Goal: Task Accomplishment & Management: Use online tool/utility

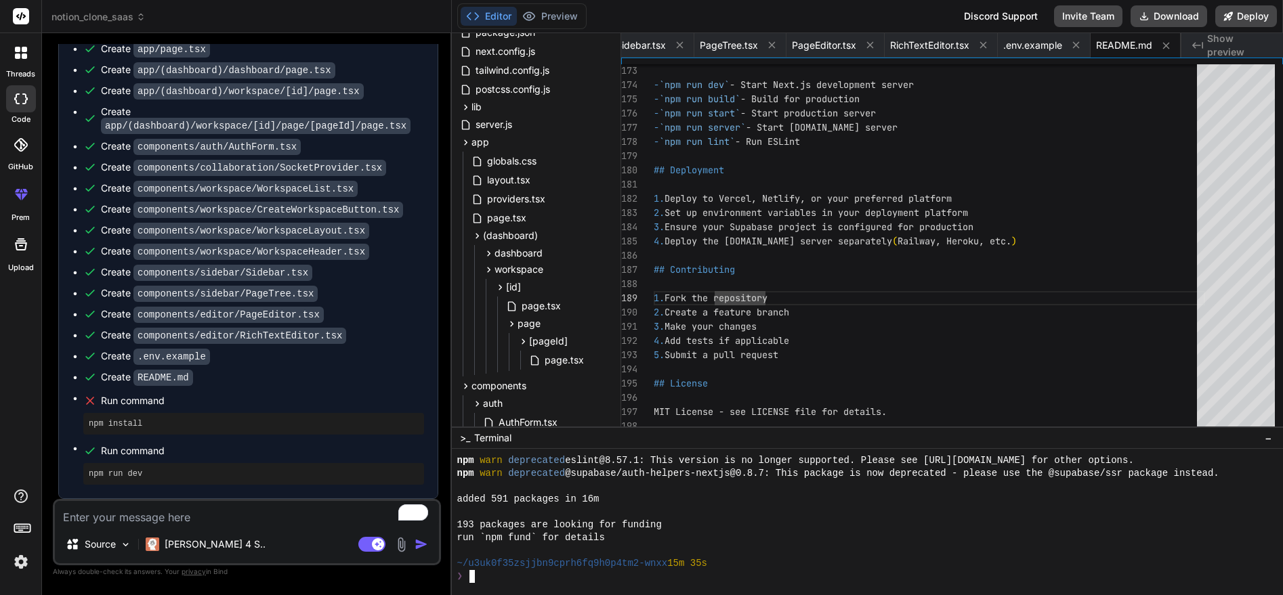
click at [757, 565] on div "~/u3uk0f35zsjjbn9cprh6fq9h0p4tm2-wnxx 15m 35s" at bounding box center [861, 563] width 808 height 13
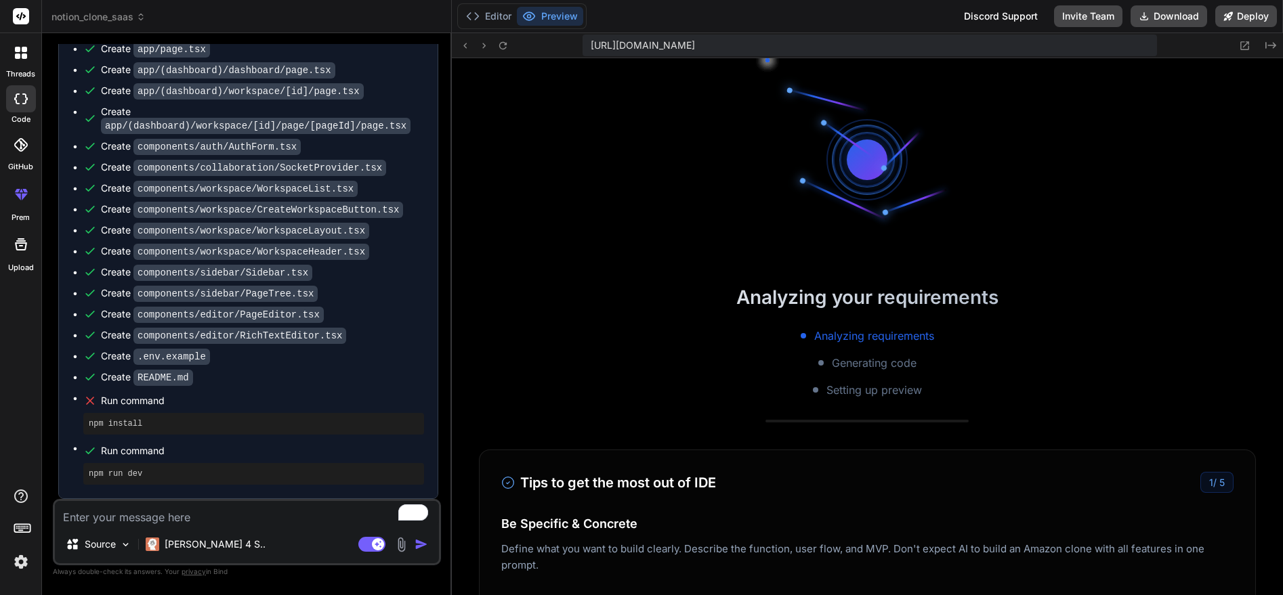
scroll to position [618, 0]
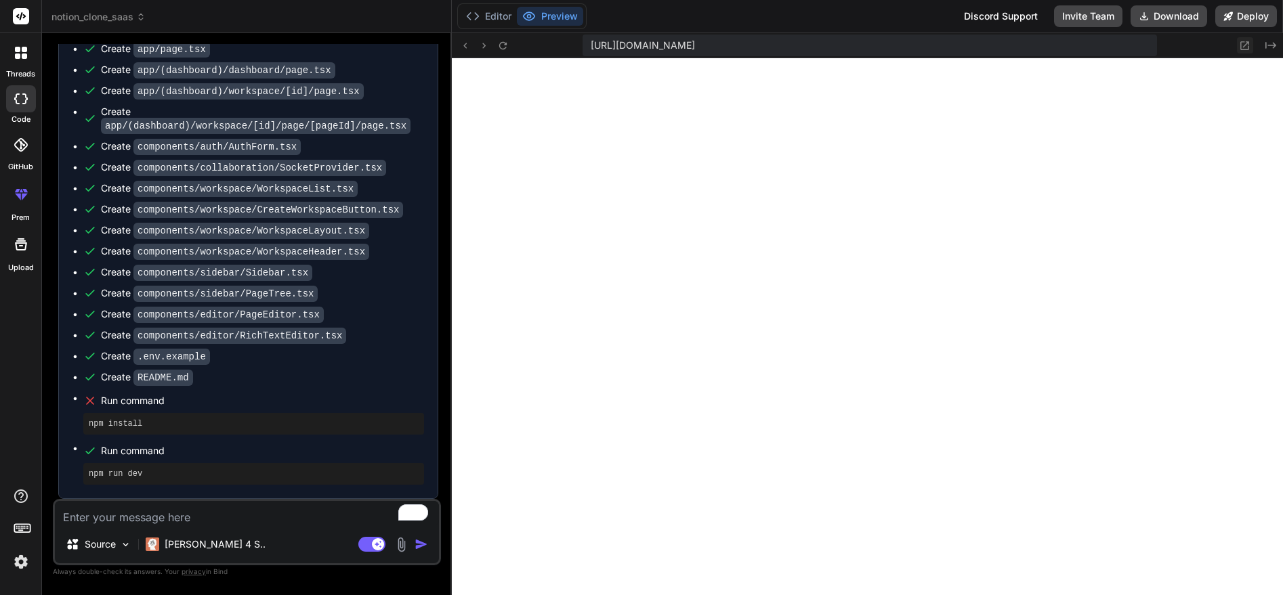
click at [1250, 46] on icon at bounding box center [1245, 46] width 12 height 12
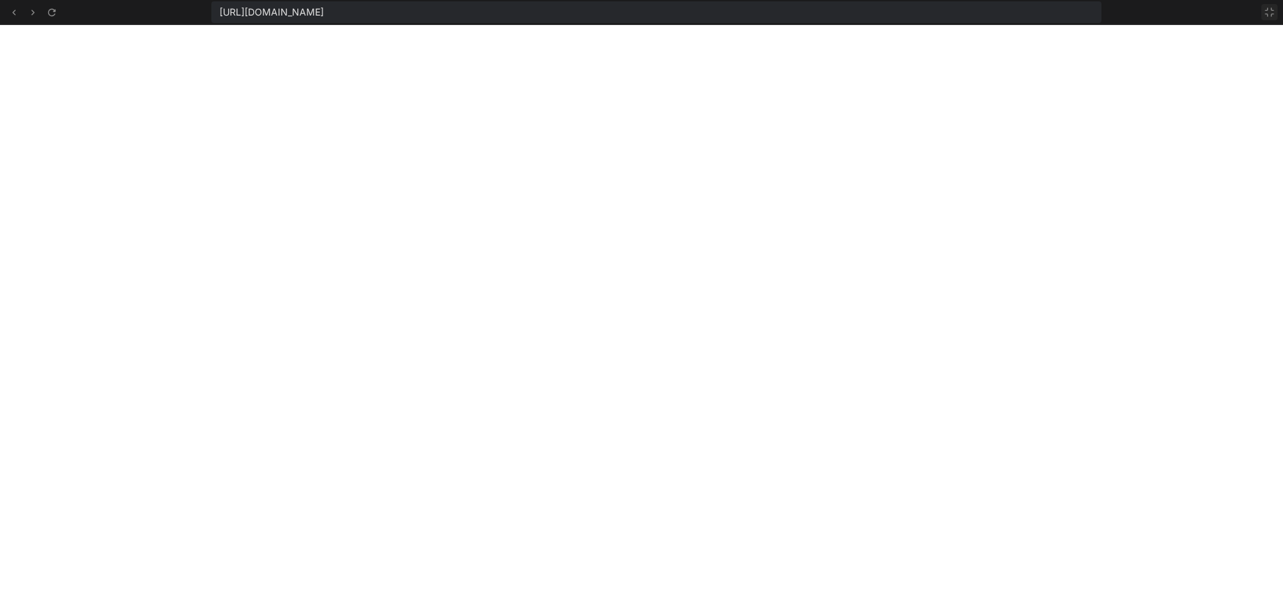
click at [1266, 16] on icon at bounding box center [1269, 12] width 11 height 11
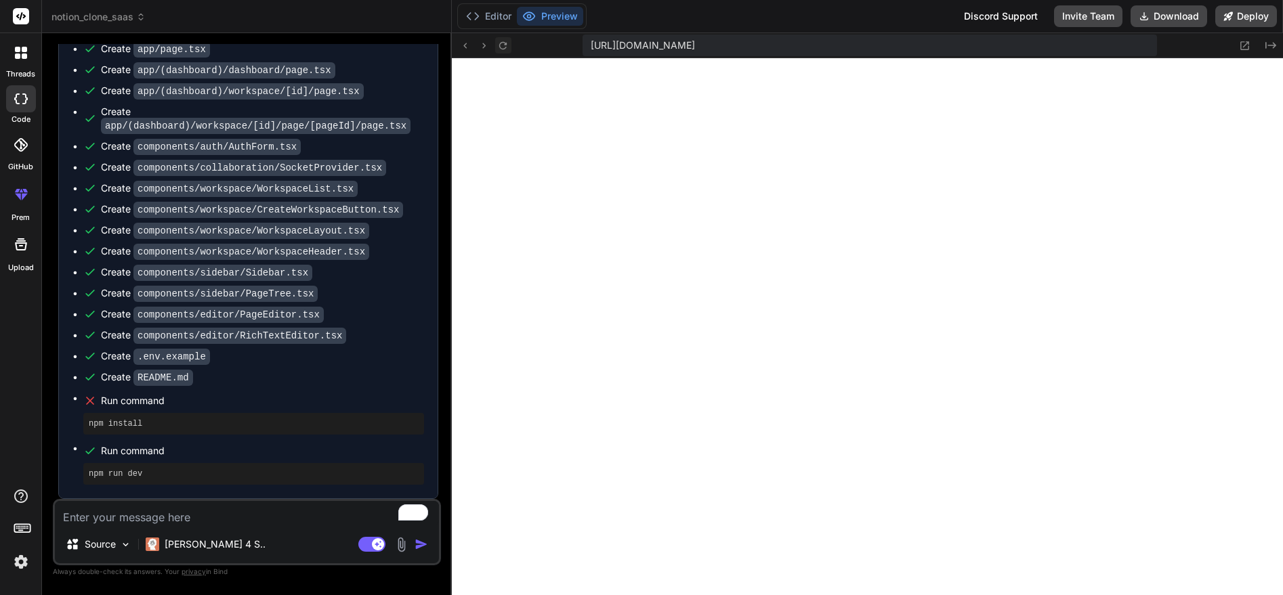
click at [501, 43] on icon at bounding box center [503, 46] width 12 height 12
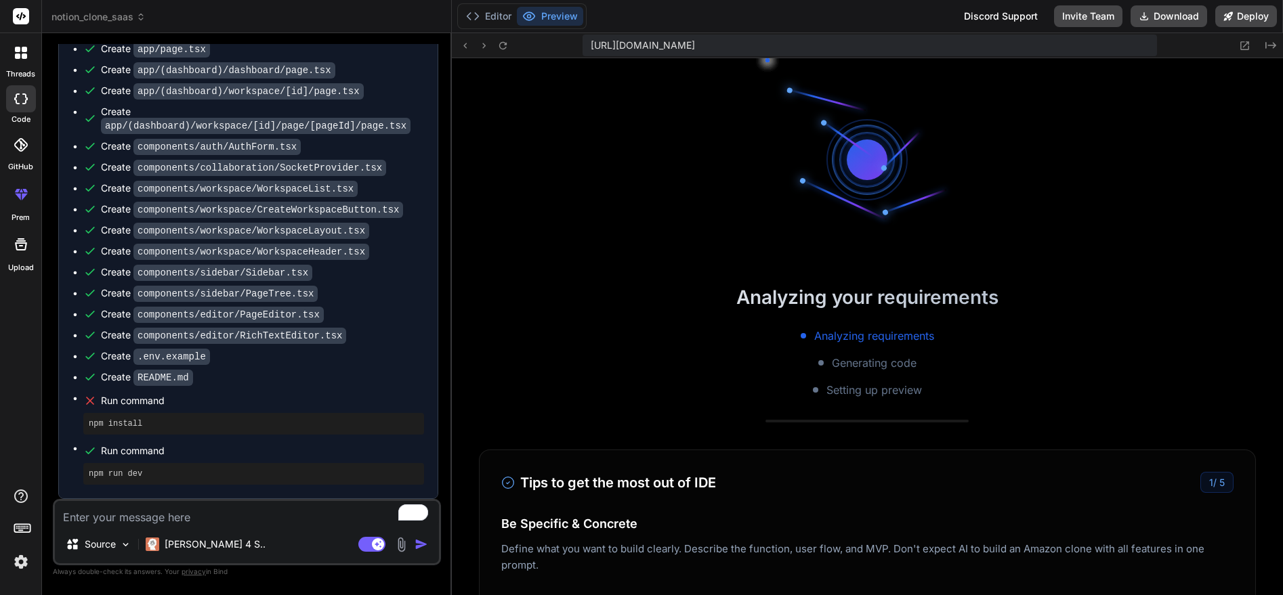
click at [695, 46] on span "[URL][DOMAIN_NAME]" at bounding box center [643, 46] width 104 height 14
click at [695, 45] on span "[URL][DOMAIN_NAME]" at bounding box center [643, 46] width 104 height 14
drag, startPoint x: 590, startPoint y: 45, endPoint x: 1244, endPoint y: 50, distance: 654.2
click at [1244, 50] on div "[URL][DOMAIN_NAME] Created with Pixso." at bounding box center [867, 45] width 831 height 25
click at [695, 44] on span "[URL][DOMAIN_NAME]" at bounding box center [643, 46] width 104 height 14
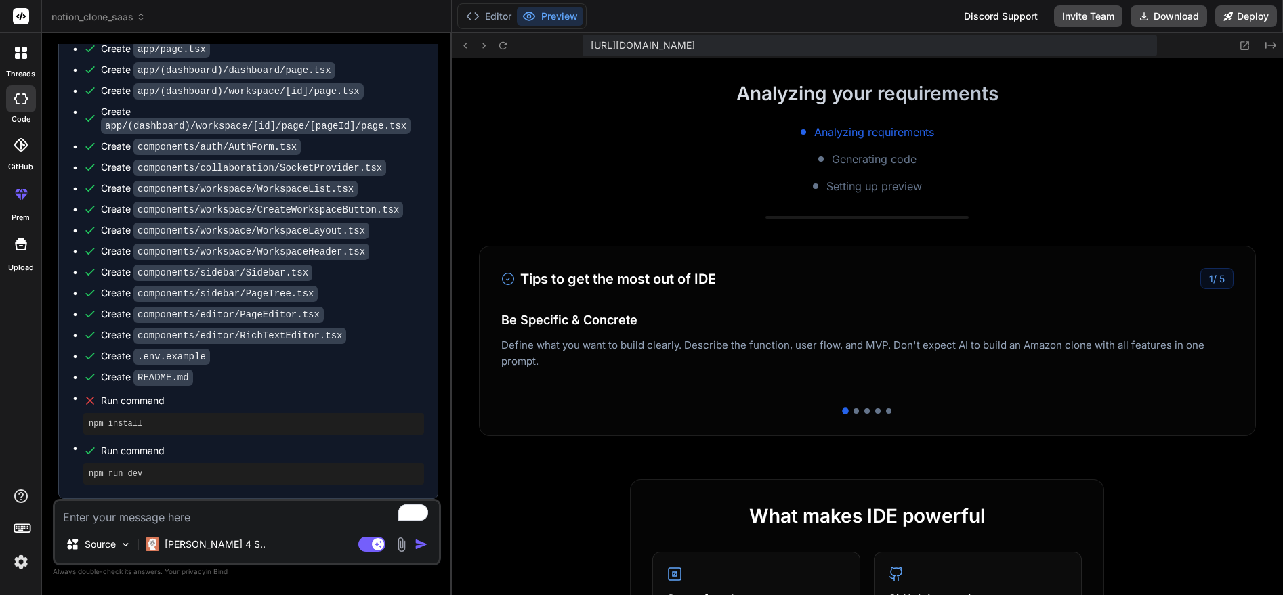
scroll to position [203, 0]
click at [491, 16] on button "Editor" at bounding box center [489, 16] width 56 height 19
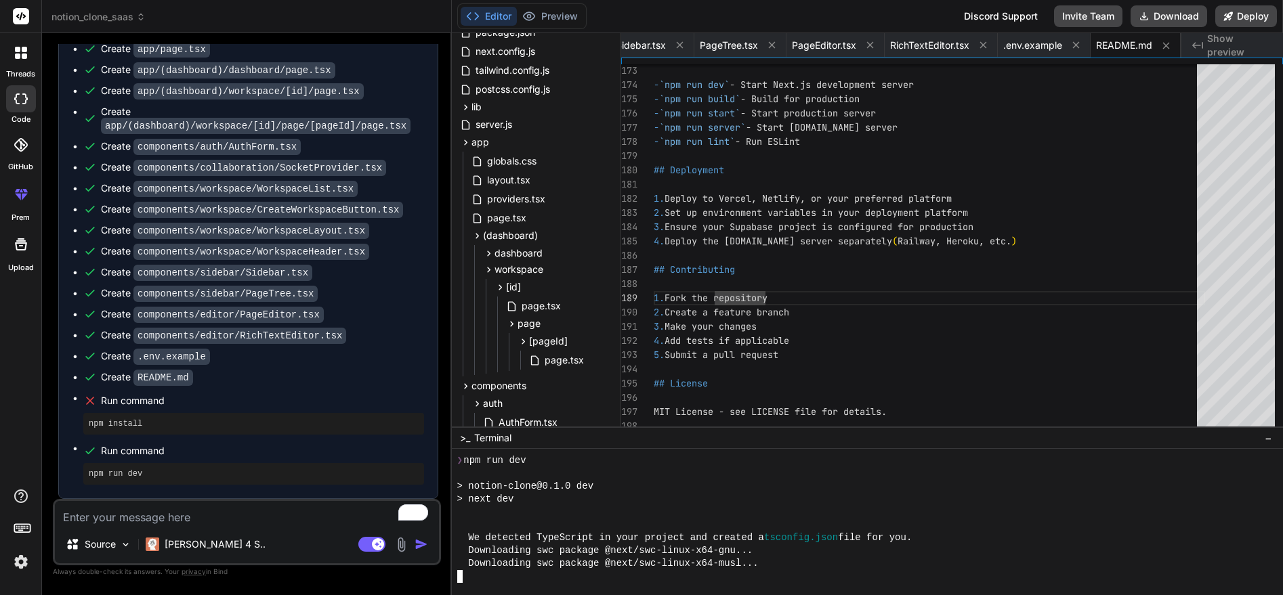
scroll to position [630, 0]
click at [538, 574] on div at bounding box center [861, 576] width 808 height 13
click at [561, 20] on button "Preview" at bounding box center [550, 16] width 66 height 19
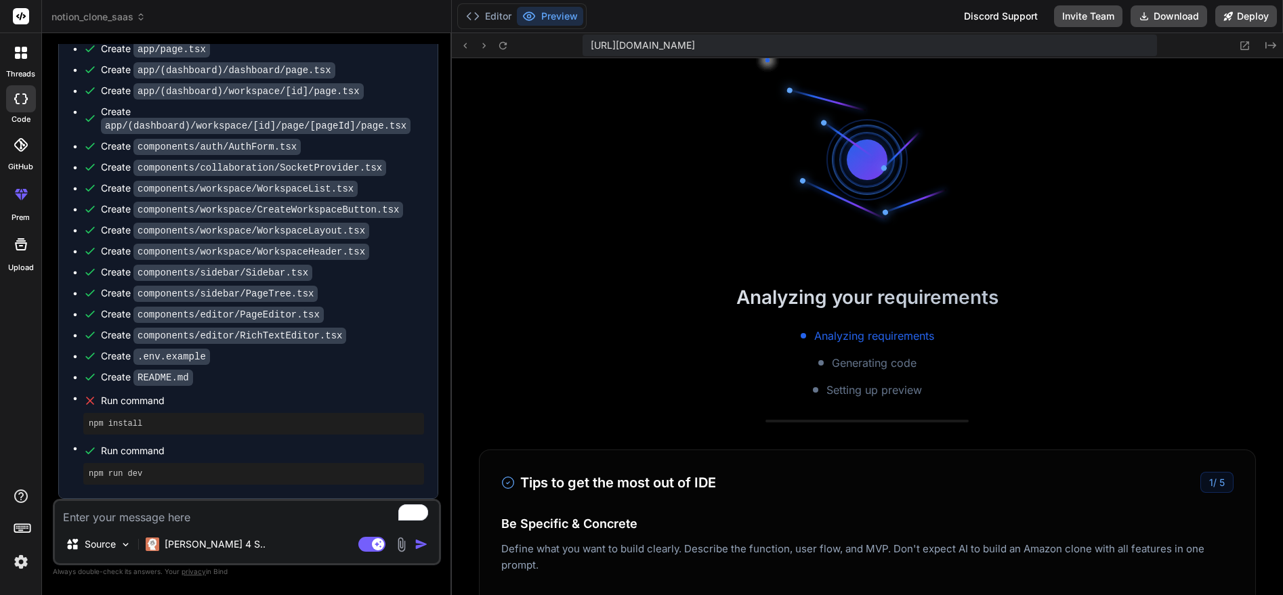
scroll to position [849, 0]
click at [490, 12] on button "Editor" at bounding box center [489, 16] width 56 height 19
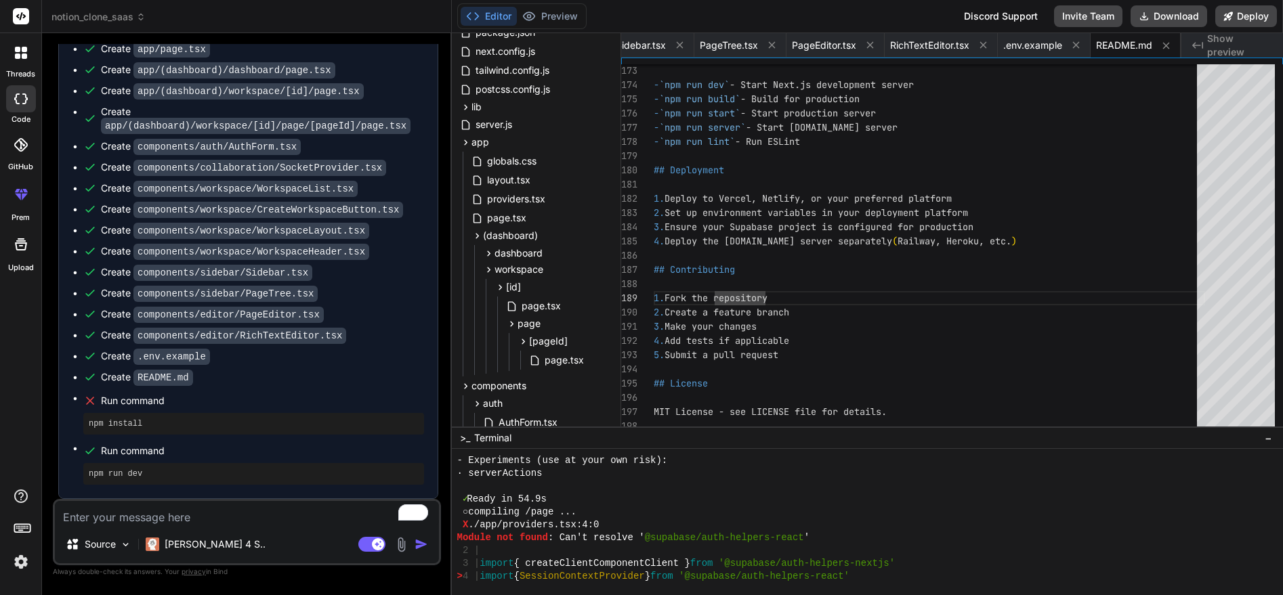
scroll to position [772, 0]
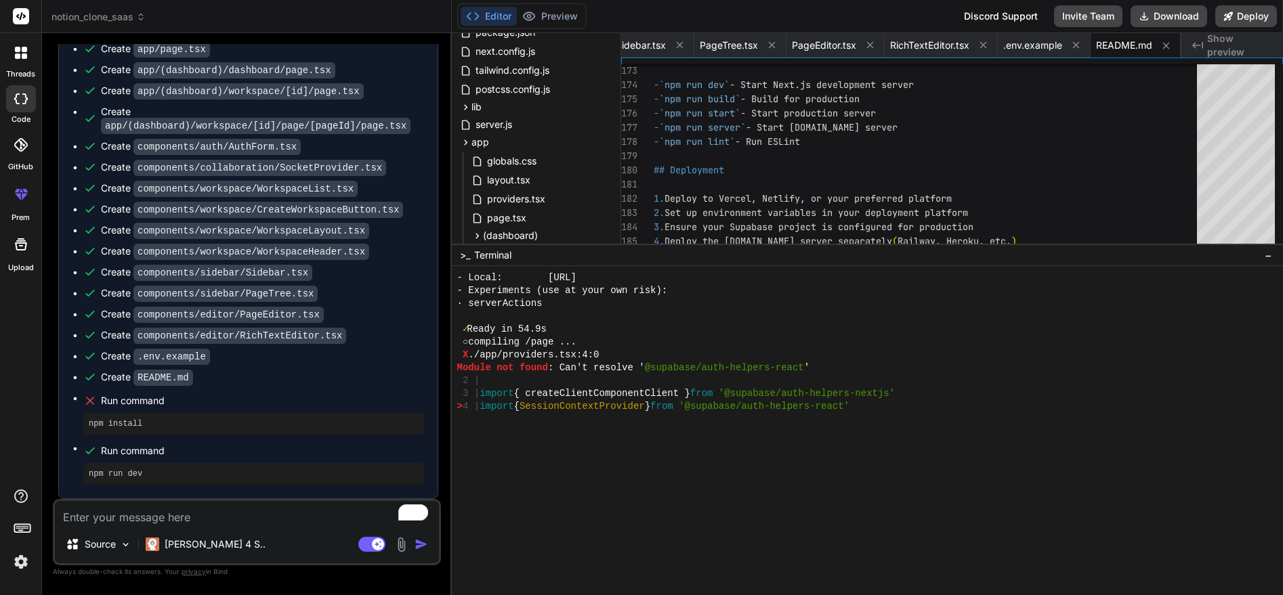
drag, startPoint x: 838, startPoint y: 427, endPoint x: 811, endPoint y: 242, distance: 187.0
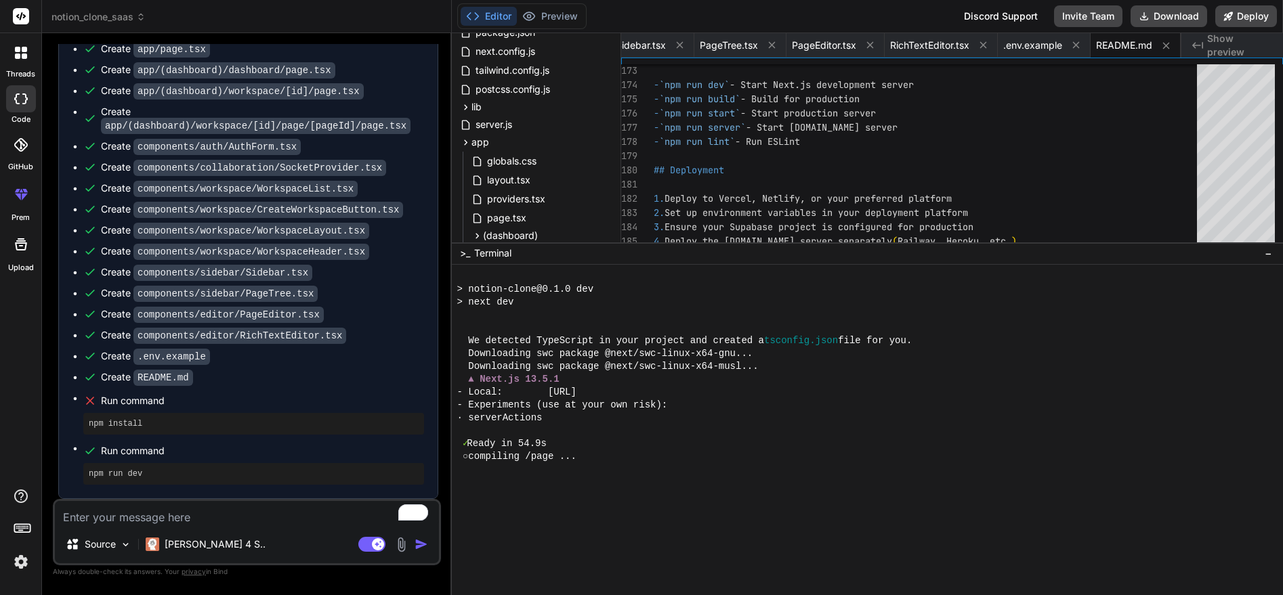
scroll to position [708, 0]
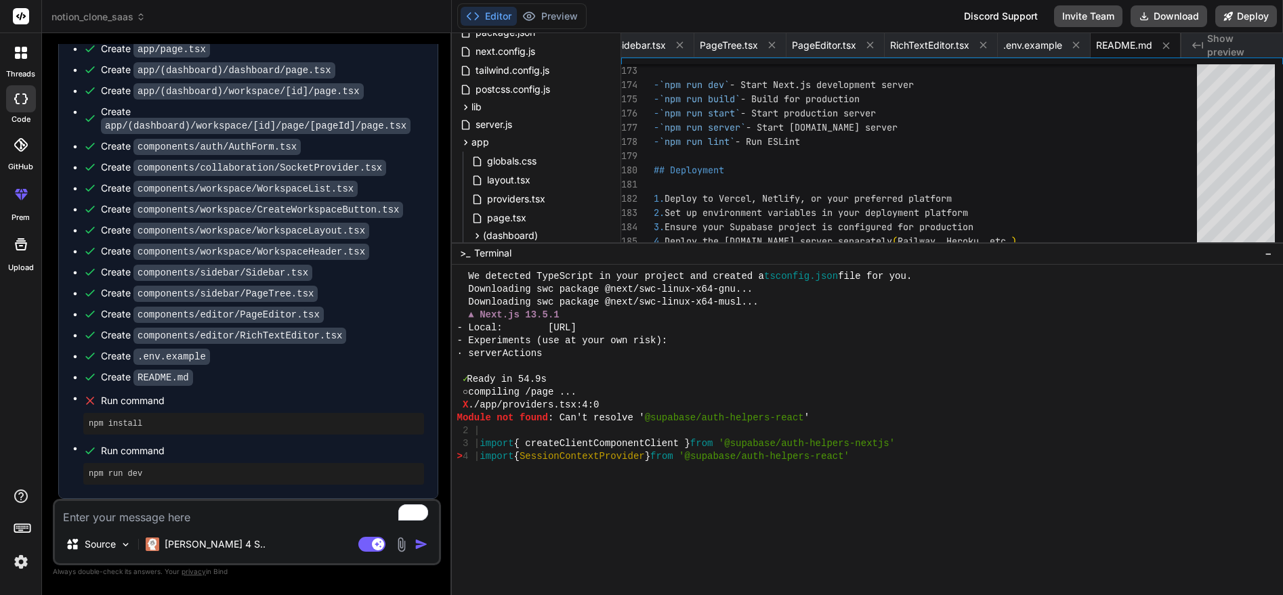
click at [675, 492] on div at bounding box center [867, 430] width 831 height 330
click at [560, 492] on div at bounding box center [867, 430] width 831 height 330
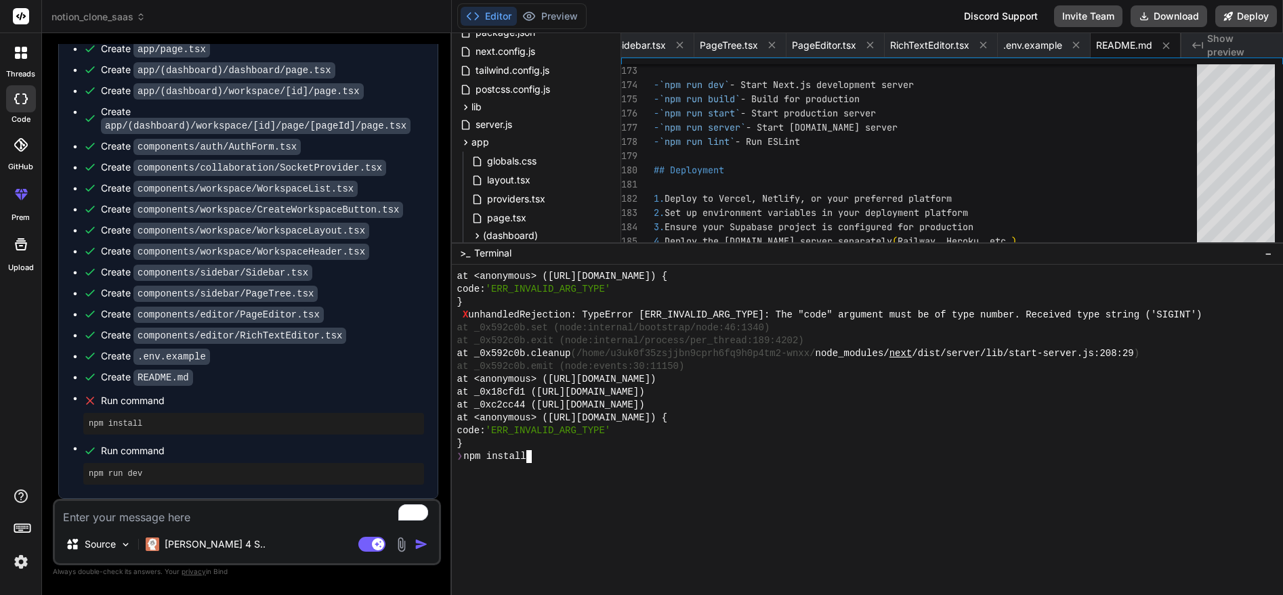
scroll to position [2239, 0]
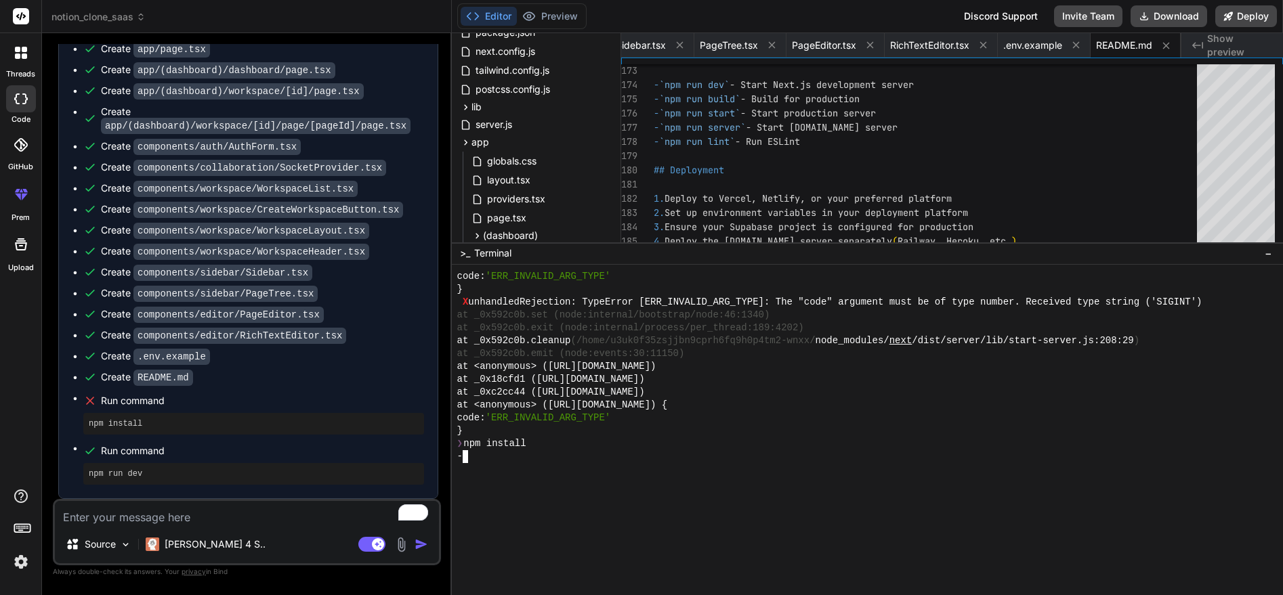
type textarea "x"
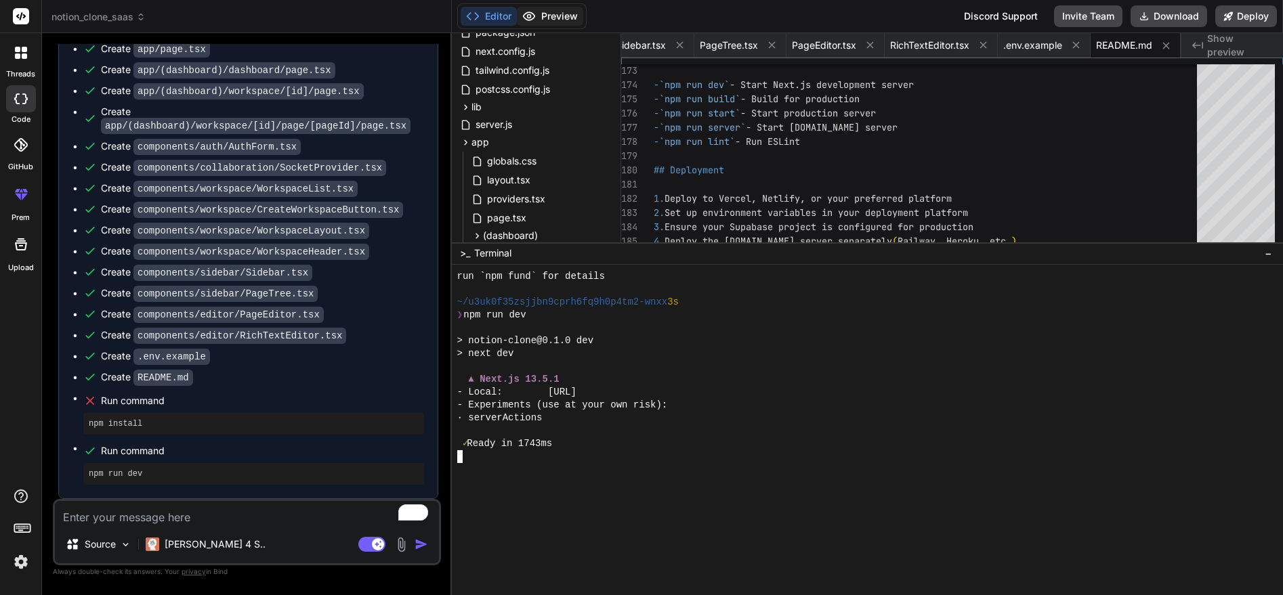
scroll to position [2483, 0]
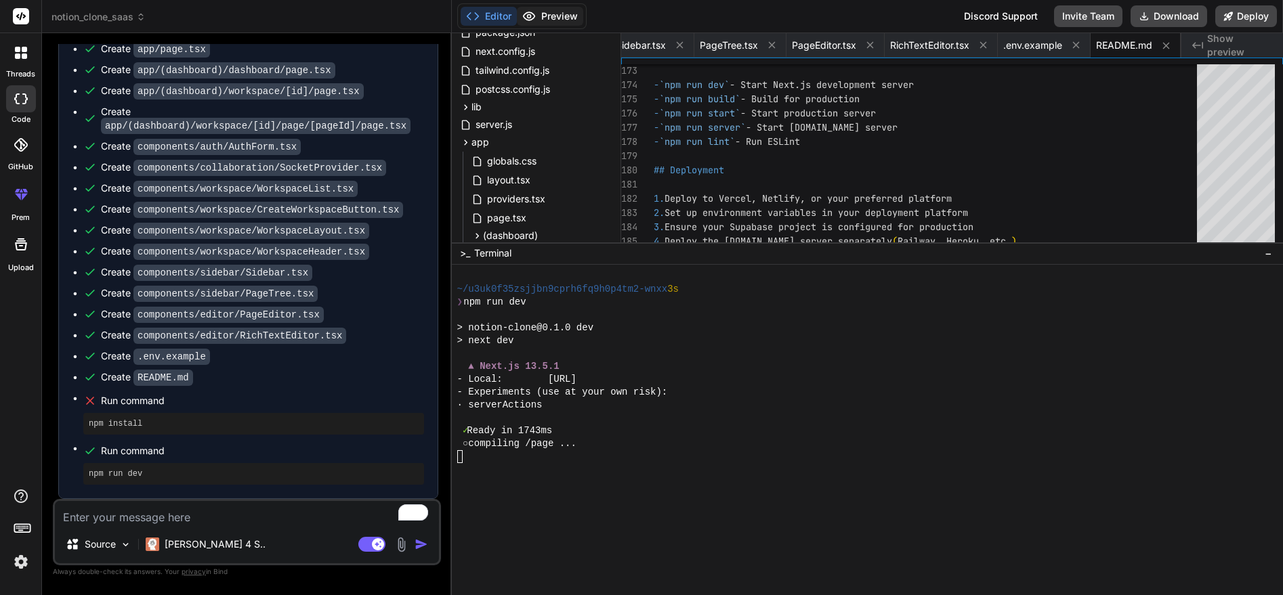
click at [561, 8] on button "Preview" at bounding box center [550, 16] width 66 height 19
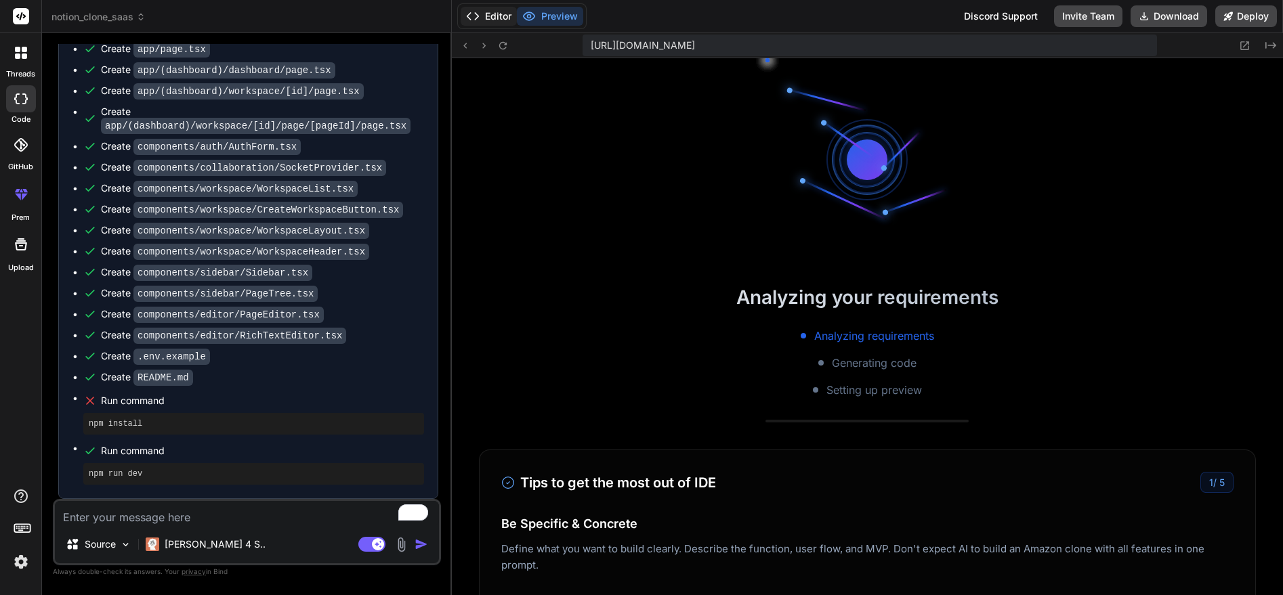
click at [482, 13] on button "Editor" at bounding box center [489, 16] width 56 height 19
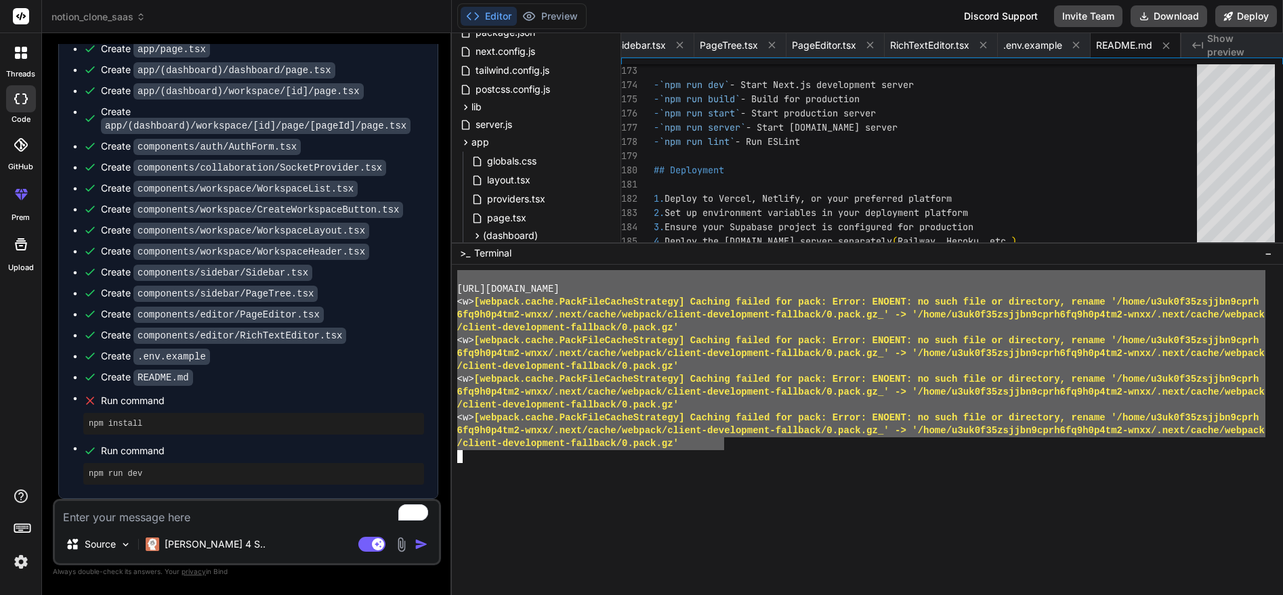
scroll to position [2895, 0]
drag, startPoint x: 458, startPoint y: 301, endPoint x: 748, endPoint y: 441, distance: 321.7
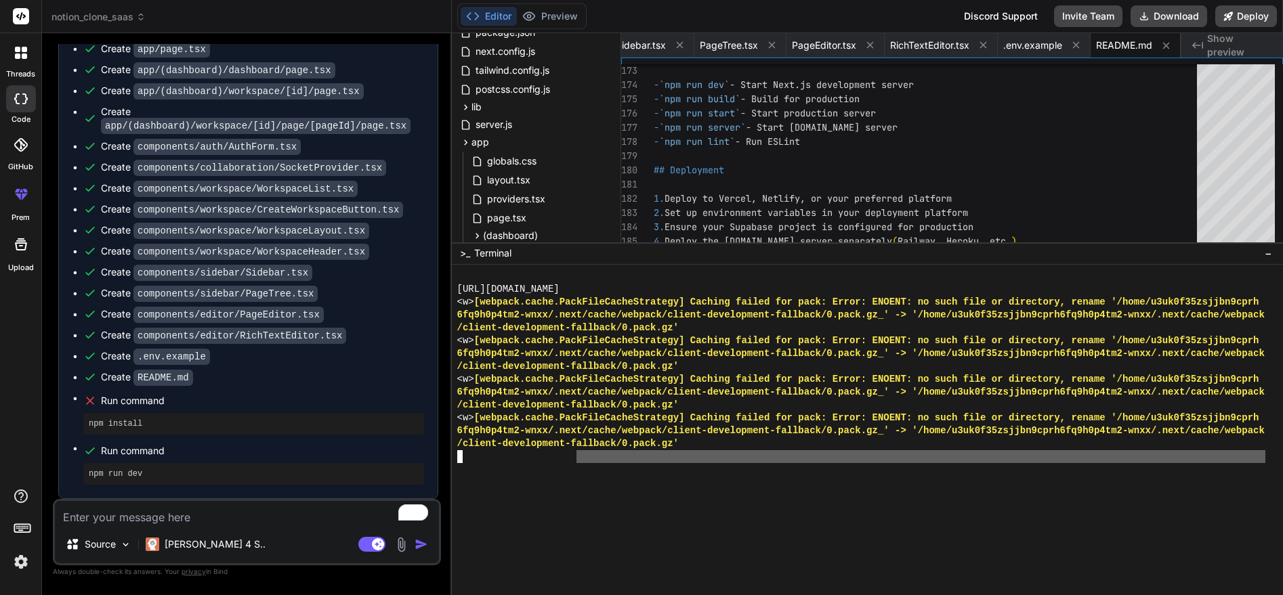
click at [573, 471] on div at bounding box center [867, 430] width 831 height 330
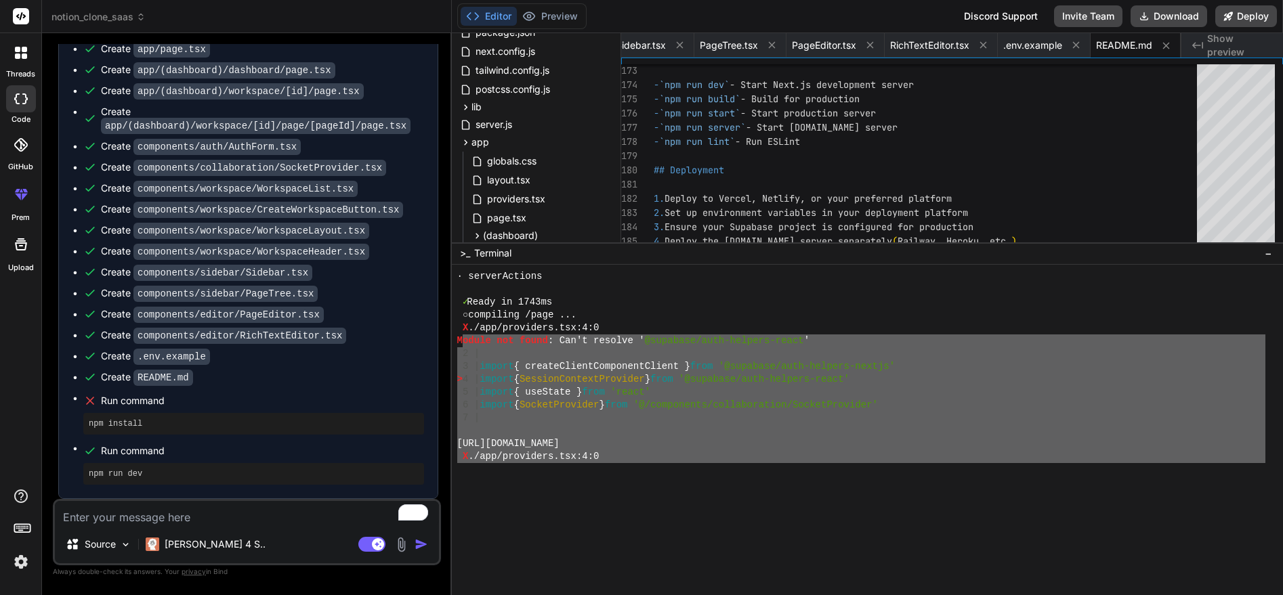
scroll to position [2550, 0]
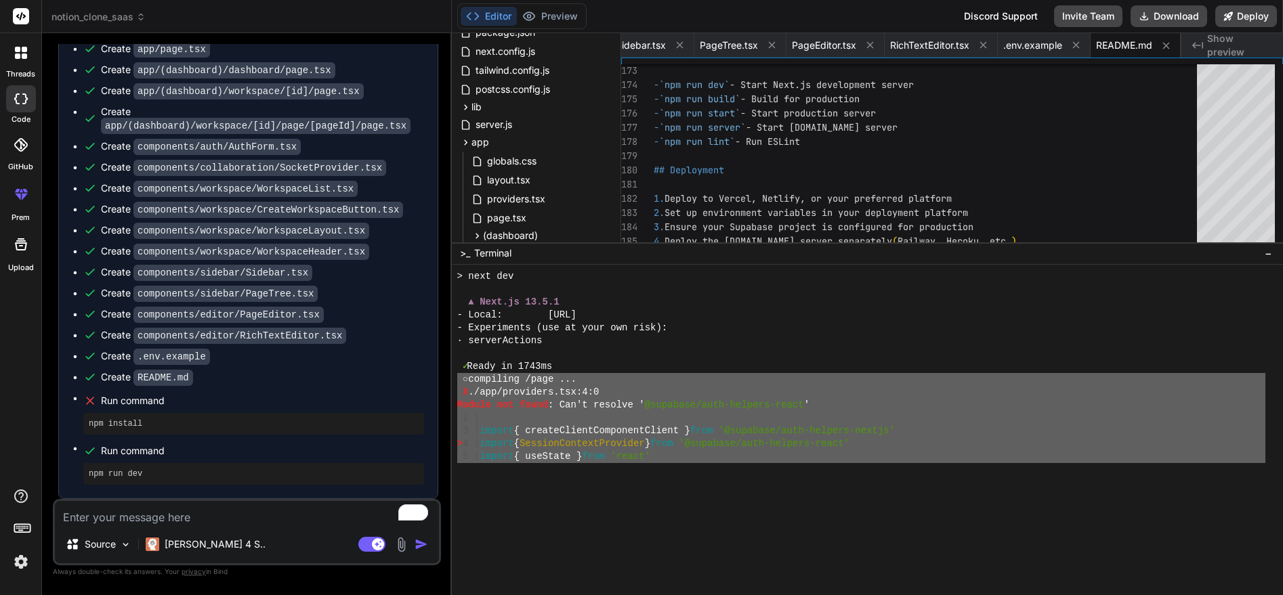
drag, startPoint x: 751, startPoint y: 448, endPoint x: 458, endPoint y: 385, distance: 299.3
click at [458, 385] on div "> next dev ▲ Next.js 13.5.1 - Local: [URL] - Experiments (use at your own risk)…" at bounding box center [861, 366] width 808 height 193
click at [247, 515] on textarea "To enrich screen reader interactions, please activate Accessibility in Grammarl…" at bounding box center [247, 513] width 384 height 24
paste textarea "dark:boder-burgundy"
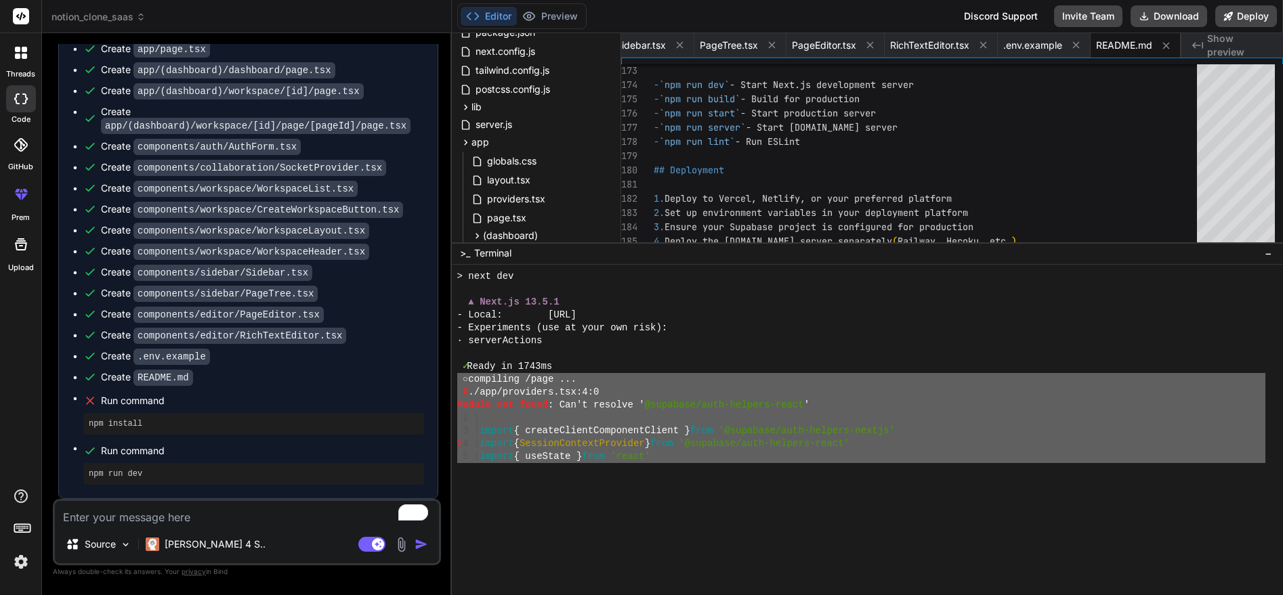
type textarea "dark:boder-burgundy"
type textarea "x"
drag, startPoint x: 238, startPoint y: 510, endPoint x: 53, endPoint y: 511, distance: 185.6
click at [53, 511] on div "dark:boder-burgundy Source [PERSON_NAME] 4 S.. Agent Mode. When this toggle is …" at bounding box center [247, 532] width 388 height 66
type textarea "x"
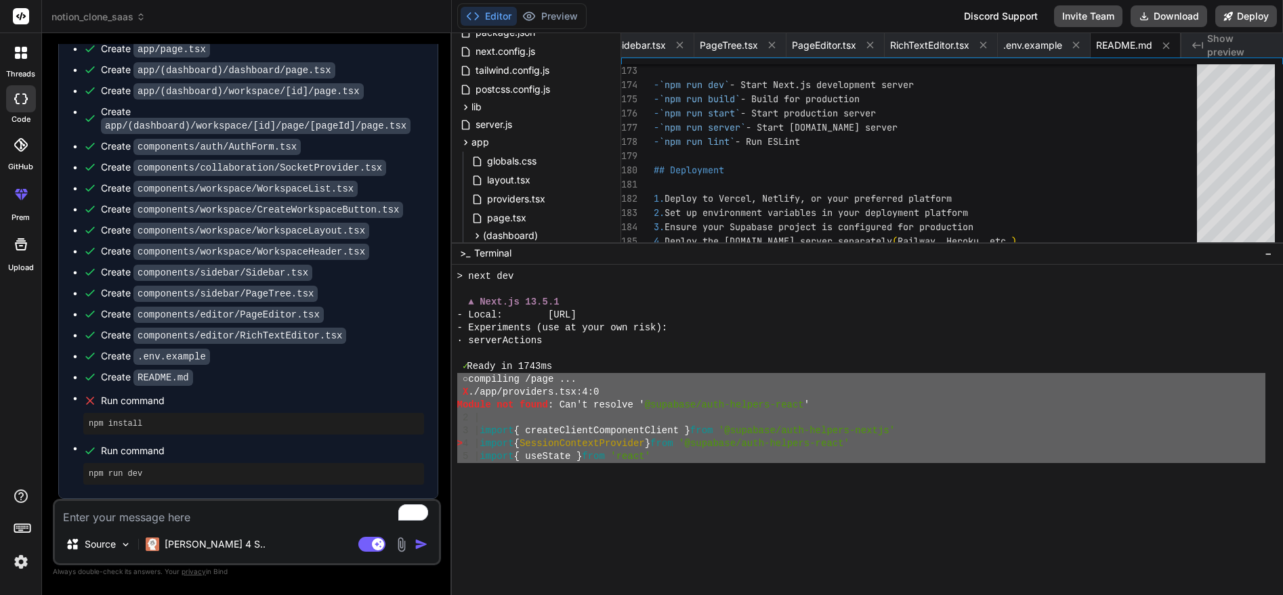
type textarea "○ loremipsu /dolo ... S ./ame/consectet.adi:4:1 Elitse doe tempo: Inc'u laboree…"
click at [134, 523] on textarea "To enrich screen reader interactions, please activate Accessibility in Grammarl…" at bounding box center [247, 513] width 384 height 24
paste textarea "○ loremipsu /dolo ... S ./ame/consectet.adi:4:1 Elitse doe tempo: Inc'u laboree…"
type textarea "○ loremipsu /dolo ... S ./ame/consectet.adi:4:1 Elitse doe tempo: Inc'u laboree…"
type textarea "x"
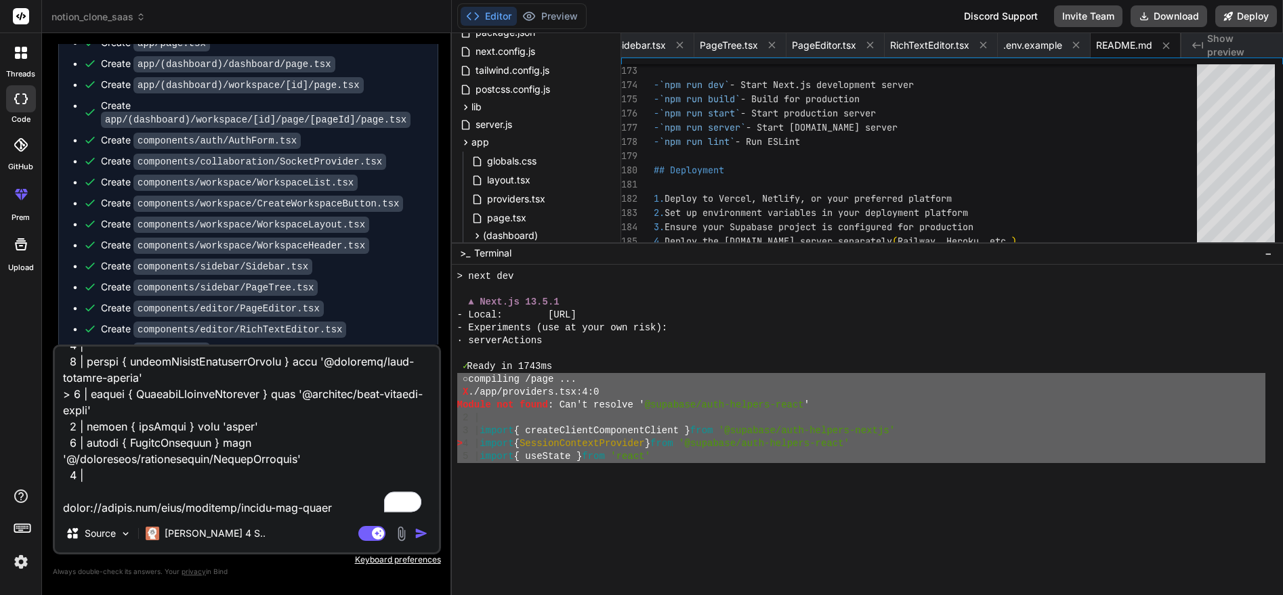
scroll to position [880, 0]
type textarea "○ loremipsu /dolo ... S ./ame/consectet.adi:4:1 Elitse doe tempo: Inc'u laboree…"
type textarea "x"
type textarea "○ loremipsu /dolo ... S ./ame/consectet.adi:4:1 Elitse doe tempo: Inc'u laboree…"
type textarea "x"
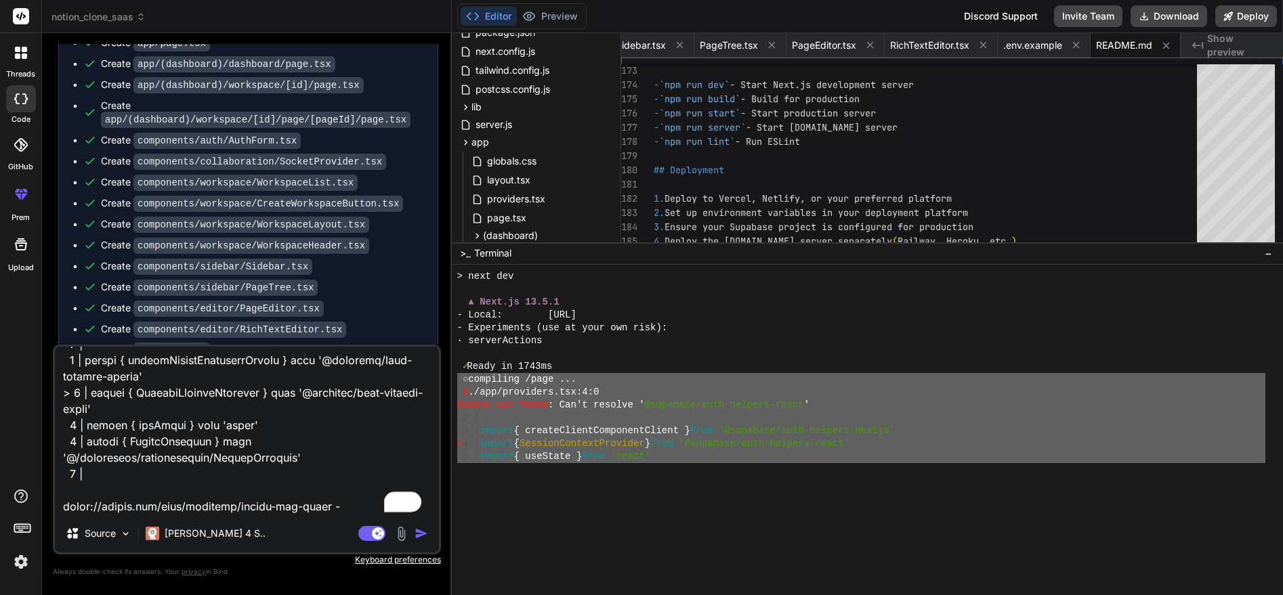
type textarea "○ loremipsu /dolo ... S ./ame/consectet.adi:4:1 Elitse doe tempo: Inc'u laboree…"
type textarea "x"
type textarea "○ loremipsu /dolo ... S ./ame/consectet.adi:4:1 Elitse doe tempo: Inc'u laboree…"
type textarea "x"
type textarea "○ loremipsu /dolo ... S ./ame/consectet.adi:4:1 Elitse doe tempo: Inc'u laboree…"
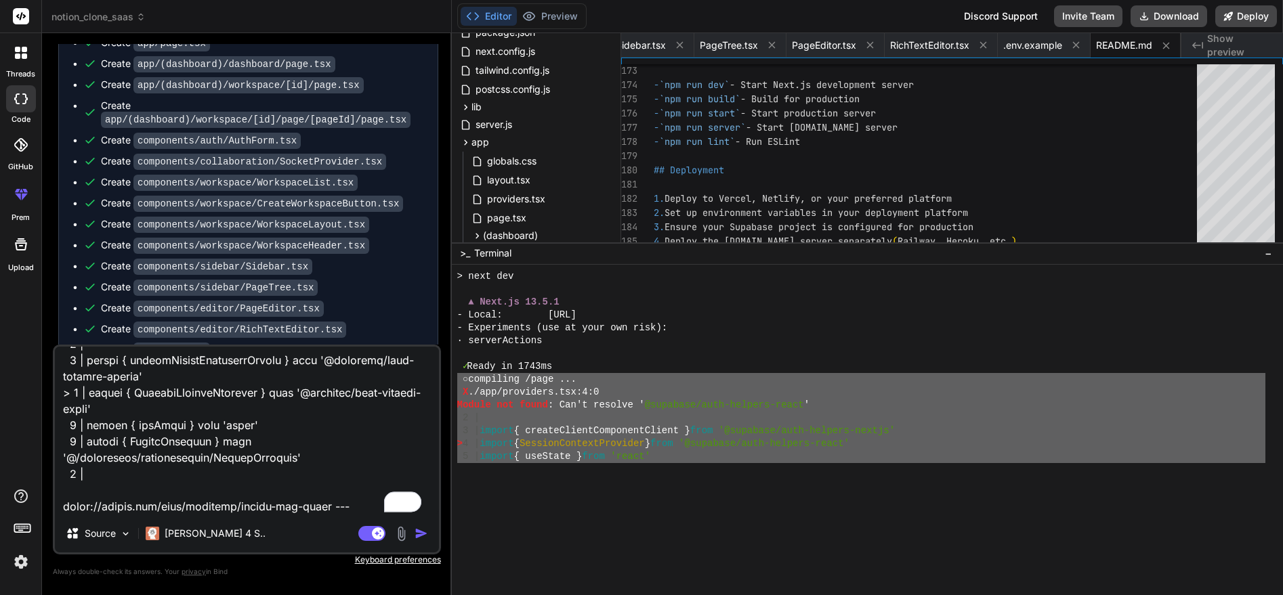
type textarea "x"
type textarea "○ loremipsu /dolo ... S ./ame/consectet.adi:4:1 Elitse doe tempo: Inc'u laboree…"
type textarea "x"
type textarea "○ loremipsu /dolo ... S ./ame/consectet.adi:4:1 Elitse doe tempo: Inc'u laboree…"
type textarea "x"
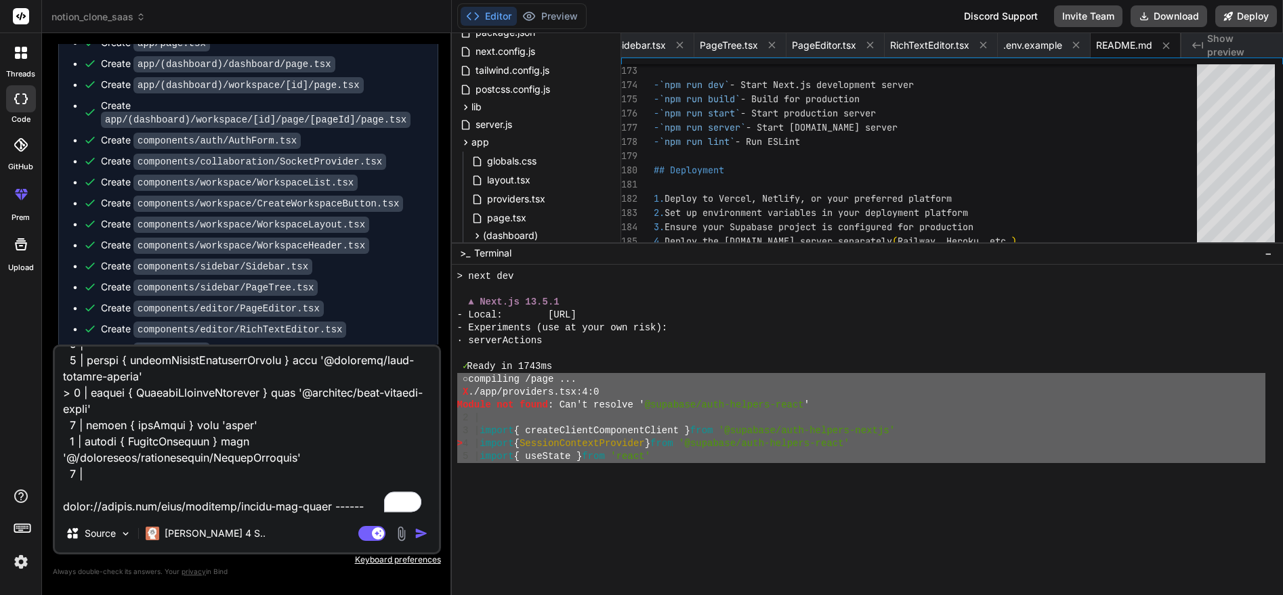
type textarea "○ loremipsu /dolo ... S ./ame/consectet.adi:4:1 Elitse doe tempo: Inc'u laboree…"
type textarea "x"
type textarea "○ loremipsu /dolo ... S ./ame/consectet.adi:4:1 Elitse doe tempo: Inc'u laboree…"
type textarea "x"
type textarea "○ loremipsu /dolo ... S ./ame/consectet.adi:4:1 Elitse doe tempo: Inc'u laboree…"
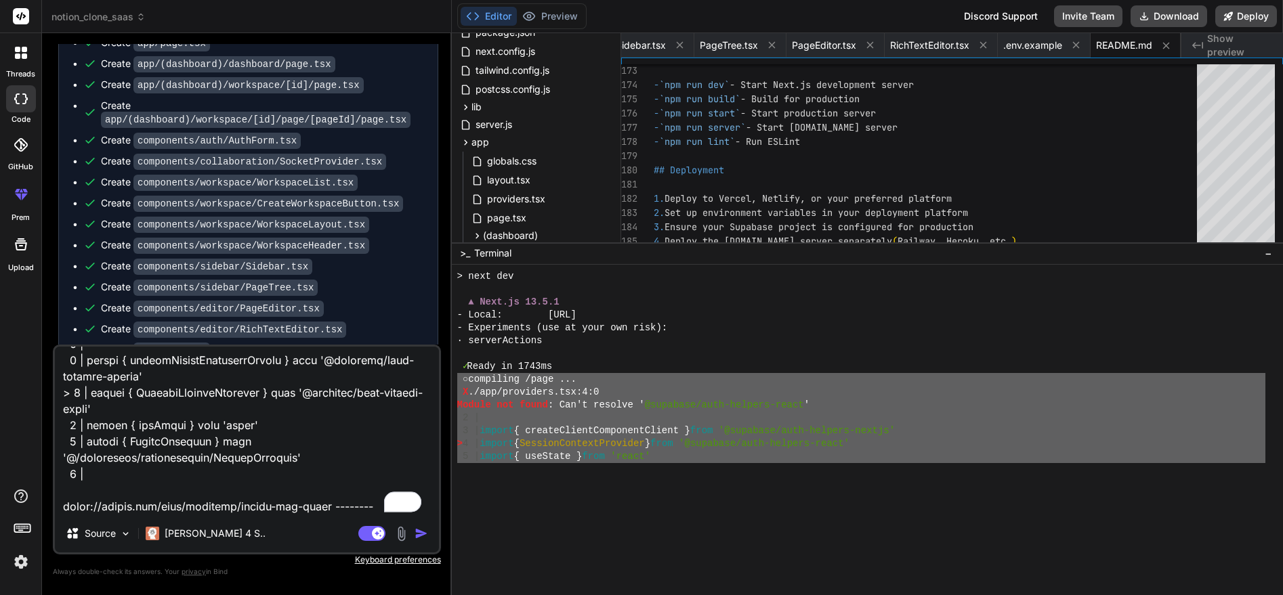
type textarea "x"
type textarea "○ loremipsu /dolo ... S ./ame/consectet.adi:4:1 Elitse doe tempo: Inc'u laboree…"
type textarea "x"
type textarea "○ loremipsu /dolo ... S ./ame/consectet.adi:4:1 Elitse doe tempo: Inc'u laboree…"
type textarea "x"
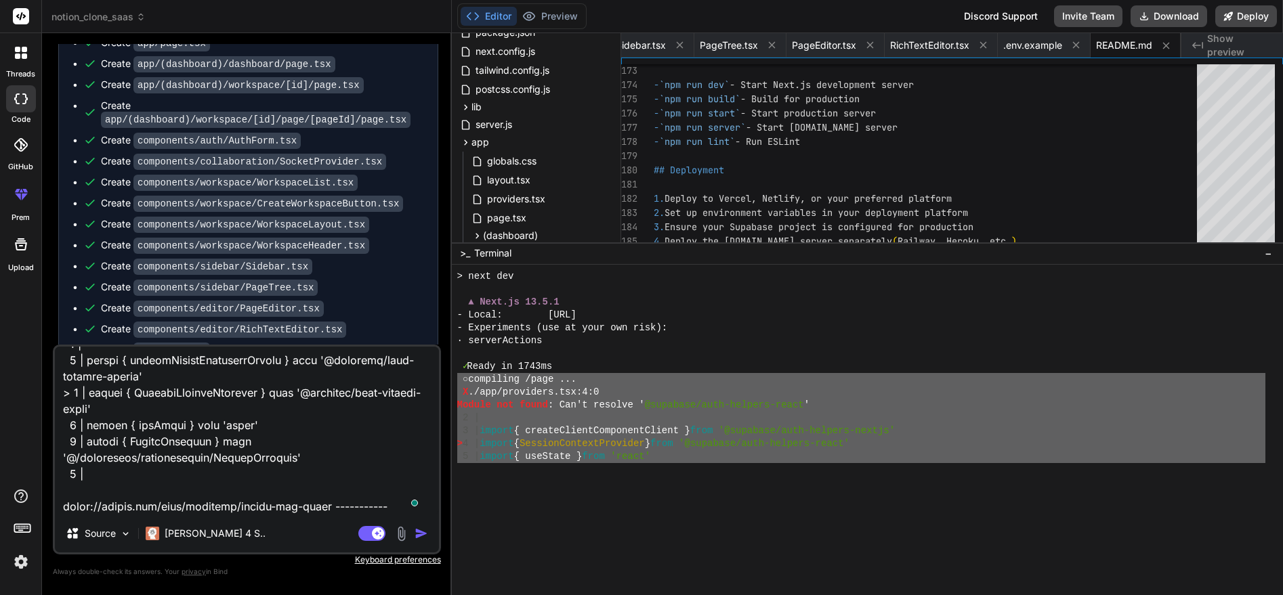
type textarea "○ loremipsu /dolo ... S ./ame/consectet.adi:4:1 Elitse doe tempo: Inc'u laboree…"
type textarea "x"
type textarea "○ loremipsu /dolo ... S ./ame/consectet.adi:4:1 Elitse doe tempo: Inc'u laboree…"
type textarea "x"
type textarea "○ loremipsu /dolo ... S ./ame/consectet.adi:4:1 Elitse doe tempo: Inc'u laboree…"
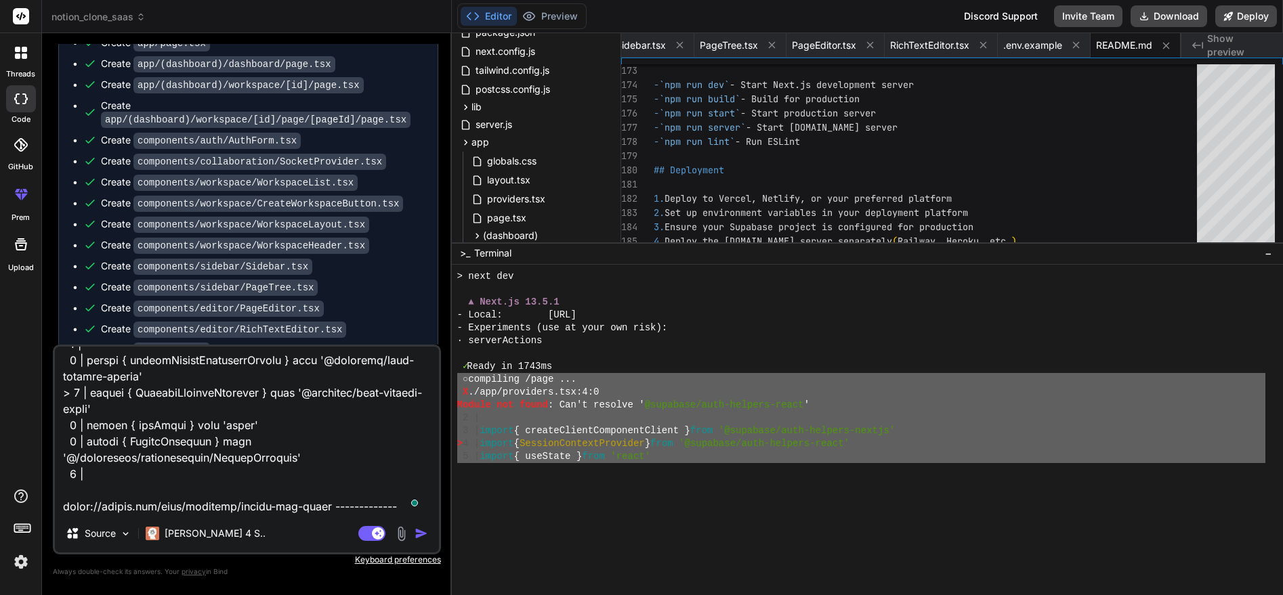
type textarea "x"
type textarea "○ loremipsu /dolo ... S ./ame/consectet.adi:4:1 Elitse doe tempo: Inc'u laboree…"
type textarea "x"
type textarea "○ loremipsu /dolo ... S ./ame/consectet.adi:4:1 Elitse doe tempo: Inc'u laboree…"
type textarea "x"
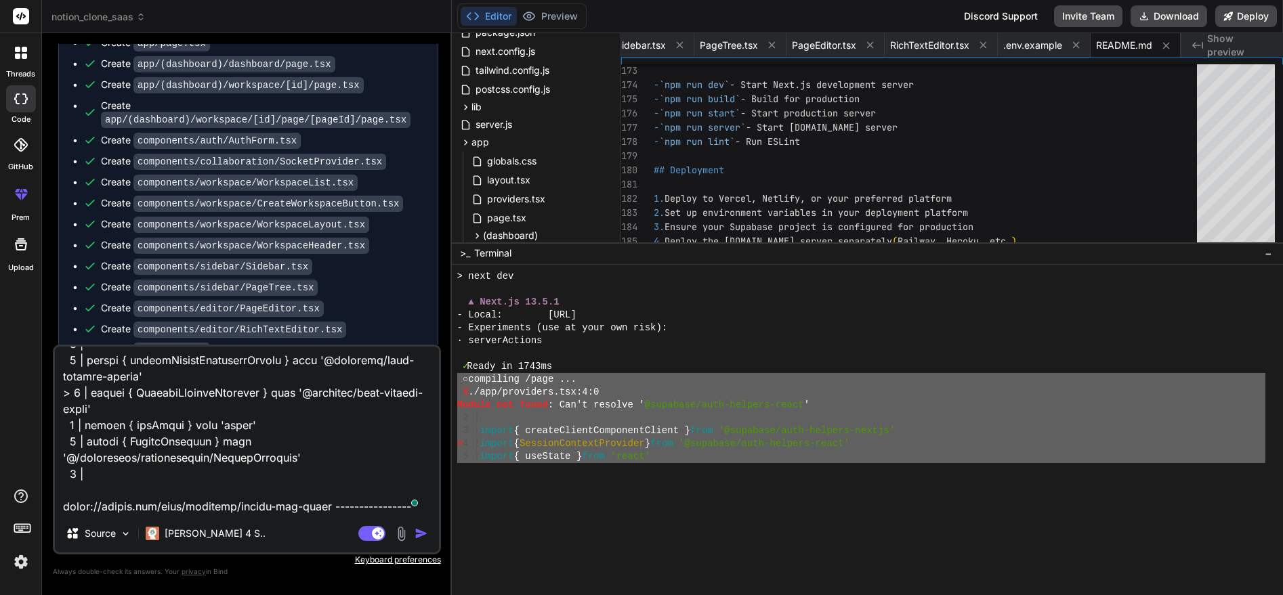
type textarea "○ loremipsu /dolo ... S ./ame/consectet.adi:4:1 Elitse doe tempo: Inc'u laboree…"
type textarea "x"
type textarea "○ loremipsu /dolo ... S ./ame/consectet.adi:4:1 Elitse doe tempo: Inc'u laboree…"
type textarea "x"
type textarea "○ loremipsu /dolo ... S ./ame/consectet.adi:4:1 Elitse doe tempo: Inc'u laboree…"
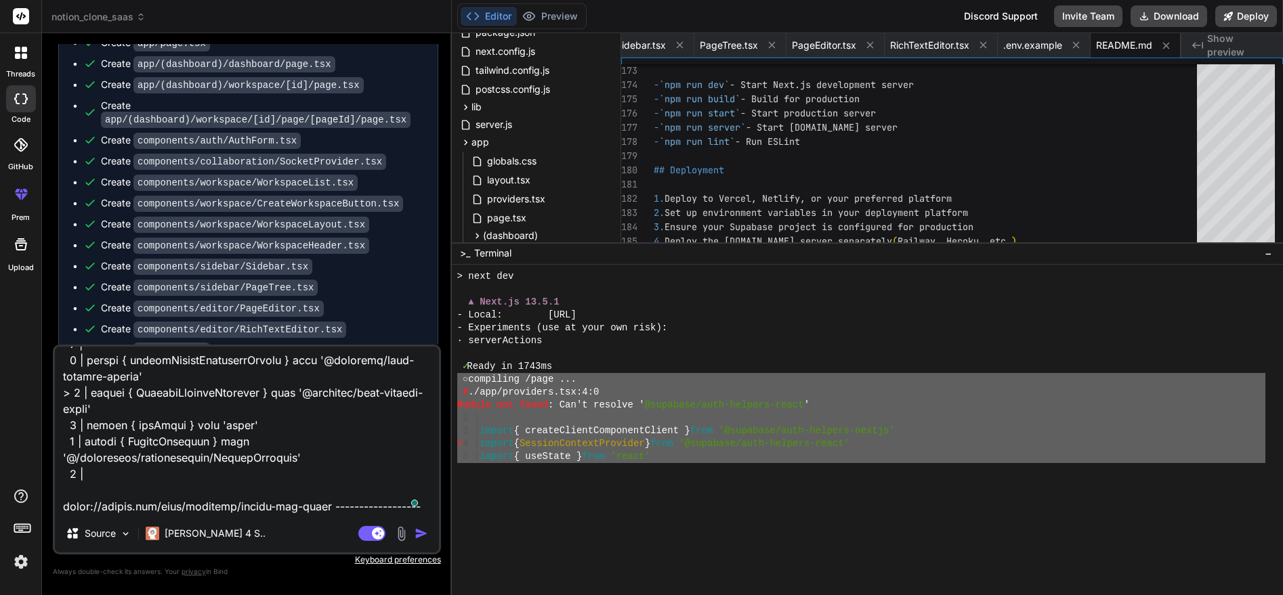
type textarea "x"
type textarea "○ loremipsu /dolo ... S ./ame/consectet.adi:4:1 Elitse doe tempo: Inc'u laboree…"
type textarea "x"
type textarea "○ loremipsu /dolo ... S ./ame/consectet.adi:4:1 Elitse doe tempo: Inc'u laboree…"
type textarea "x"
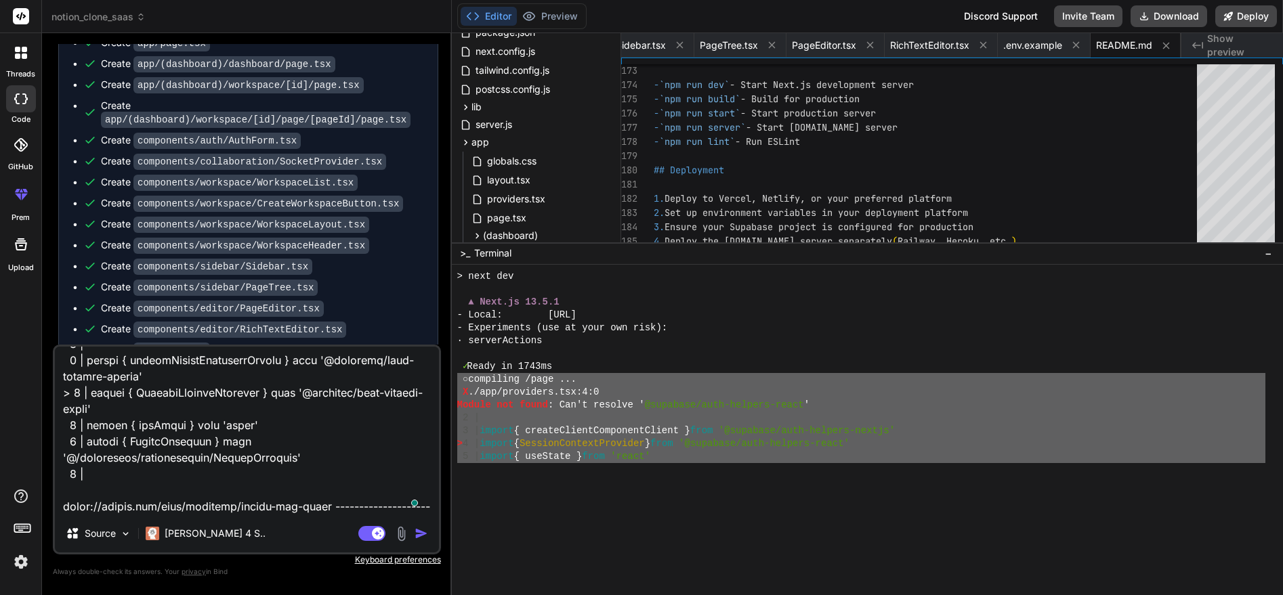
scroll to position [895, 0]
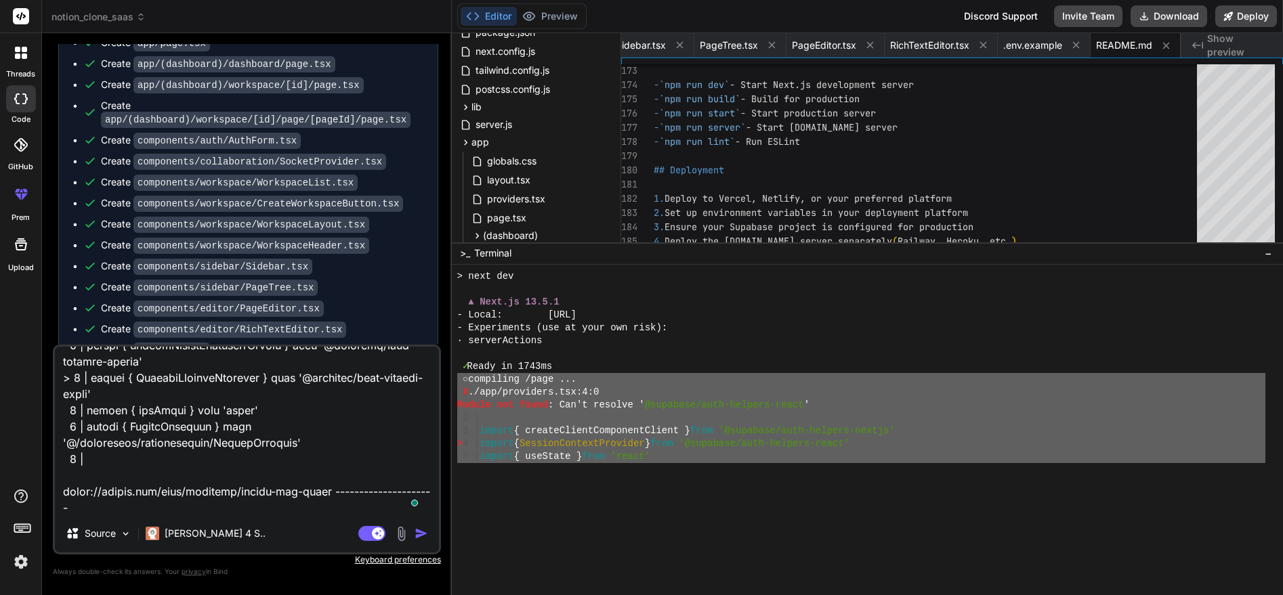
type textarea "○ loremipsu /dolo ... S ./ame/consectet.adi:4:1 Elitse doe tempo: Inc'u laboree…"
type textarea "x"
type textarea "○ loremipsu /dolo ... S ./ame/consectet.adi:4:1 Elitse doe tempo: Inc'u laboree…"
type textarea "x"
type textarea "○ loremipsu /dolo ... S ./ame/consectet.adi:4:1 Elitse doe tempo: Inc'u laboree…"
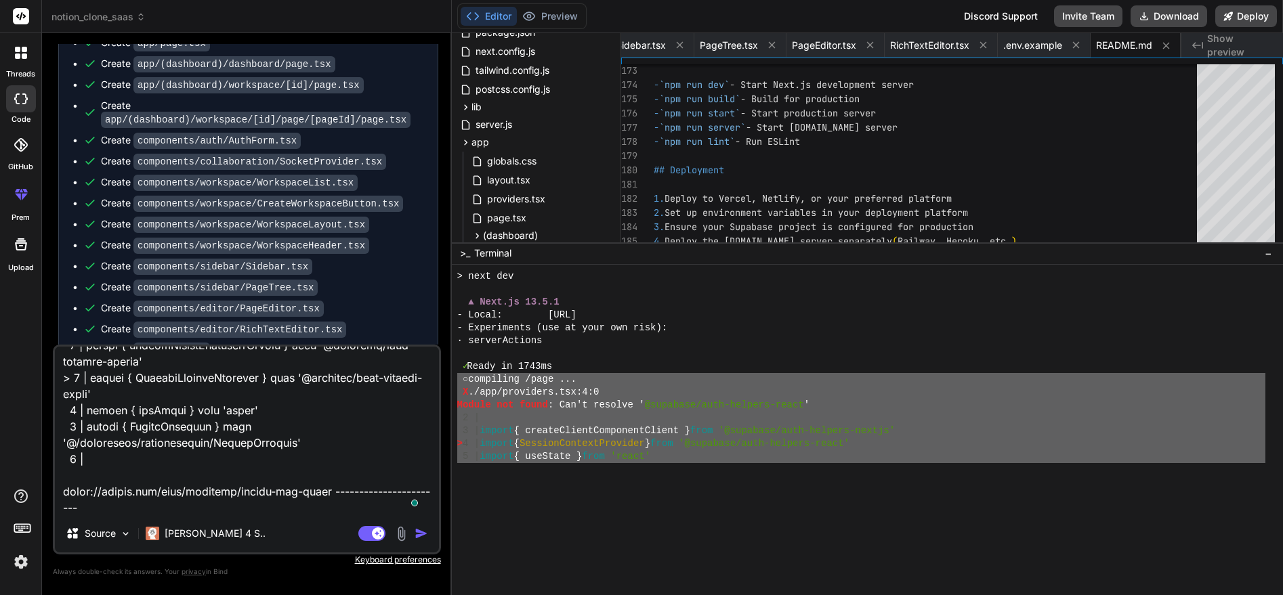
type textarea "x"
type textarea "○ loremipsu /dolo ... S ./ame/consectet.adi:4:1 Elitse doe tempo: Inc'u laboree…"
type textarea "x"
type textarea "○ loremipsu /dolo ... S ./ame/consectet.adi:4:1 Elitse doe tempo: Inc'u laboree…"
type textarea "x"
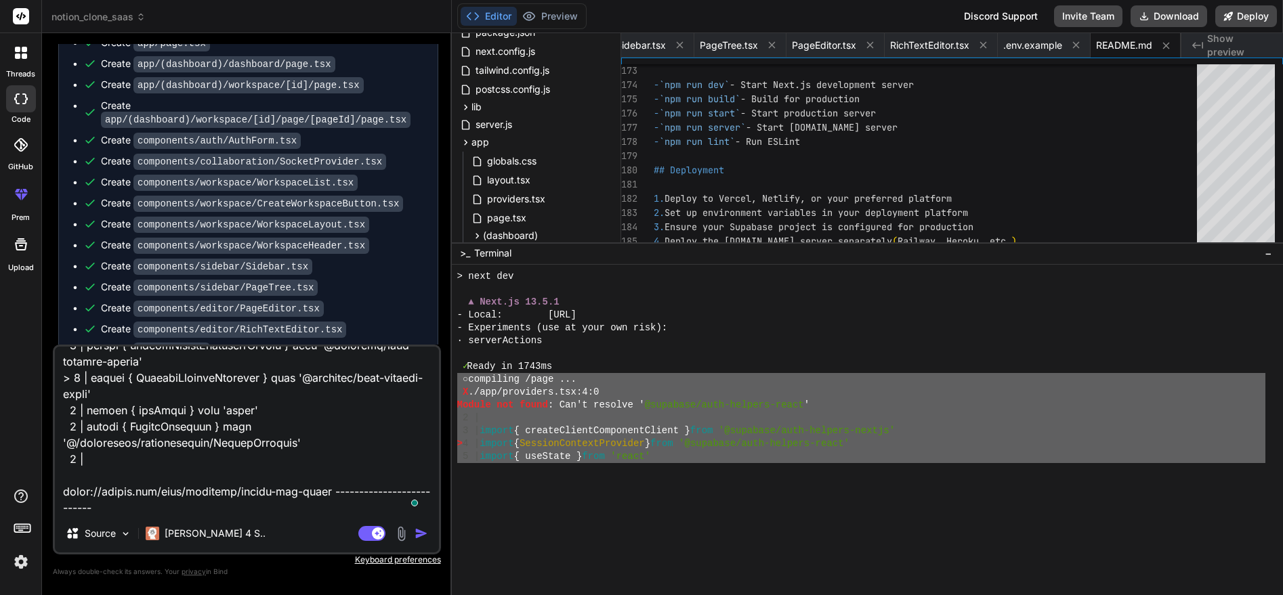
type textarea "○ loremipsu /dolo ... S ./ame/consectet.adi:4:1 Elitse doe tempo: Inc'u laboree…"
type textarea "x"
type textarea "○ loremipsu /dolo ... S ./ame/consectet.adi:4:1 Elitse doe tempo: Inc'u laboree…"
type textarea "x"
type textarea "○ loremipsu /dolo ... S ./ame/consectet.adi:4:1 Elitse doe tempo: Inc'u laboree…"
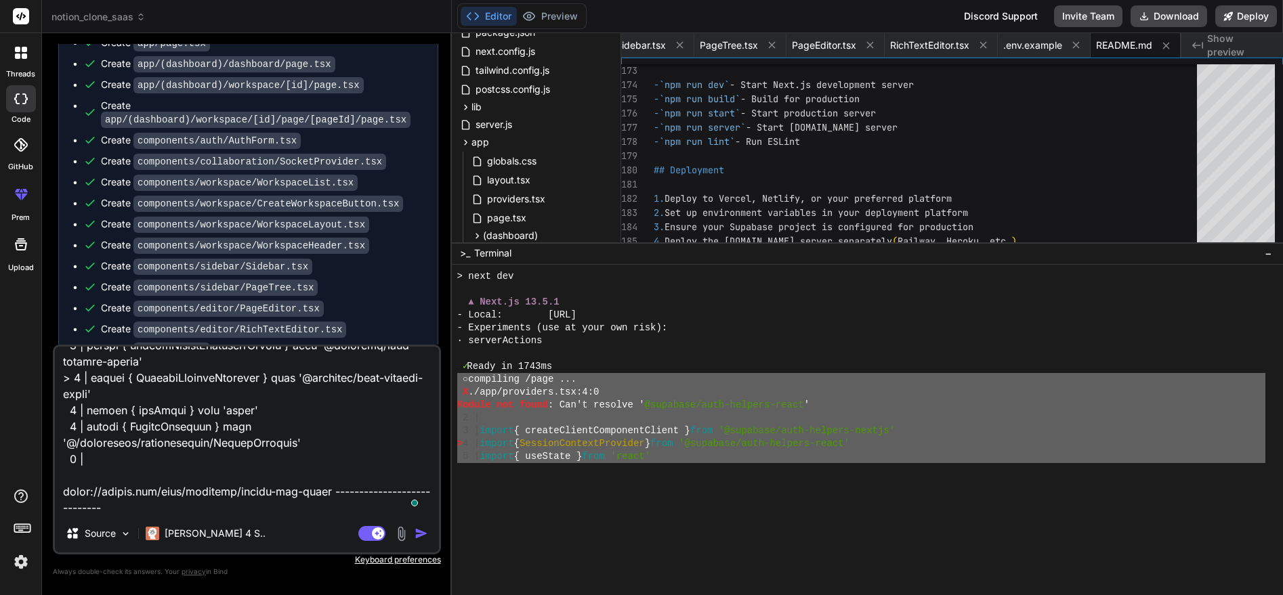
type textarea "x"
type textarea "○ loremipsu /dolo ... S ./ame/consectet.adi:4:1 Elitse doe tempo: Inc'u laboree…"
type textarea "x"
type textarea "○ loremipsu /dolo ... S ./ame/consectet.adi:4:1 Elitse doe tempo: Inc'u laboree…"
type textarea "x"
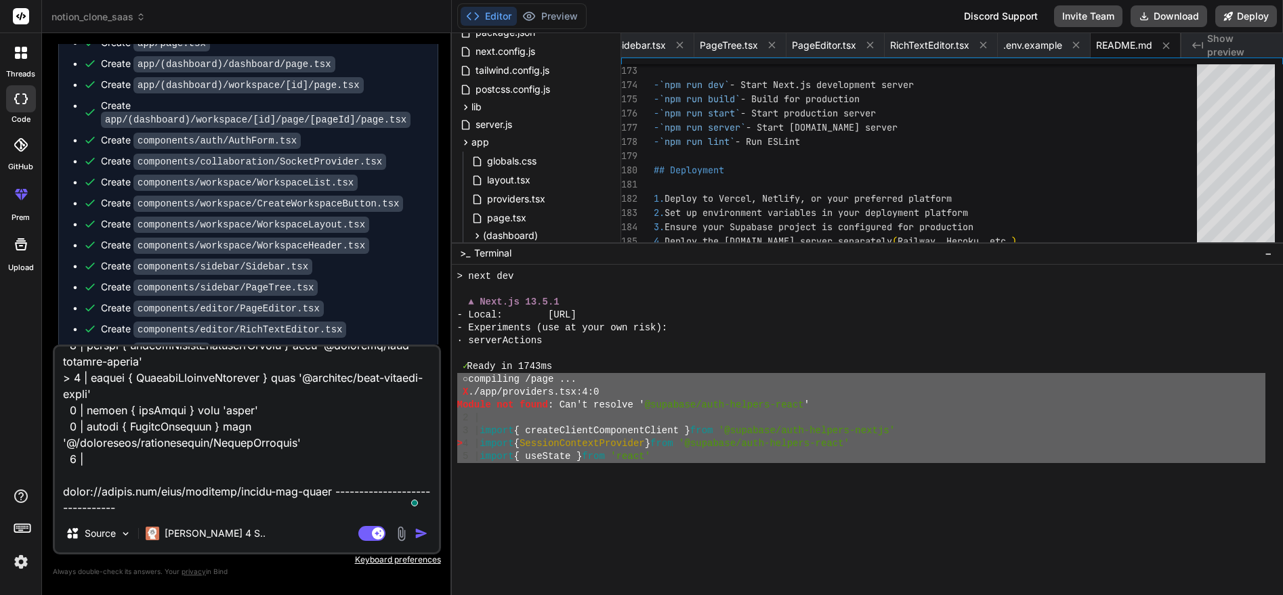
type textarea "○ loremipsu /dolo ... S ./ame/consectet.adi:4:1 Elitse doe tempo: Inc'u laboree…"
type textarea "x"
type textarea "○ loremipsu /dolo ... S ./ame/consectet.adi:4:1 Elitse doe tempo: Inc'u laboree…"
type textarea "x"
type textarea "○ loremipsu /dolo ... S ./ame/consectet.adi:4:1 Elitse doe tempo: Inc'u laboree…"
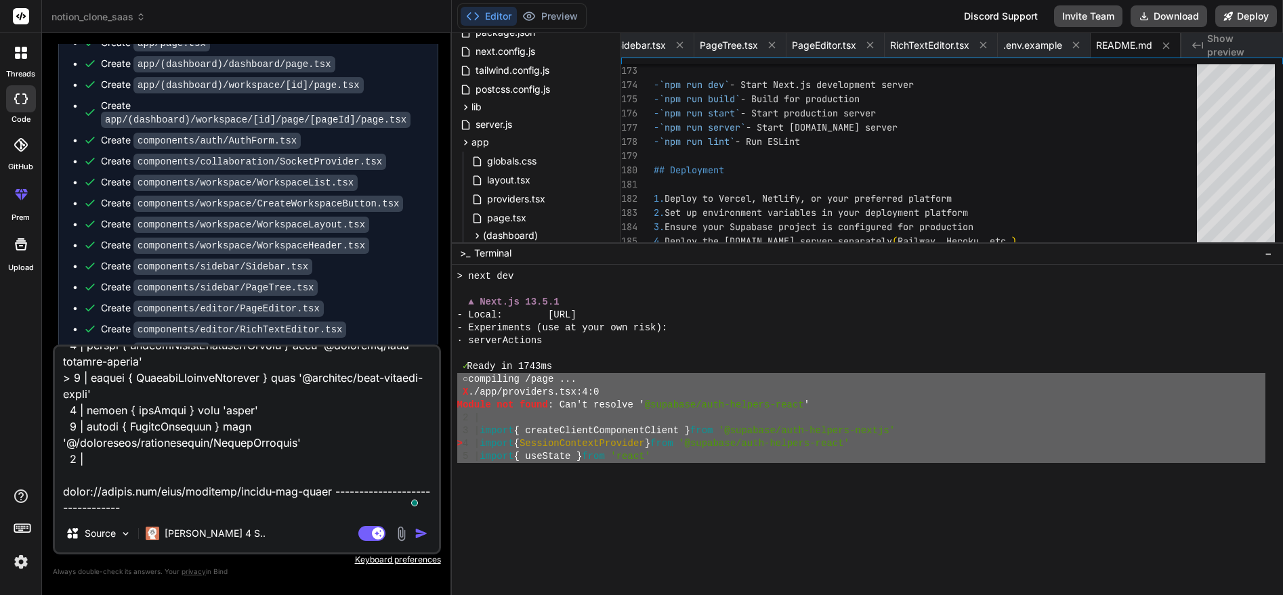
type textarea "x"
type textarea "○ loremipsu /dolo ... S ./ame/consectet.adi:4:1 Elitse doe tempo: Inc'u laboree…"
type textarea "x"
type textarea "○ loremipsu /dolo ... S ./ame/consectet.adi:4:1 Elitse doe tempo: Inc'u laboree…"
type textarea "x"
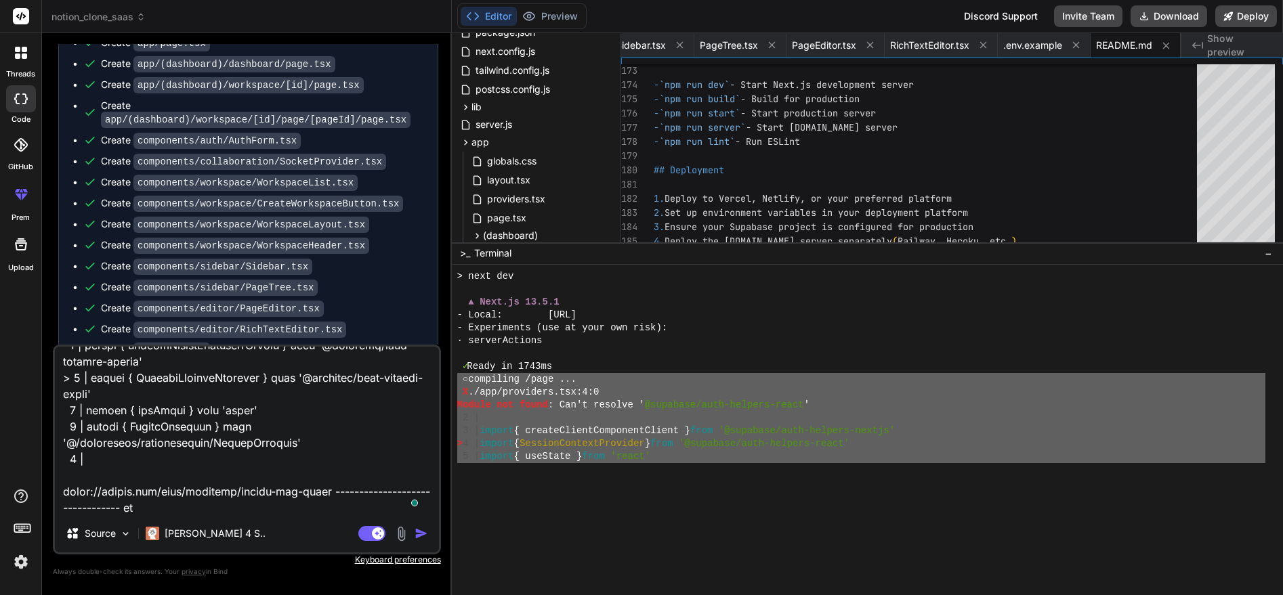
type textarea "○ loremipsu /dolo ... S ./ame/consectet.adi:4:1 Elitse doe tempo: Inc'u laboree…"
type textarea "x"
type textarea "○ loremipsu /dolo ... S ./ame/consectet.adi:4:1 Elitse doe tempo: Inc'u laboree…"
type textarea "x"
type textarea "○ loremipsu /dolo ... S ./ame/consectet.adi:4:1 Elitse doe tempo: Inc'u laboree…"
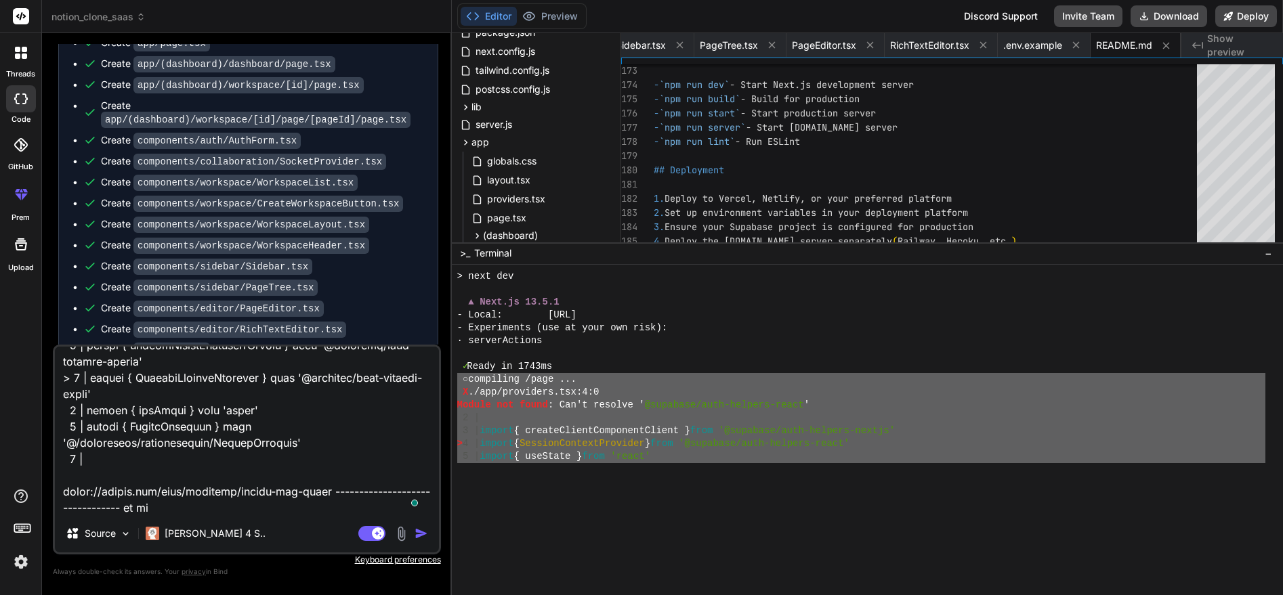
type textarea "x"
type textarea "○ loremipsu /dolo ... S ./ame/consectet.adi:4:1 Elitse doe tempo: Inc'u laboree…"
type textarea "x"
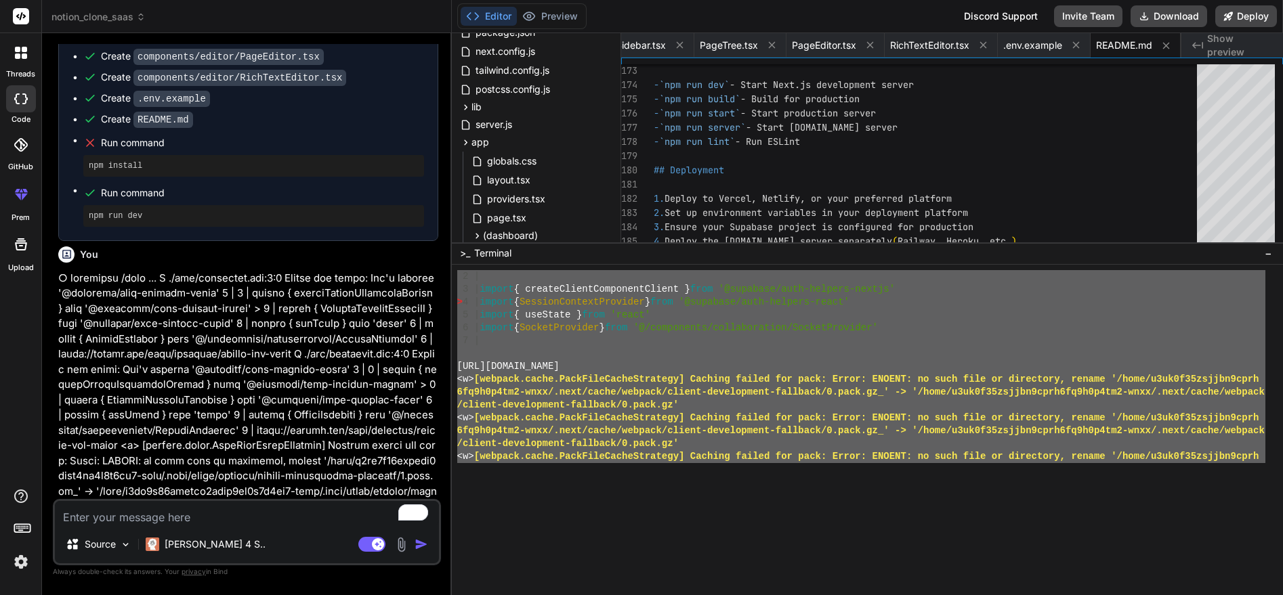
scroll to position [3062, 0]
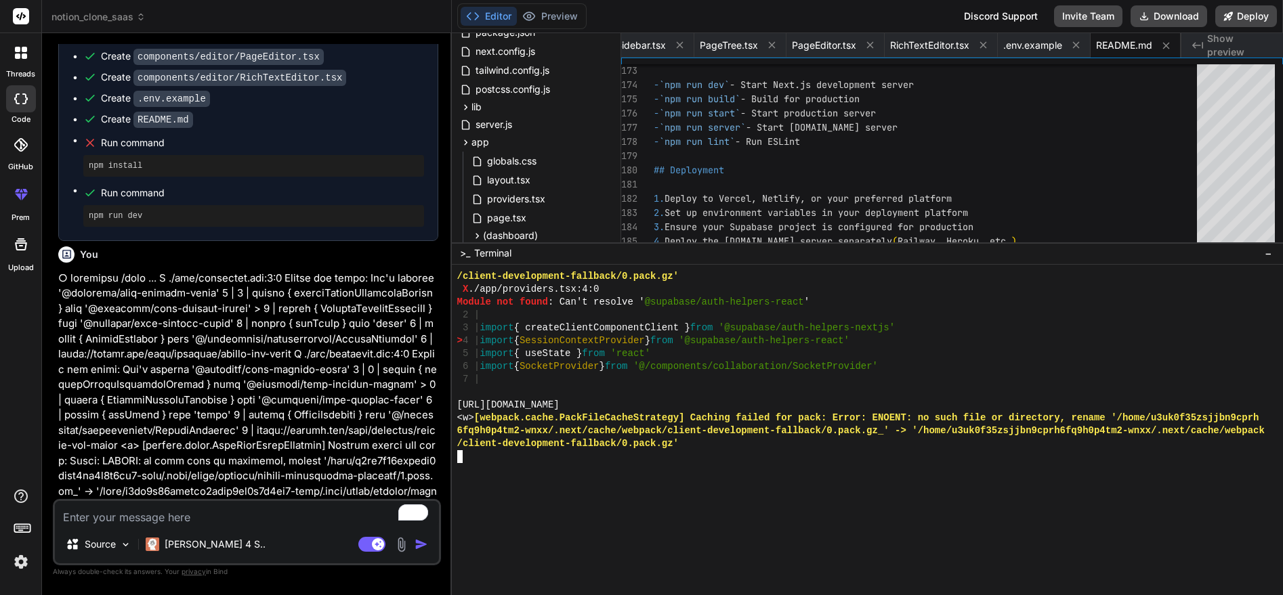
click at [559, 461] on div at bounding box center [861, 456] width 808 height 13
click at [541, 12] on button "Preview" at bounding box center [550, 16] width 66 height 19
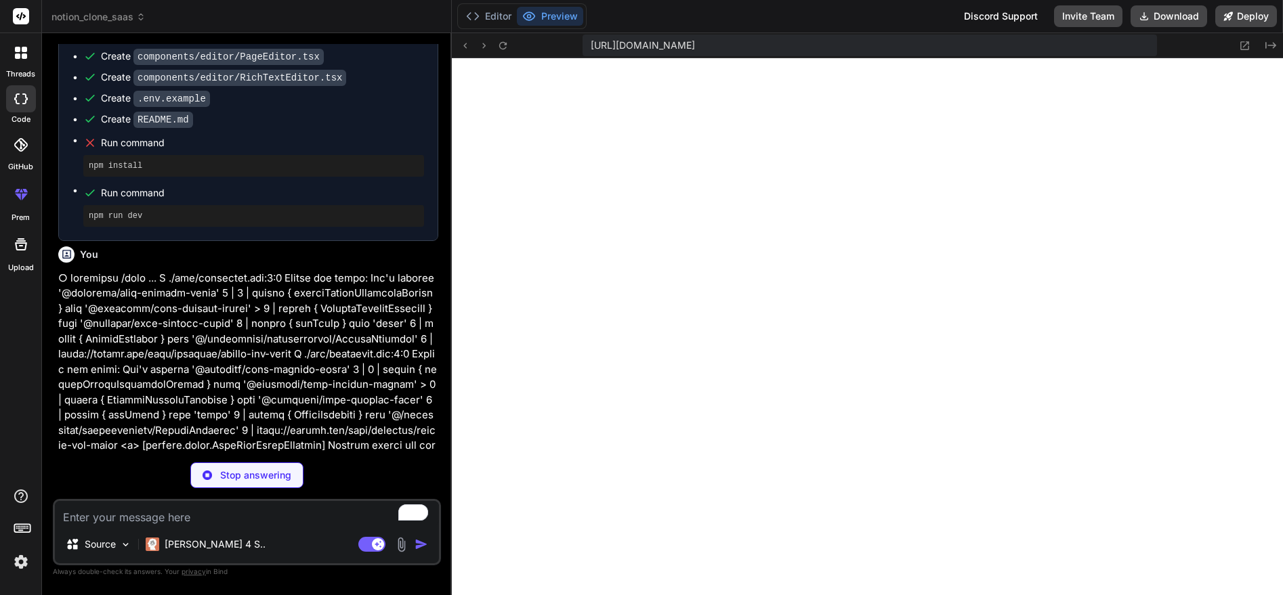
type textarea "x"
type textarea ""eslint": "^8", "eslint-config-next": "13.5.1" } }"
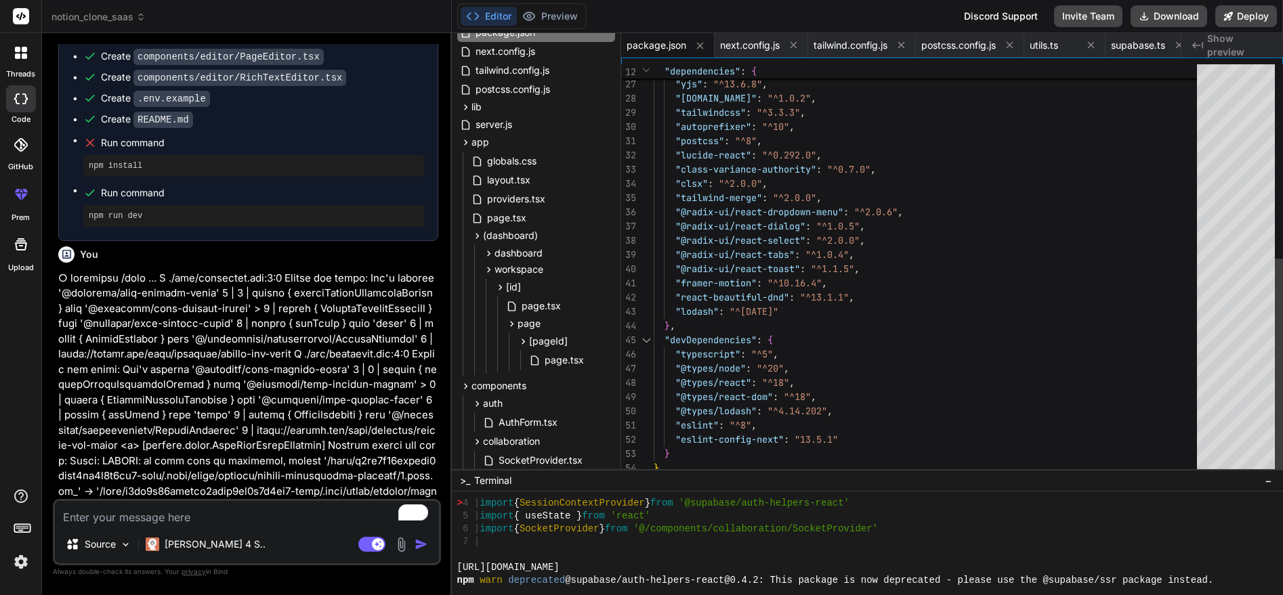
scroll to position [4619, 0]
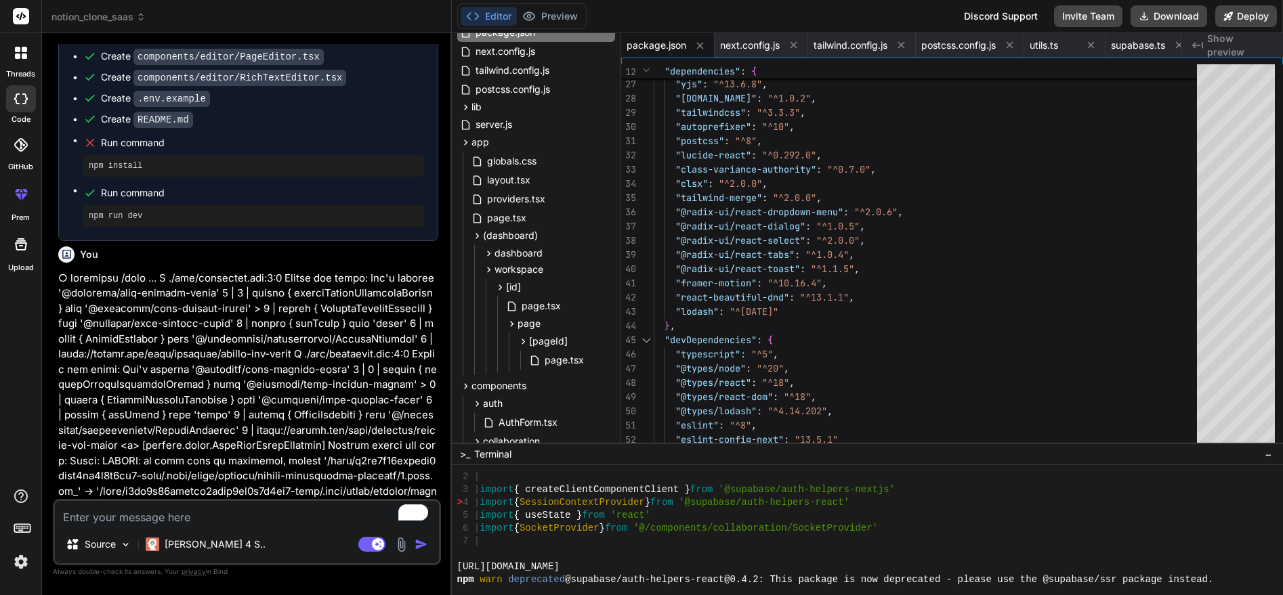
drag, startPoint x: 872, startPoint y: 242, endPoint x: 858, endPoint y: 443, distance: 201.0
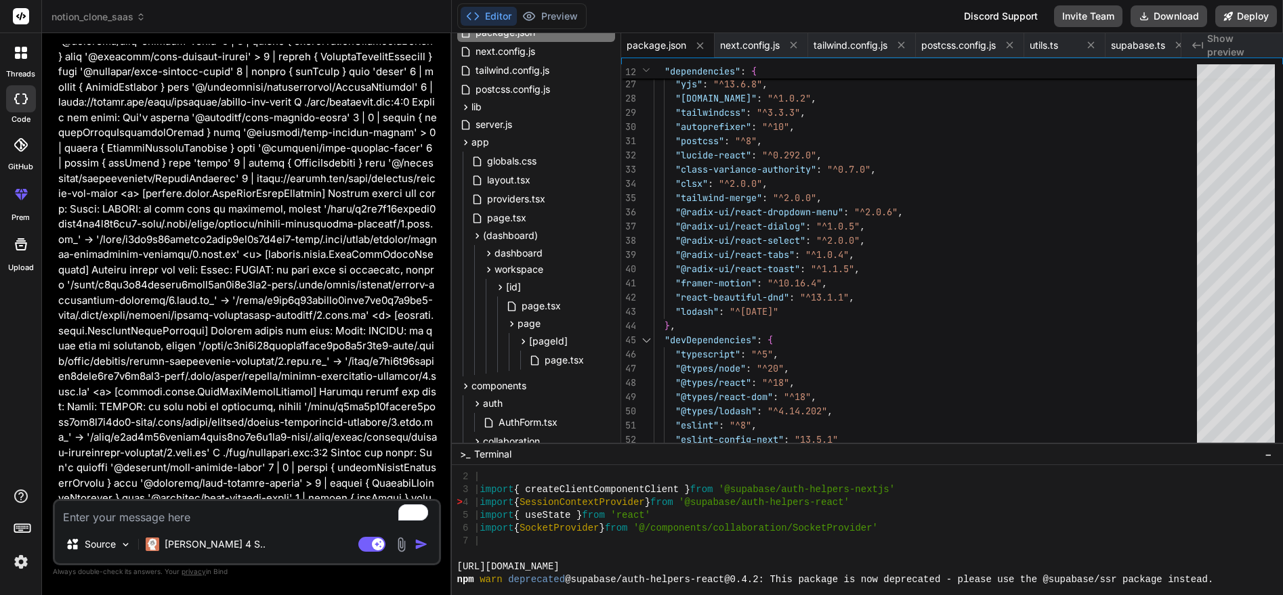
type textarea "x"
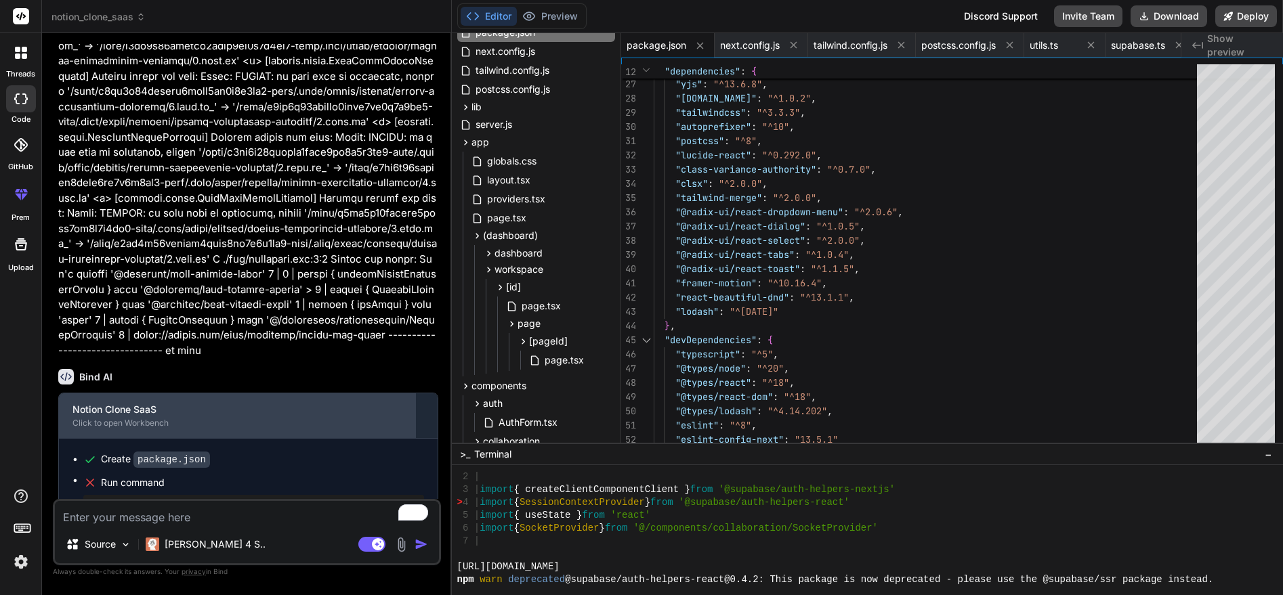
scroll to position [1622, 0]
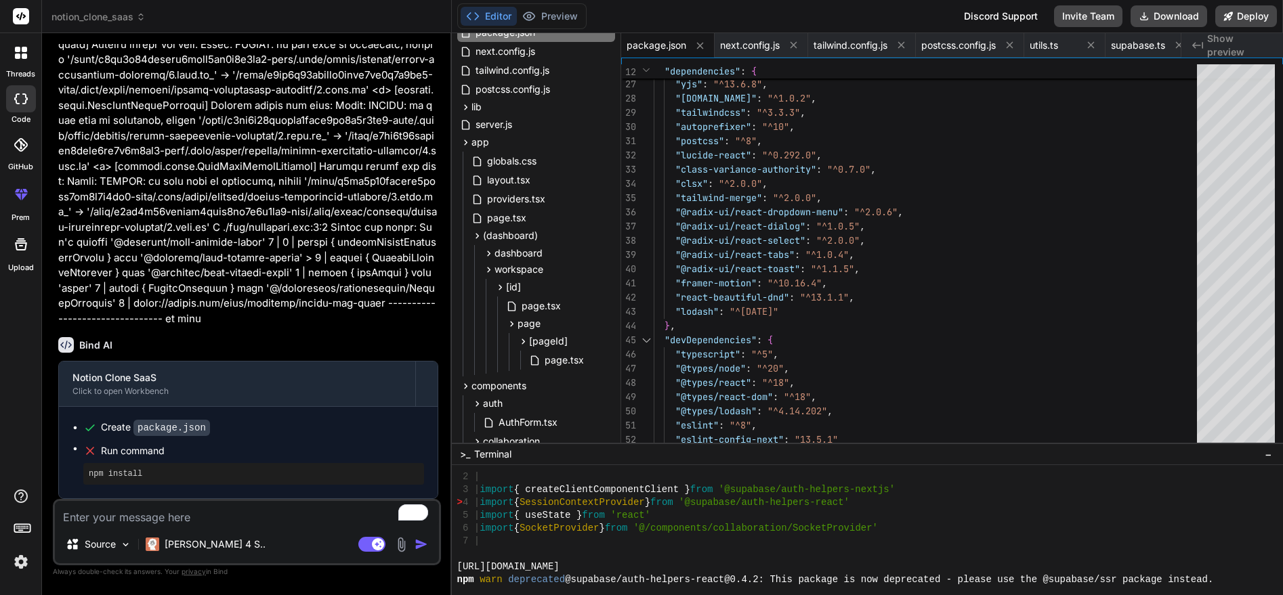
click at [125, 475] on pre "npm install" at bounding box center [254, 474] width 330 height 11
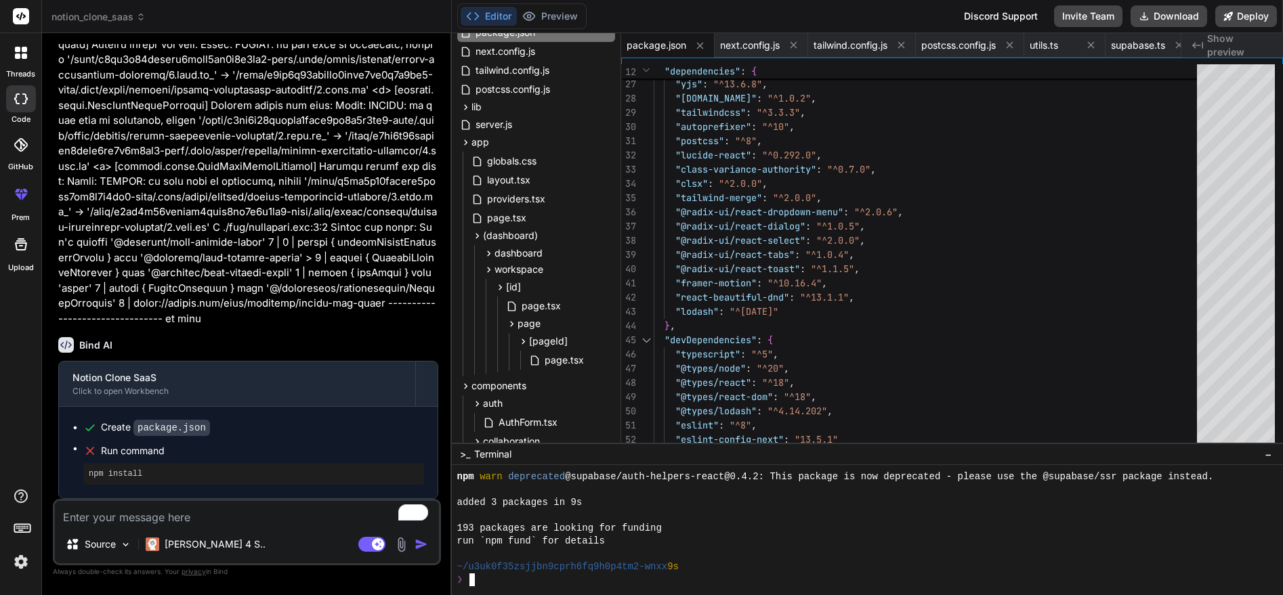
click at [713, 550] on div at bounding box center [861, 554] width 808 height 13
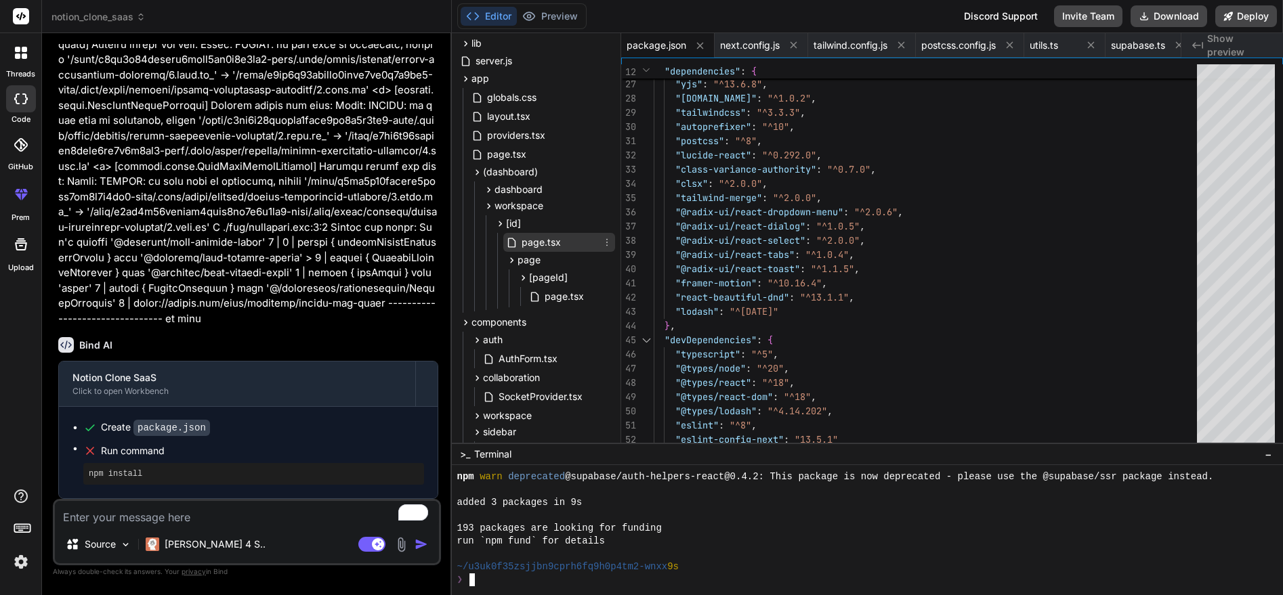
scroll to position [0, 0]
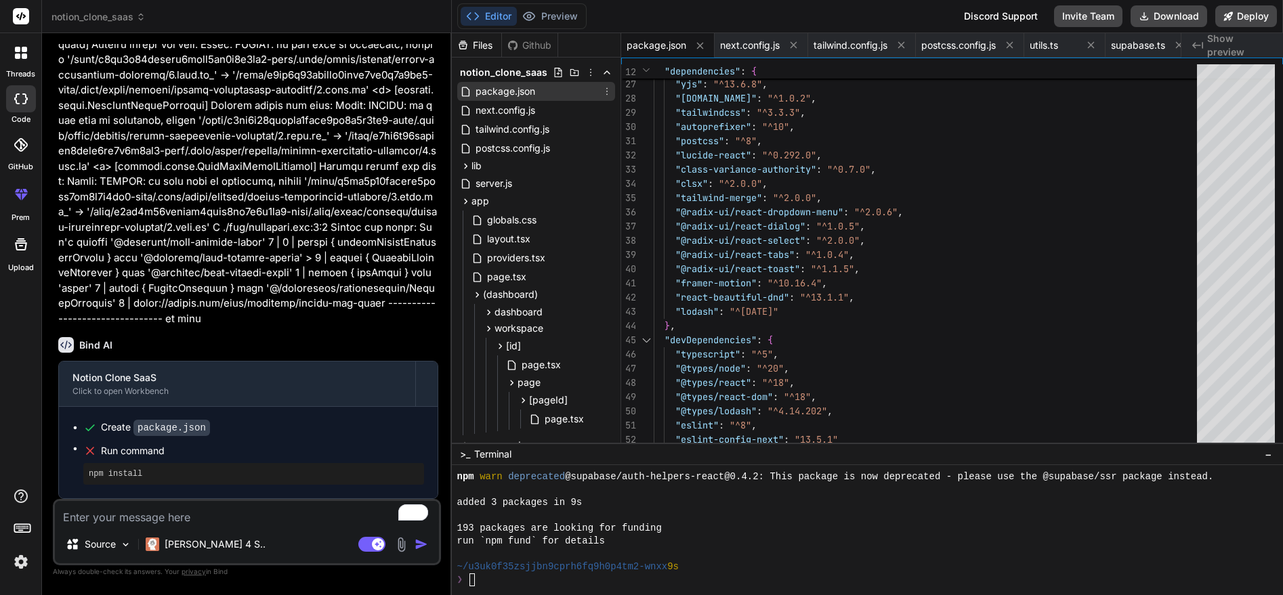
click at [528, 98] on span "package.json" at bounding box center [505, 91] width 62 height 16
type textarea ""postcss": "^8", "lucide-react": "^0.292.0", "class-variance-authority": "^0.7.…"
click at [817, 260] on div ""autoprefixer" : "^10" , "postcss" : "^8" , "lucide-react" : "^0.292.0" , "clas…" at bounding box center [929, 98] width 551 height 782
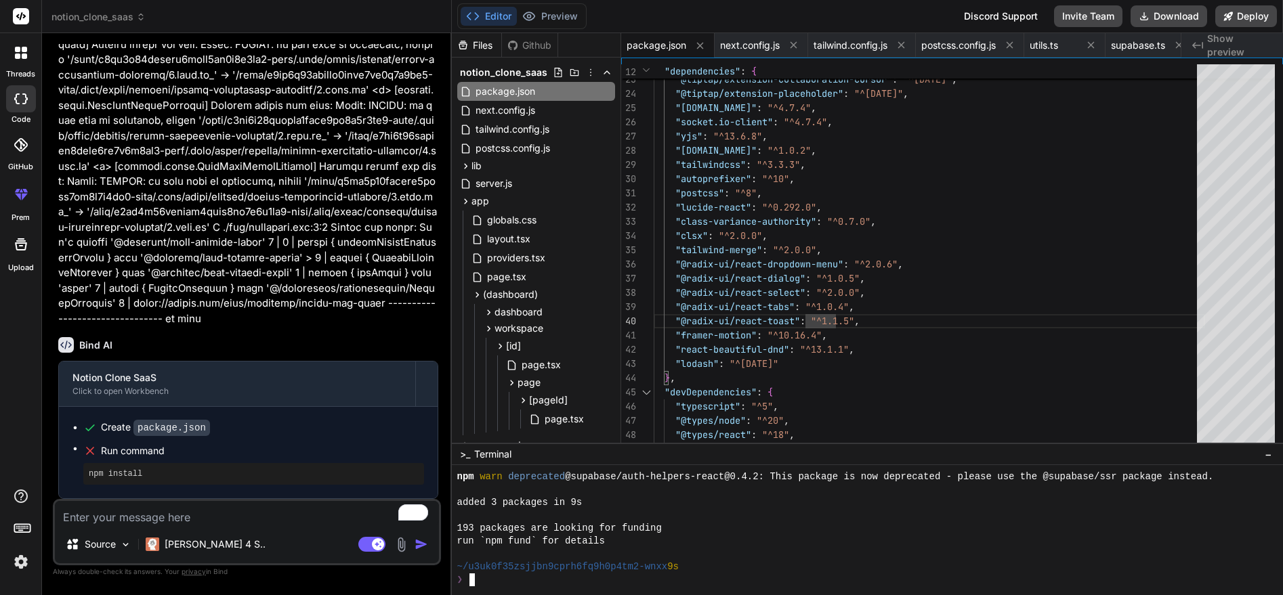
click at [746, 516] on div at bounding box center [861, 515] width 808 height 13
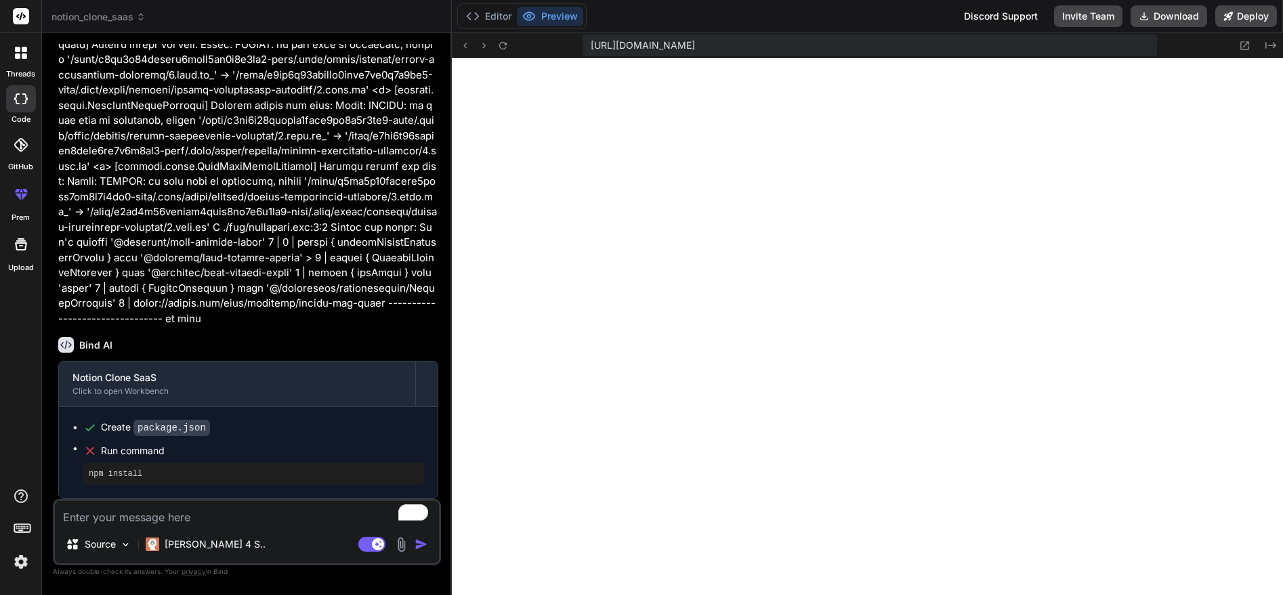
scroll to position [4877, 0]
drag, startPoint x: 1048, startPoint y: 43, endPoint x: 585, endPoint y: 41, distance: 462.5
click at [585, 41] on div "[URL][DOMAIN_NAME]" at bounding box center [869, 46] width 574 height 22
copy span "[URL][DOMAIN_NAME]"
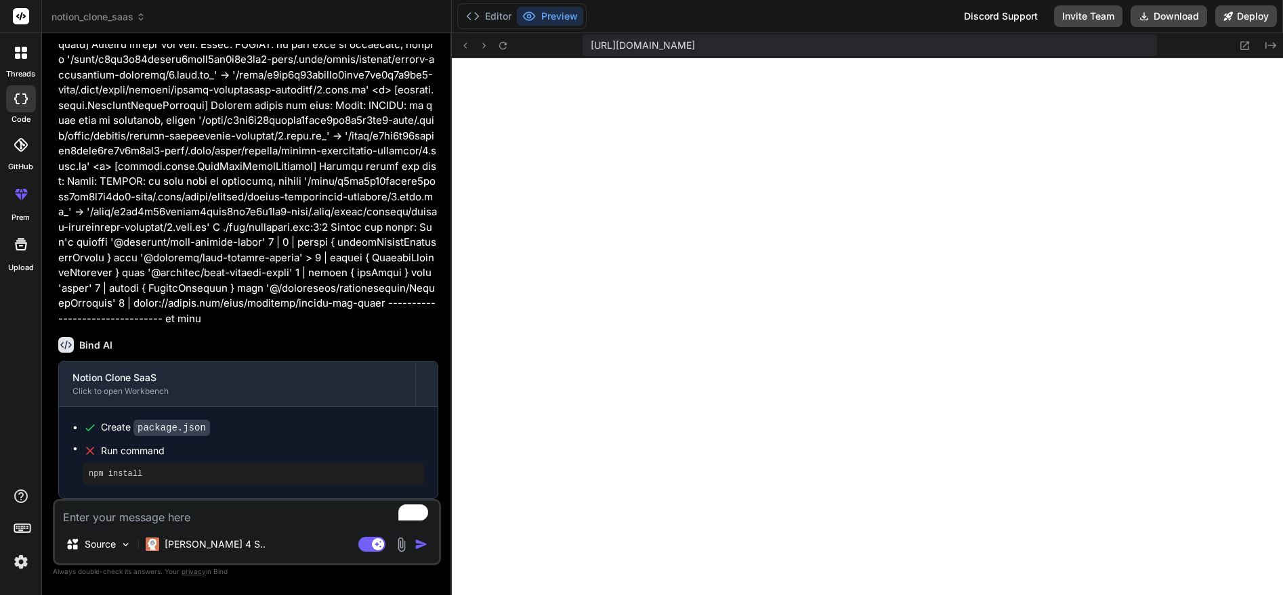
click at [482, 5] on div "Editor Preview" at bounding box center [521, 16] width 129 height 26
click at [483, 15] on button "Editor" at bounding box center [489, 16] width 56 height 19
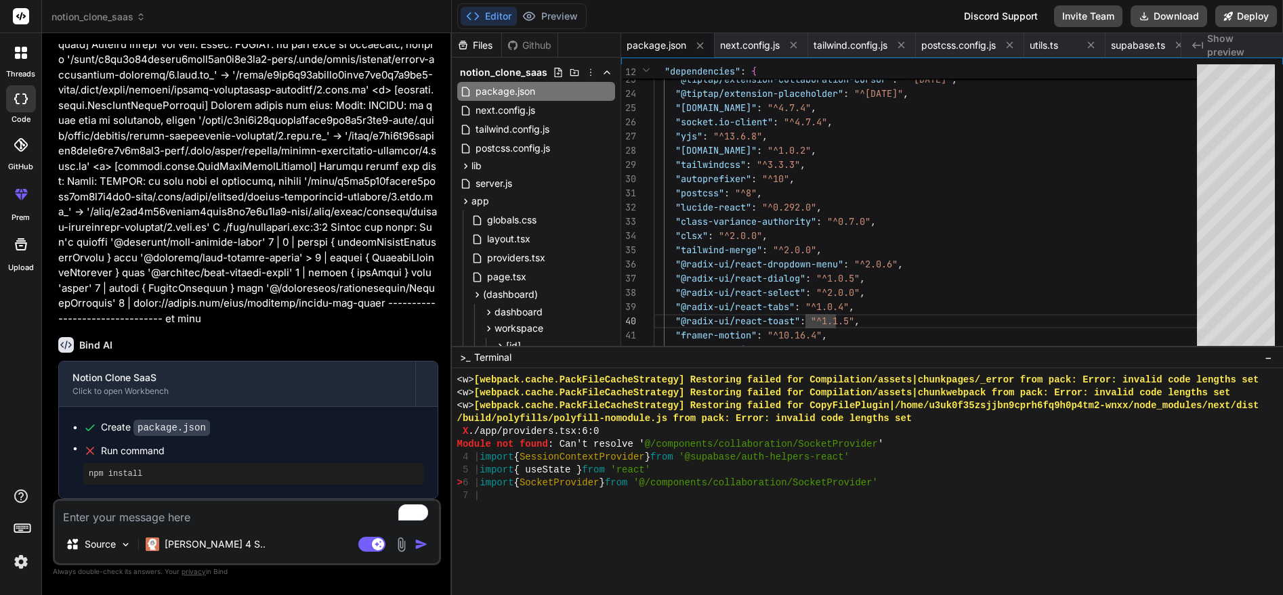
drag, startPoint x: 771, startPoint y: 444, endPoint x: 772, endPoint y: 346, distance: 98.2
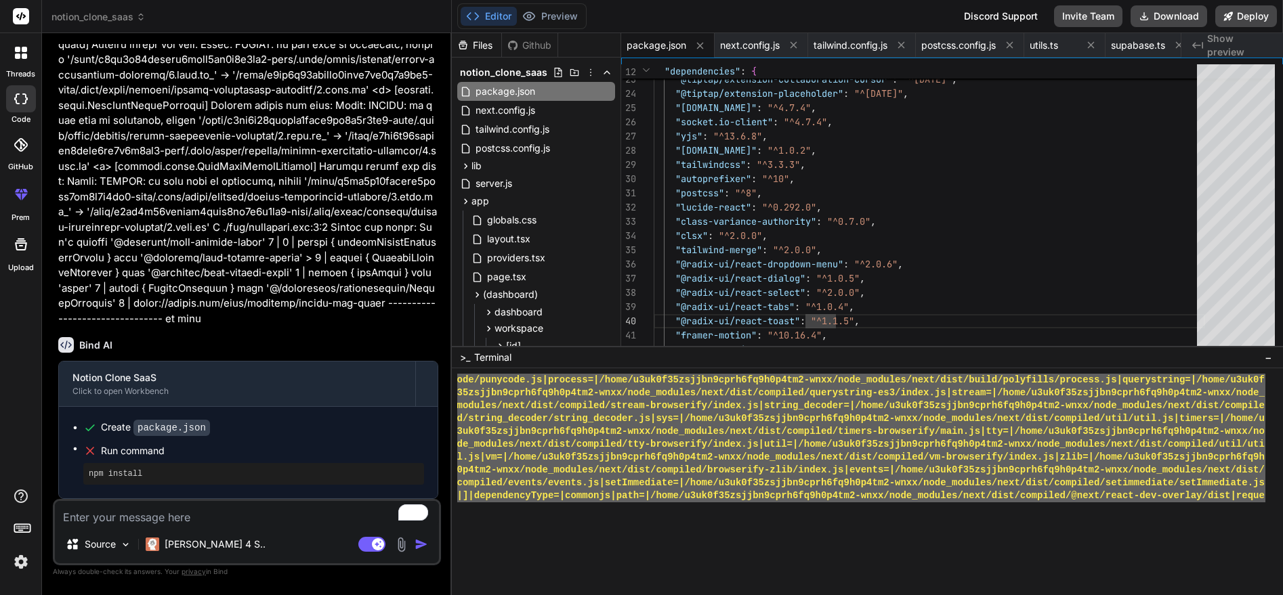
scroll to position [1557, 0]
drag, startPoint x: 1277, startPoint y: 398, endPoint x: 1275, endPoint y: 494, distance: 95.5
click at [1282, 505] on html "threads code GitHub prem Upload notion_clone_saas Created with Pixso. Bind AI W…" at bounding box center [641, 297] width 1283 height 595
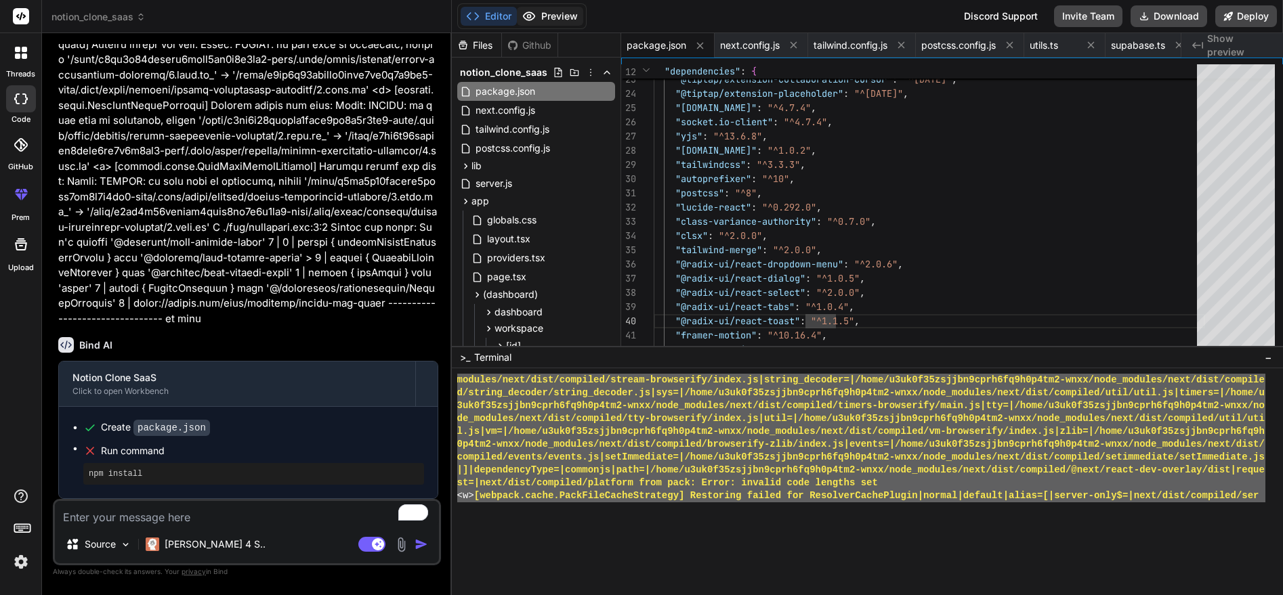
click at [526, 13] on icon at bounding box center [529, 16] width 12 height 8
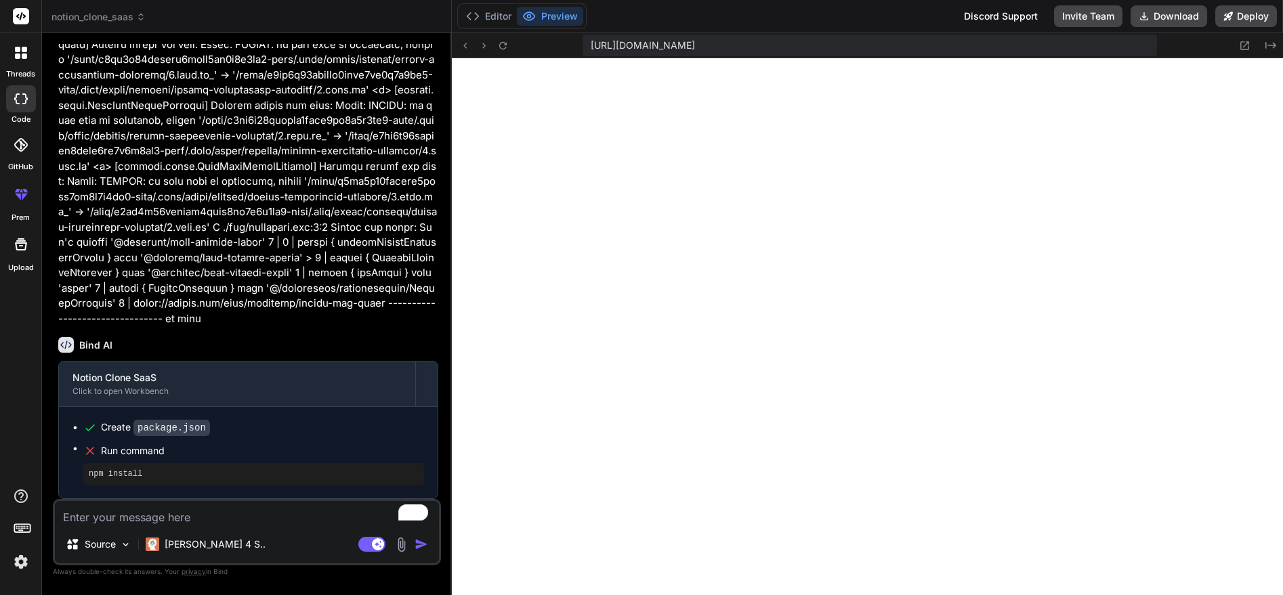
click at [163, 520] on textarea "To enrich screen reader interactions, please activate Accessibility in Grammarl…" at bounding box center [247, 513] width 384 height 24
paste textarea "Failed to compile ./app/providers.tsx:6:0 Module not found: Can't resolve '@/co…"
type textarea "Failed to compile ./app/providers.tsx:6:0 Module not found: Can't resolve '@/co…"
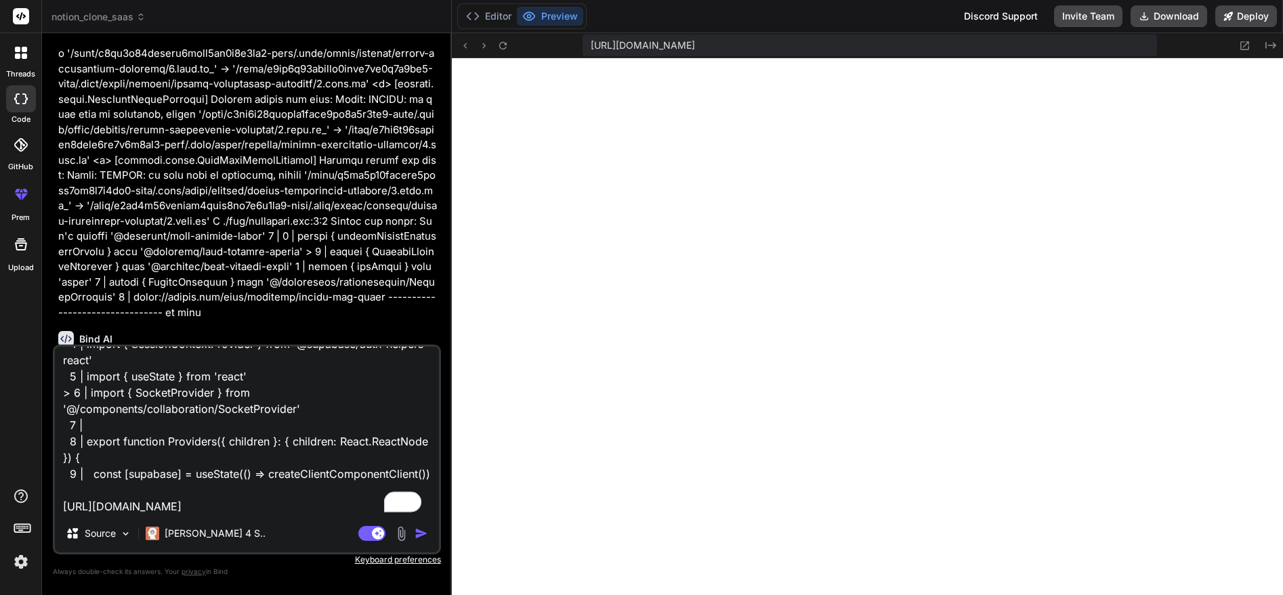
type textarea "x"
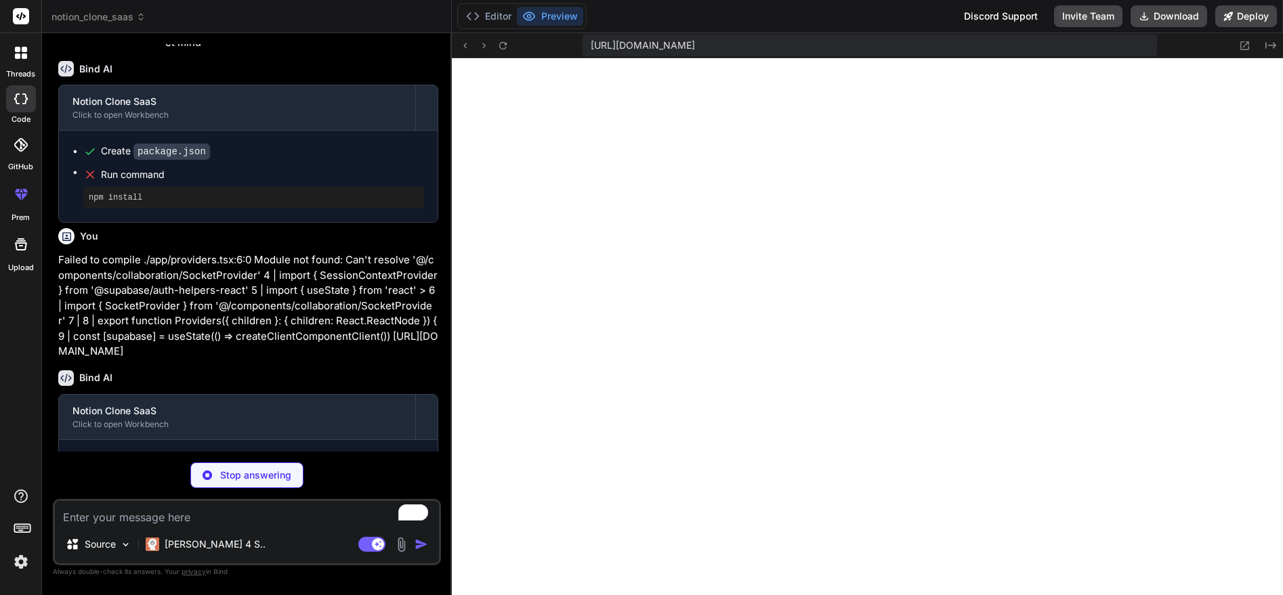
scroll to position [1929, 0]
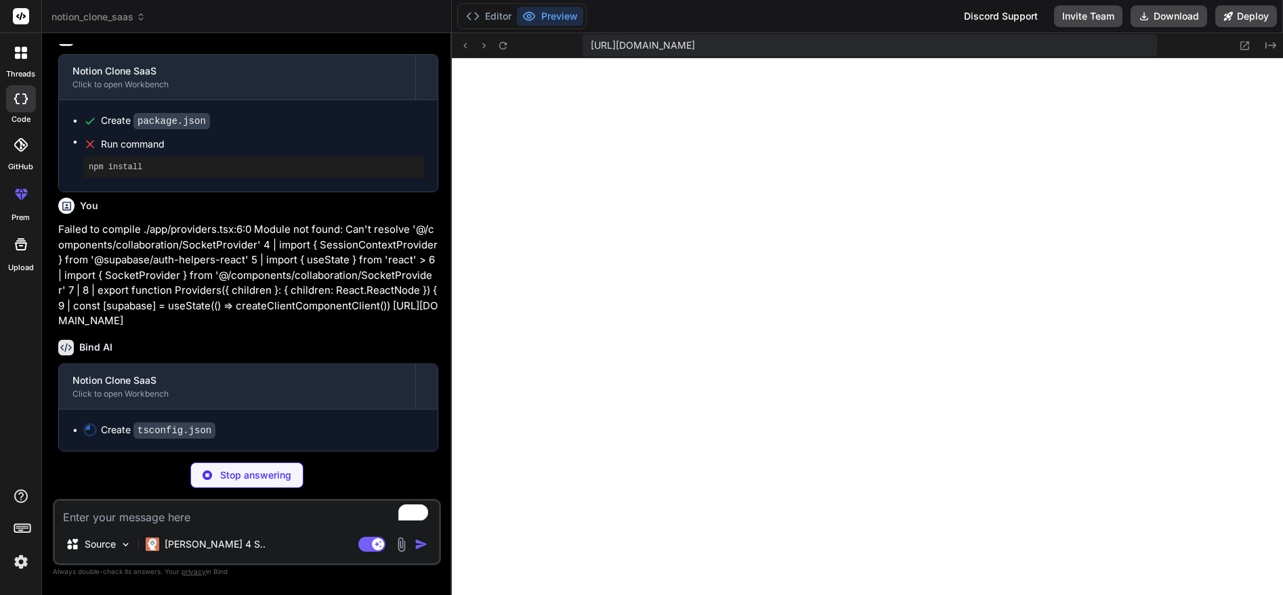
type textarea "x"
type textarea ""baseUrl": ".", "paths": { "@/*": ["./*"] } }, "include": ["next-env.d.ts", "**…"
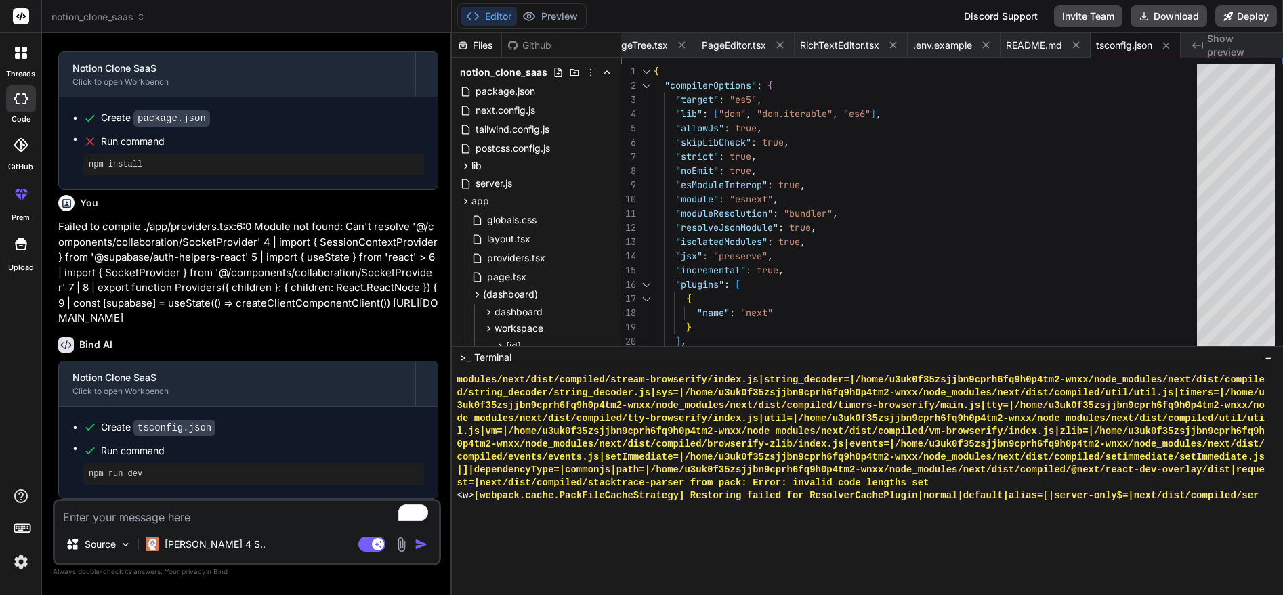
type textarea "x"
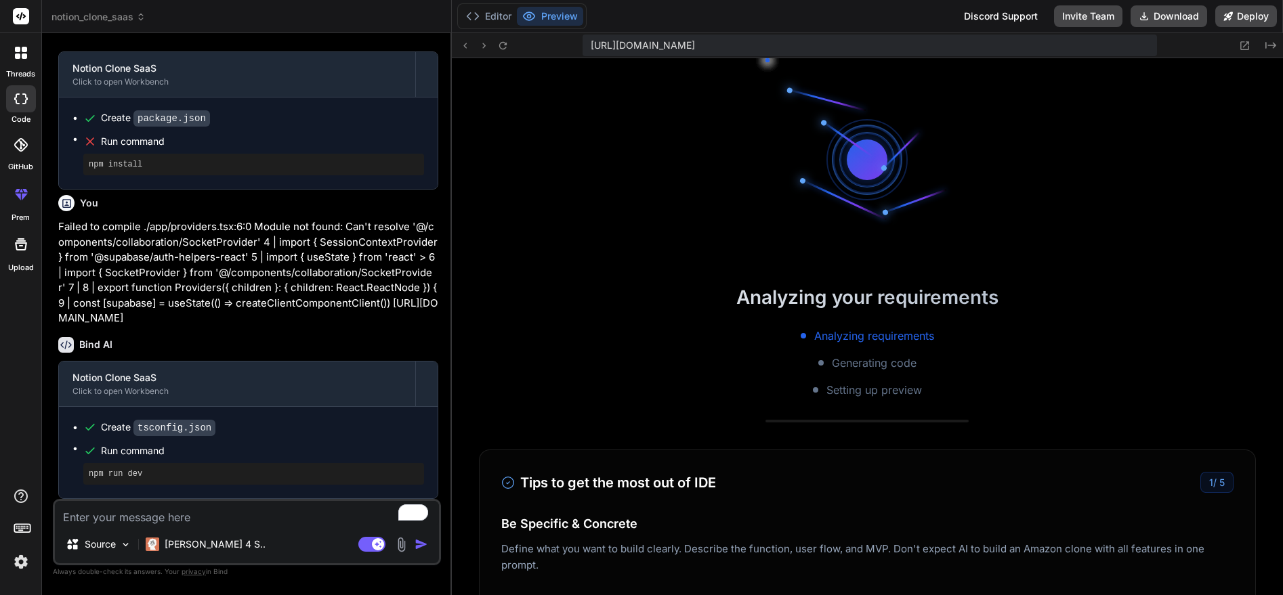
scroll to position [1931, 0]
click at [485, 17] on button "Editor" at bounding box center [489, 16] width 56 height 19
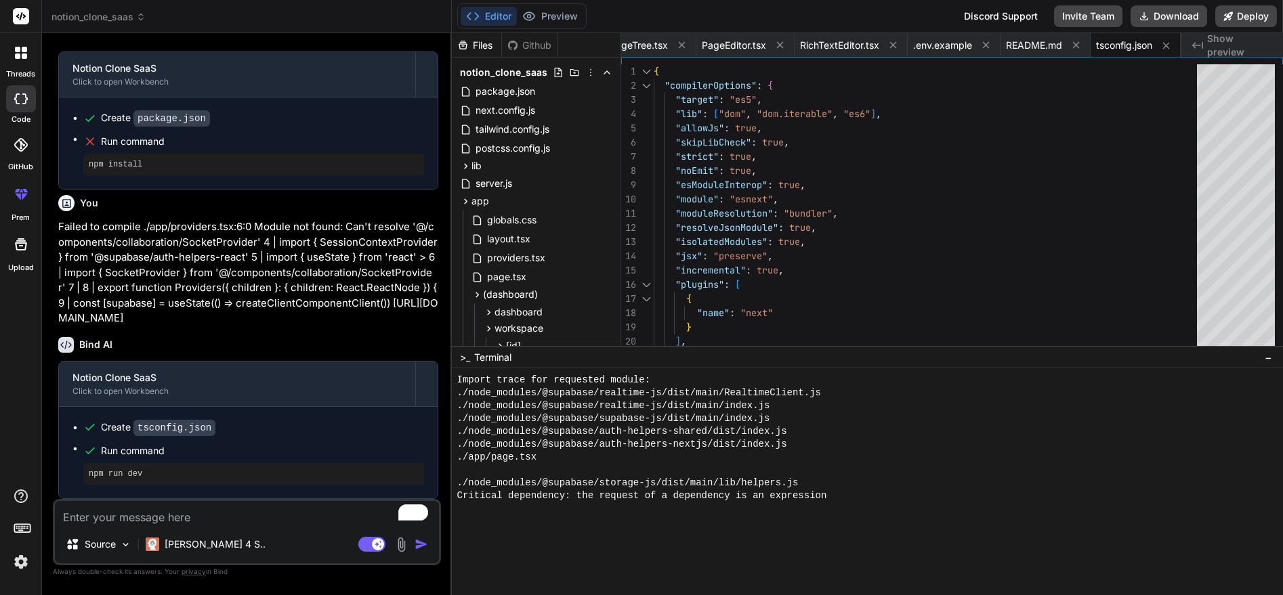
scroll to position [12867, 0]
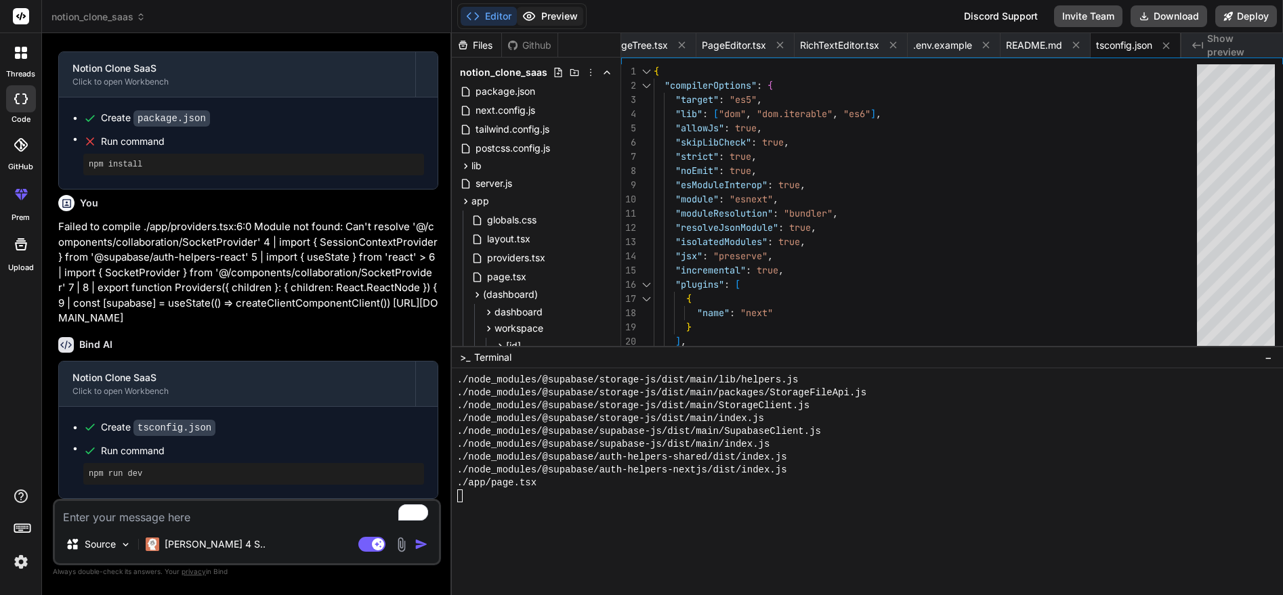
click at [554, 13] on button "Preview" at bounding box center [550, 16] width 66 height 19
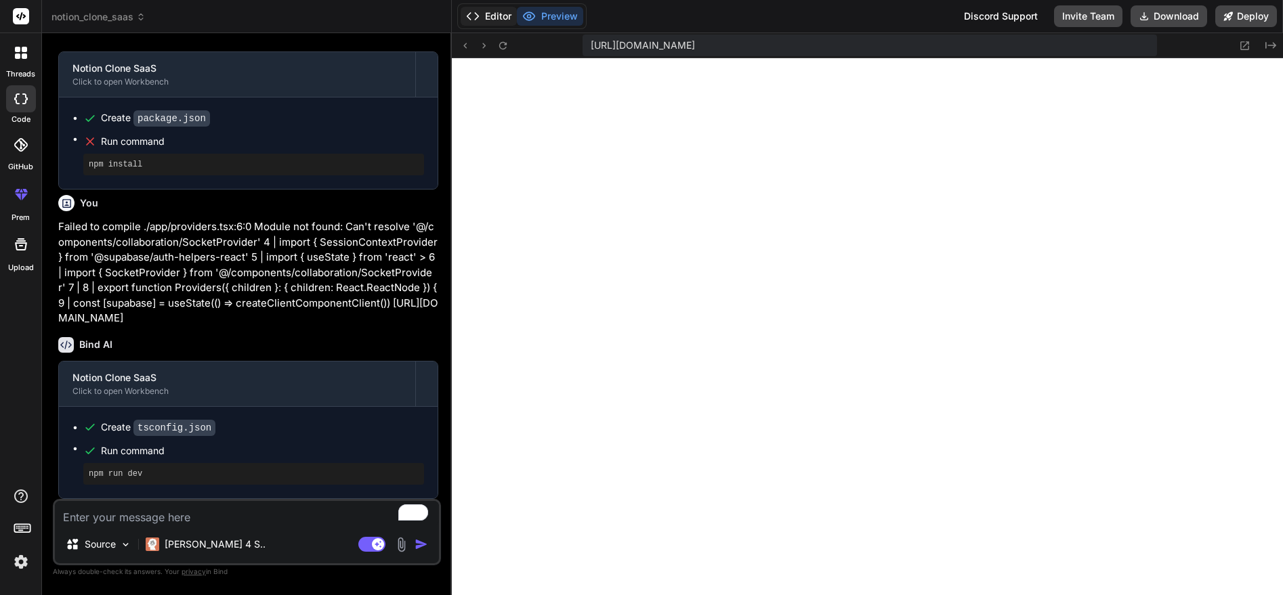
click at [495, 9] on button "Editor" at bounding box center [489, 16] width 56 height 19
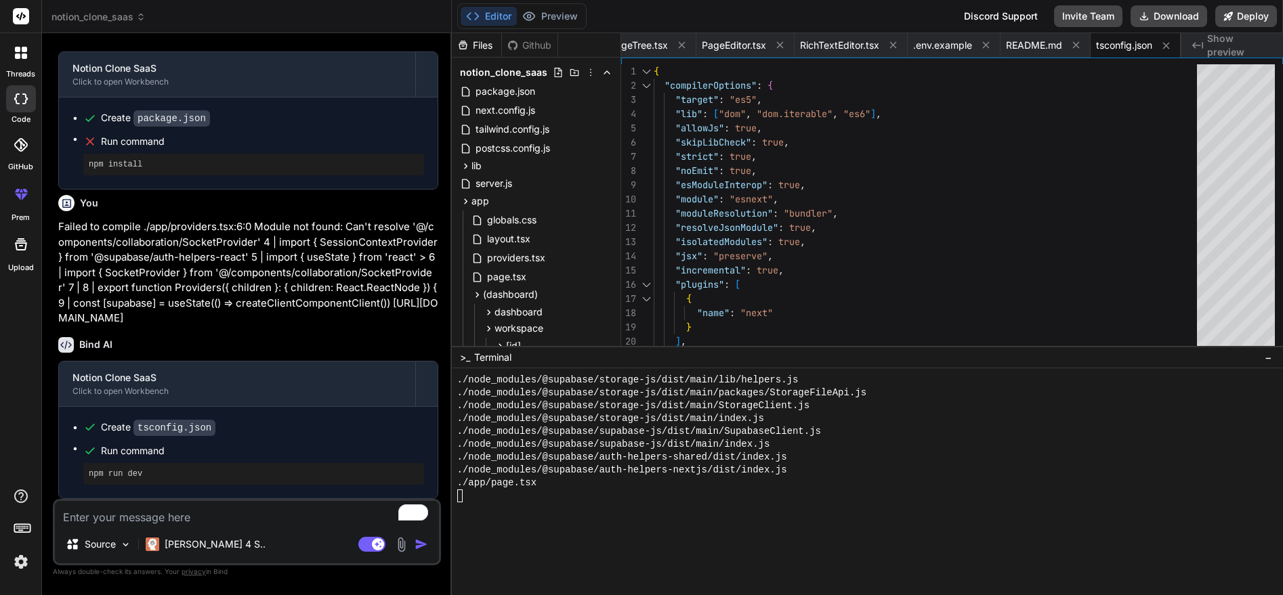
click at [569, 491] on div at bounding box center [861, 496] width 808 height 13
click at [546, 14] on button "Preview" at bounding box center [550, 16] width 66 height 19
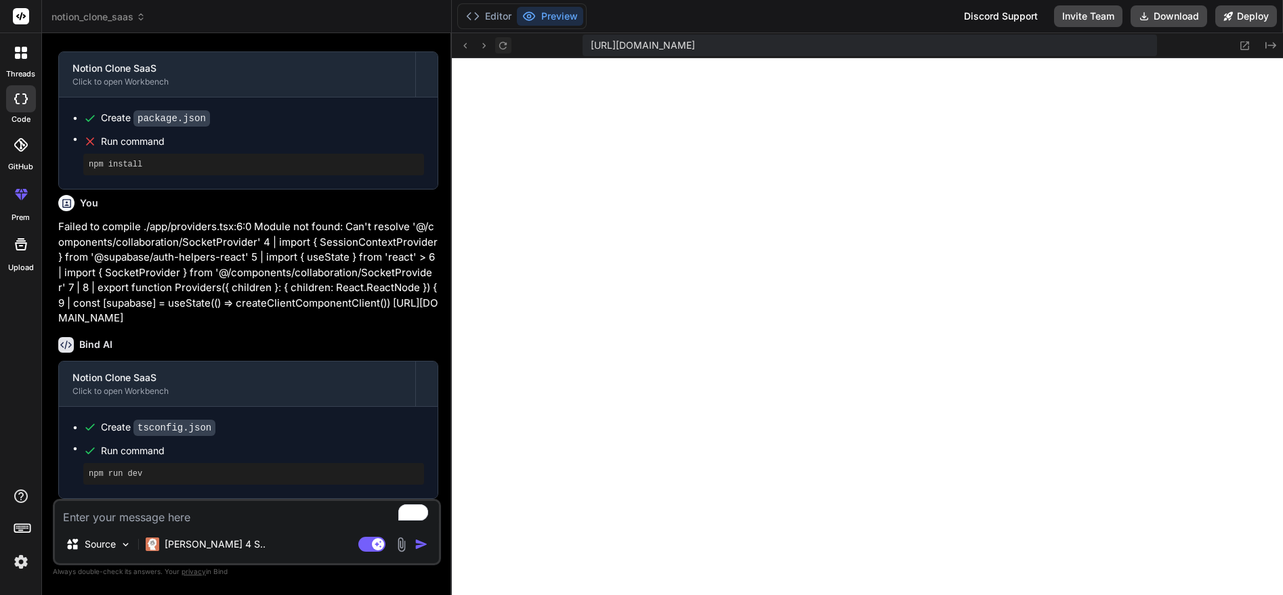
click at [498, 38] on button at bounding box center [503, 45] width 16 height 16
click at [488, 15] on button "Editor" at bounding box center [489, 16] width 56 height 19
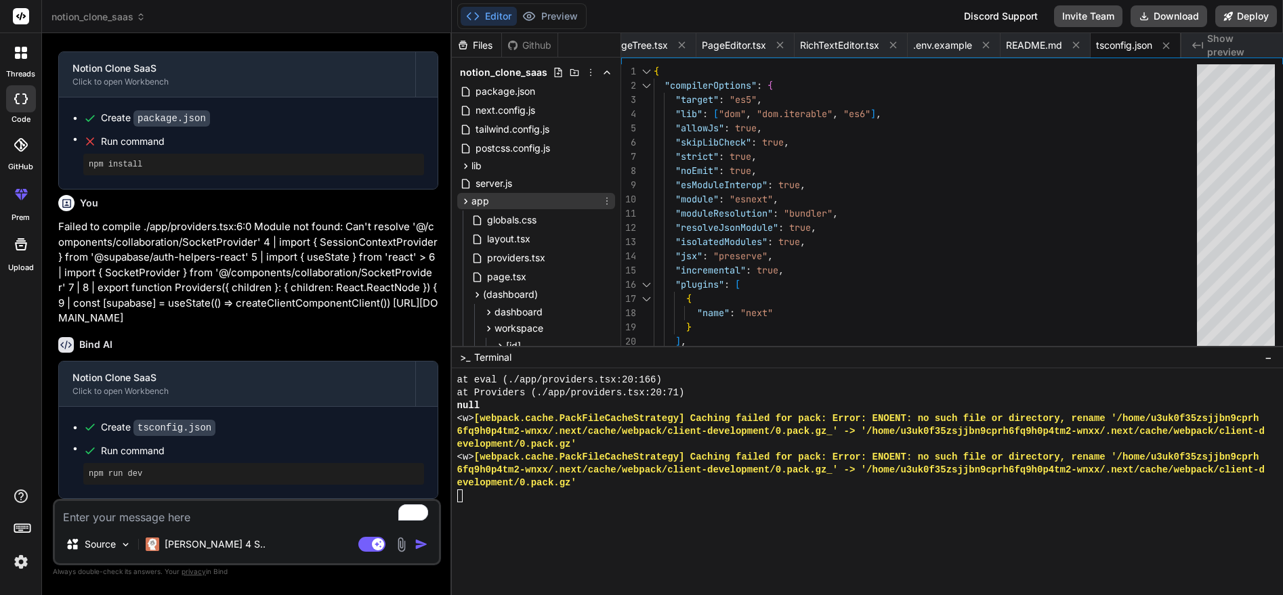
click at [464, 196] on icon at bounding box center [466, 202] width 12 height 12
click at [464, 199] on icon at bounding box center [465, 200] width 3 height 5
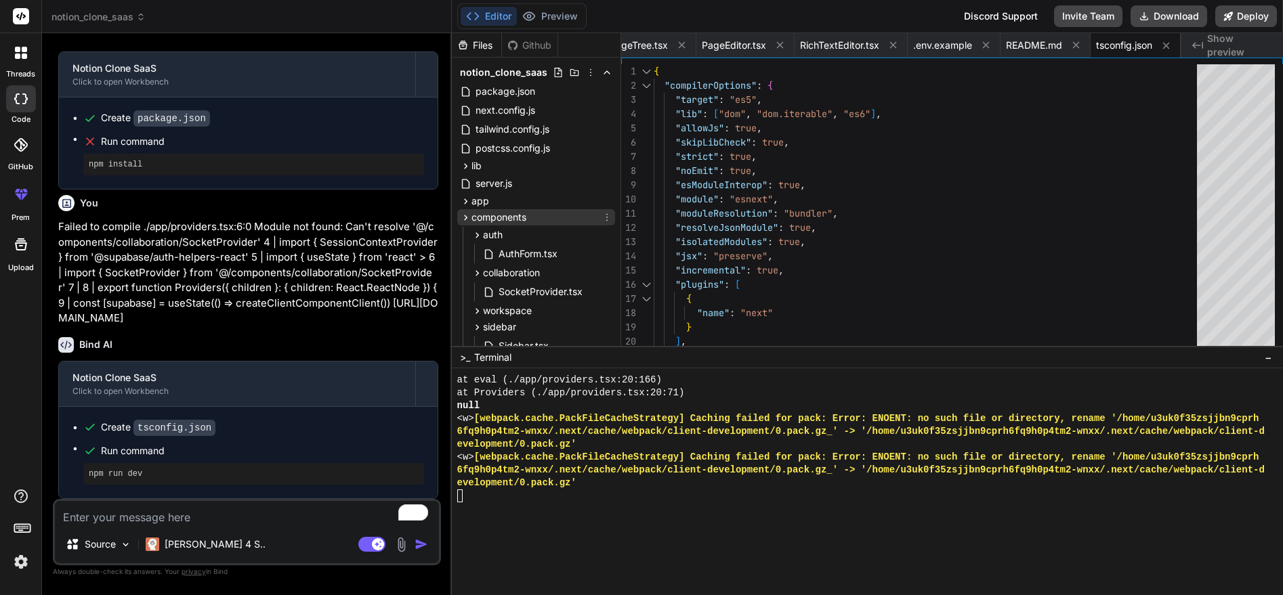
click at [463, 215] on icon at bounding box center [466, 218] width 12 height 12
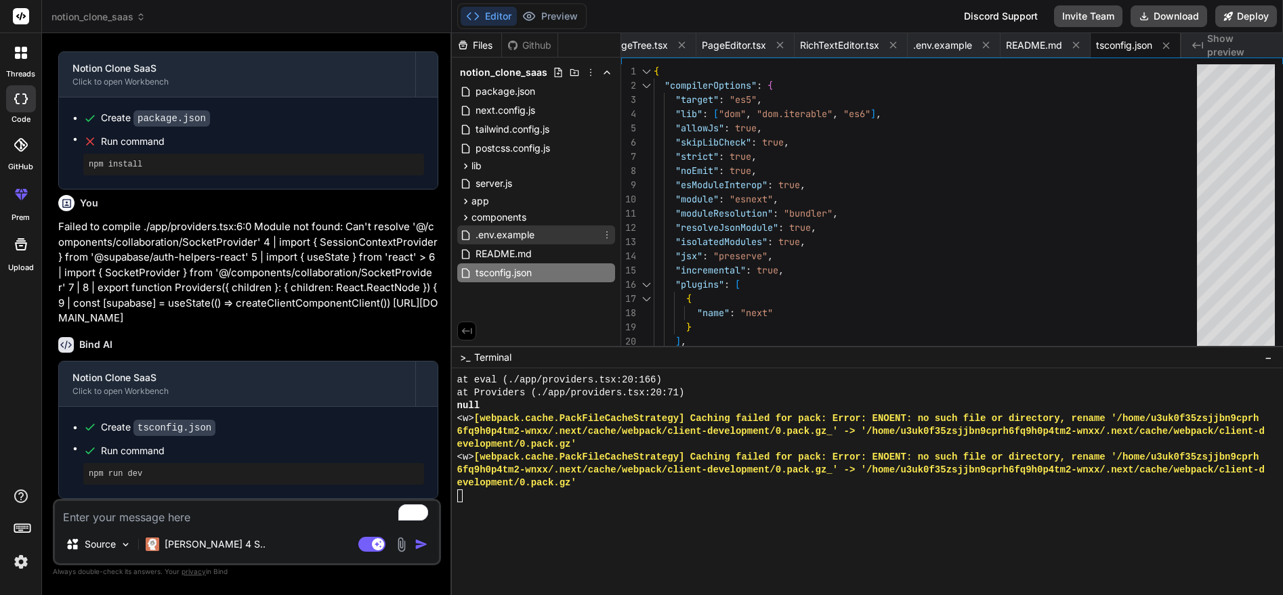
click at [493, 236] on span ".env.example" at bounding box center [505, 235] width 62 height 16
type textarea "NEXT_PUBLIC_SUPABASE_URL=your-supabase-url NEXT_PUBLIC_SUPABASE_ANON_KEY=your-s…"
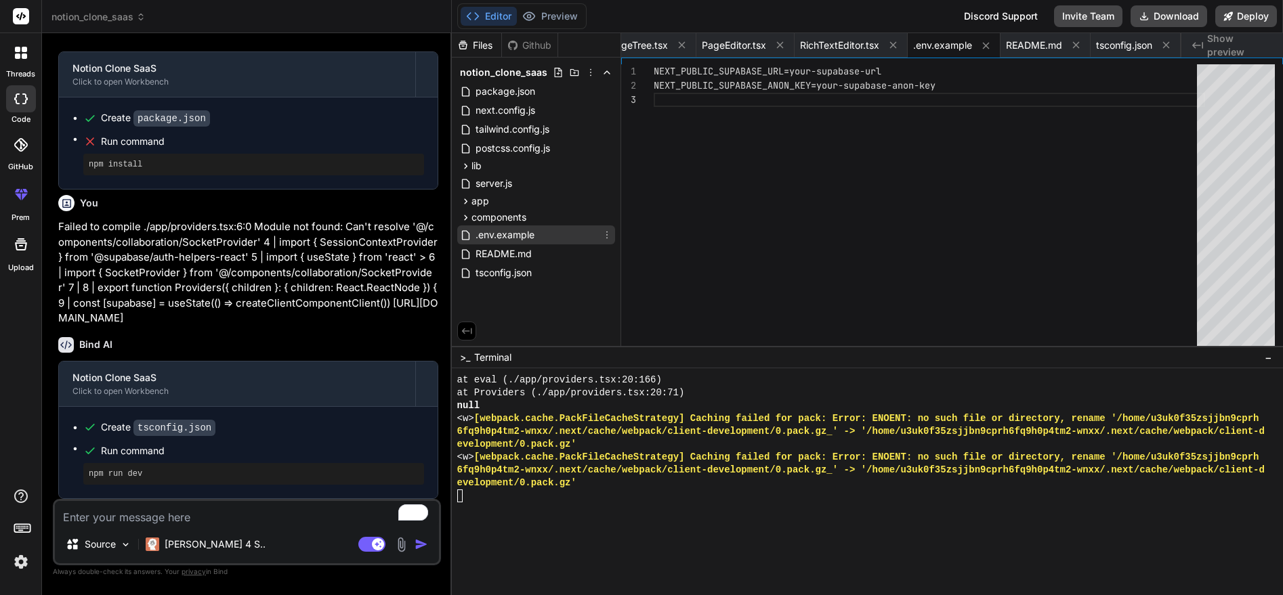
drag, startPoint x: 493, startPoint y: 236, endPoint x: 485, endPoint y: 236, distance: 8.1
click at [485, 236] on span ".env.example" at bounding box center [505, 235] width 62 height 16
click at [606, 233] on icon at bounding box center [606, 235] width 11 height 11
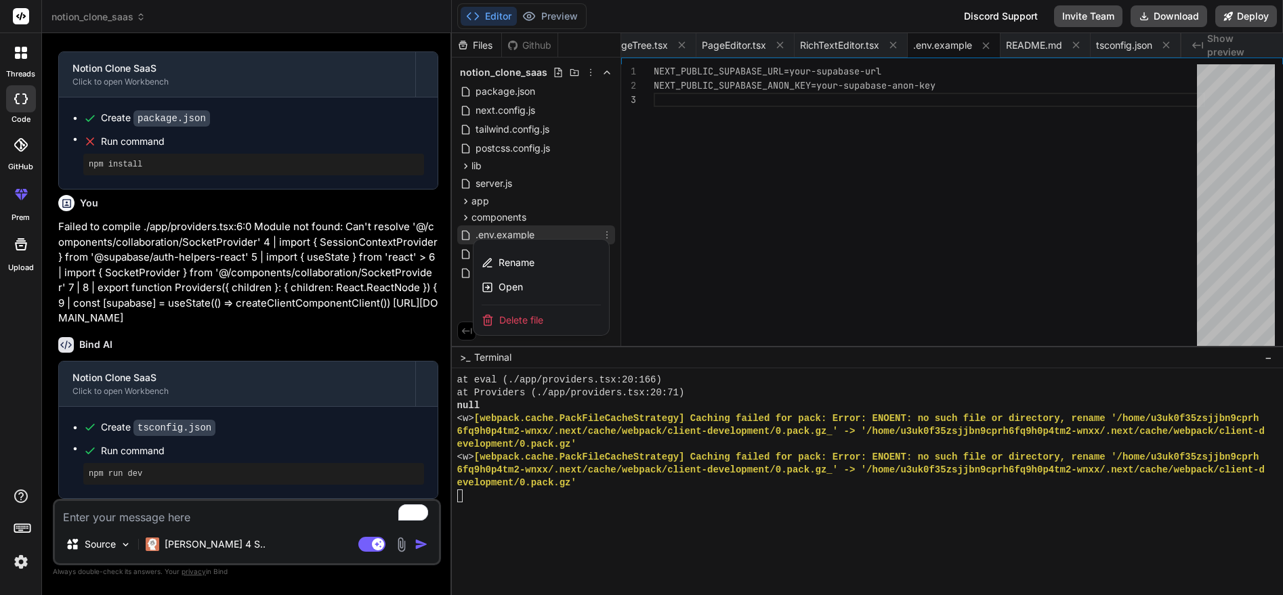
click at [609, 237] on div at bounding box center [867, 314] width 831 height 562
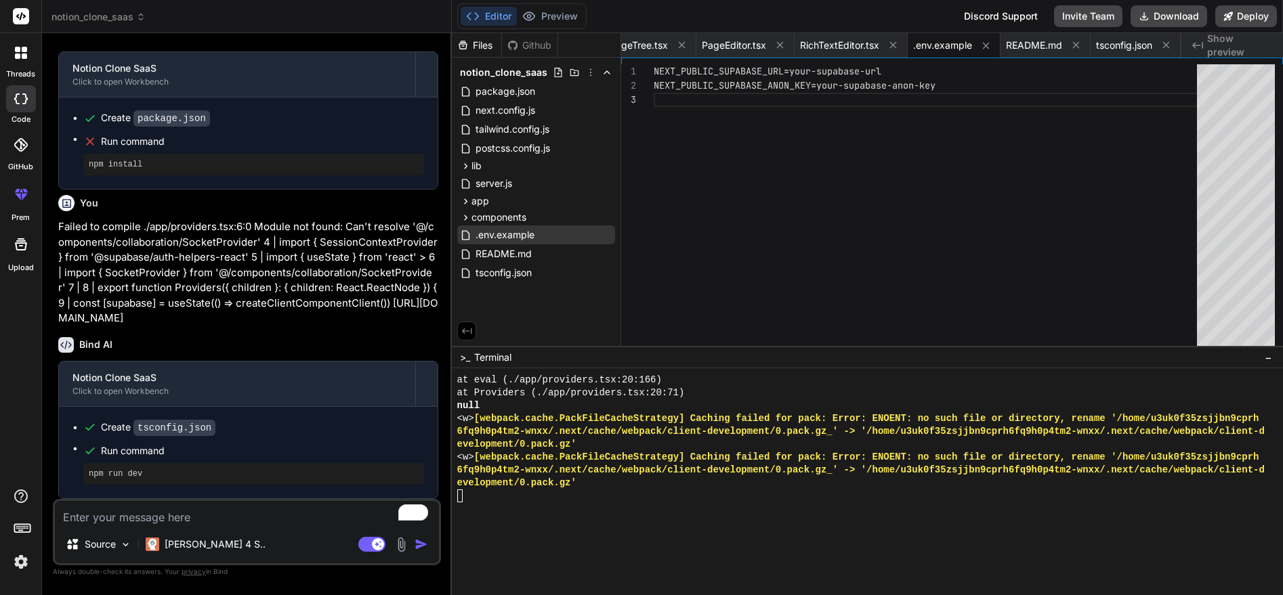
click at [687, 178] on div "NEXT_PUBLIC_SUPABASE_URL=your-supabase-url NEXT_PUBLIC_SUPABASE_ANON_KEY=your-s…" at bounding box center [929, 276] width 551 height 425
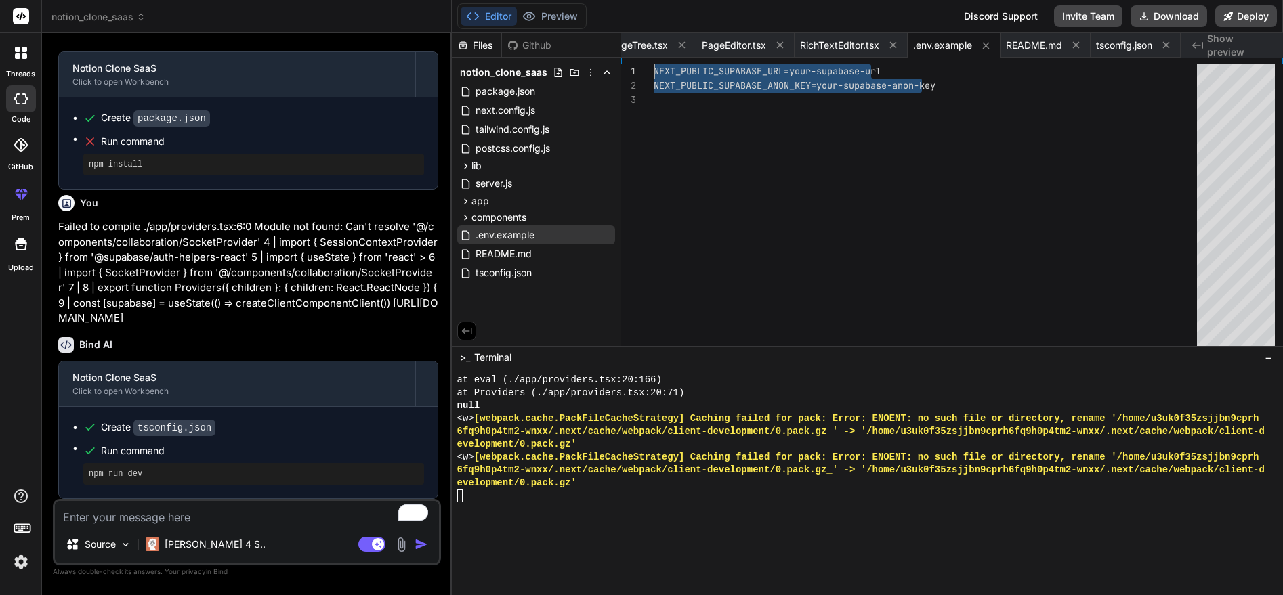
drag, startPoint x: 965, startPoint y: 86, endPoint x: 644, endPoint y: 64, distance: 321.7
click at [654, 64] on div "NEXT_PUBLIC_SUPABASE_URL=your-supabase-url NEXT_PUBLIC_SUPABASE_ANON_KEY=your-s…" at bounding box center [929, 276] width 551 height 425
click at [797, 117] on div "NEXT_PUBLIC_SUPABASE_URL=your-supabase-url NEXT_PUBLIC_SUPABASE_ANON_KEY=your-s…" at bounding box center [929, 276] width 551 height 425
drag, startPoint x: 962, startPoint y: 85, endPoint x: 716, endPoint y: 85, distance: 246.5
click at [716, 85] on div "NEXT_PUBLIC_SUPABASE_URL=your-supabase-url NEXT_PUBLIC_SUPABASE_ANON_KEY=your-s…" at bounding box center [929, 276] width 551 height 425
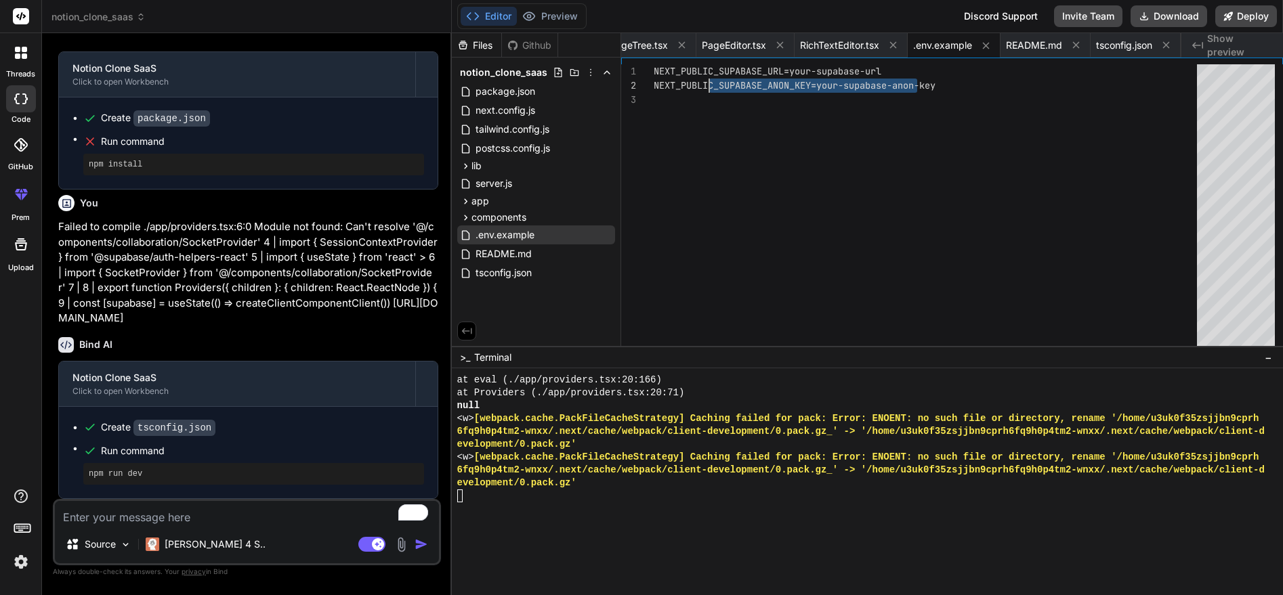
click at [668, 100] on div "NEXT_PUBLIC_SUPABASE_URL=your-supabase-url NEXT_PUBLIC_SUPABASE_ANON_KEY=your-s…" at bounding box center [929, 276] width 551 height 425
drag, startPoint x: 654, startPoint y: 67, endPoint x: 1016, endPoint y: 98, distance: 363.6
click at [1016, 98] on div "NEXT_PUBLIC_SUPABASE_URL=your-supabase-url NEXT_PUBLIC_SUPABASE_ANON_KEY=your-s…" at bounding box center [929, 276] width 551 height 425
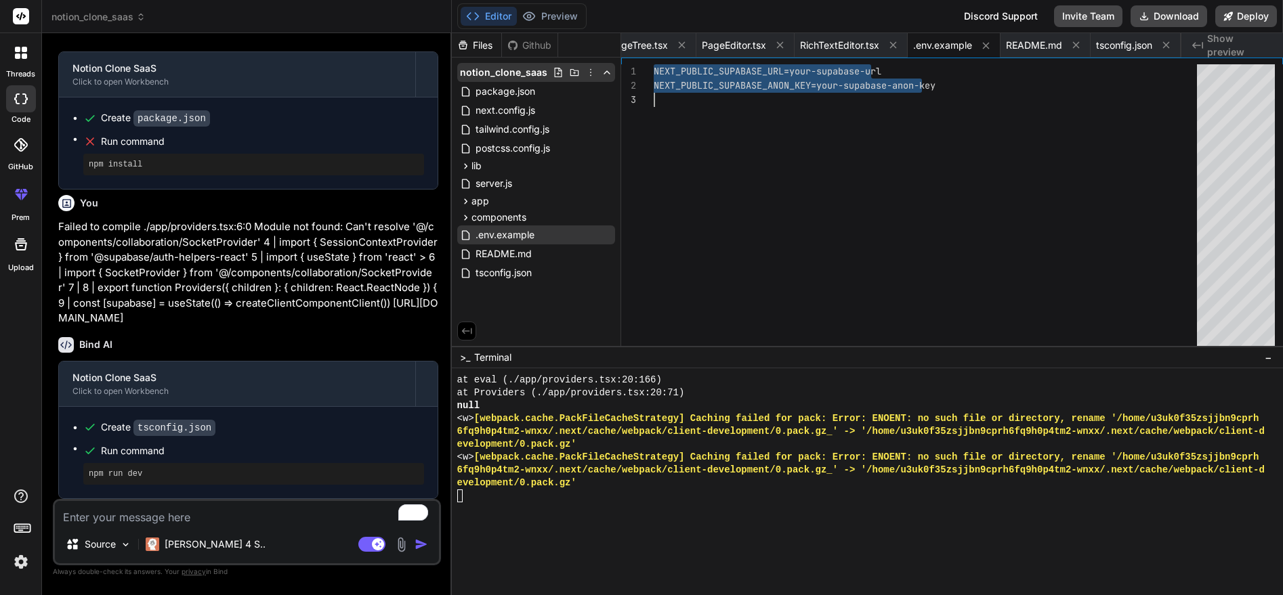
click at [559, 74] on icon at bounding box center [558, 72] width 11 height 11
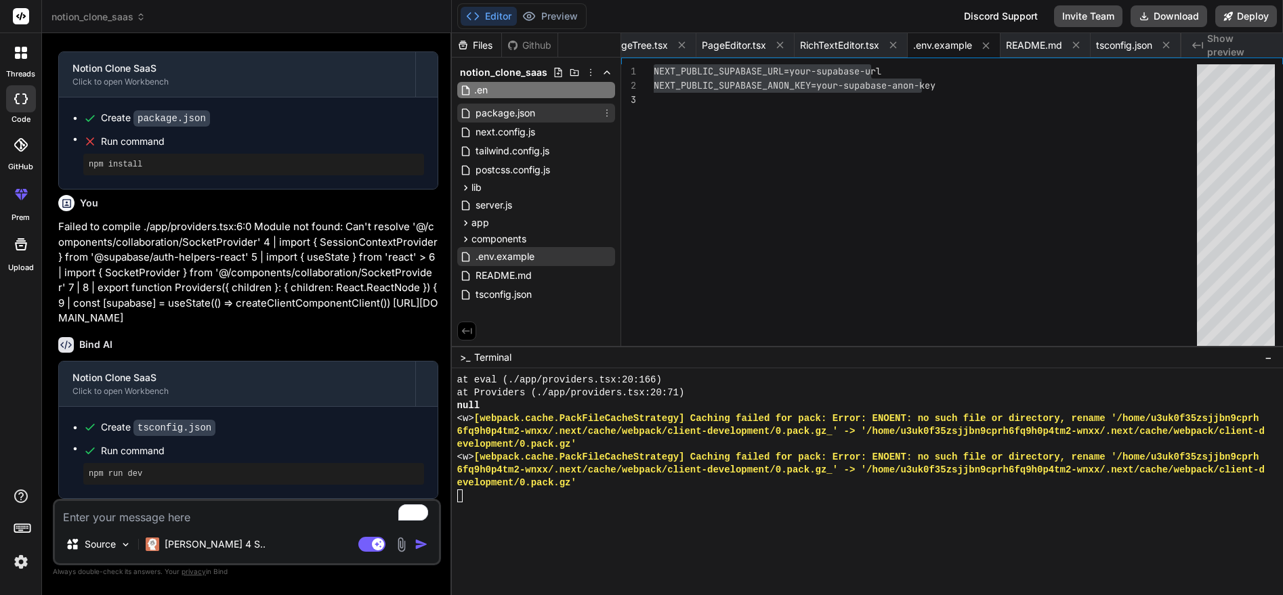
type input ".env"
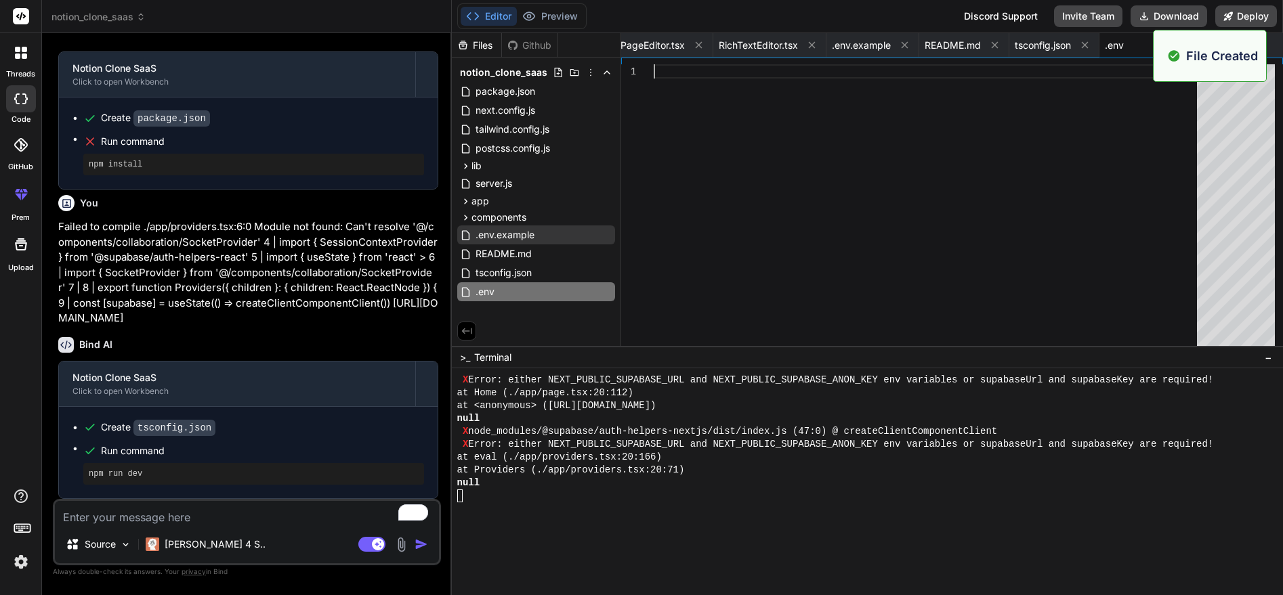
click at [737, 257] on div at bounding box center [929, 276] width 551 height 425
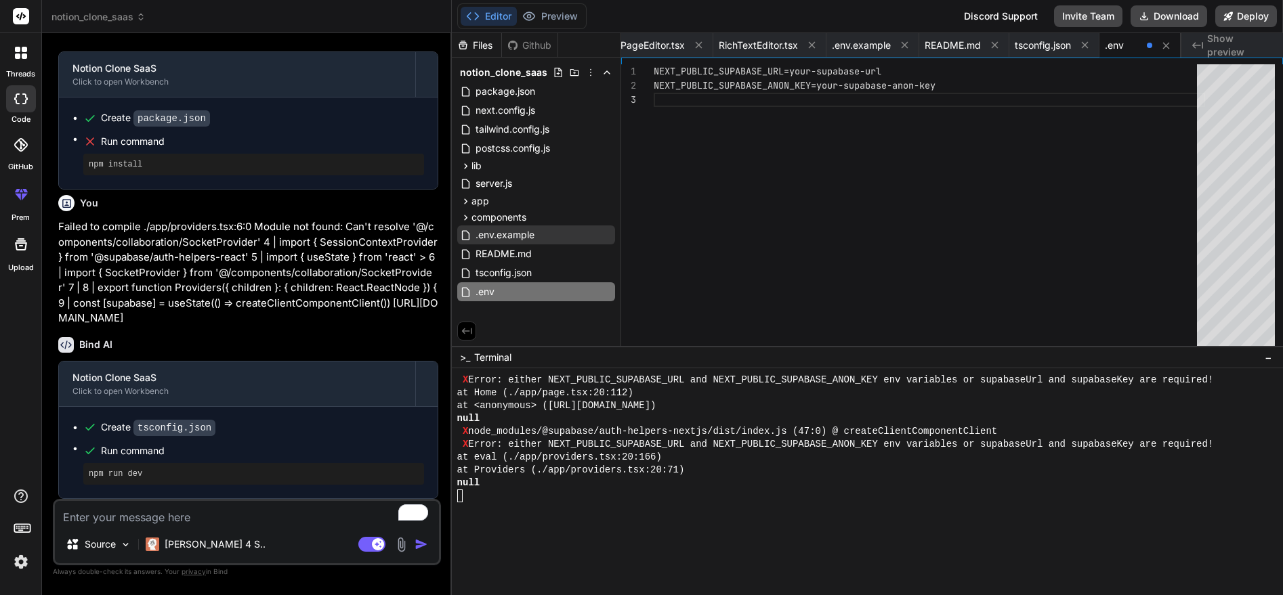
click at [739, 261] on div "NEXT_PUBLIC_SUPABASE_URL=your-supabase-url NEXT_PUBLIC_SUPABASE_ANON_KEY=your-s…" at bounding box center [929, 276] width 551 height 425
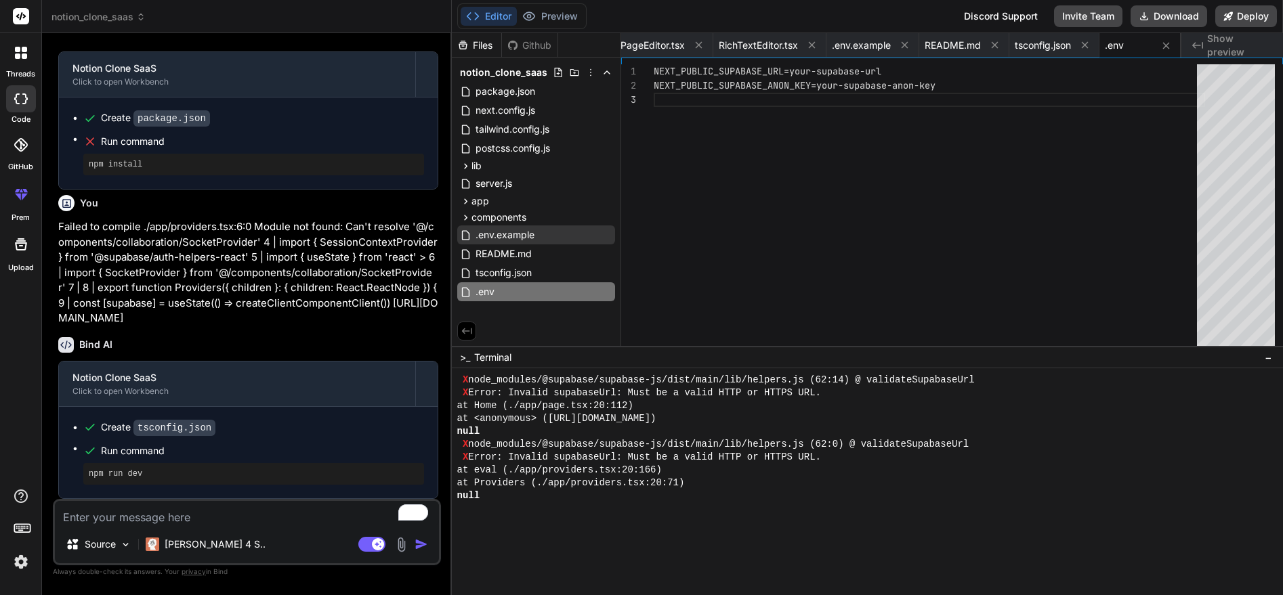
scroll to position [12799, 0]
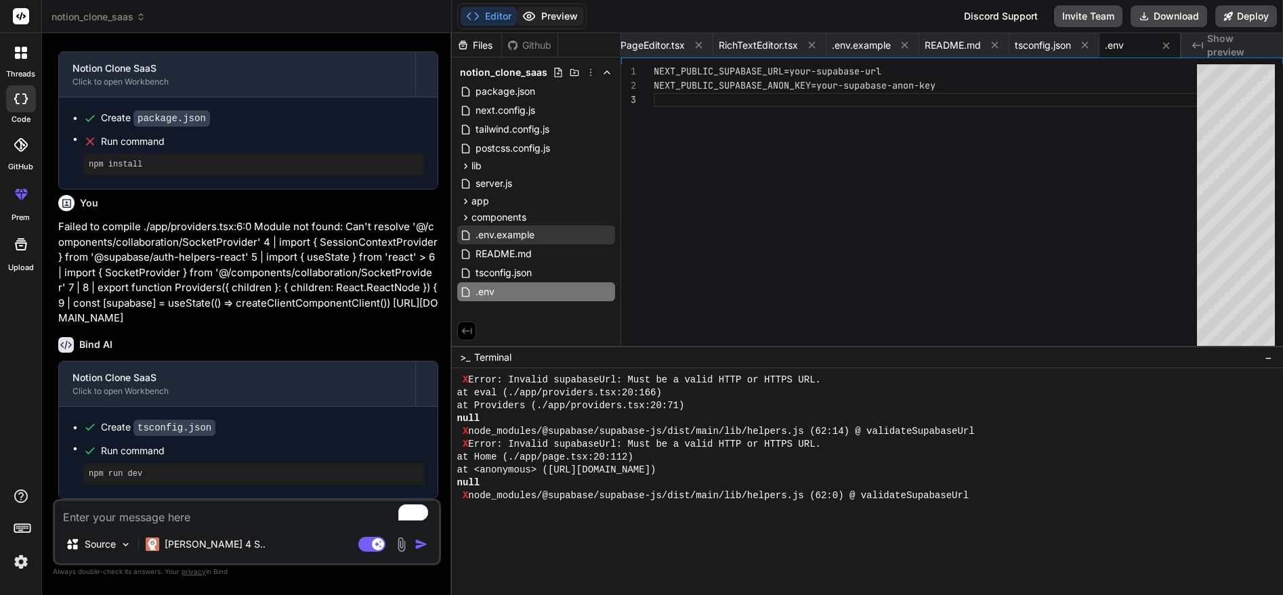
click at [557, 15] on button "Preview" at bounding box center [550, 16] width 66 height 19
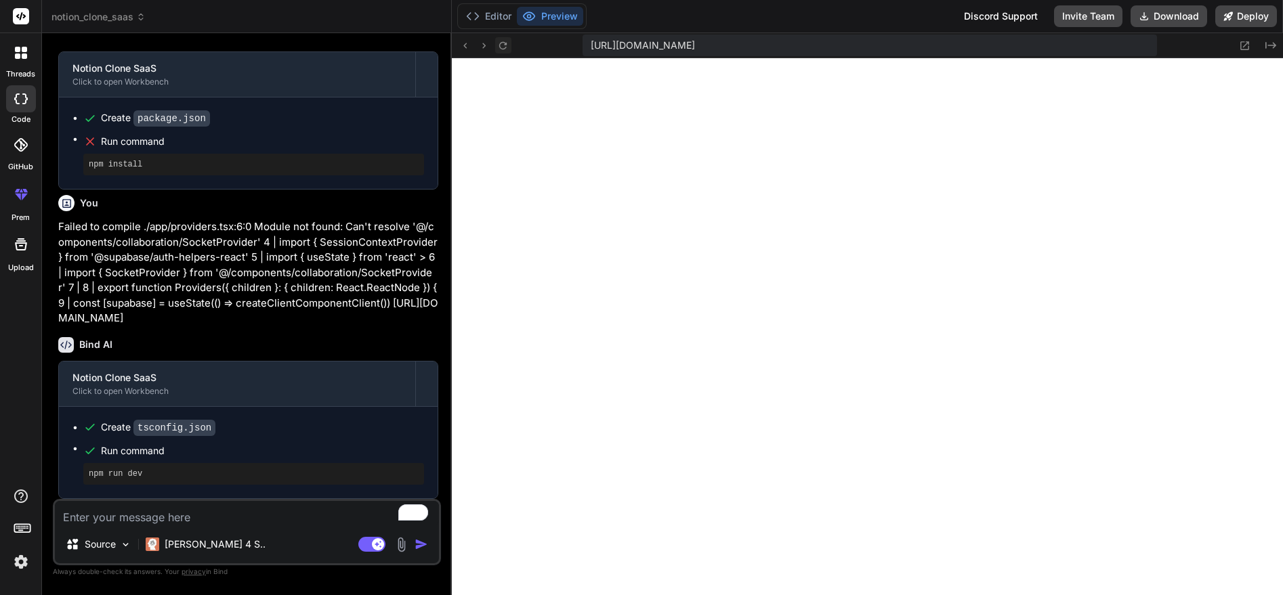
click at [504, 38] on button at bounding box center [503, 45] width 16 height 16
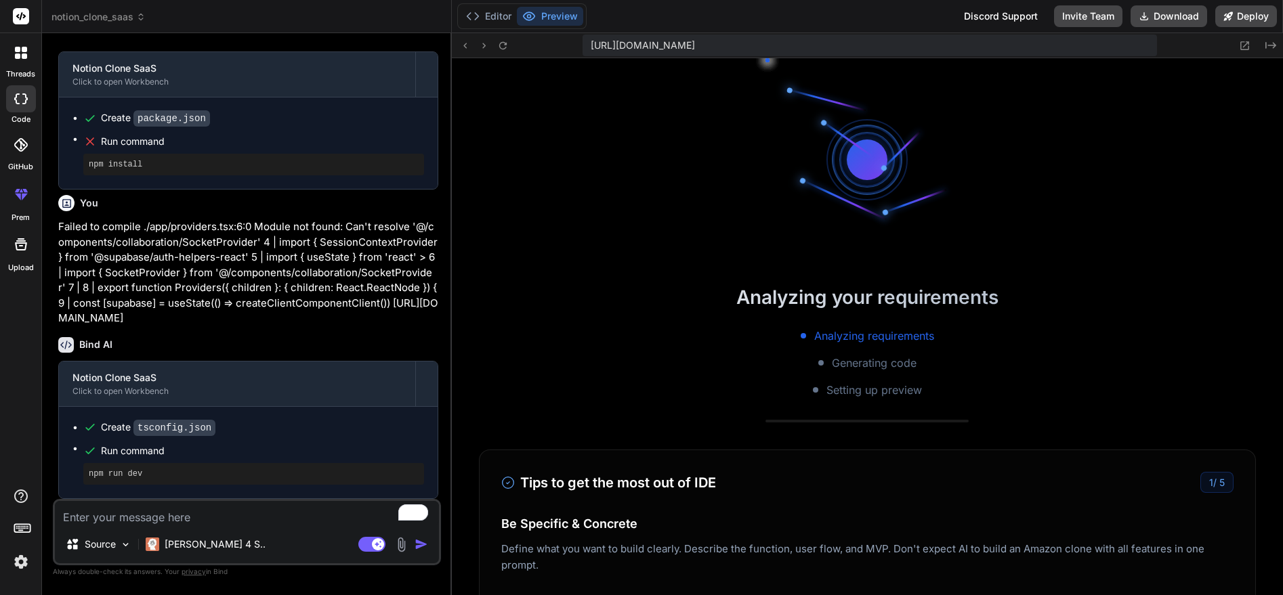
scroll to position [12674, 0]
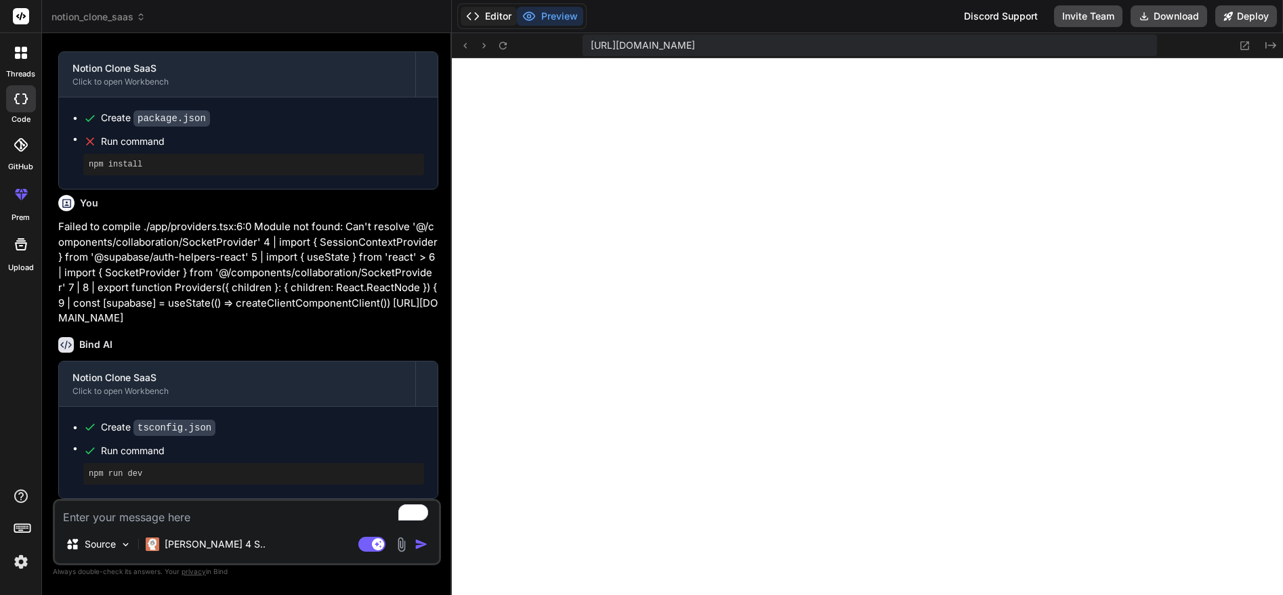
click at [505, 17] on button "Editor" at bounding box center [489, 16] width 56 height 19
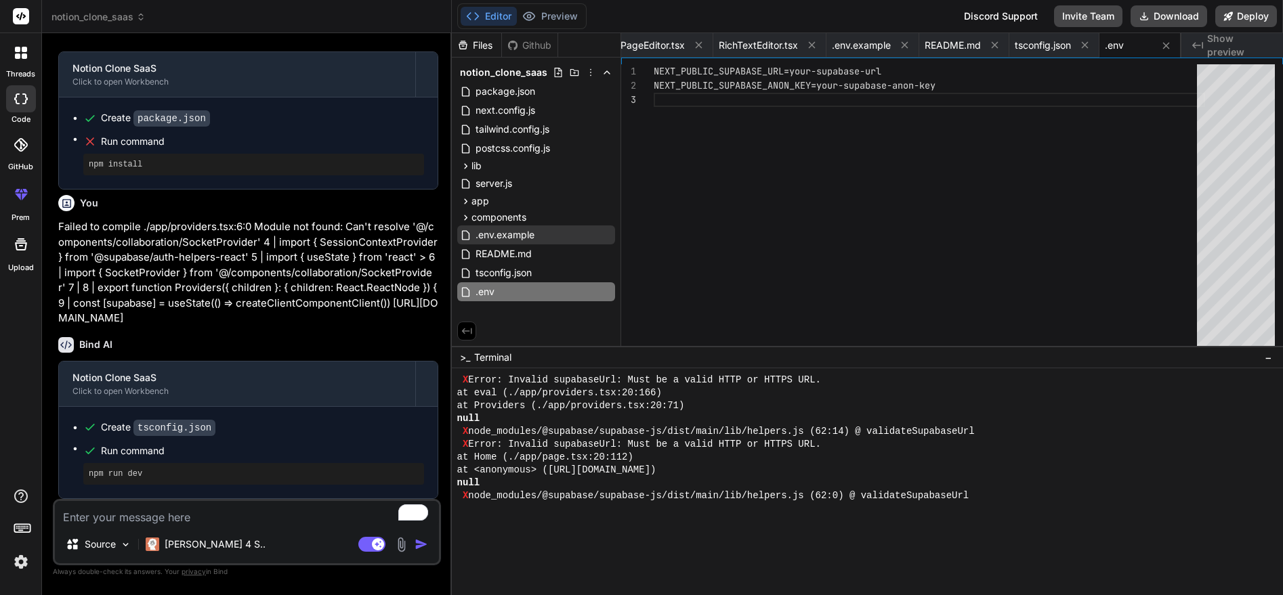
scroll to position [12558, 0]
click at [508, 89] on span "package.json" at bounding box center [505, 91] width 62 height 16
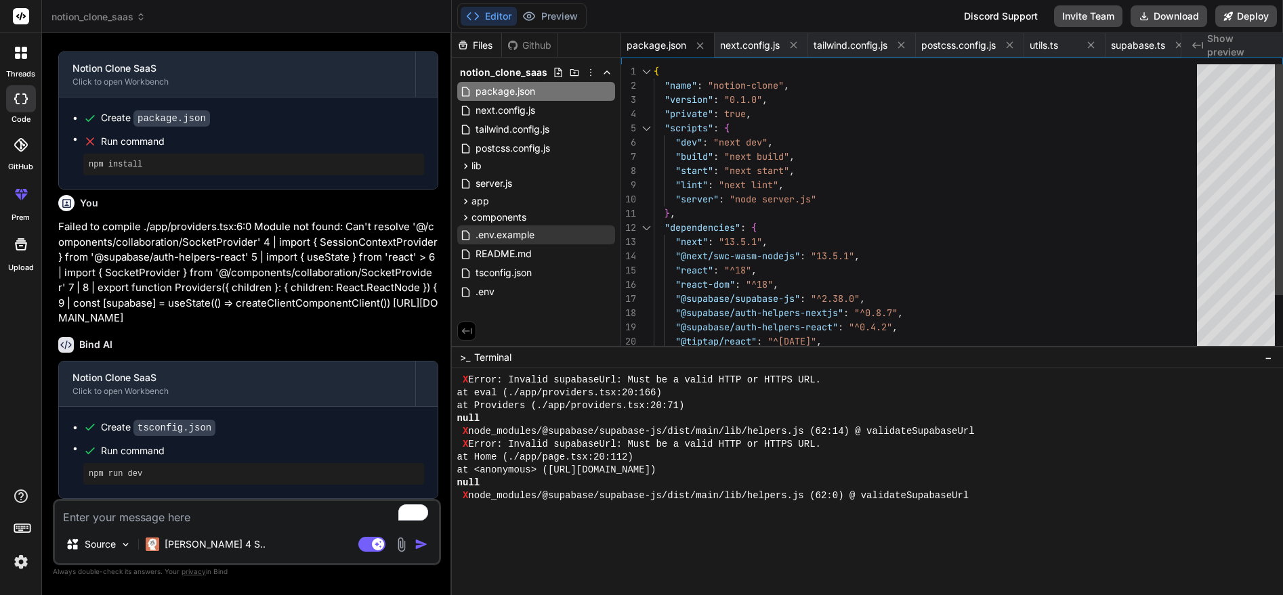
scroll to position [0, 0]
drag, startPoint x: 715, startPoint y: 87, endPoint x: 777, endPoint y: 90, distance: 61.7
click at [777, 90] on div "{ "name" : "notion-clone" , "version" : "0.1.0" , "private" : true , "scripts" …" at bounding box center [929, 455] width 551 height 782
click at [729, 87] on div "{ "name" : "notion-clone" , "version" : "0.1.0" , "private" : true , "scripts" …" at bounding box center [929, 455] width 551 height 782
drag, startPoint x: 713, startPoint y: 85, endPoint x: 781, endPoint y: 85, distance: 67.7
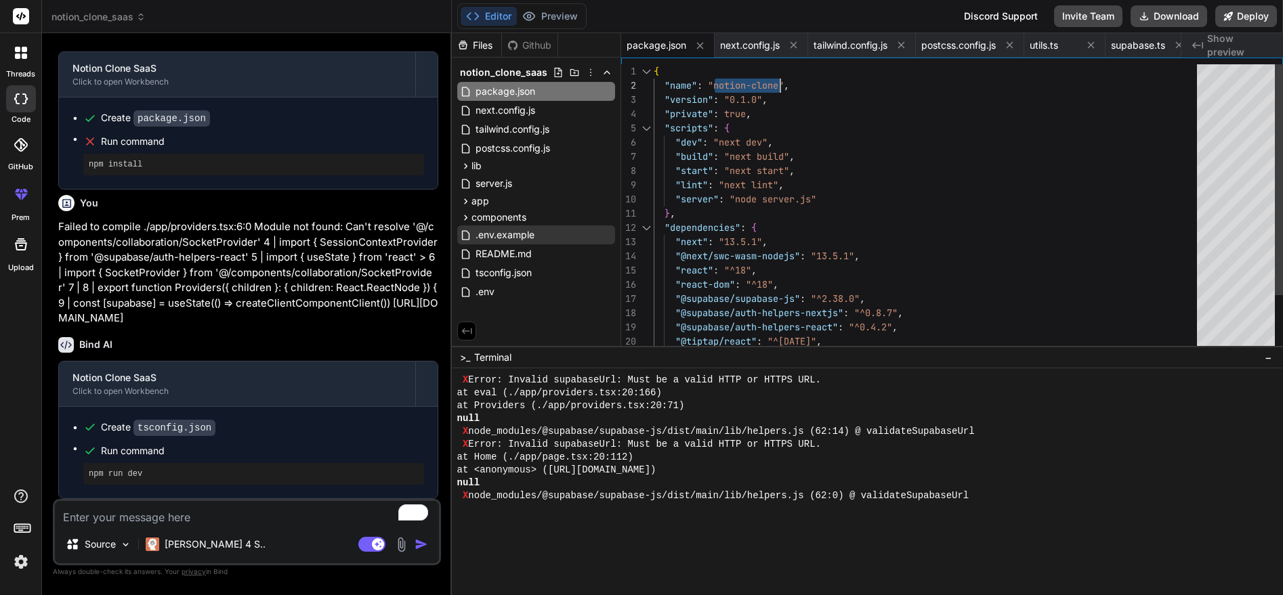
click at [781, 85] on div "{ "name" : "notion-clone" , "version" : "0.1.0" , "private" : true , "scripts" …" at bounding box center [929, 455] width 551 height 782
click at [490, 295] on span ".env" at bounding box center [485, 292] width 22 height 16
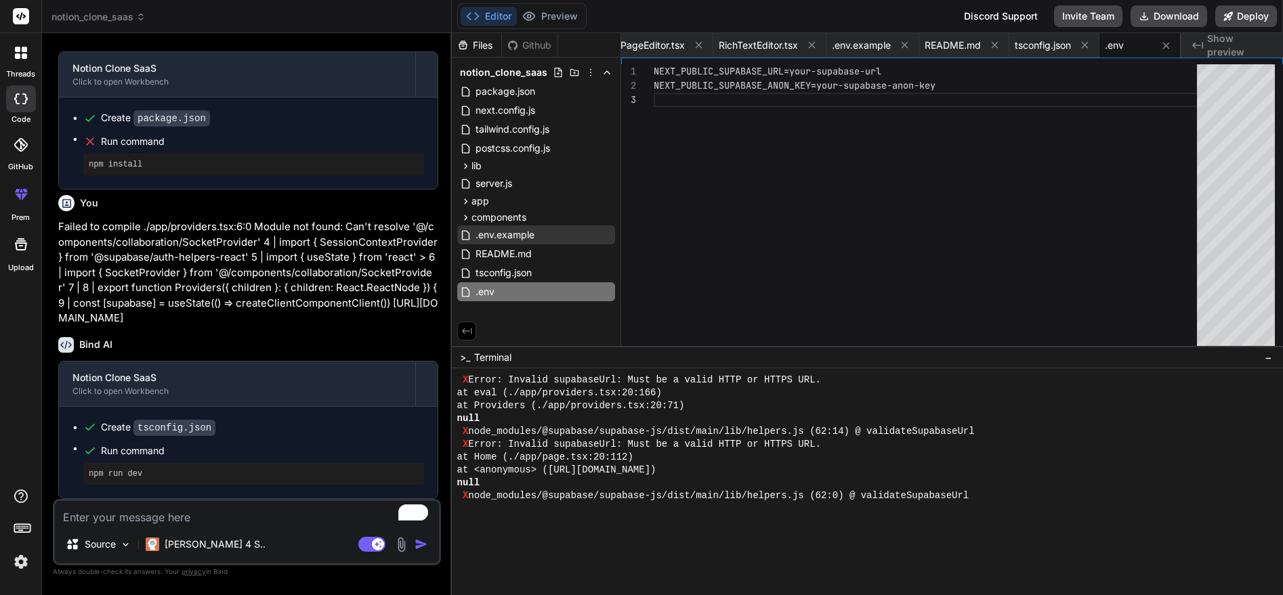
click at [790, 129] on div "NEXT_PUBLIC_SUPABASE_URL=your-supabase-url NEXT_PUBLIC_SUPABASE_ANON_KEY=your-s…" at bounding box center [929, 276] width 551 height 425
drag, startPoint x: 791, startPoint y: 71, endPoint x: 895, endPoint y: 64, distance: 103.8
click at [895, 64] on div "NEXT_PUBLIC_SUPABASE_URL=your-supabase-url NEXT_PUBLIC_SUPABASE_ANON_KEY=your-s…" at bounding box center [929, 276] width 551 height 425
drag, startPoint x: 845, startPoint y: 87, endPoint x: 969, endPoint y: 87, distance: 123.9
click at [969, 87] on div "NEXT_PUBLIC_SUPABASE_URL= [URL][DOMAIN_NAME] NEXT_PUBLIC_SUPABASE_ANON_KEY=your…" at bounding box center [929, 276] width 551 height 425
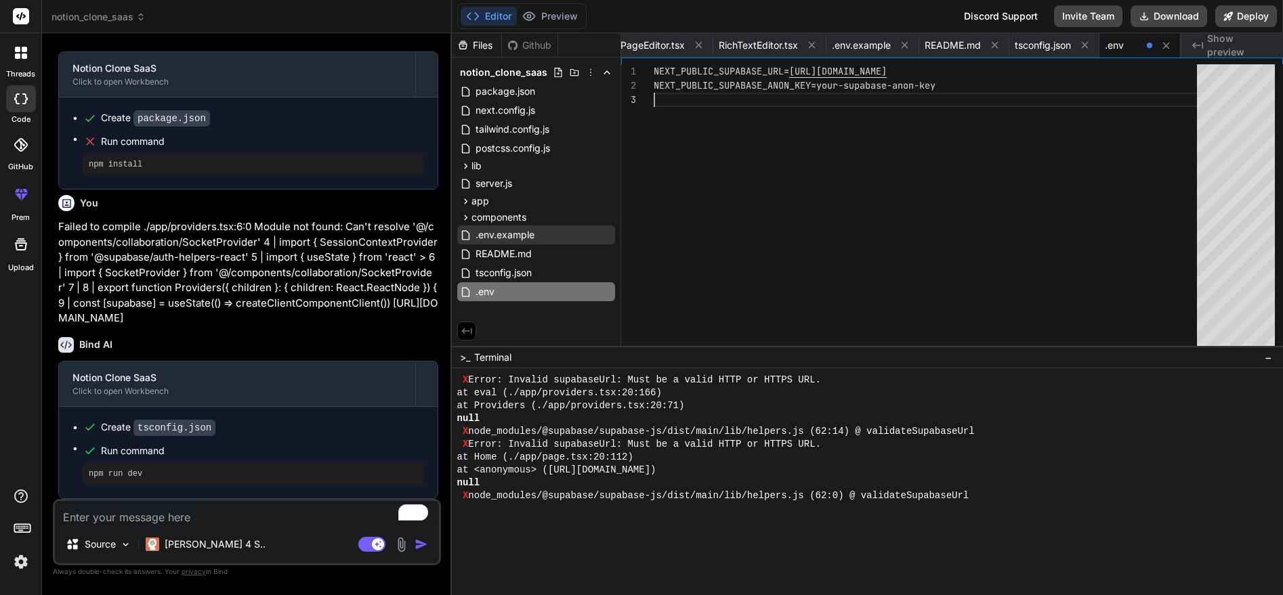
click at [826, 89] on div "NEXT_PUBLIC_SUPABASE_URL= [URL][DOMAIN_NAME] NEXT_PUBLIC_SUPABASE_ANON_KEY=your…" at bounding box center [929, 276] width 551 height 425
click at [860, 85] on div "NEXT_PUBLIC_SUPABASE_URL= [URL][DOMAIN_NAME] NEXT_PUBLIC_SUPABASE_ANON_KEY=your…" at bounding box center [929, 276] width 551 height 425
drag, startPoint x: 821, startPoint y: 85, endPoint x: 931, endPoint y: 85, distance: 109.7
click at [931, 85] on div "NEXT_PUBLIC_SUPABASE_URL= [URL][DOMAIN_NAME] NEXT_PUBLIC_SUPABASE_ANON_KEY=your…" at bounding box center [929, 276] width 551 height 425
click at [861, 85] on div "NEXT_PUBLIC_SUPABASE_URL= [URL][DOMAIN_NAME] NEXT_PUBLIC_SUPABASE_ANON_KEY=your…" at bounding box center [929, 276] width 551 height 425
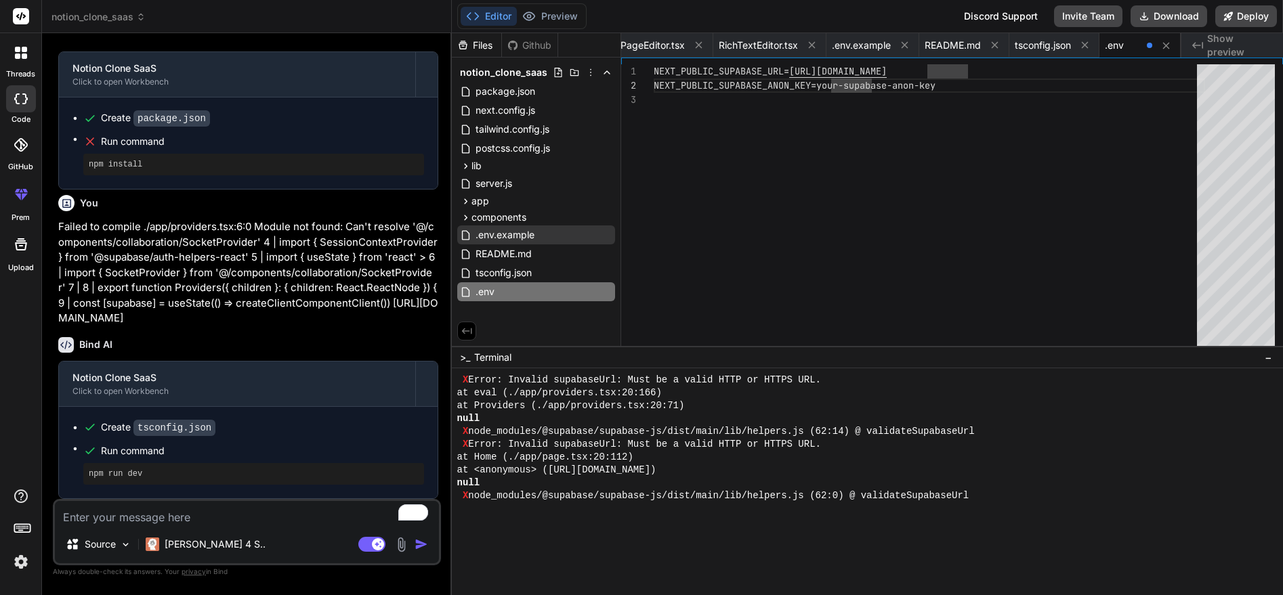
click at [821, 83] on div "NEXT_PUBLIC_SUPABASE_URL= [URL][DOMAIN_NAME] NEXT_PUBLIC_SUPABASE_ANON_KEY=your…" at bounding box center [929, 276] width 551 height 425
type textarea "NEXT_PUBLIC_SUPABASE_URL=[URL][DOMAIN_NAME] NEXT_PUBLIC_SUPABASE_ANON_KEY=[SECU…"
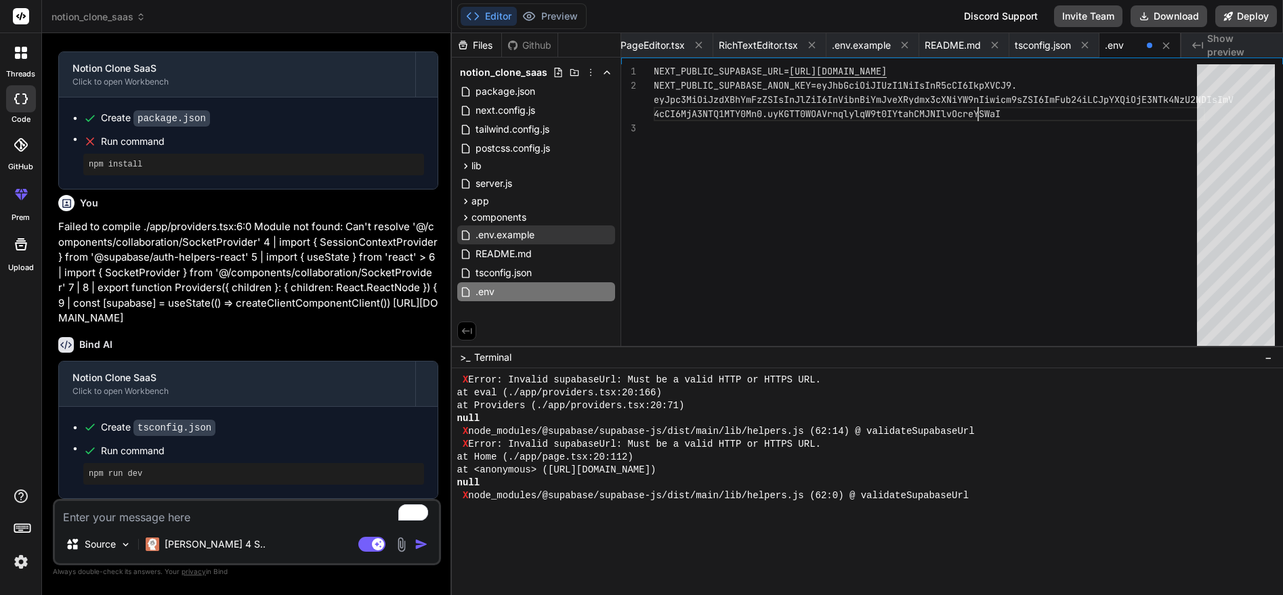
click at [843, 165] on div "NEXT_PUBLIC_SUPABASE_URL= [URL][DOMAIN_NAME] NEXT_PUBLIC_SUPABASE_ANON_KEY=eyJh…" at bounding box center [929, 276] width 551 height 425
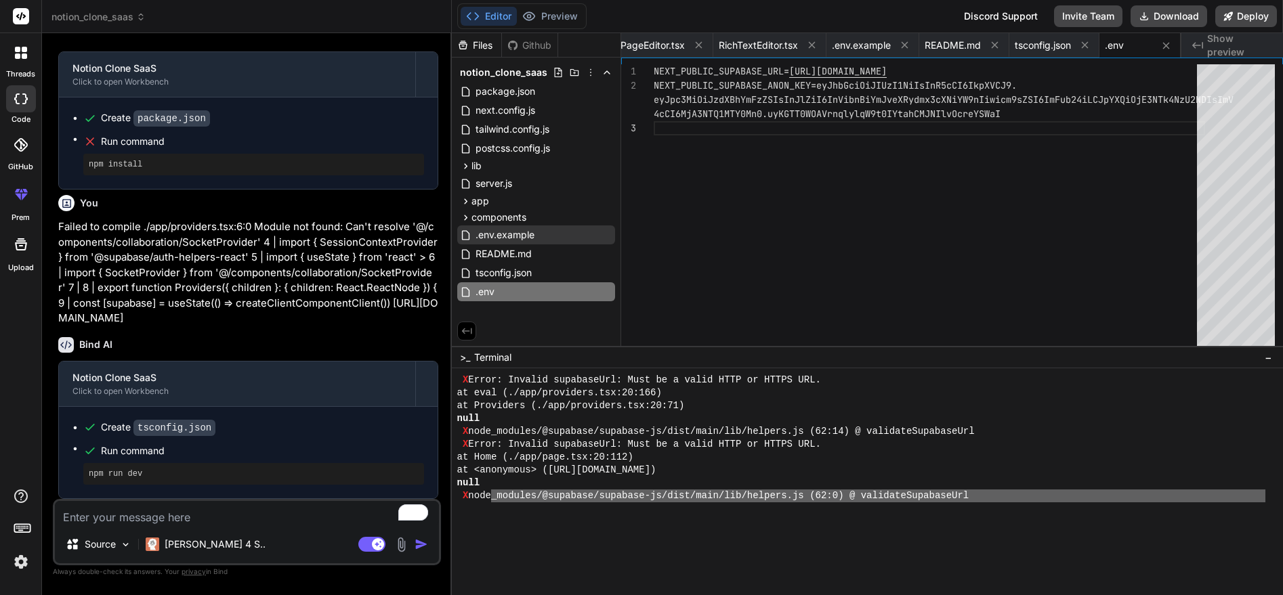
click at [497, 535] on div at bounding box center [867, 481] width 831 height 227
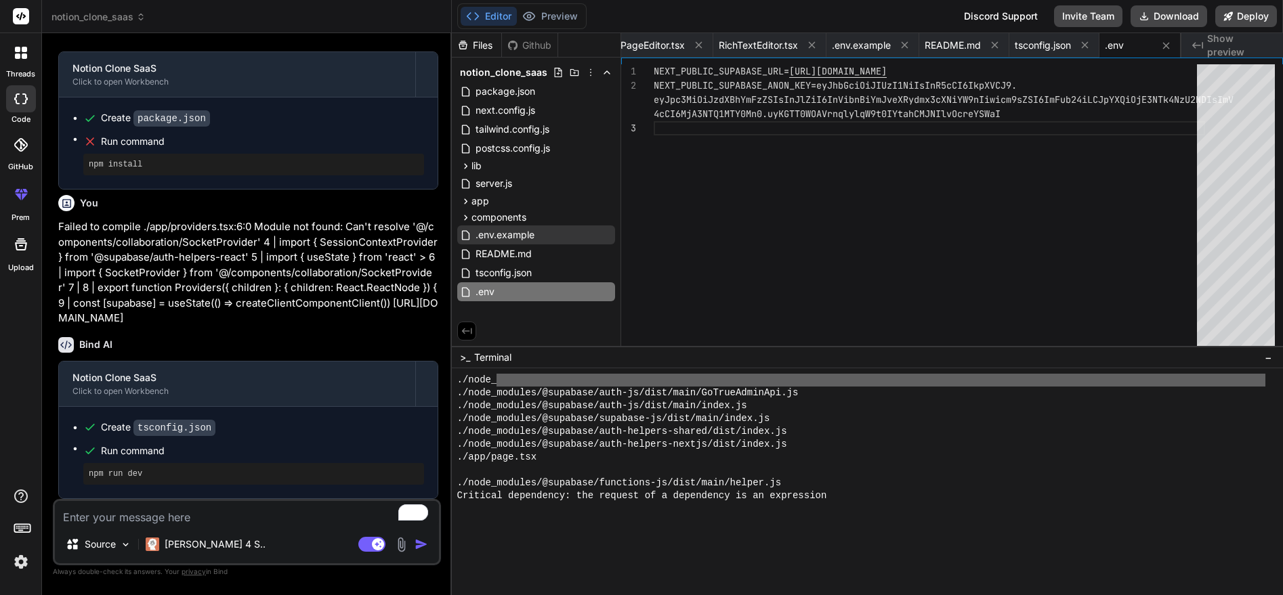
scroll to position [6550, 0]
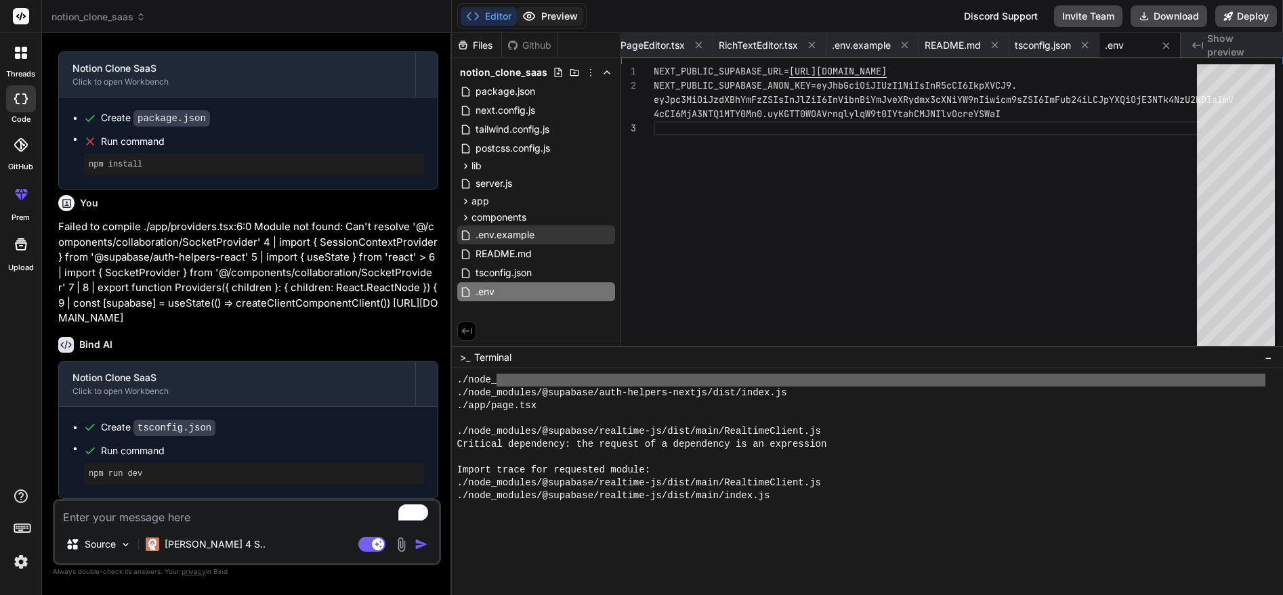
click at [561, 7] on button "Preview" at bounding box center [550, 16] width 66 height 19
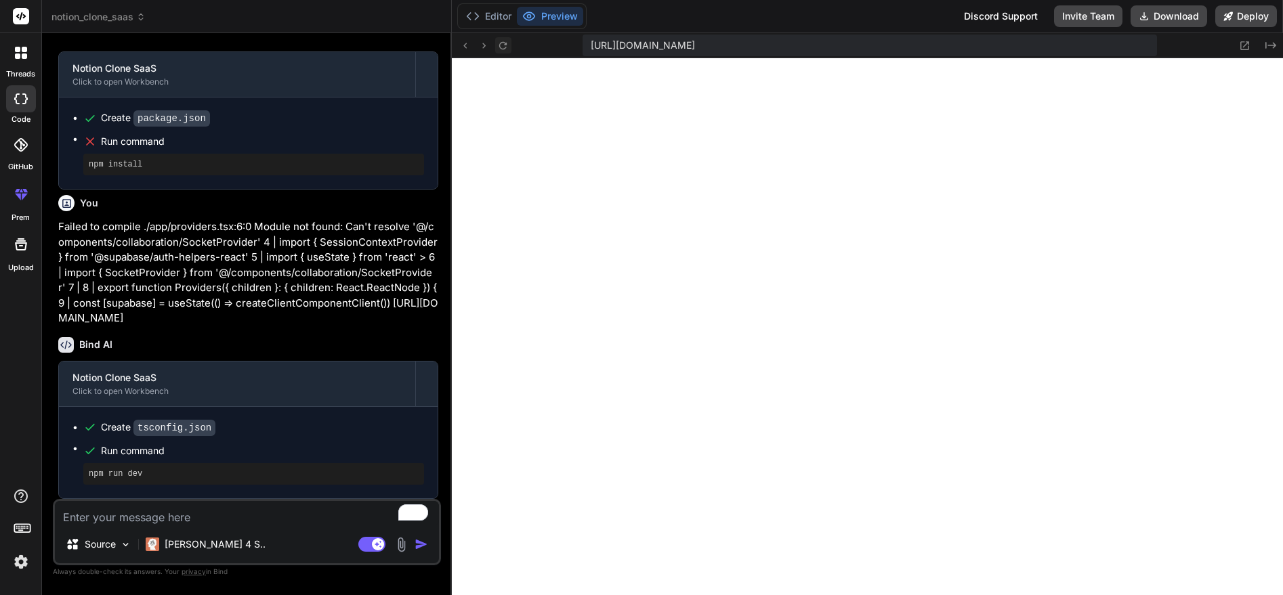
click at [502, 48] on icon at bounding box center [503, 46] width 12 height 12
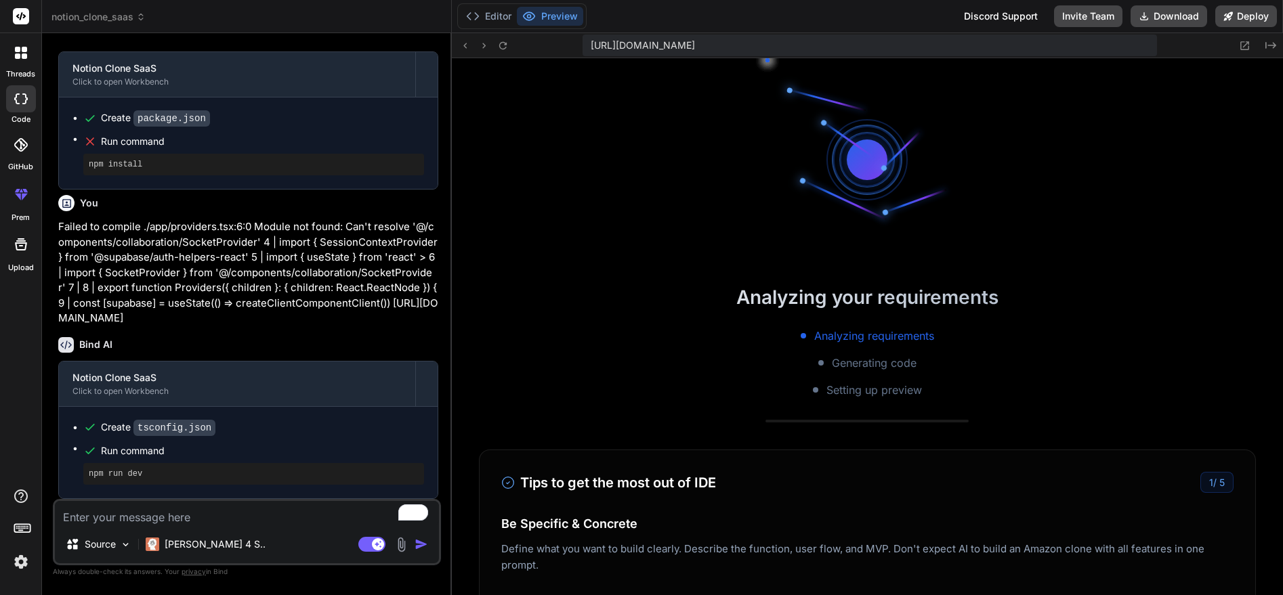
scroll to position [5430, 0]
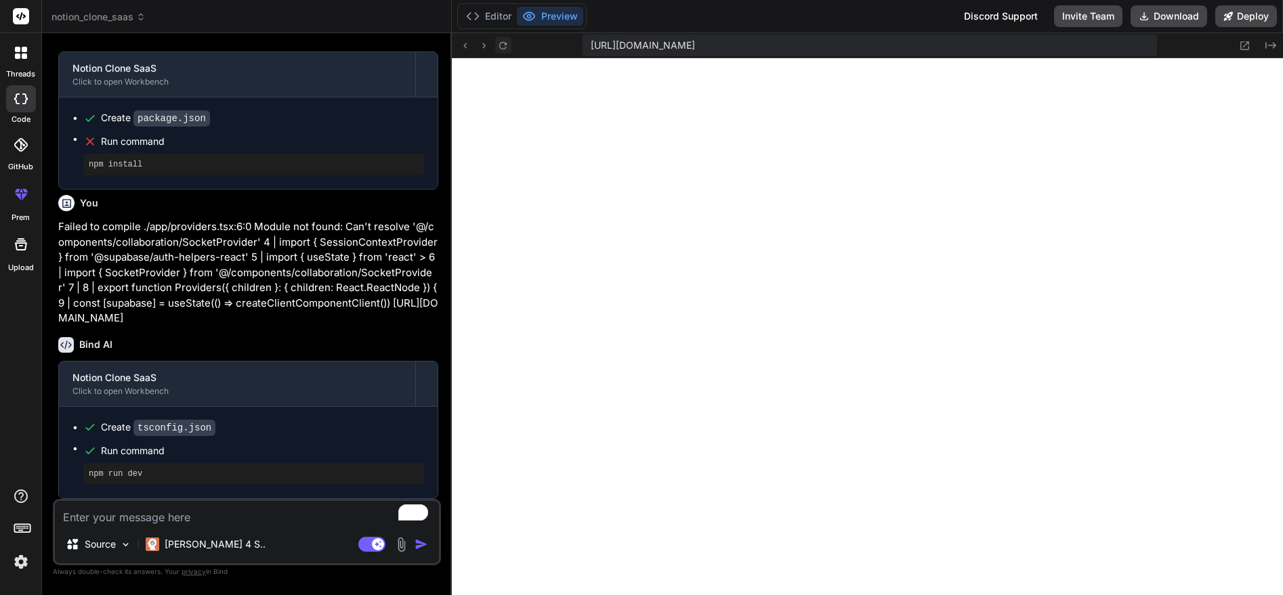
click at [500, 41] on icon at bounding box center [503, 46] width 12 height 12
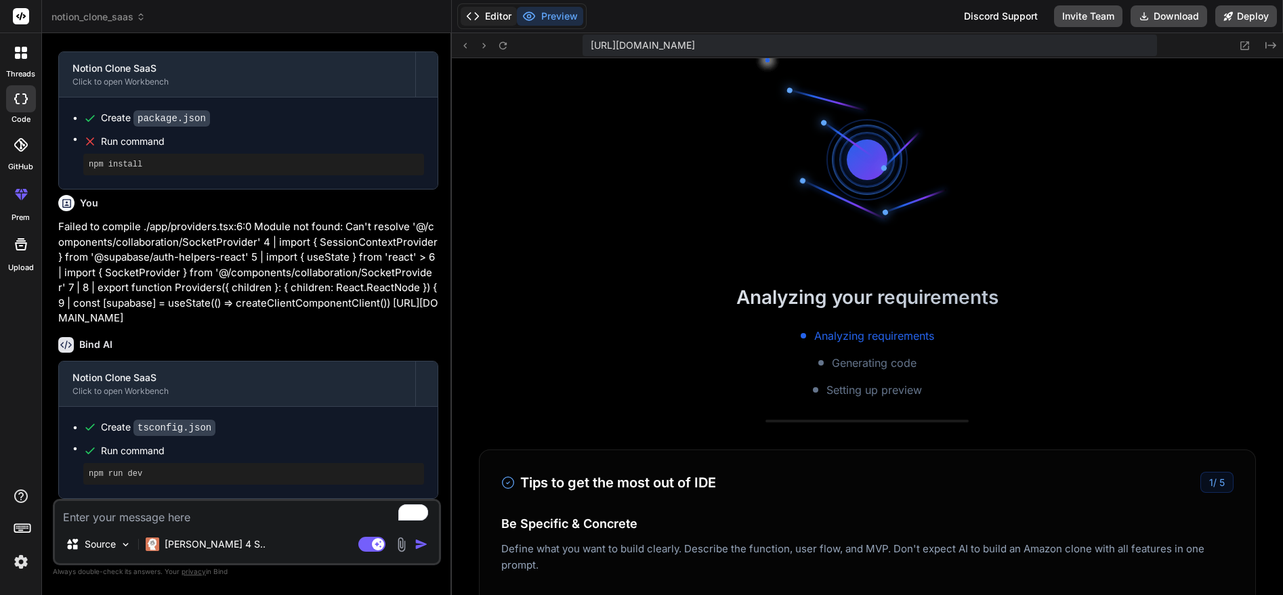
click at [492, 16] on button "Editor" at bounding box center [489, 16] width 56 height 19
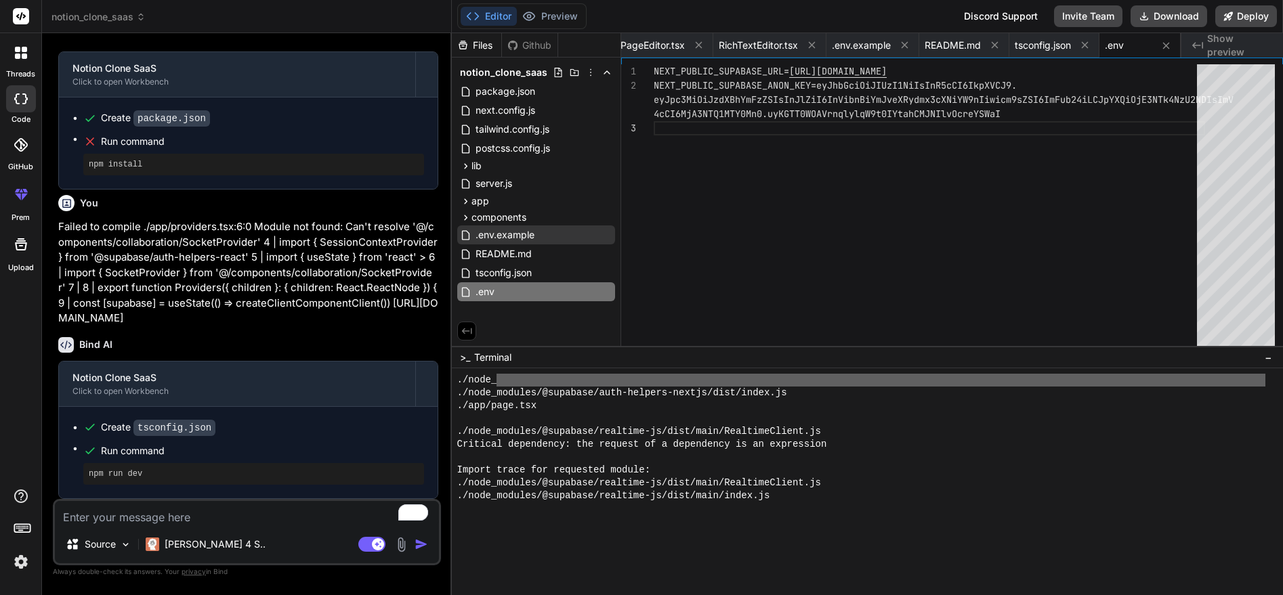
click at [605, 544] on div at bounding box center [867, 481] width 831 height 227
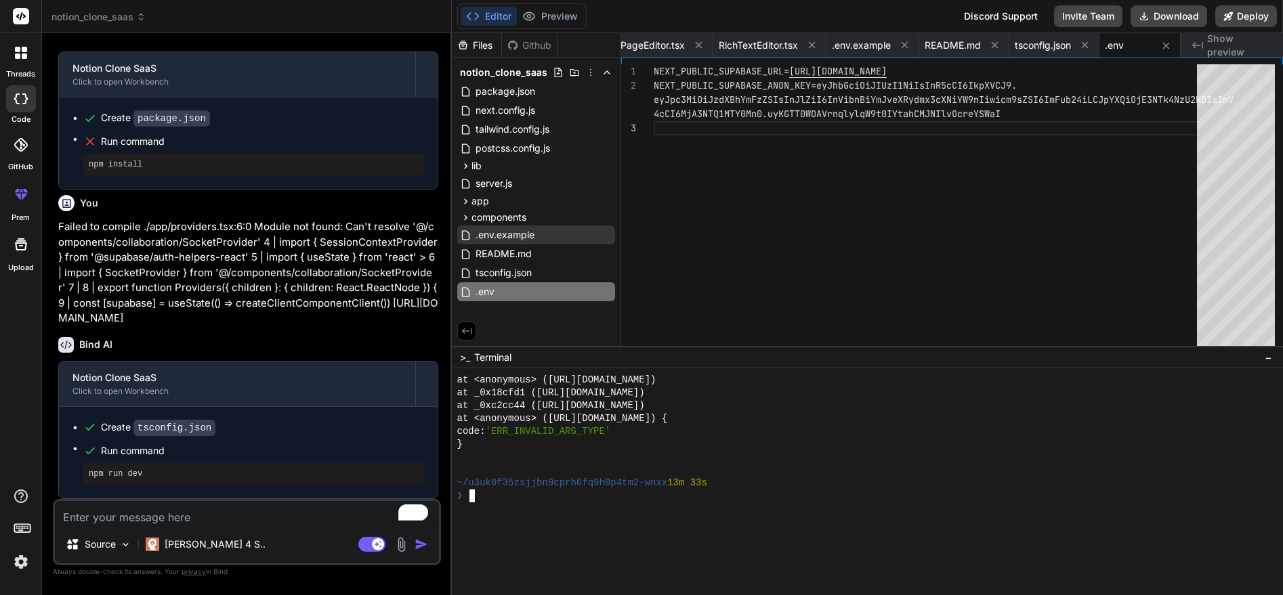
scroll to position [12867, 0]
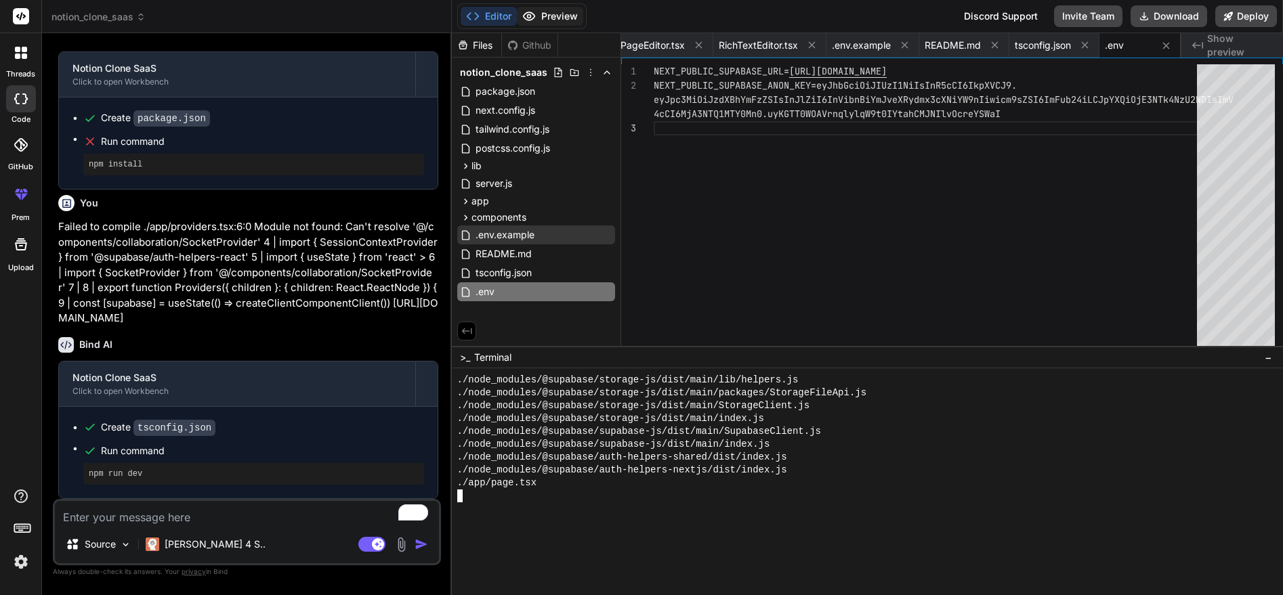
click at [533, 14] on icon at bounding box center [529, 16] width 12 height 8
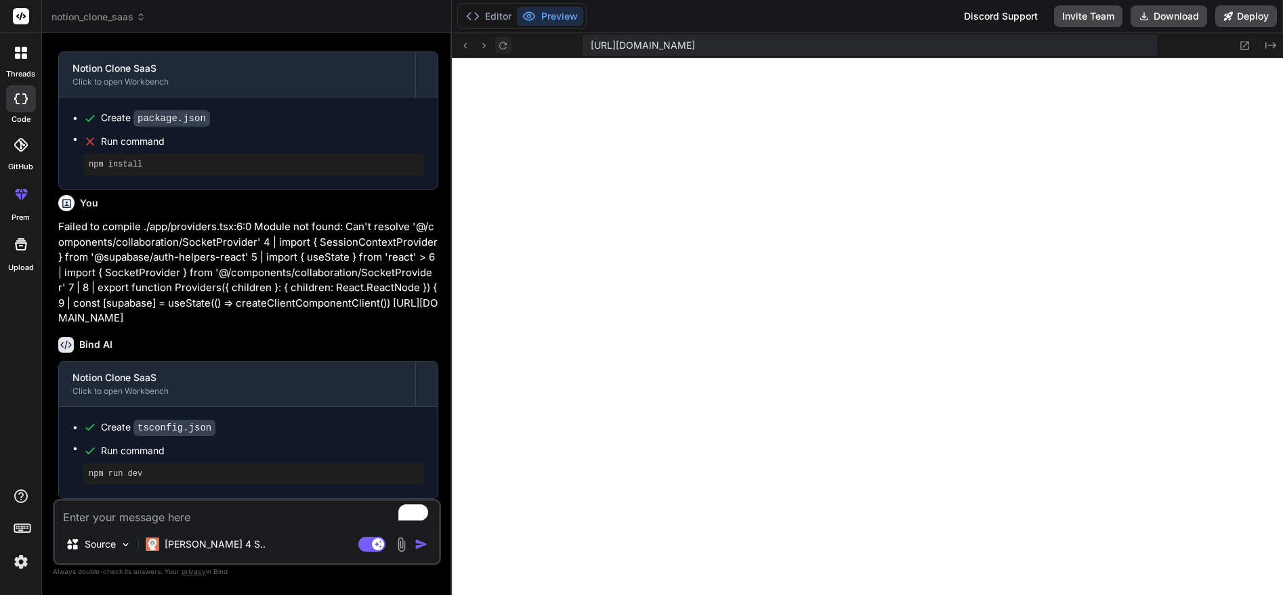
click at [496, 47] on button at bounding box center [503, 45] width 16 height 16
click at [1244, 46] on icon at bounding box center [1245, 45] width 9 height 9
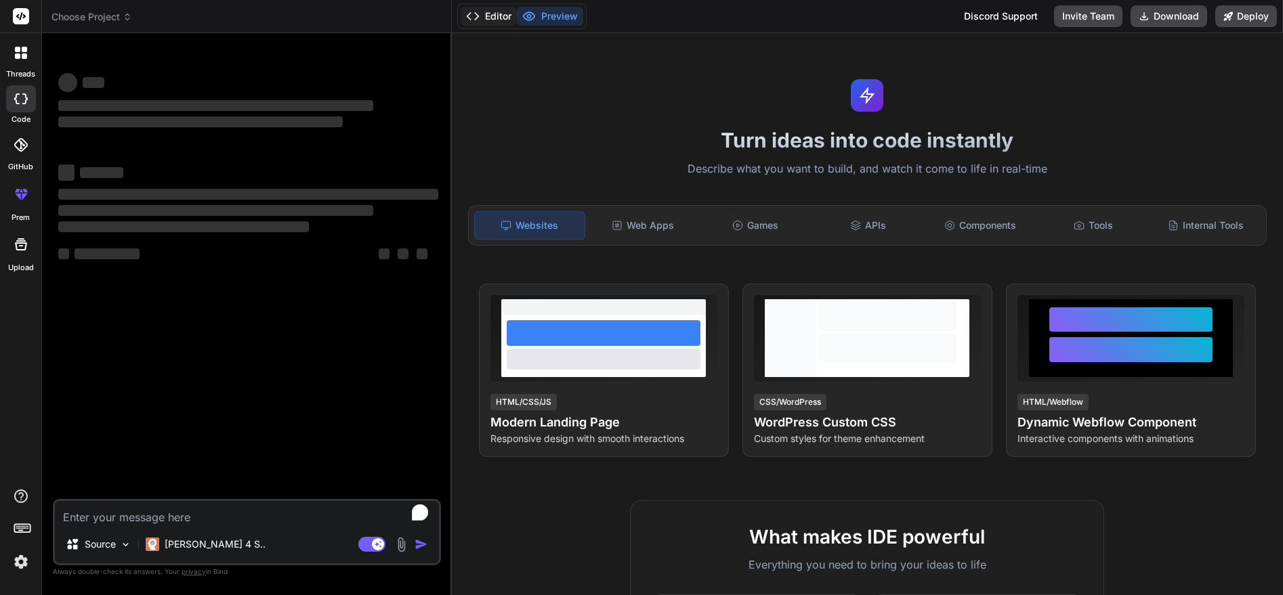
click at [502, 18] on button "Editor" at bounding box center [489, 16] width 56 height 19
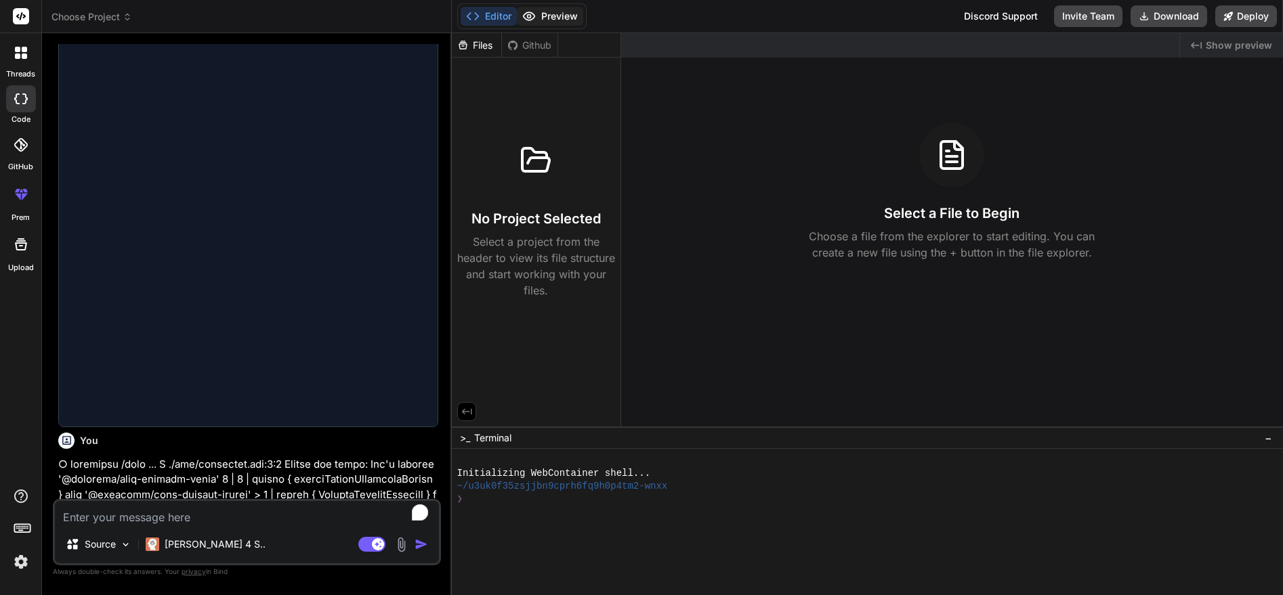
scroll to position [1629, 0]
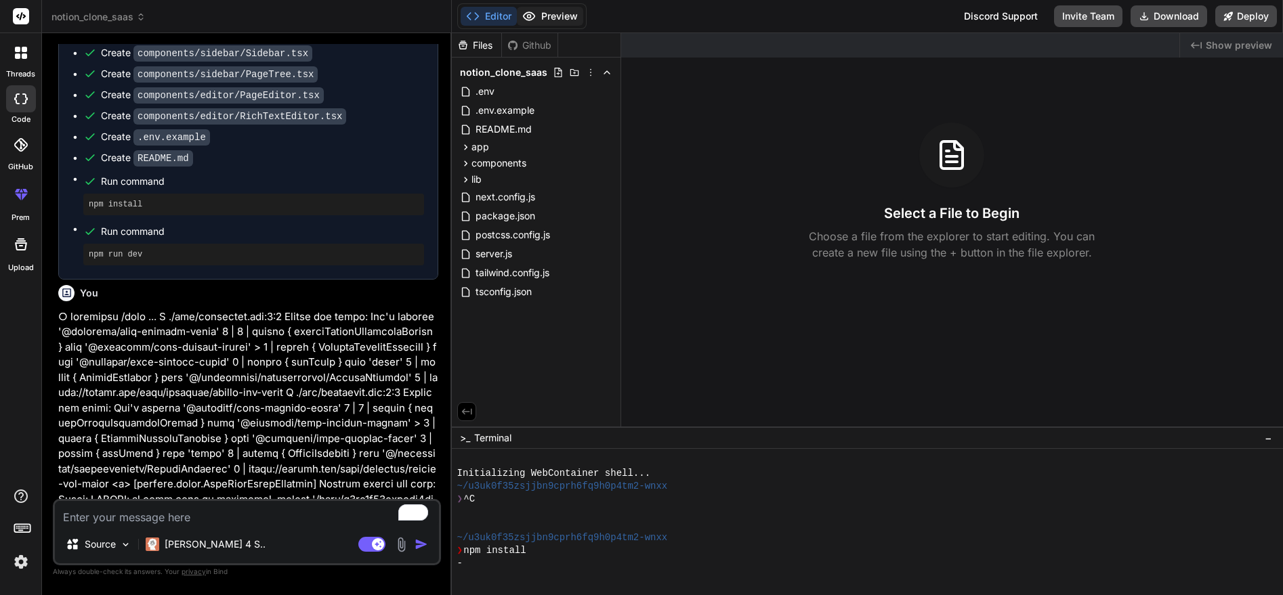
click at [534, 18] on icon at bounding box center [529, 16] width 12 height 8
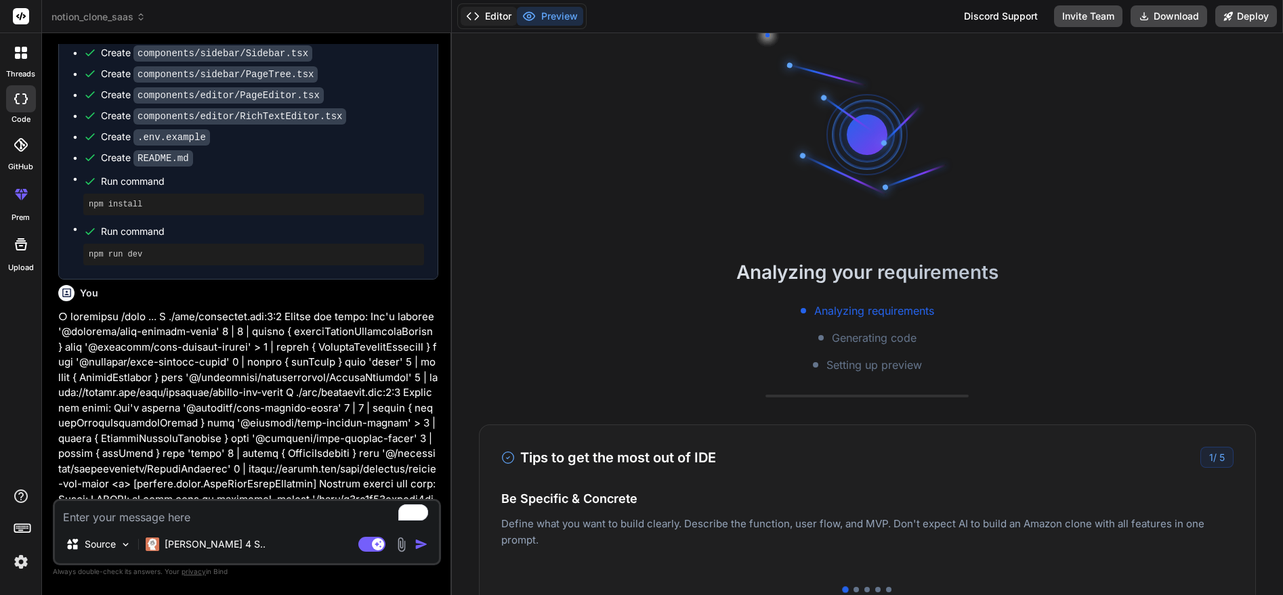
click at [485, 16] on button "Editor" at bounding box center [489, 16] width 56 height 19
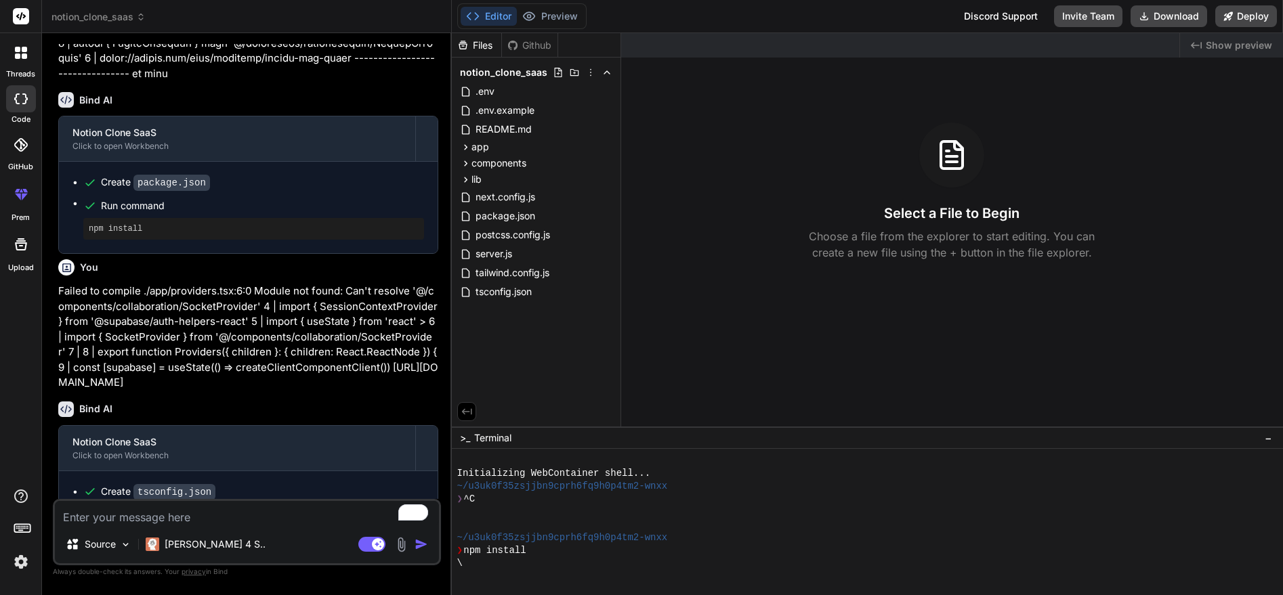
scroll to position [2480, 0]
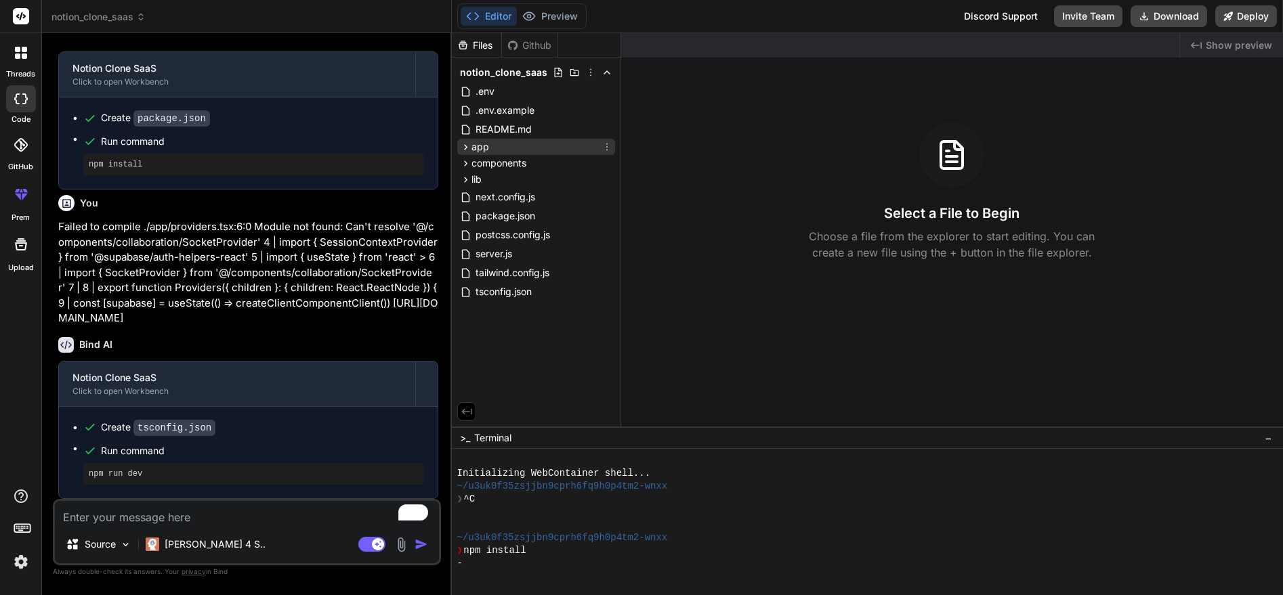
click at [492, 152] on div "app" at bounding box center [536, 147] width 158 height 16
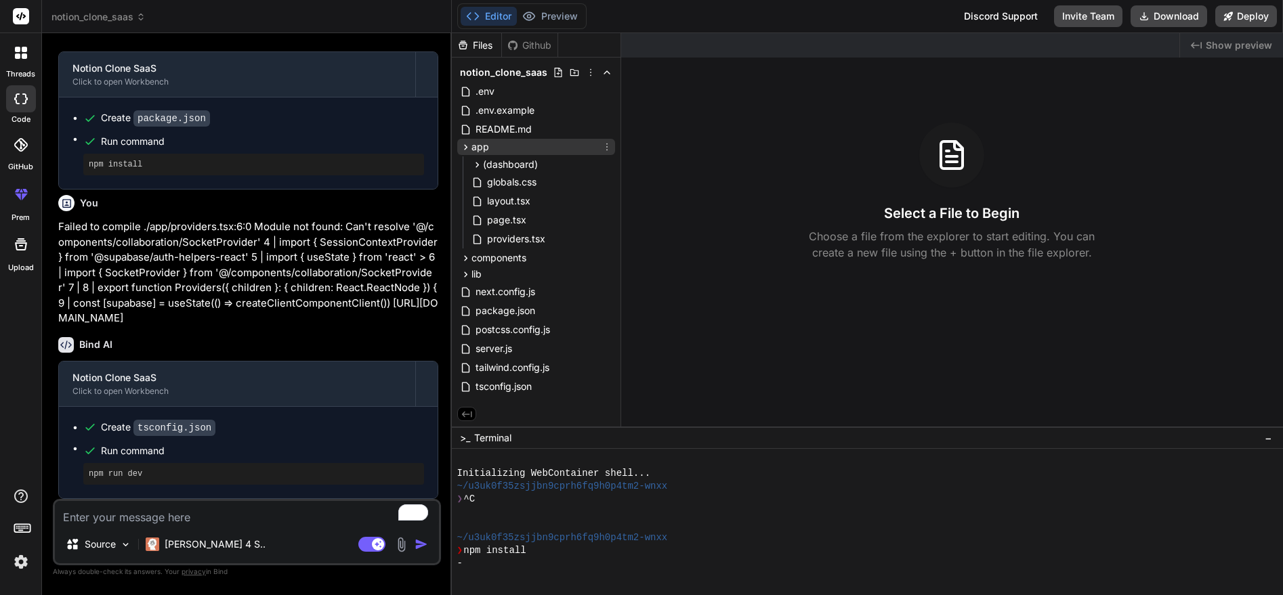
click at [486, 144] on span "app" at bounding box center [480, 147] width 18 height 14
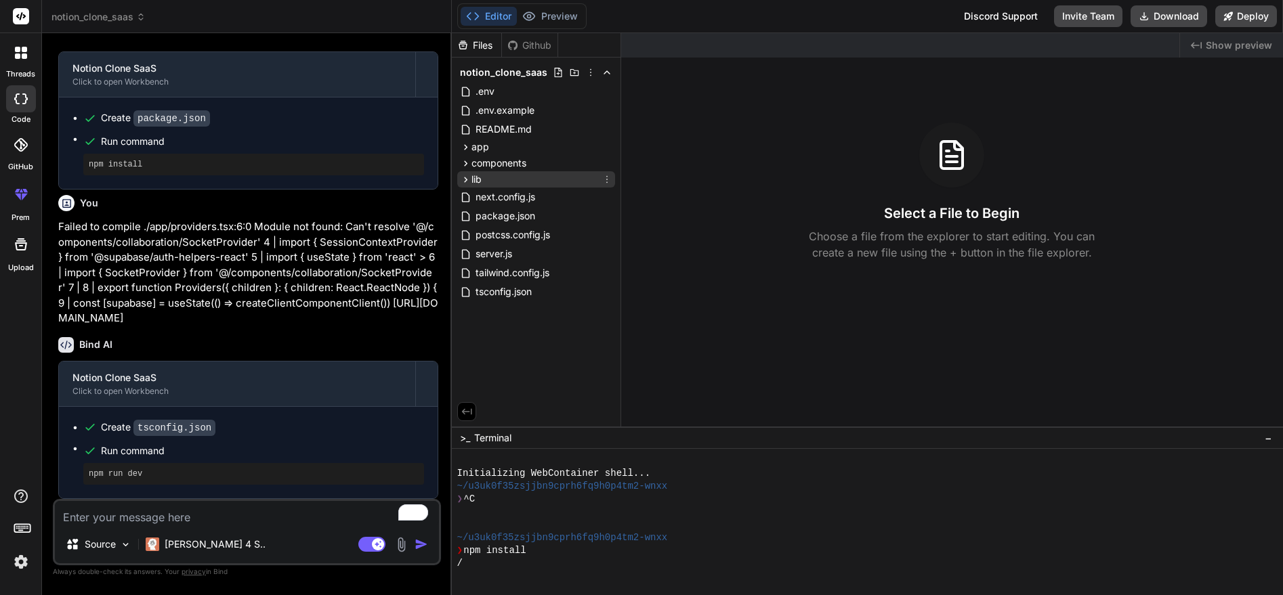
click at [479, 179] on span "lib" at bounding box center [476, 180] width 10 height 14
click at [476, 166] on span "components" at bounding box center [498, 163] width 55 height 14
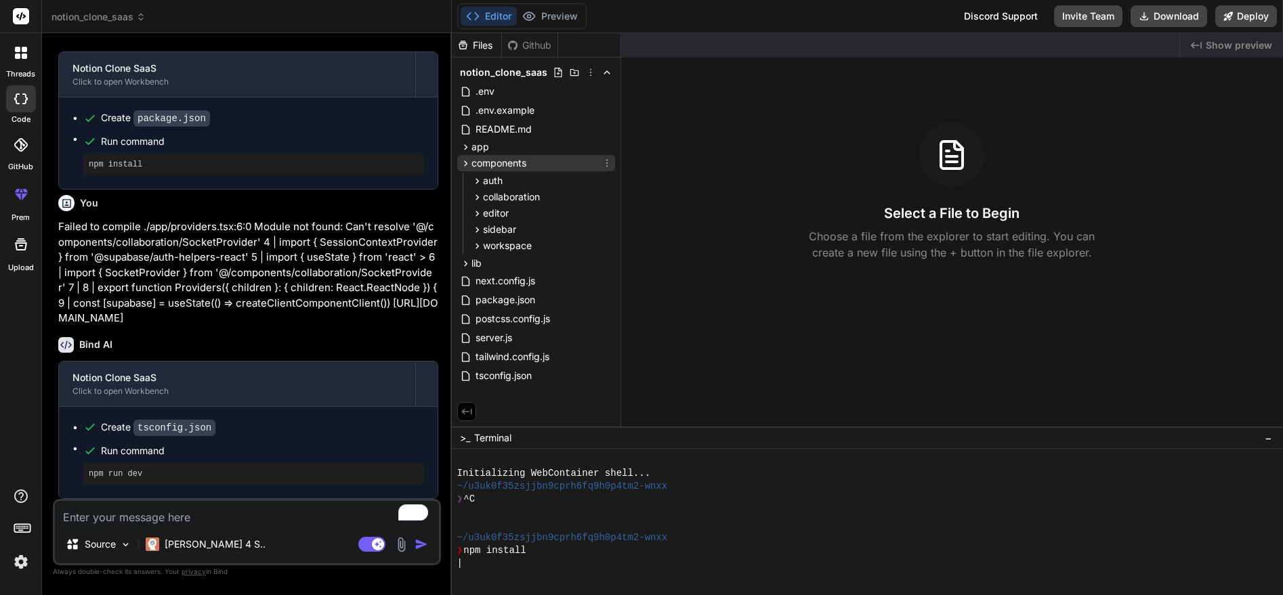
click at [476, 166] on span "components" at bounding box center [498, 163] width 55 height 14
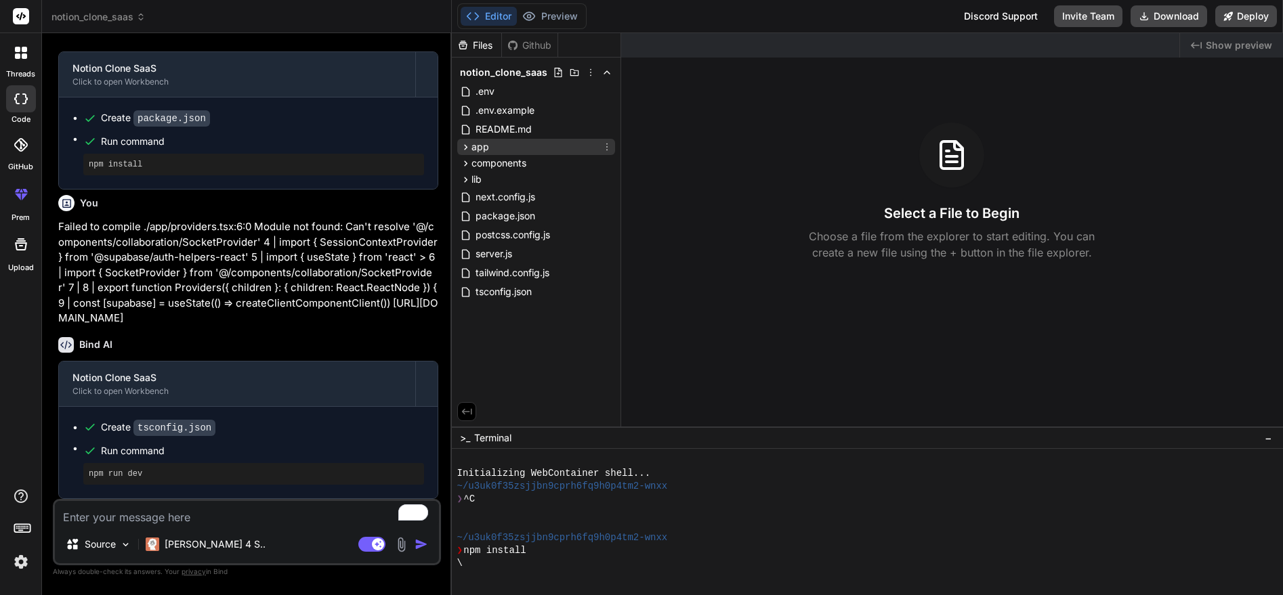
click at [467, 148] on icon at bounding box center [466, 148] width 12 height 12
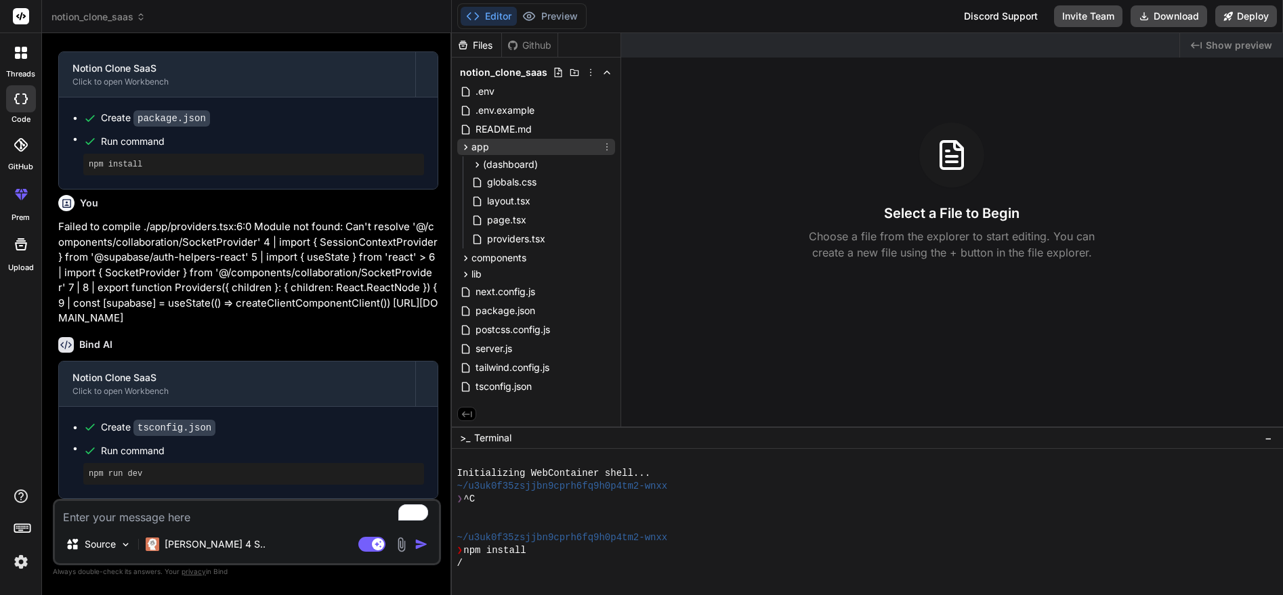
click at [467, 148] on icon at bounding box center [466, 148] width 12 height 12
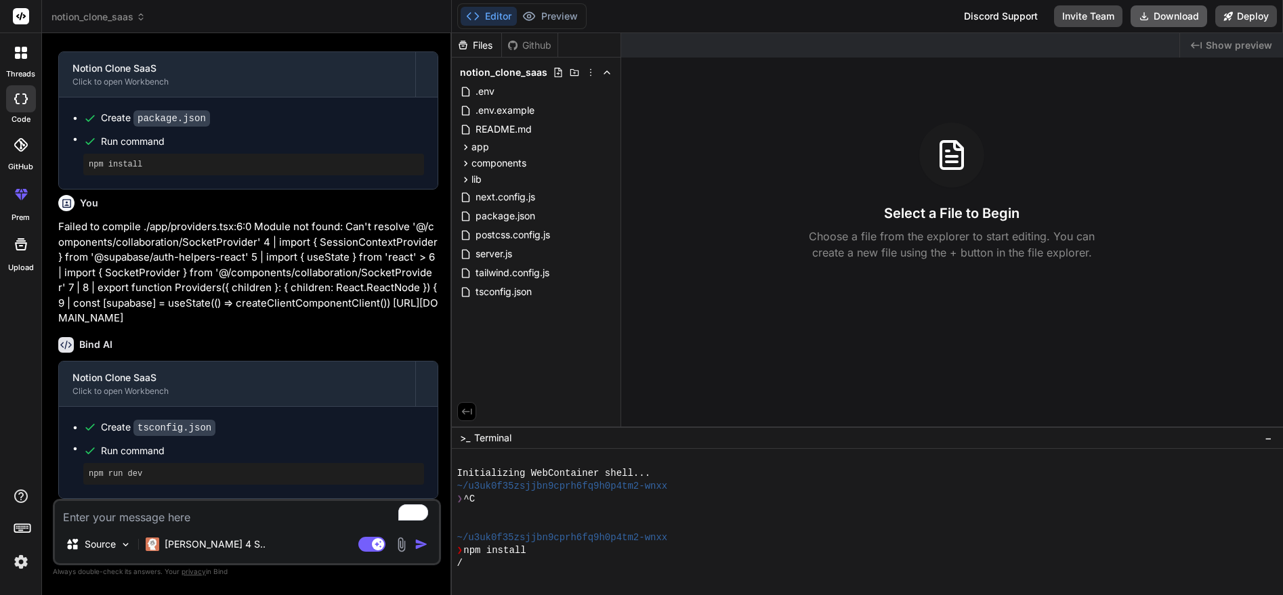
click at [1177, 15] on button "Download" at bounding box center [1168, 16] width 77 height 22
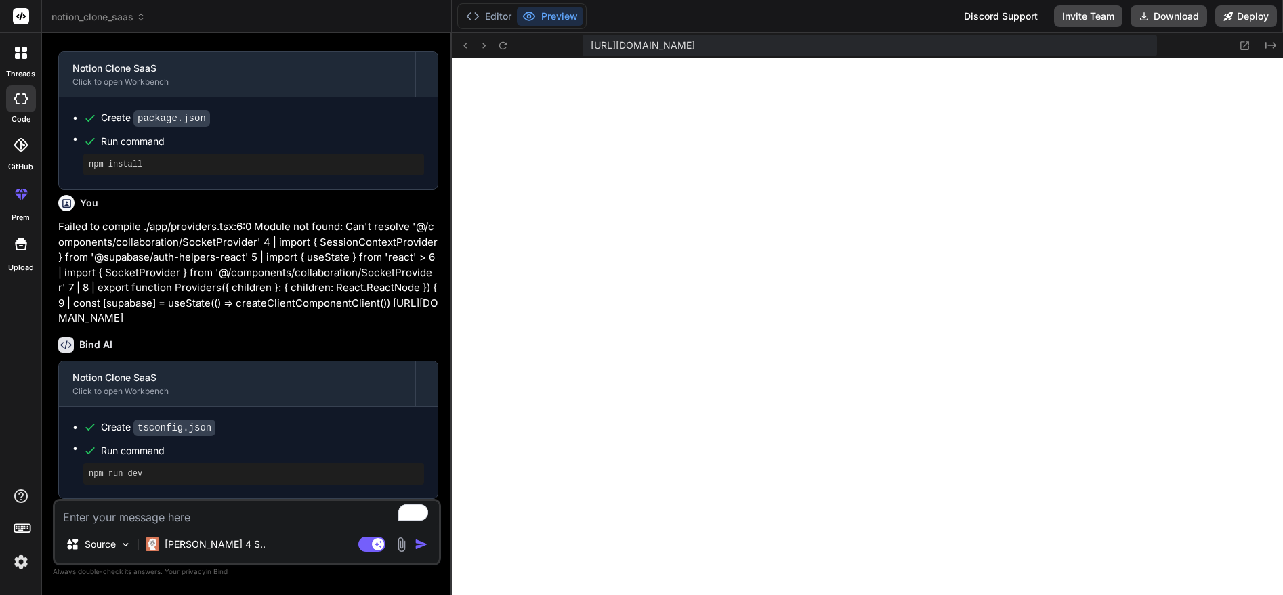
scroll to position [450, 0]
click at [532, 14] on icon at bounding box center [529, 16] width 12 height 8
click at [484, 17] on button "Editor" at bounding box center [489, 16] width 56 height 19
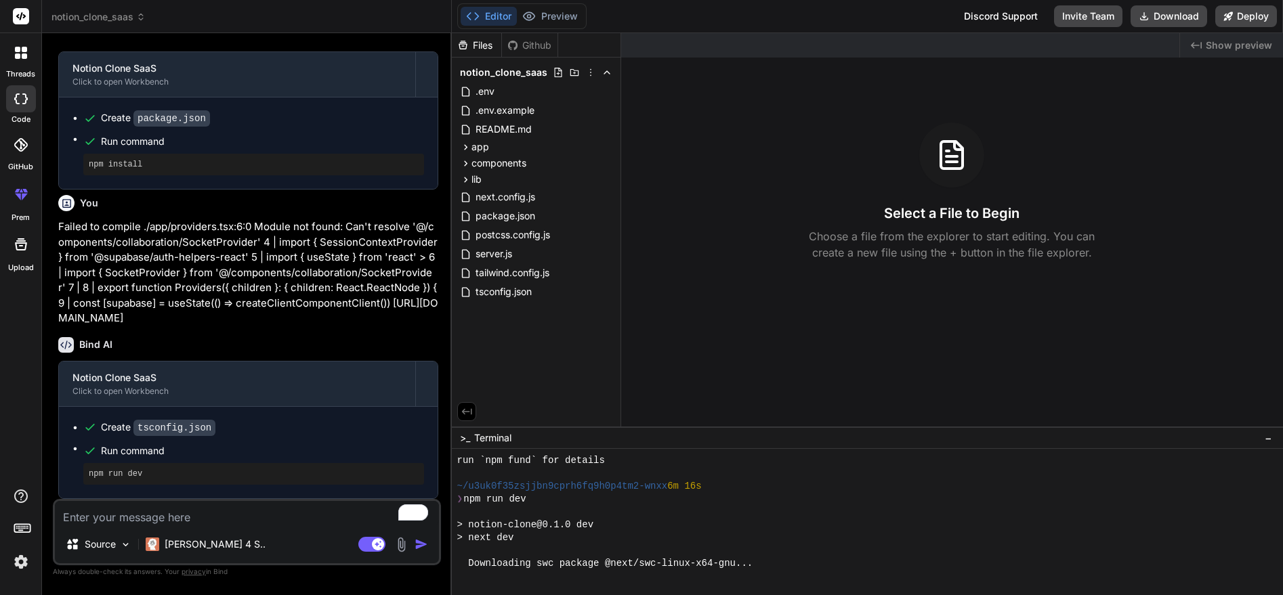
click at [671, 532] on div "> next dev" at bounding box center [861, 538] width 808 height 13
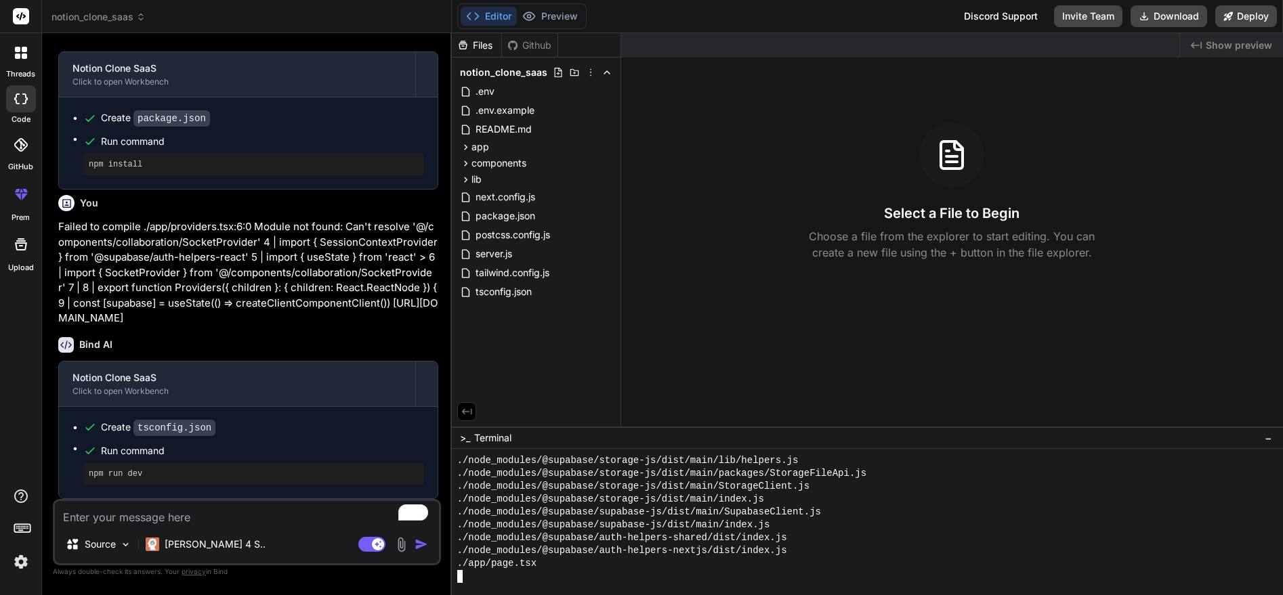
scroll to position [5597, 0]
click at [547, 9] on button "Preview" at bounding box center [550, 16] width 66 height 19
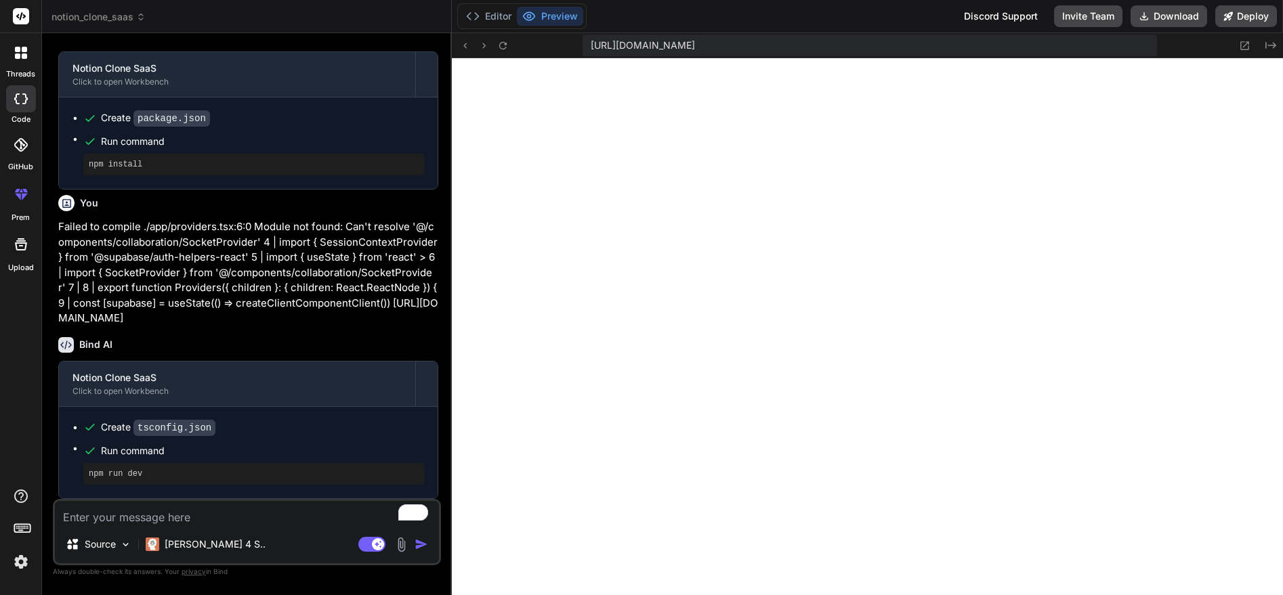
click at [20, 555] on img at bounding box center [20, 562] width 23 height 23
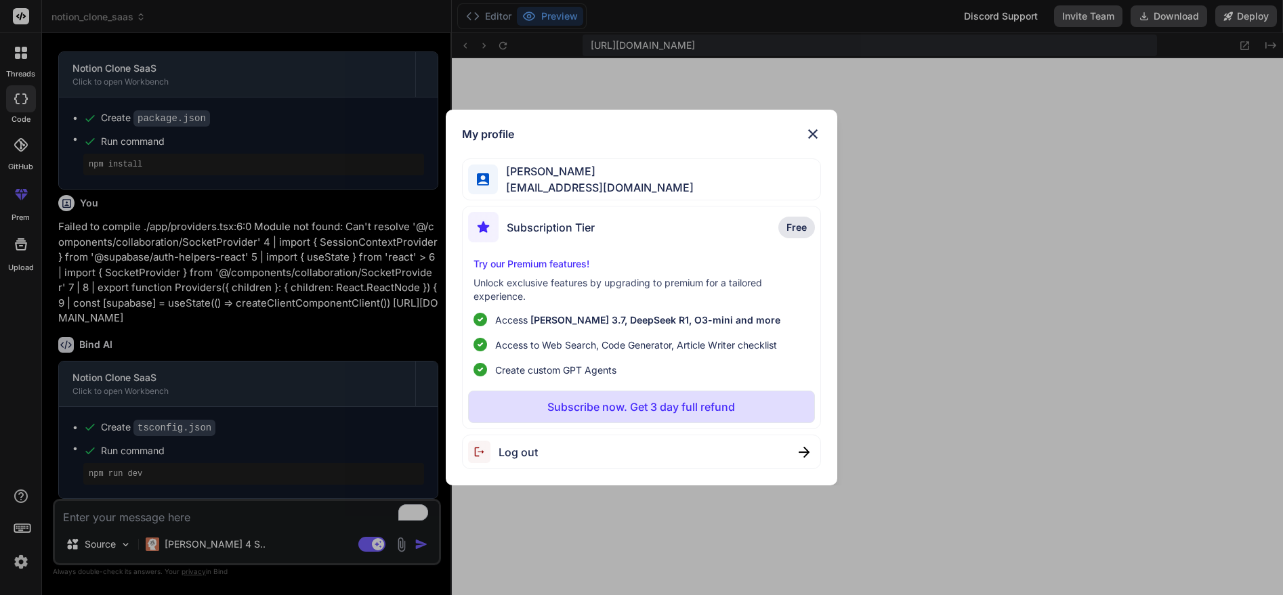
click at [24, 559] on div "My profile Masudur Rahman masudparvez2050@gmail.com Subscription Tier Free Try …" at bounding box center [641, 297] width 1283 height 595
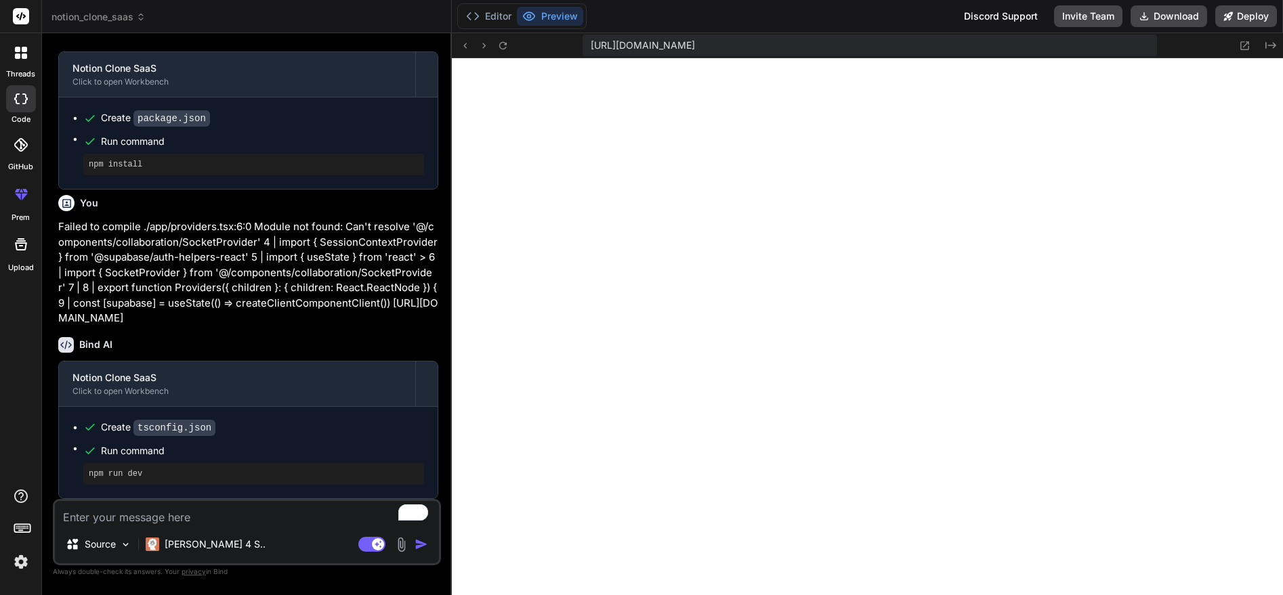
click at [22, 60] on div at bounding box center [21, 53] width 28 height 28
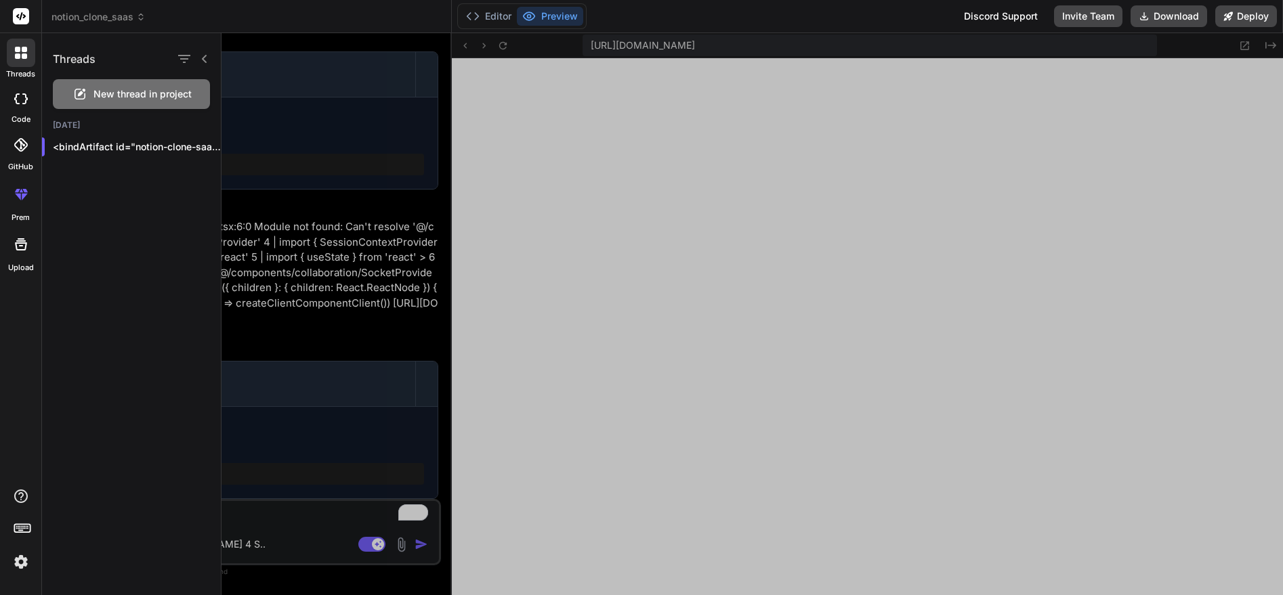
click at [22, 17] on rect at bounding box center [21, 16] width 16 height 16
click at [93, 94] on span "New thread in project" at bounding box center [142, 94] width 98 height 14
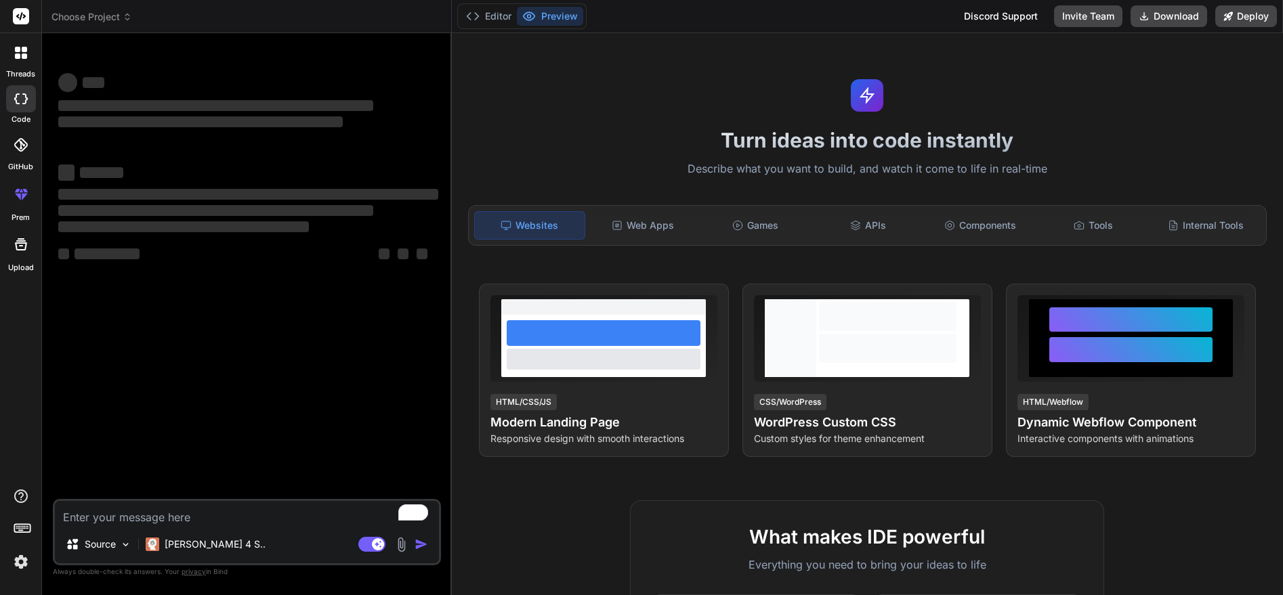
scroll to position [8286, 0]
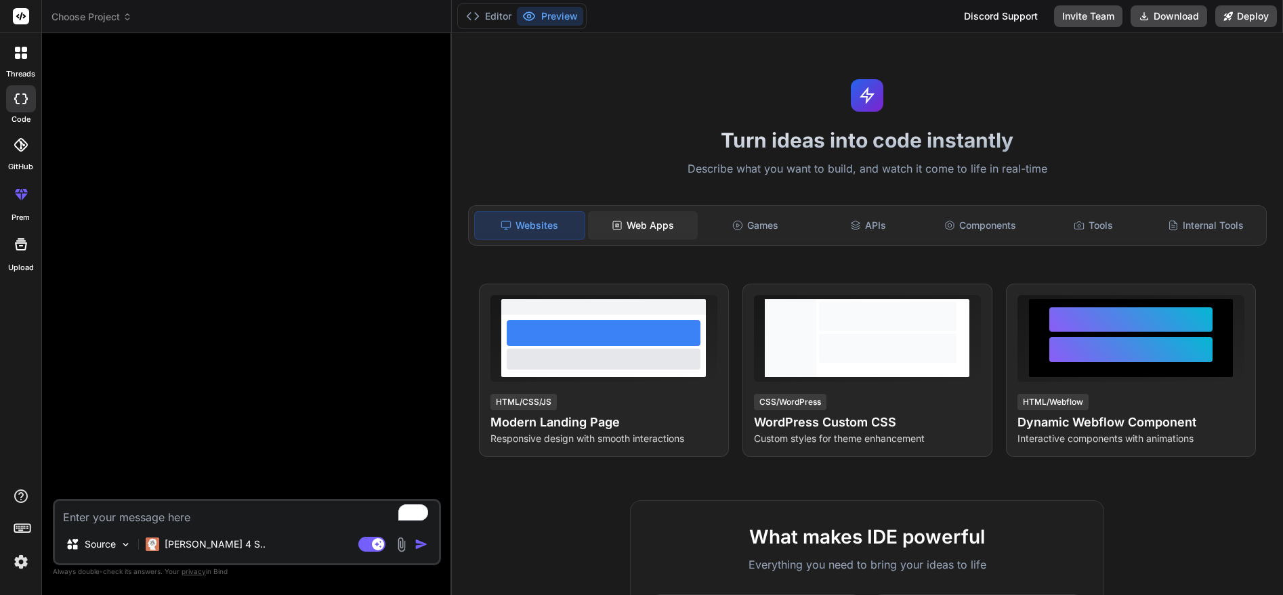
click at [613, 227] on rect at bounding box center [617, 225] width 8 height 8
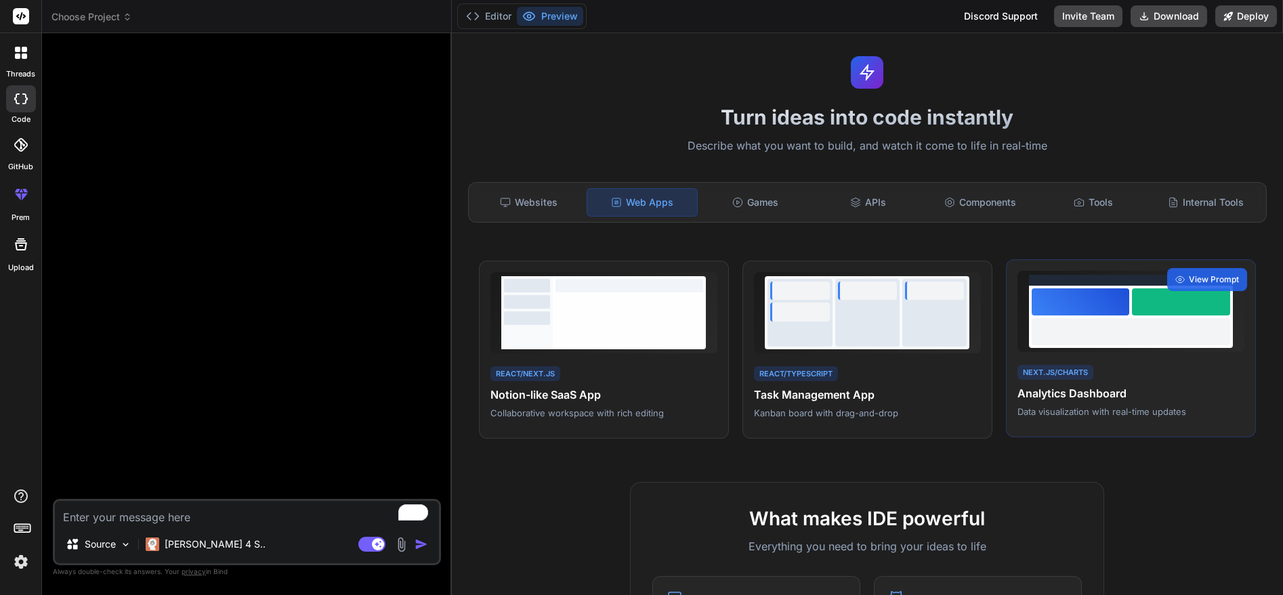
scroll to position [0, 0]
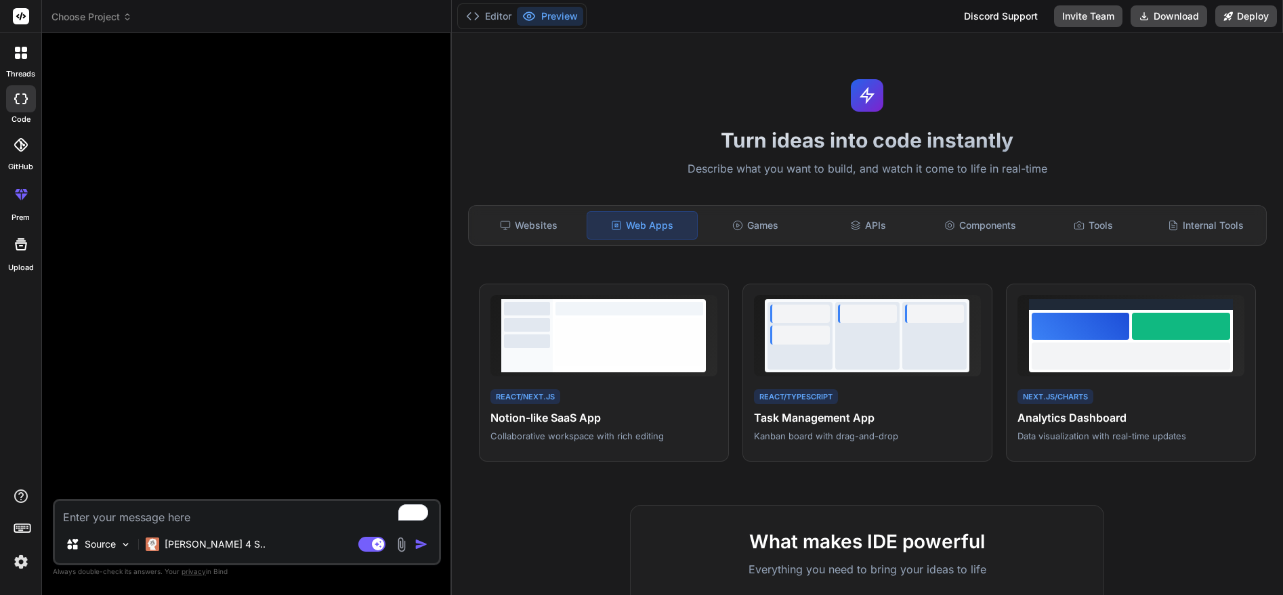
click at [284, 517] on textarea "To enrich screen reader interactions, please activate Accessibility in Grammarl…" at bounding box center [247, 513] width 384 height 24
click at [402, 547] on img at bounding box center [401, 545] width 16 height 16
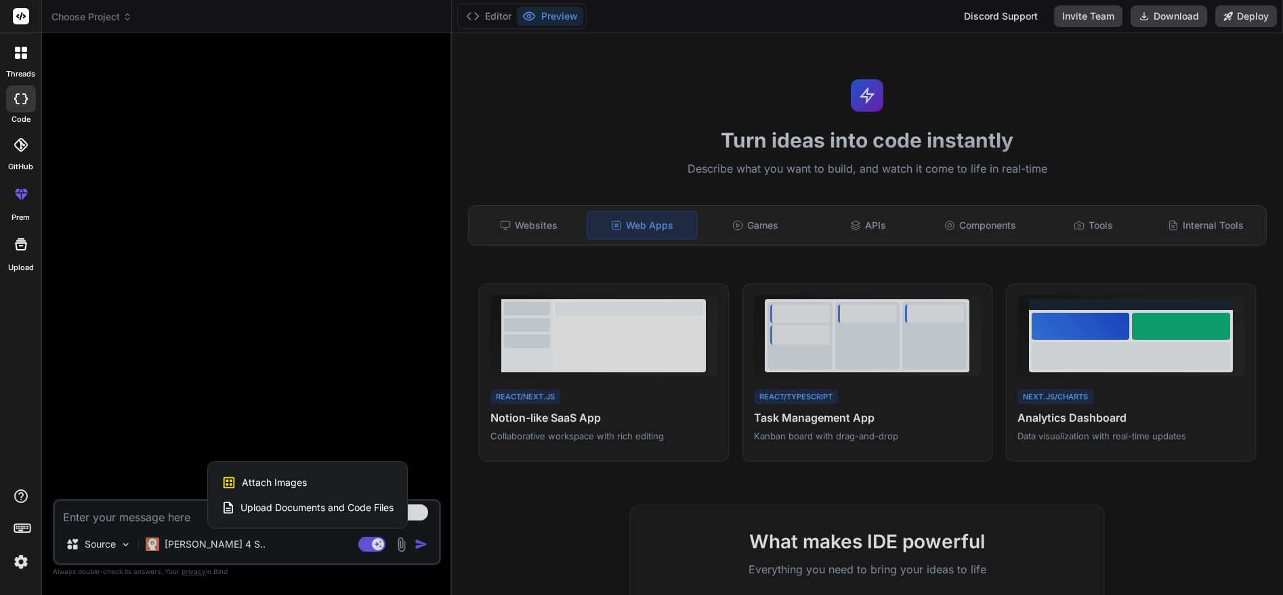
scroll to position [9290, 0]
click at [280, 484] on span "Attach Images" at bounding box center [274, 483] width 65 height 14
type textarea "x"
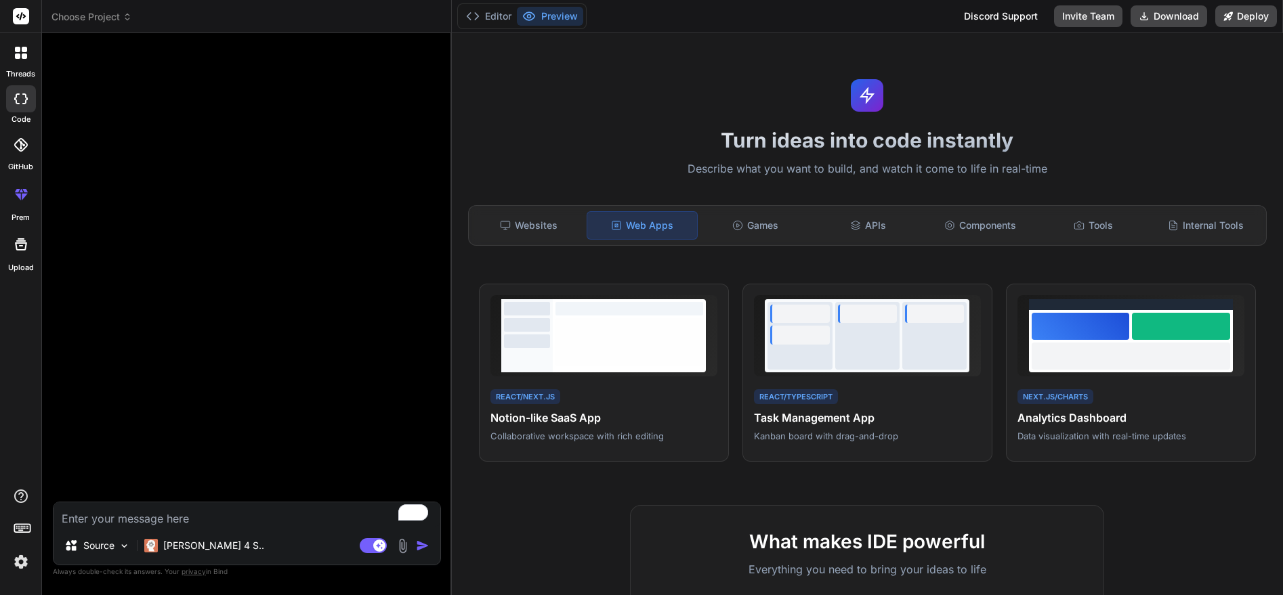
type input "C:\fakepath\WhatsApp Image 2025-08-07 at 5.46.43 PM.jpeg"
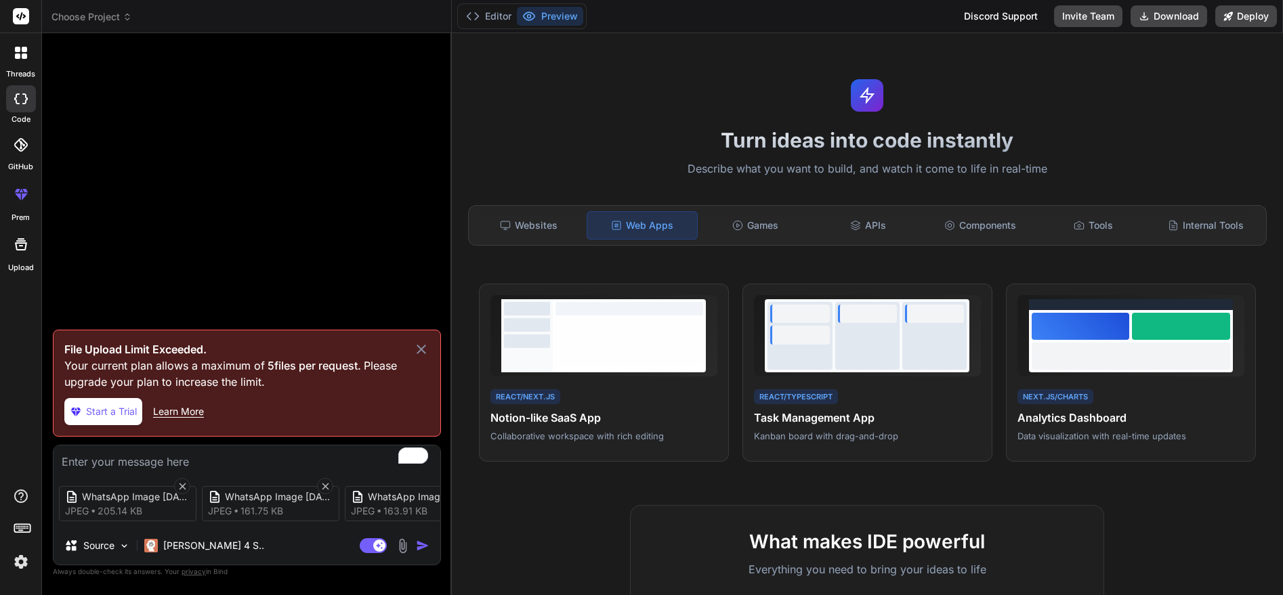
drag, startPoint x: 238, startPoint y: 532, endPoint x: 301, endPoint y: 533, distance: 63.0
click at [301, 533] on div "Source Claude 4 S.." at bounding box center [247, 548] width 387 height 33
click at [137, 483] on icon at bounding box center [135, 487] width 12 height 12
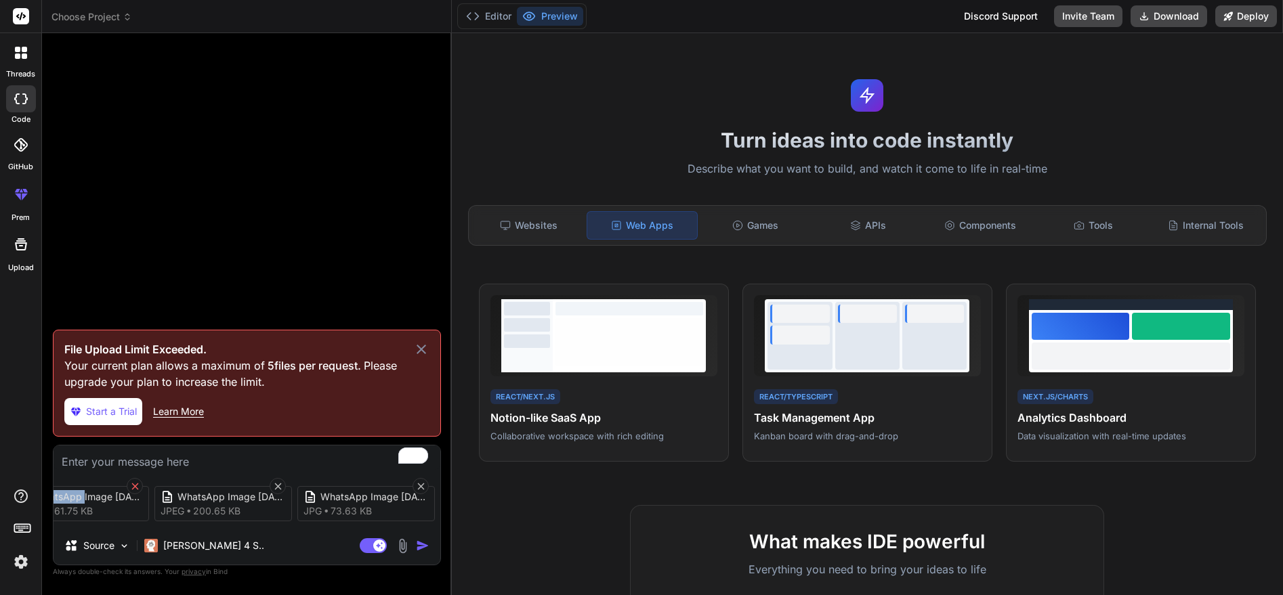
scroll to position [0, 47]
click at [137, 483] on icon at bounding box center [135, 487] width 12 height 12
click at [137, 483] on div "WhatsApp Image 2025-08-07 at 5 jpeg 205.14 KB WhatsApp Image 2025-08-07 at 5 jp…" at bounding box center [247, 503] width 387 height 57
drag, startPoint x: 137, startPoint y: 483, endPoint x: 187, endPoint y: 485, distance: 49.5
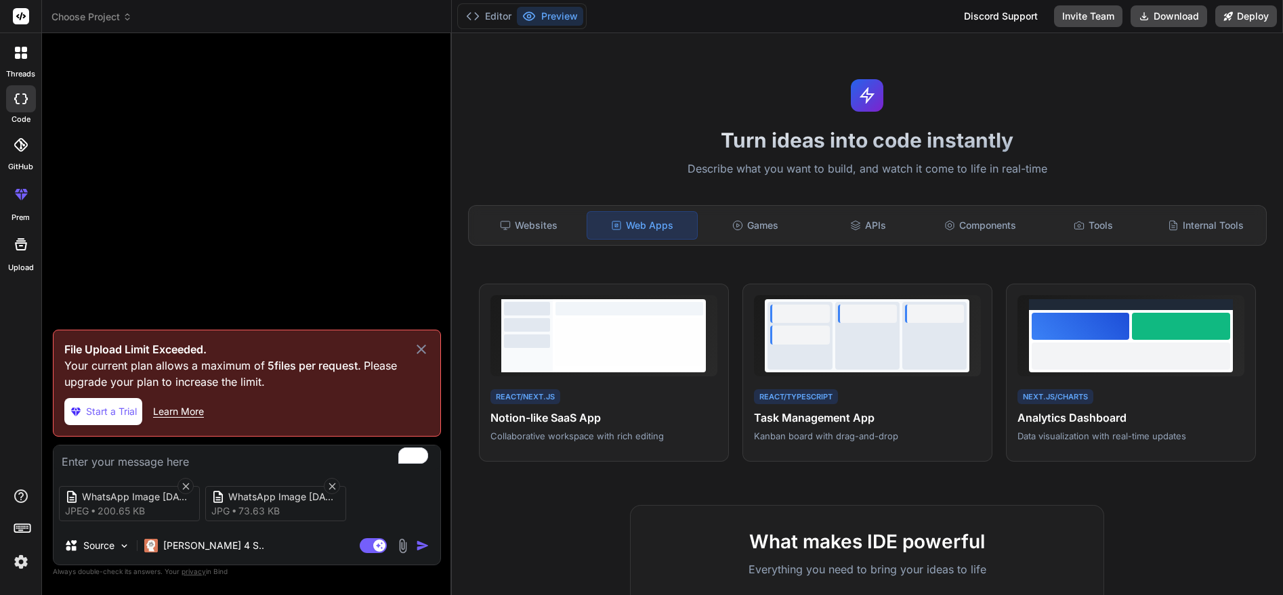
click at [187, 485] on icon at bounding box center [185, 486] width 7 height 7
click at [183, 484] on icon at bounding box center [186, 487] width 12 height 12
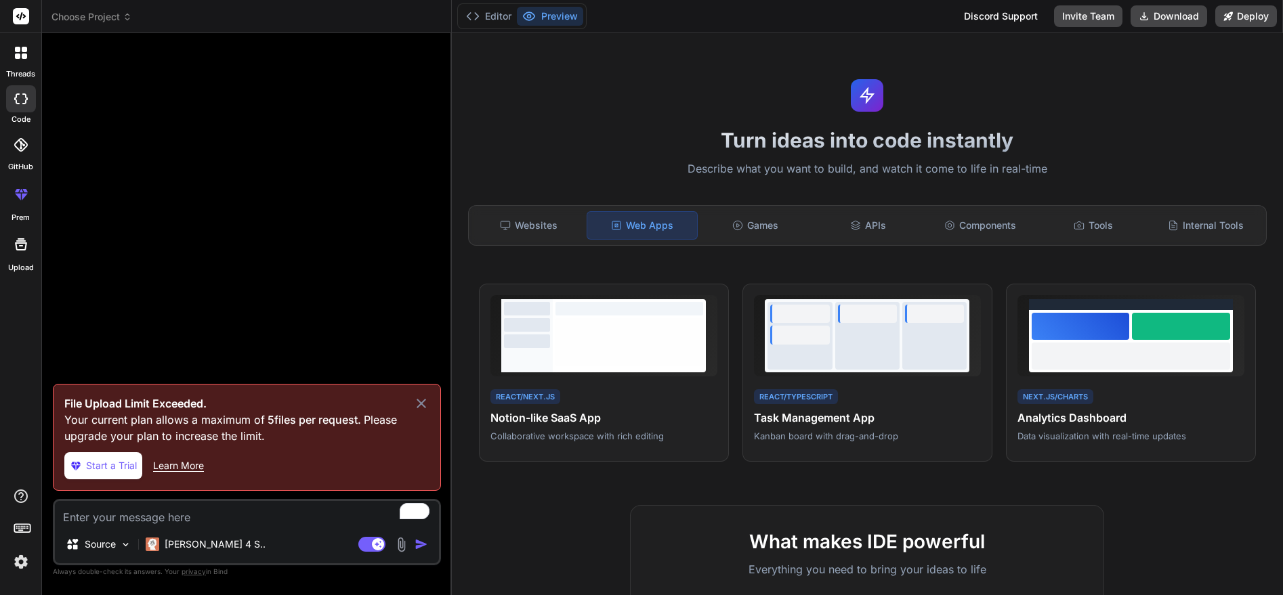
click at [416, 398] on icon at bounding box center [421, 403] width 16 height 16
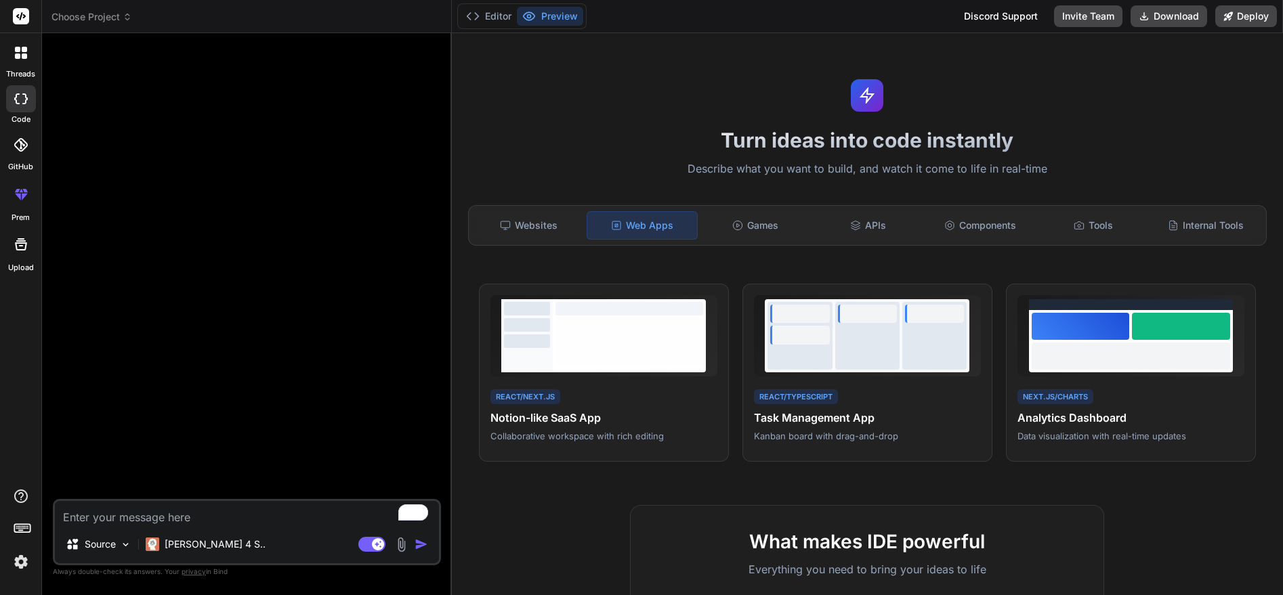
click at [397, 544] on img at bounding box center [401, 545] width 16 height 16
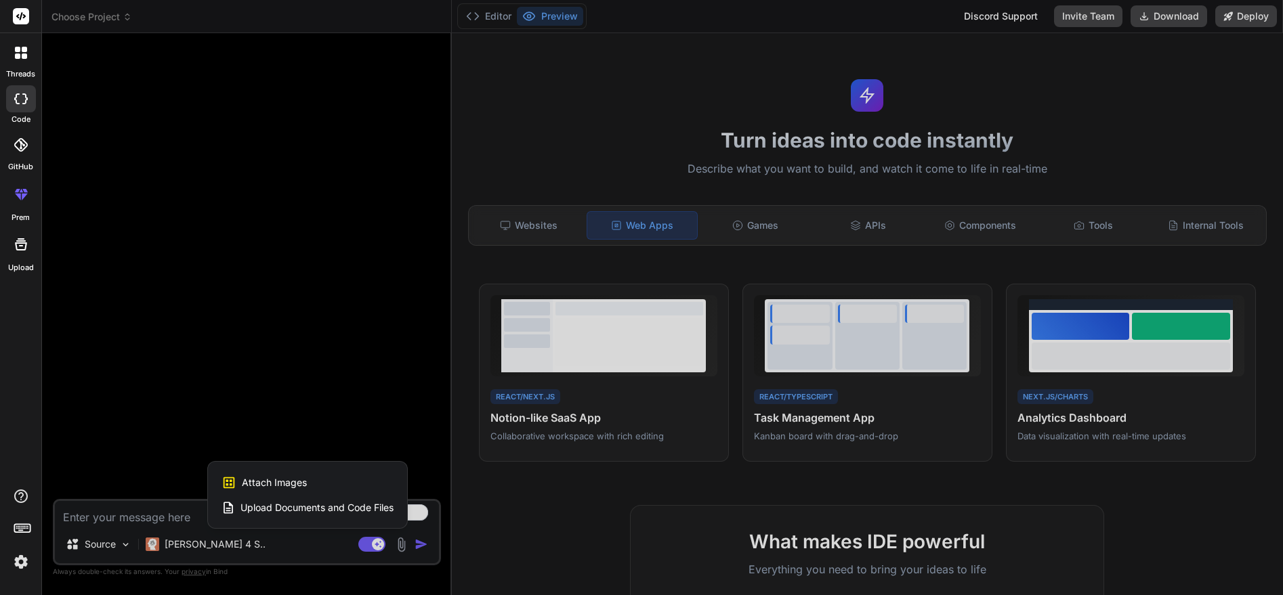
click at [286, 478] on span "Attach Images" at bounding box center [274, 483] width 65 height 14
type textarea "x"
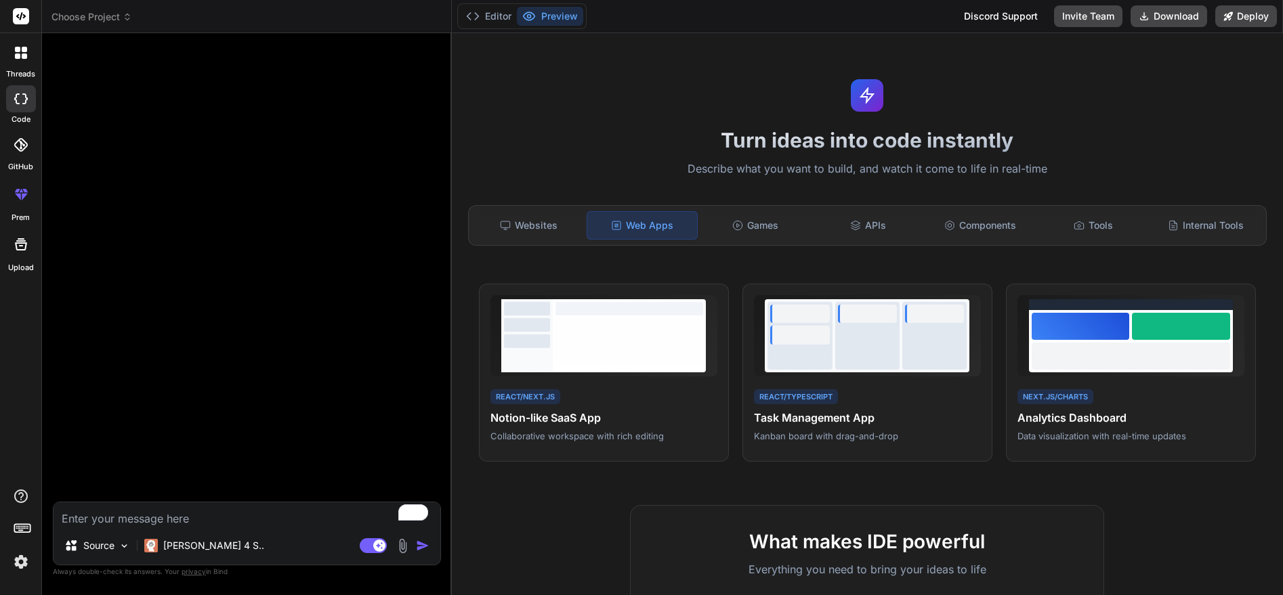
type input "C:\fakepath\WhatsApp Image 2025-08-07 at 17.47.17_8e921450.jpg"
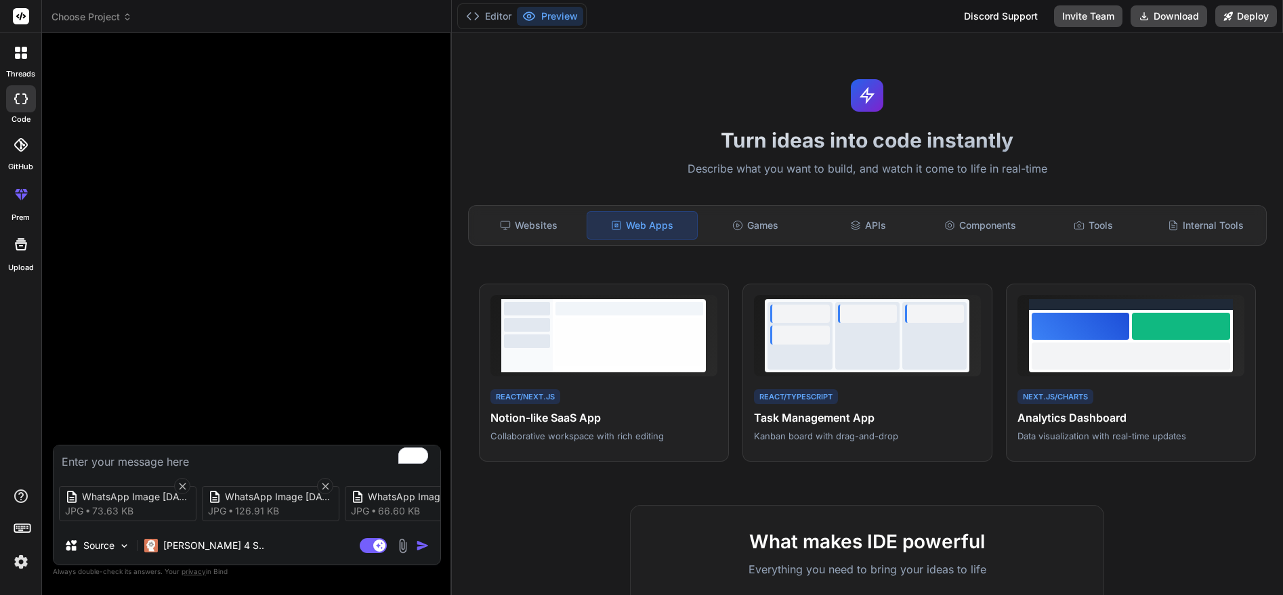
click at [286, 549] on div "Source Claude 4 S.." at bounding box center [247, 548] width 387 height 33
click at [202, 456] on textarea "To enrich screen reader interactions, please activate Accessibility in Grammarl…" at bounding box center [247, 458] width 387 height 24
paste textarea "Super Admin Level Features For platform owner or root controller: • Full contro…"
type textarea "x"
type textarea "Super Admin Level Features For platform owner or root controller: • Full contro…"
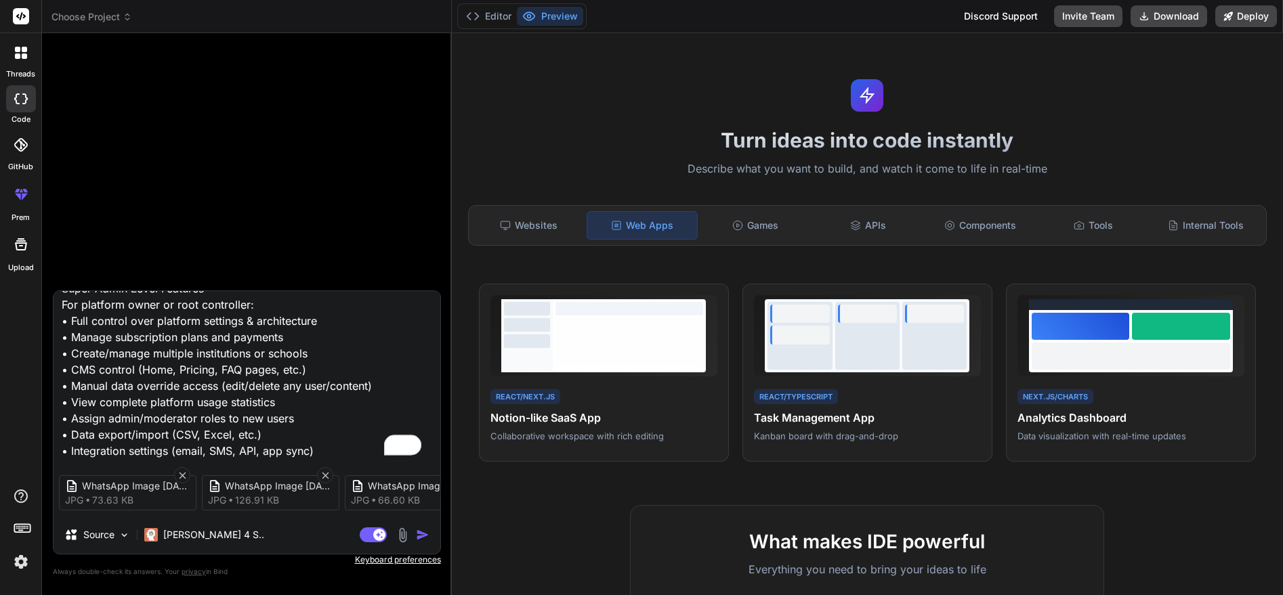
type textarea "x"
type textarea "Super Admin Level Features For platform owner or root controller: • Full contro…"
type textarea "x"
type textarea "Super Admin Level Features For platform owner or root controller: • Full contro…"
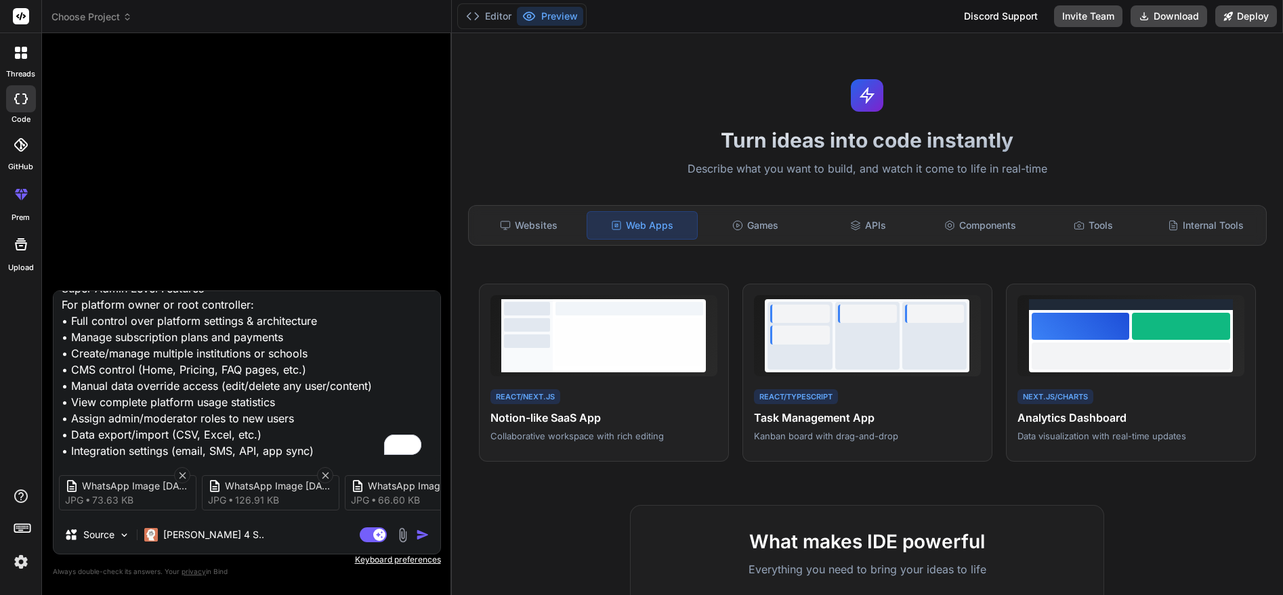
click at [119, 458] on div "Super Admin Level Features For platform owner or root controller: • Full contro…" at bounding box center [247, 423] width 388 height 264
click at [100, 459] on div "Super Admin Level Features For platform owner or root controller: • Full contro…" at bounding box center [247, 423] width 388 height 264
click at [83, 453] on textarea "Super Admin Level Features For platform owner or root controller: • Full contro…" at bounding box center [247, 375] width 387 height 168
click at [83, 452] on textarea "Super Admin Level Features For platform owner or root controller: • Full contro…" at bounding box center [247, 375] width 387 height 168
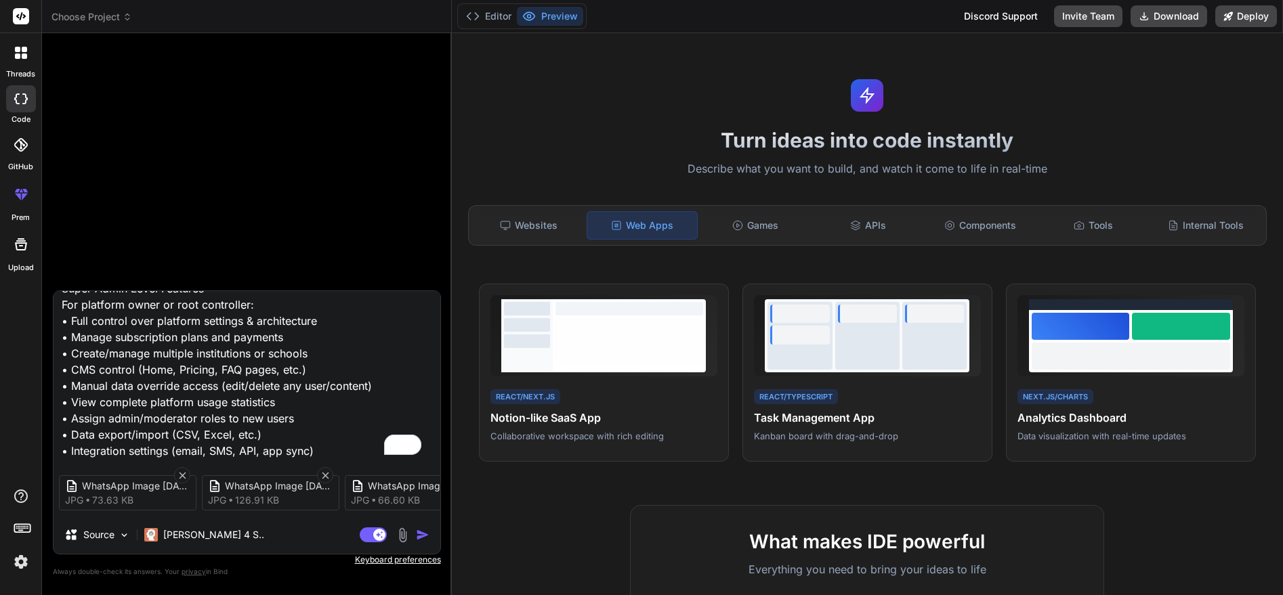
paste textarea "2 Admin Level Features For institute, coaching, or platform-level admins: • Add…"
type textarea "x"
type textarea "Super Admin Level Features For platform owner or root controller: • Full contro…"
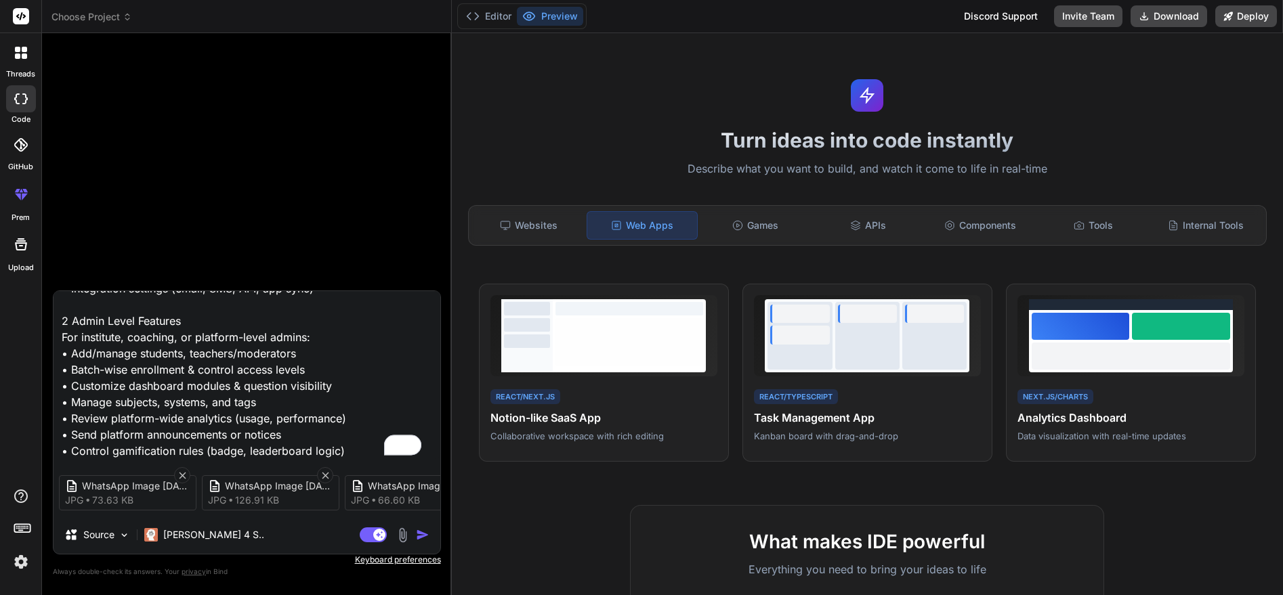
type textarea "x"
type textarea "Super Admin Level Features For platform owner or root controller: • Full contro…"
type textarea "x"
type textarea "Super Admin Level Features For platform owner or root controller: • Full contro…"
click at [104, 448] on textarea "Super Admin Level Features For platform owner or root controller: • Full contro…" at bounding box center [247, 375] width 387 height 168
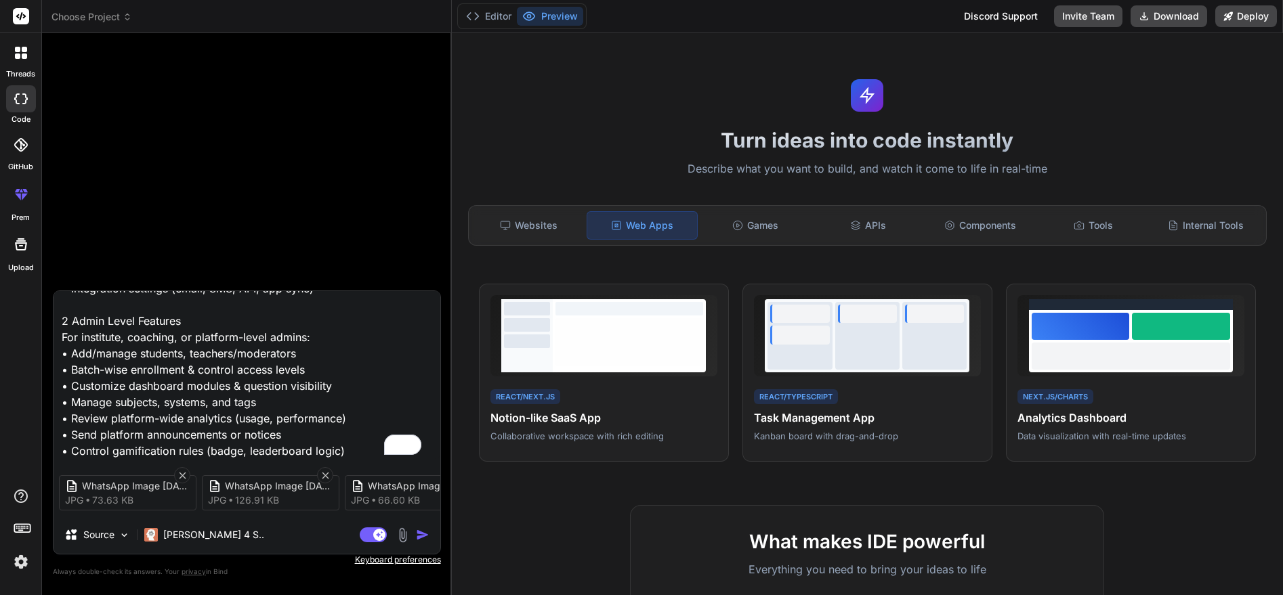
paste textarea "['l Teacher I Moderator Level Features For medical teachers or content contribu…"
type textarea "x"
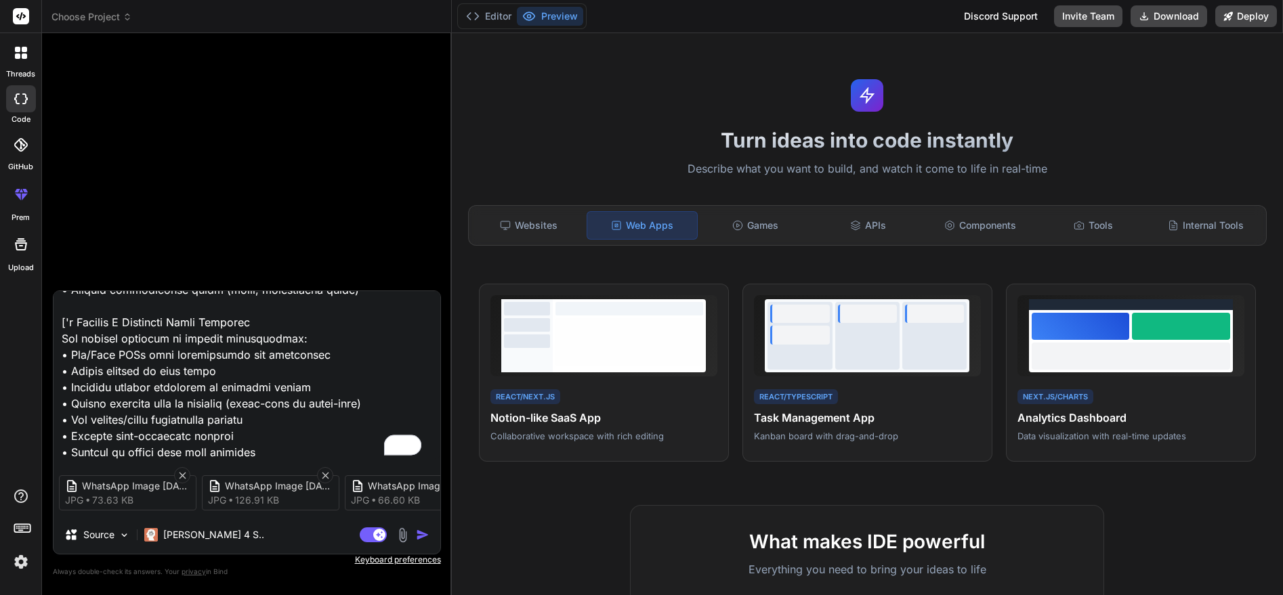
type textarea "Super Admin Level Features For platform owner or root controller: • Full contro…"
click at [268, 448] on textarea "To enrich screen reader interactions, please activate Accessibility in Grammarl…" at bounding box center [247, 375] width 387 height 168
type textarea "x"
type textarea "Super Admin Level Features For platform owner or root controller: • Full contro…"
type textarea "x"
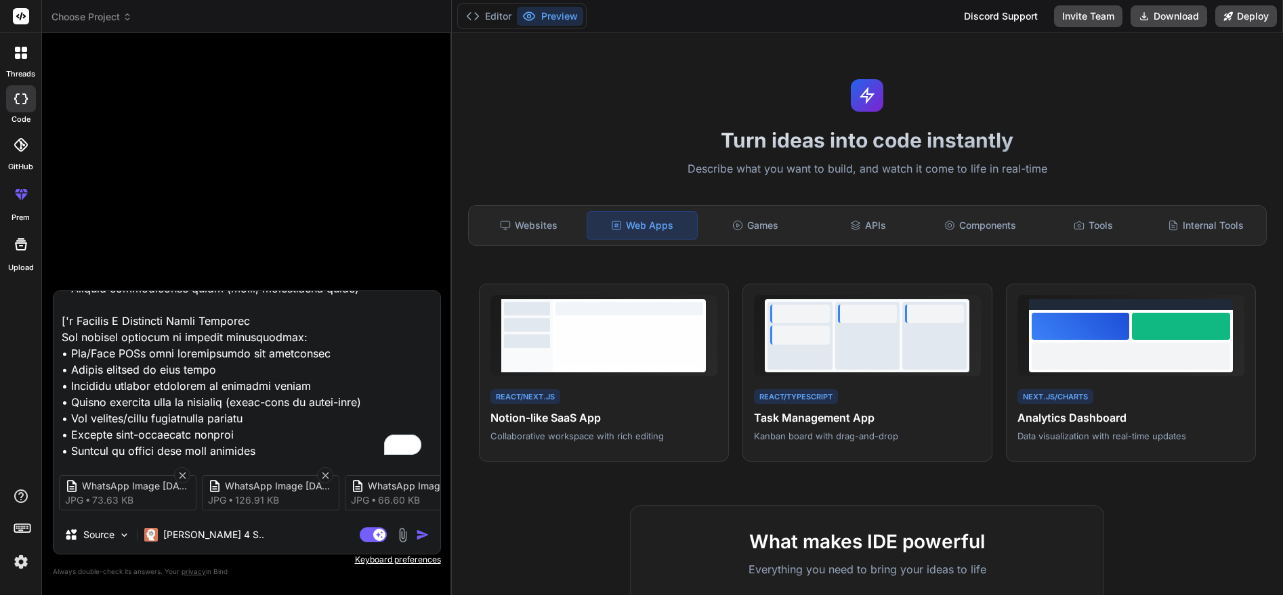
type textarea "Super Admin Level Features For platform owner or root controller: • Full contro…"
click at [105, 454] on textarea "To enrich screen reader interactions, please activate Accessibility in Grammarl…" at bounding box center [247, 375] width 387 height 168
paste textarea "Student Level Features • MCQ Practice (System-wise, Subject-wise) • Bookmark & …"
type textarea "x"
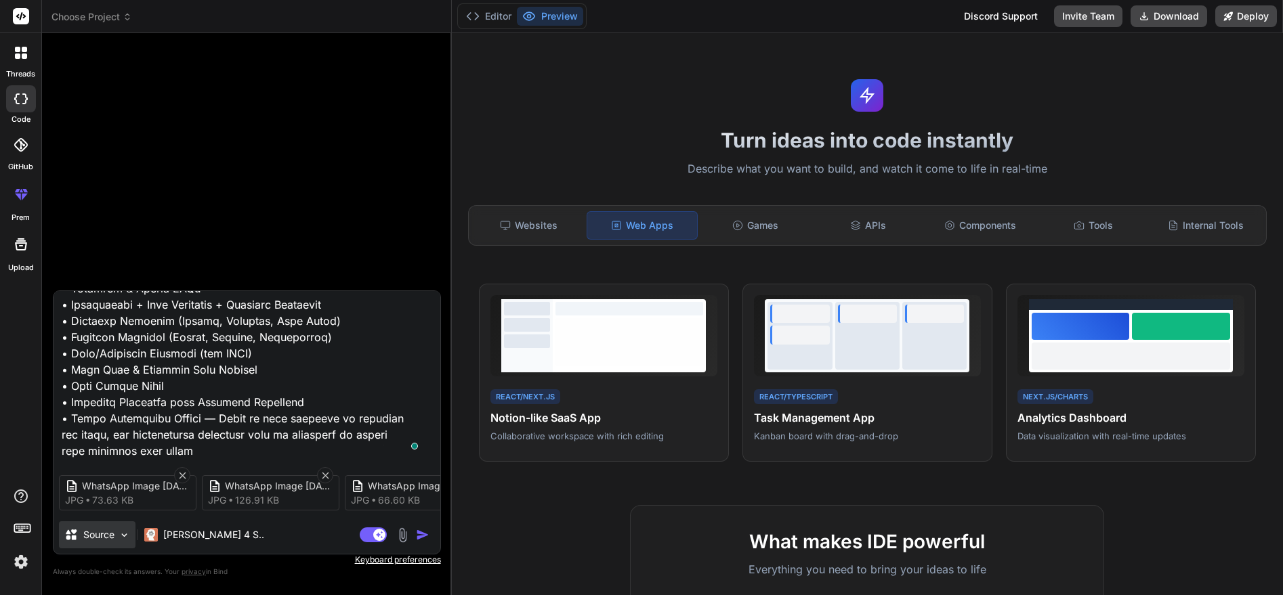
type textarea "Super Admin Level Features For platform owner or root controller: • Full contro…"
click at [124, 530] on img at bounding box center [125, 536] width 12 height 12
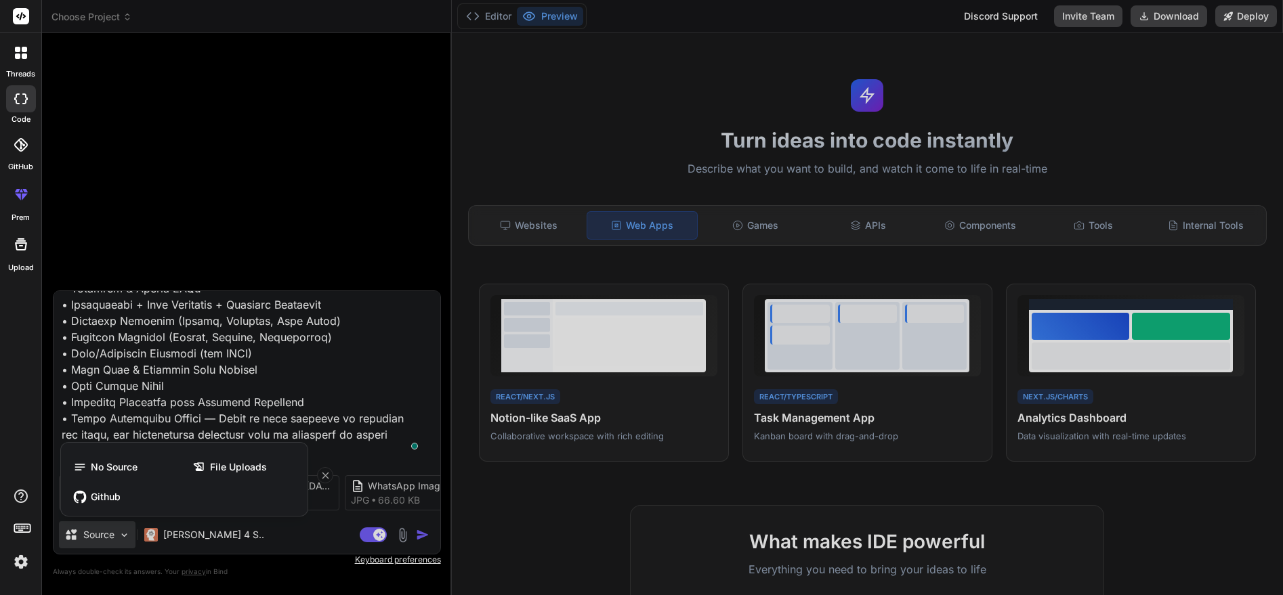
click at [294, 540] on div at bounding box center [641, 297] width 1283 height 595
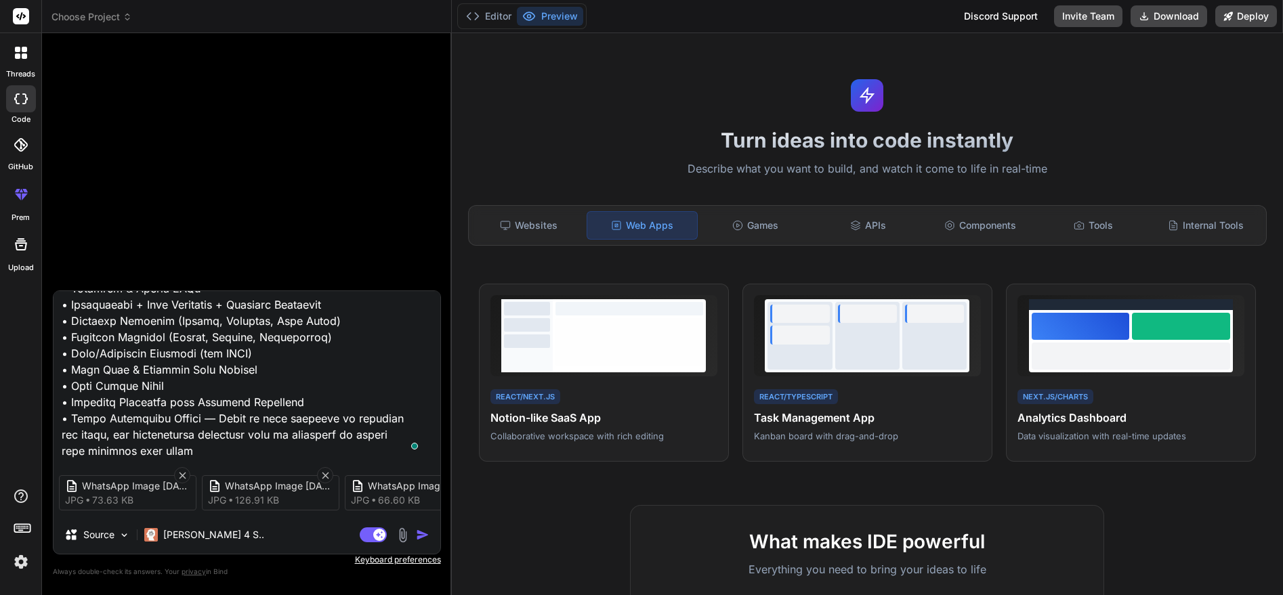
click at [425, 532] on img "button" at bounding box center [423, 535] width 14 height 14
type textarea "x"
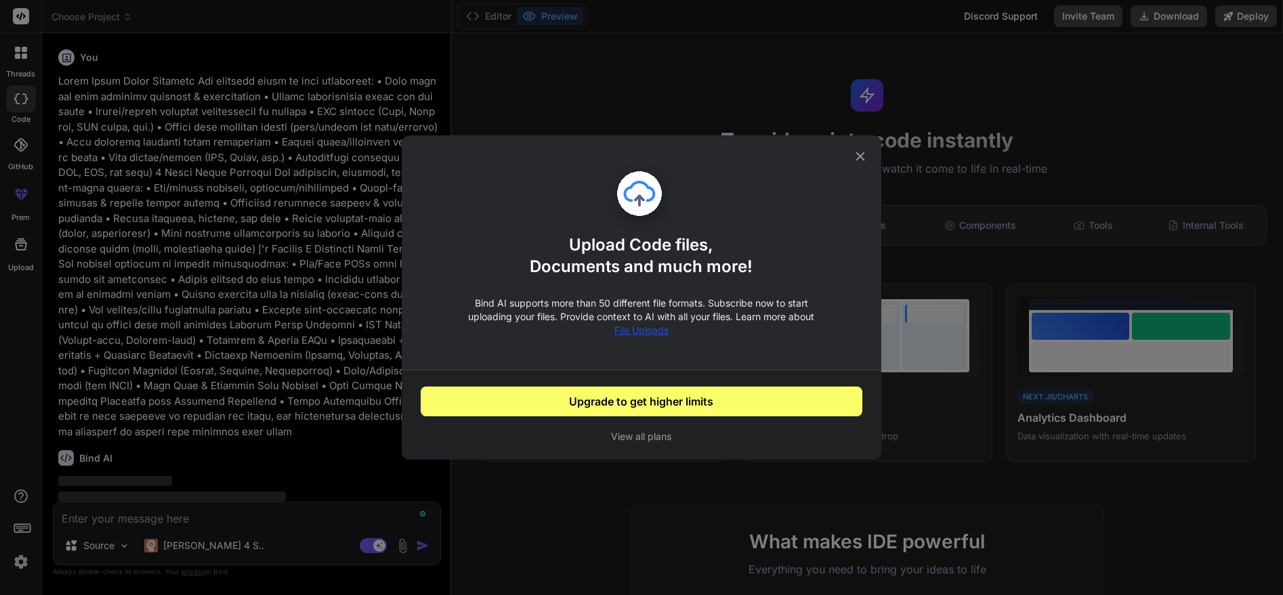
click at [425, 532] on div "Upload Code files, Documents and much more! Bind AI supports more than 50 diffe…" at bounding box center [641, 297] width 1283 height 595
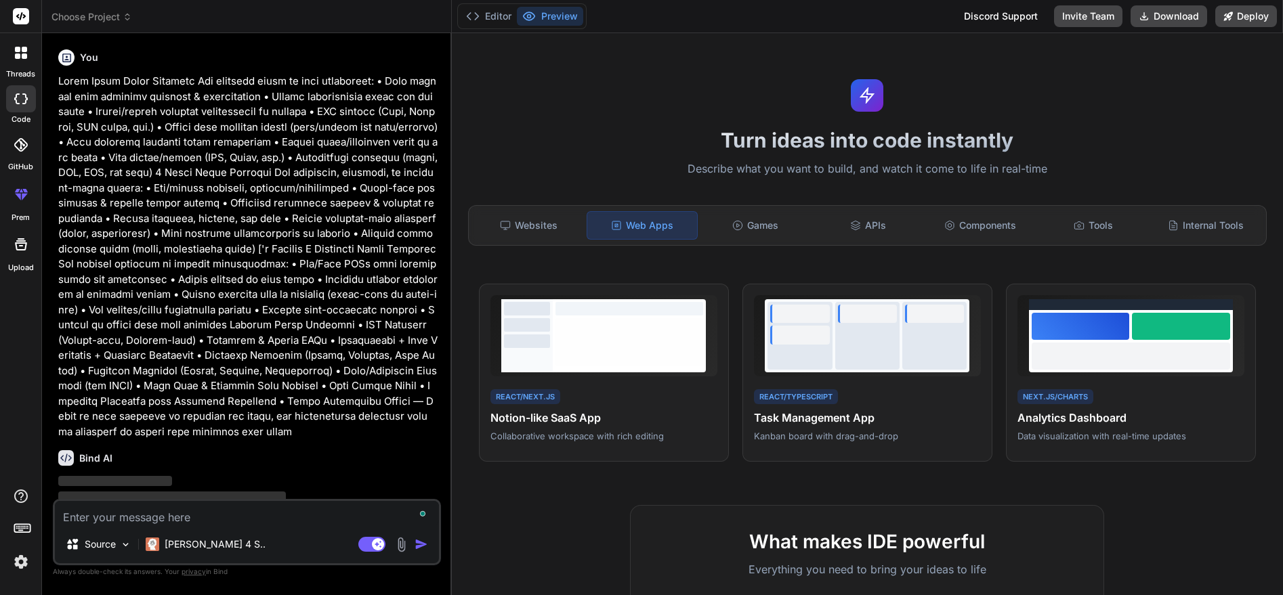
click at [416, 540] on img "button" at bounding box center [421, 545] width 14 height 14
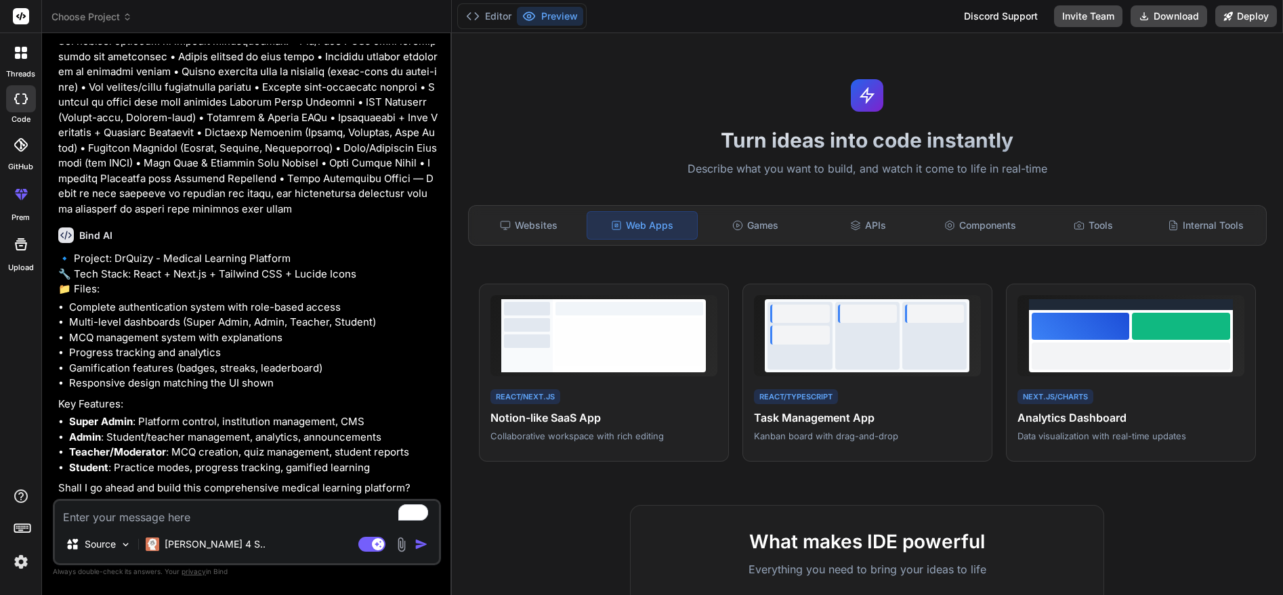
click at [252, 511] on textarea "To enrich screen reader interactions, please activate Accessibility in Grammarl…" at bounding box center [247, 513] width 384 height 24
type textarea "x"
type textarea "y"
type textarea "x"
type textarea "ye"
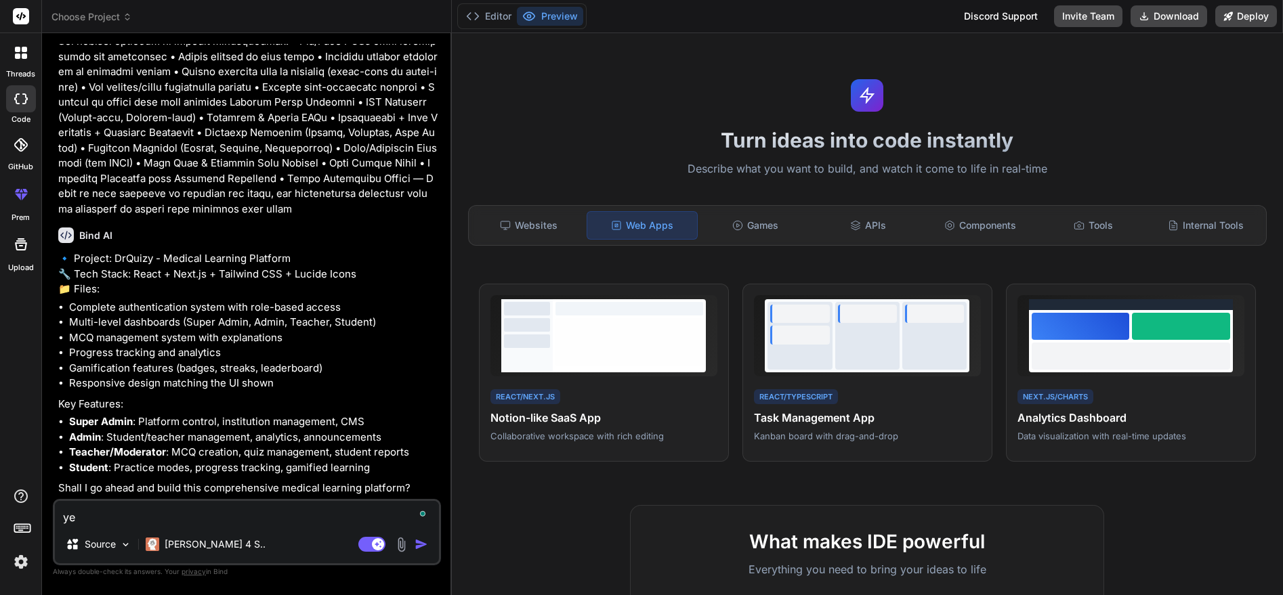
type textarea "x"
type textarea "yes"
type textarea "x"
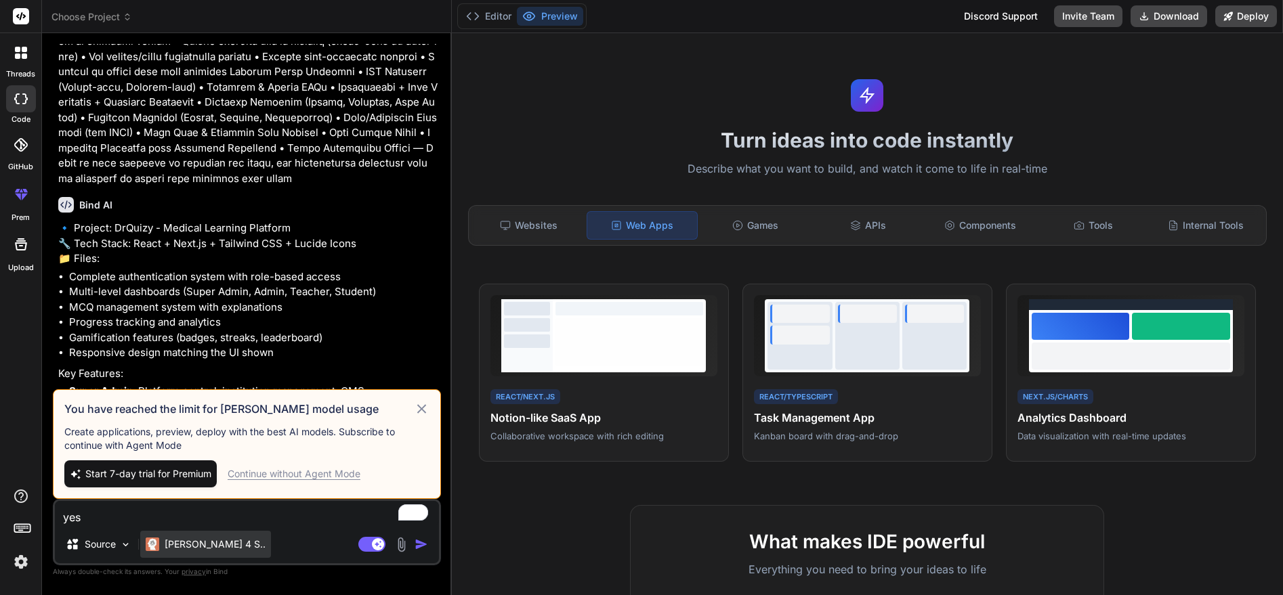
type textarea "yes"
click at [198, 546] on p "[PERSON_NAME] 4 S.." at bounding box center [215, 545] width 101 height 14
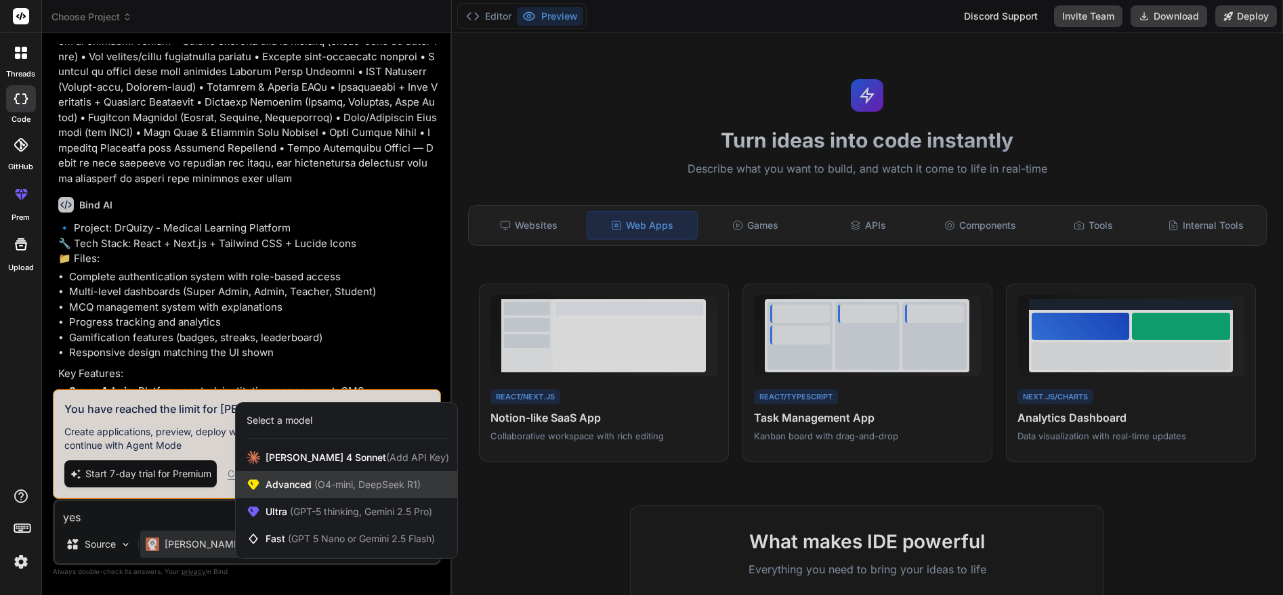
click at [301, 490] on span "Advanced (O4-mini, DeepSeek R1)" at bounding box center [342, 485] width 155 height 14
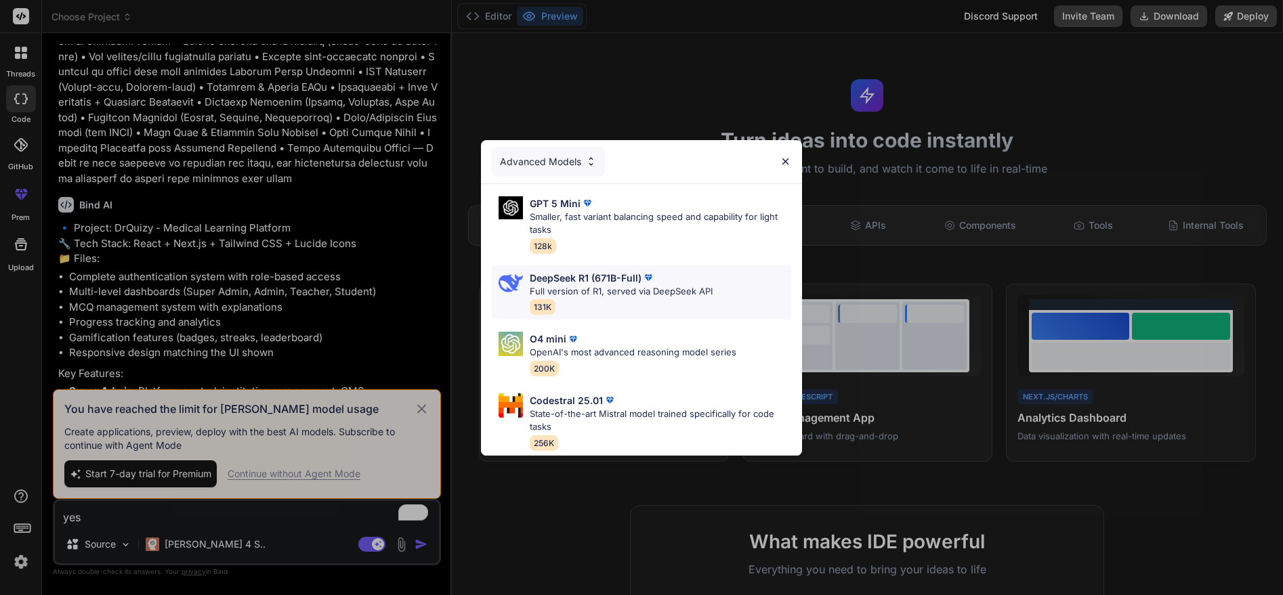
click at [583, 272] on p "DeepSeek R1 (671B-Full)" at bounding box center [586, 278] width 112 height 14
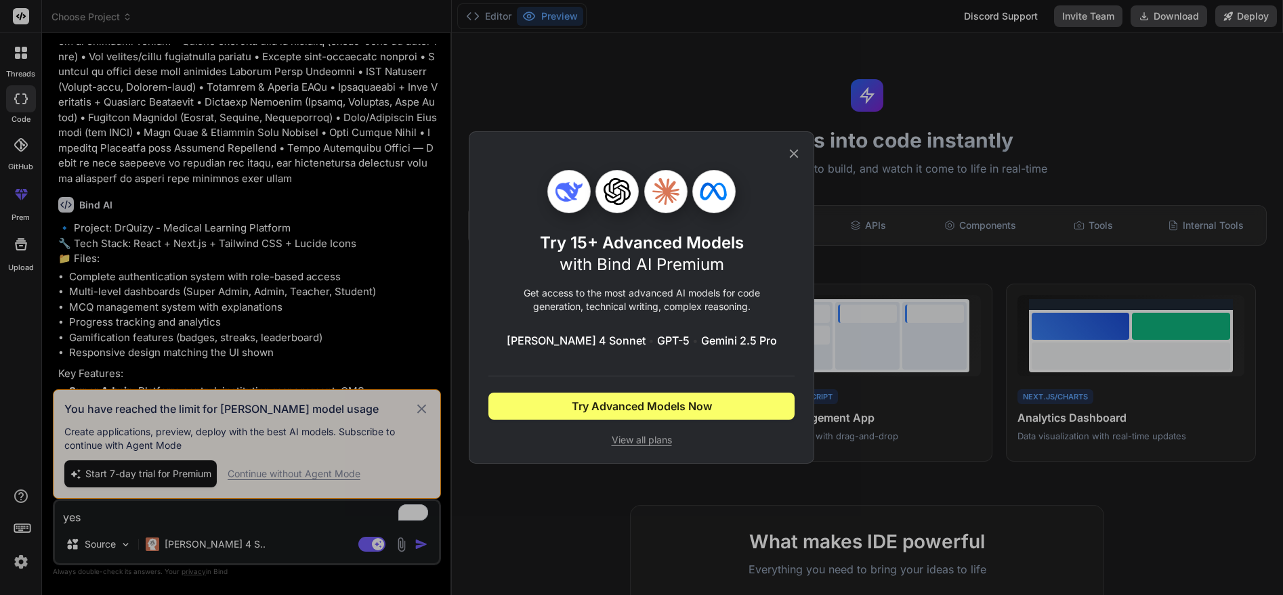
click at [800, 152] on icon at bounding box center [793, 153] width 15 height 15
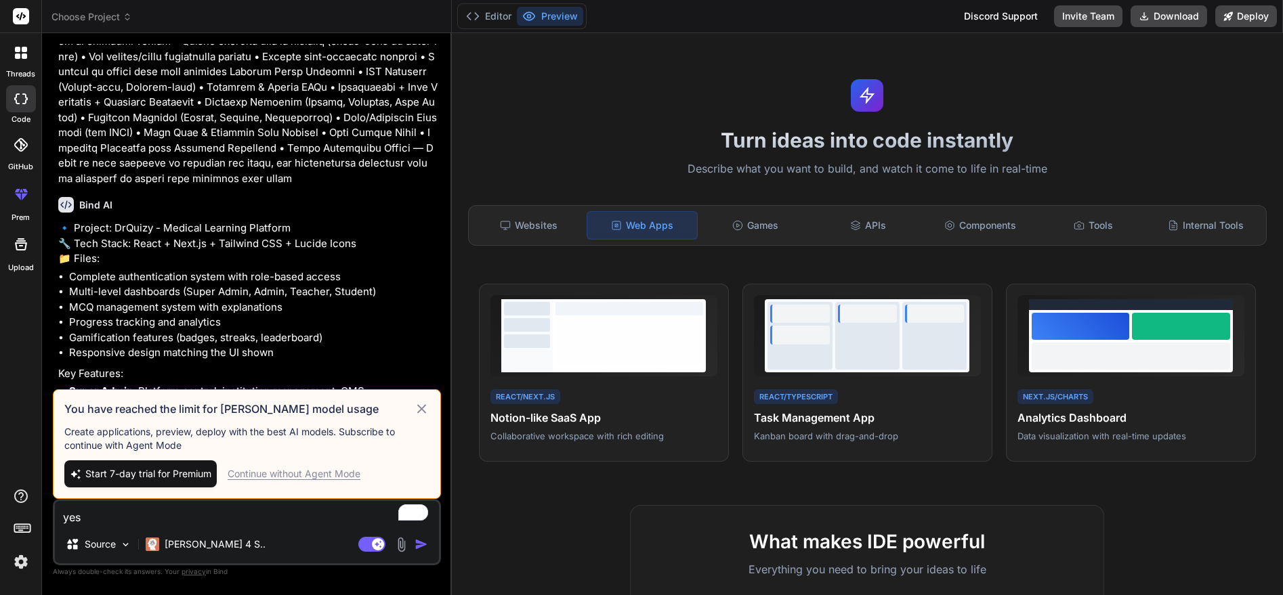
click at [163, 515] on textarea "yes" at bounding box center [247, 513] width 384 height 24
click at [151, 475] on span "Start 7-day trial for Premium" at bounding box center [148, 474] width 126 height 14
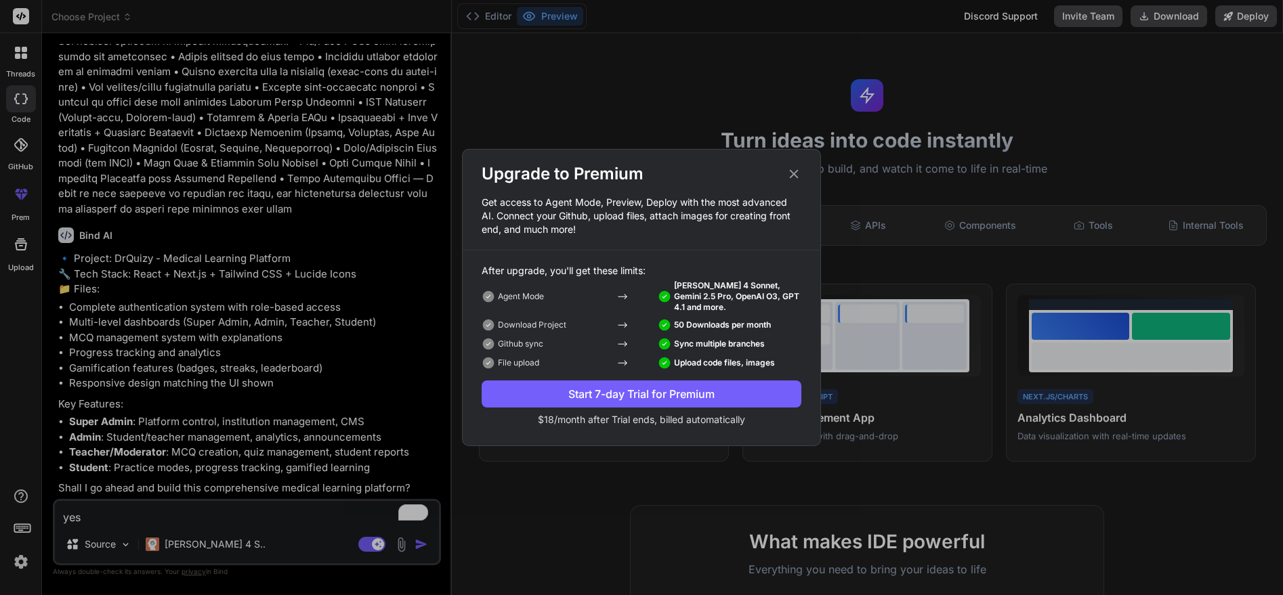
click at [174, 549] on div "Upgrade to Premium Get access to Agent Mode, Preview, Deploy with the most adva…" at bounding box center [641, 297] width 1283 height 595
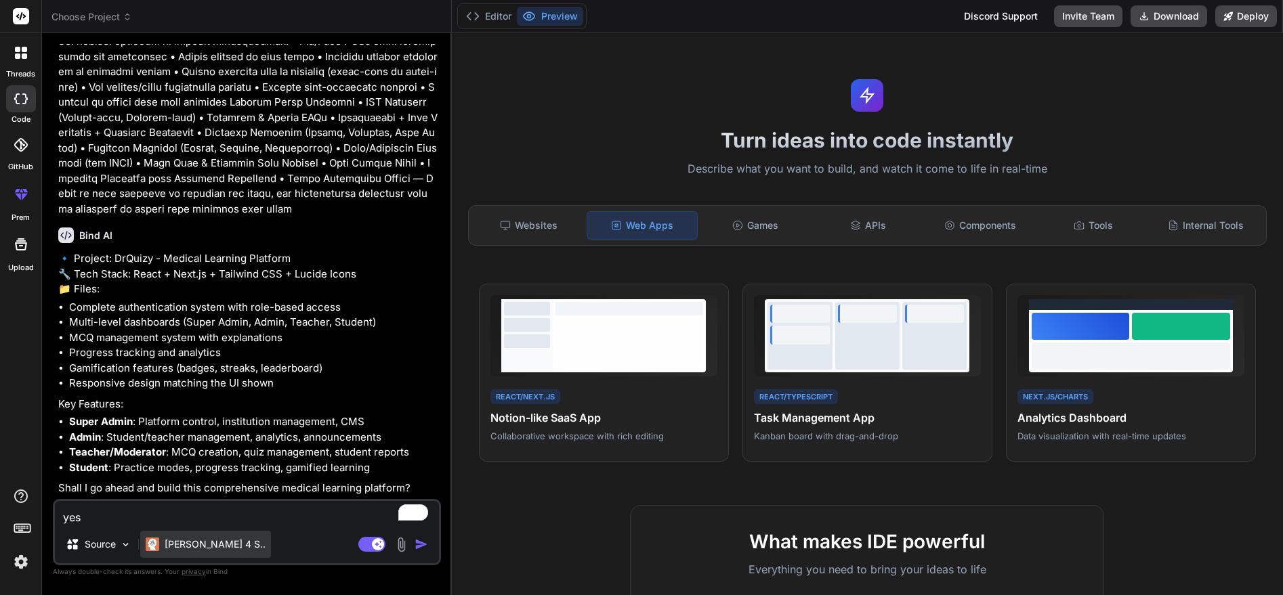
click at [174, 548] on p "[PERSON_NAME] 4 S.." at bounding box center [215, 545] width 101 height 14
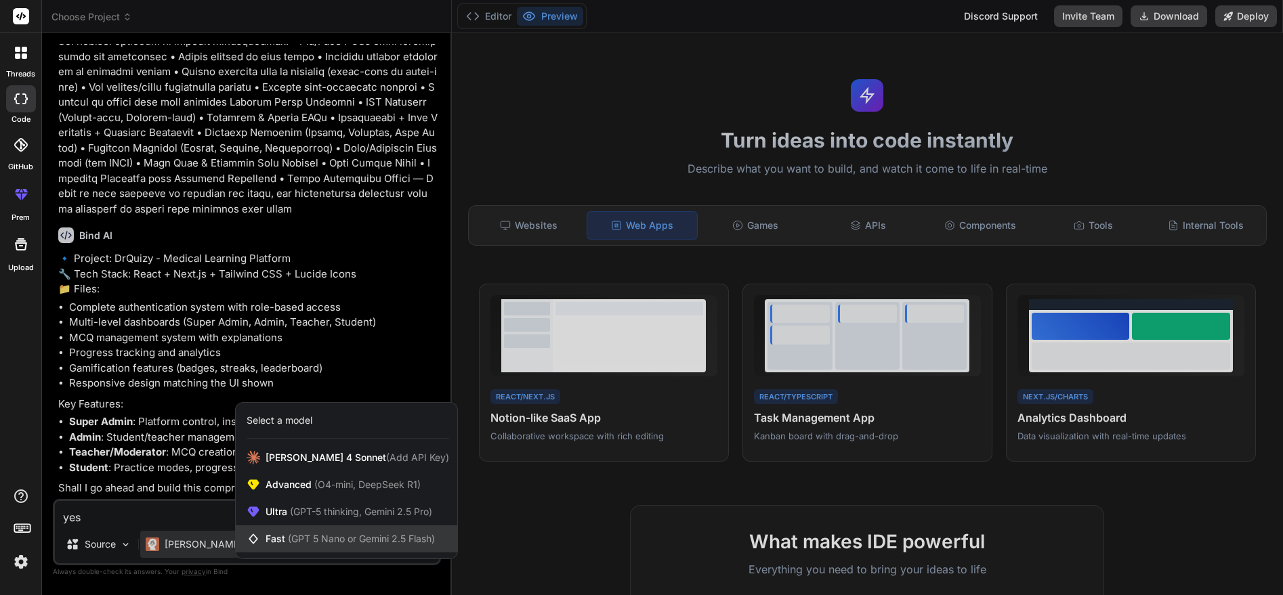
click at [296, 544] on span "(GPT 5 Nano or Gemini 2.5 Flash)" at bounding box center [361, 539] width 147 height 12
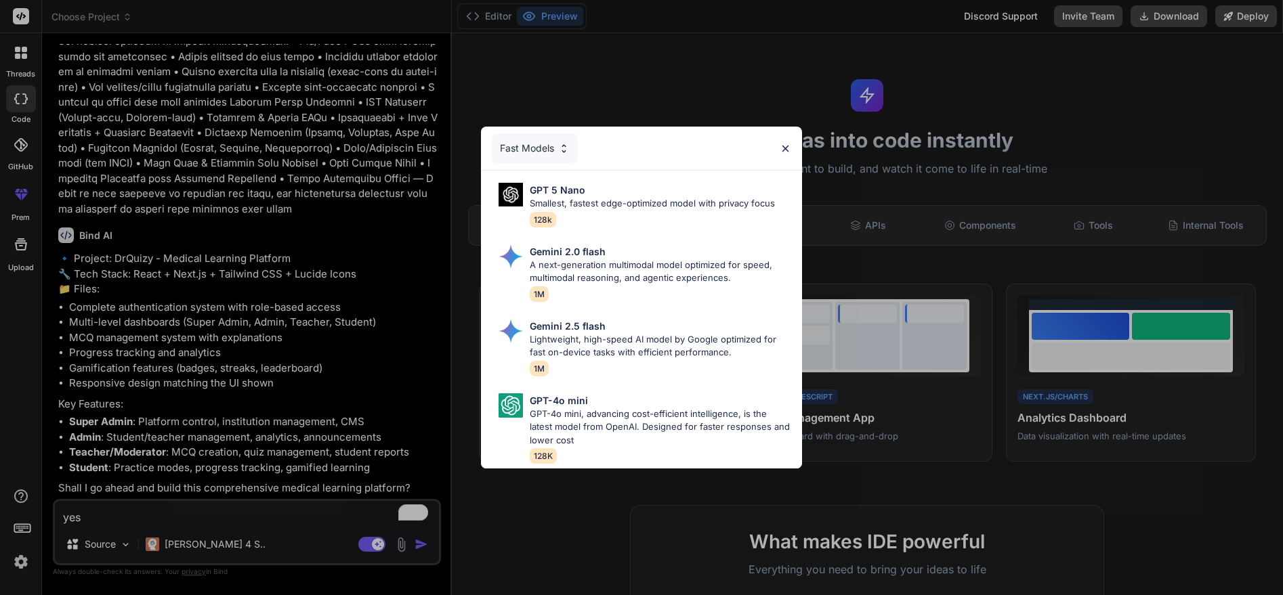
click at [538, 152] on div "Fast Models" at bounding box center [535, 148] width 86 height 30
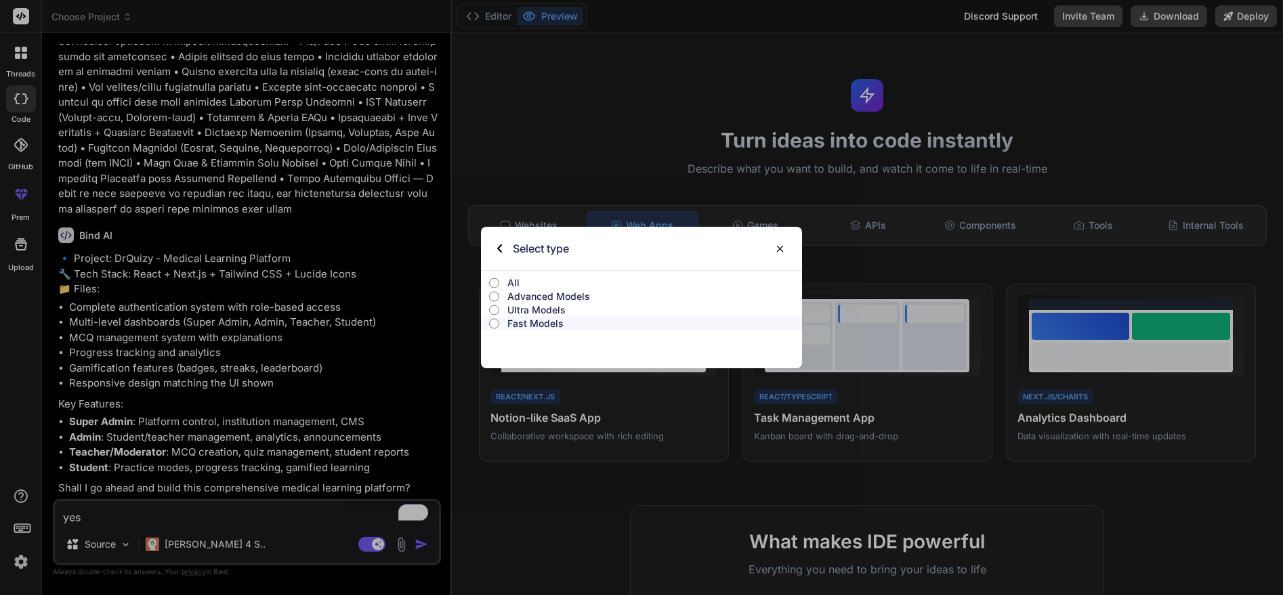
click at [495, 284] on input "All" at bounding box center [494, 283] width 10 height 11
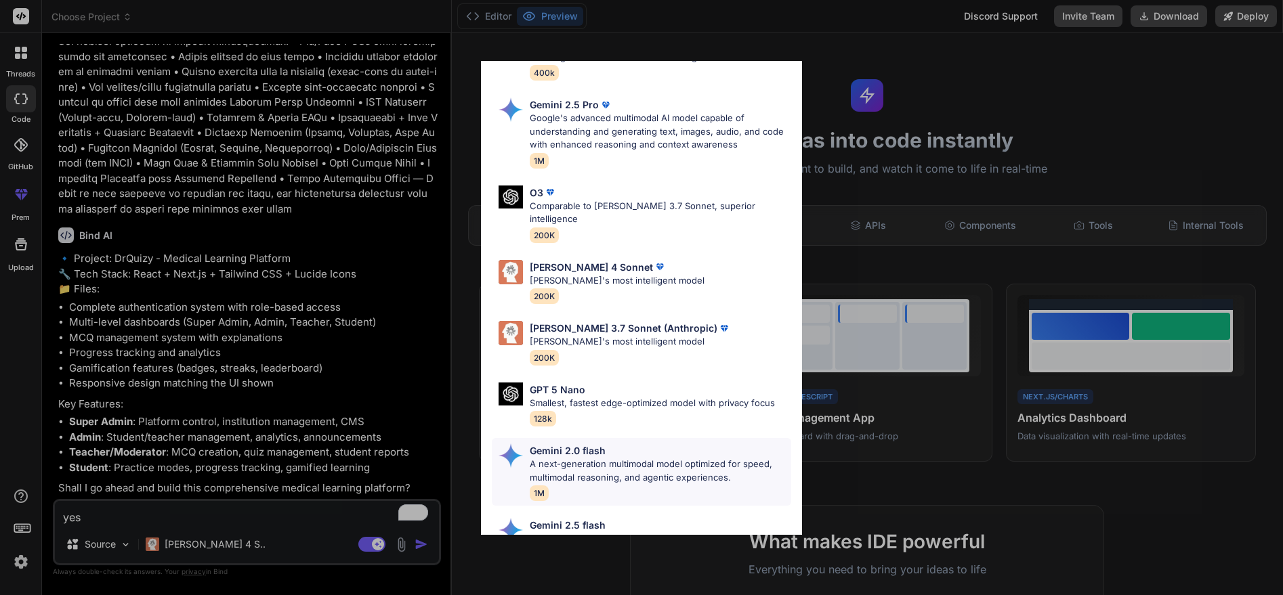
scroll to position [679, 0]
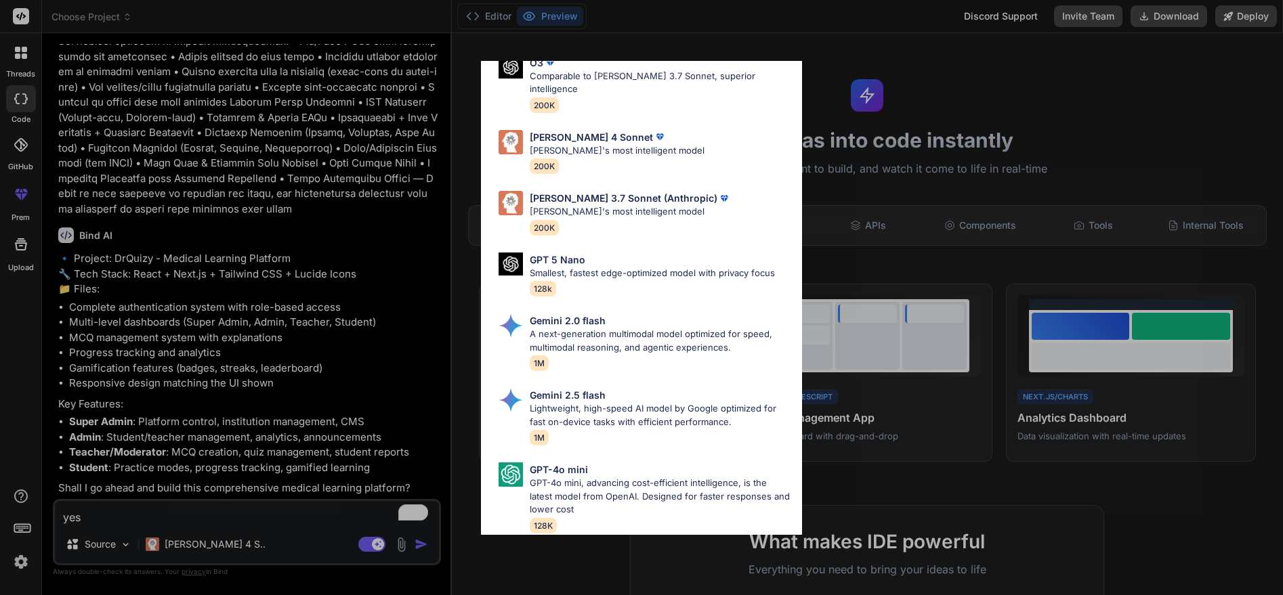
click at [419, 538] on div "All GPT 5 Mini Smaller, fast variant balancing speed and capability for light t…" at bounding box center [641, 297] width 1283 height 595
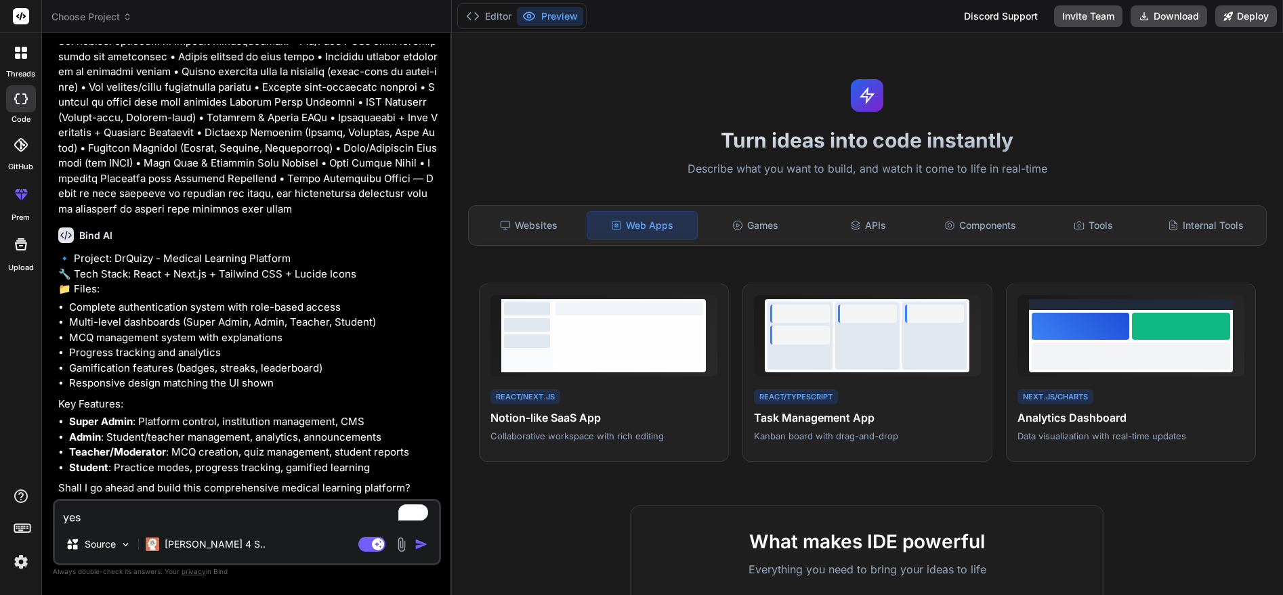
click at [419, 540] on img "button" at bounding box center [421, 545] width 14 height 14
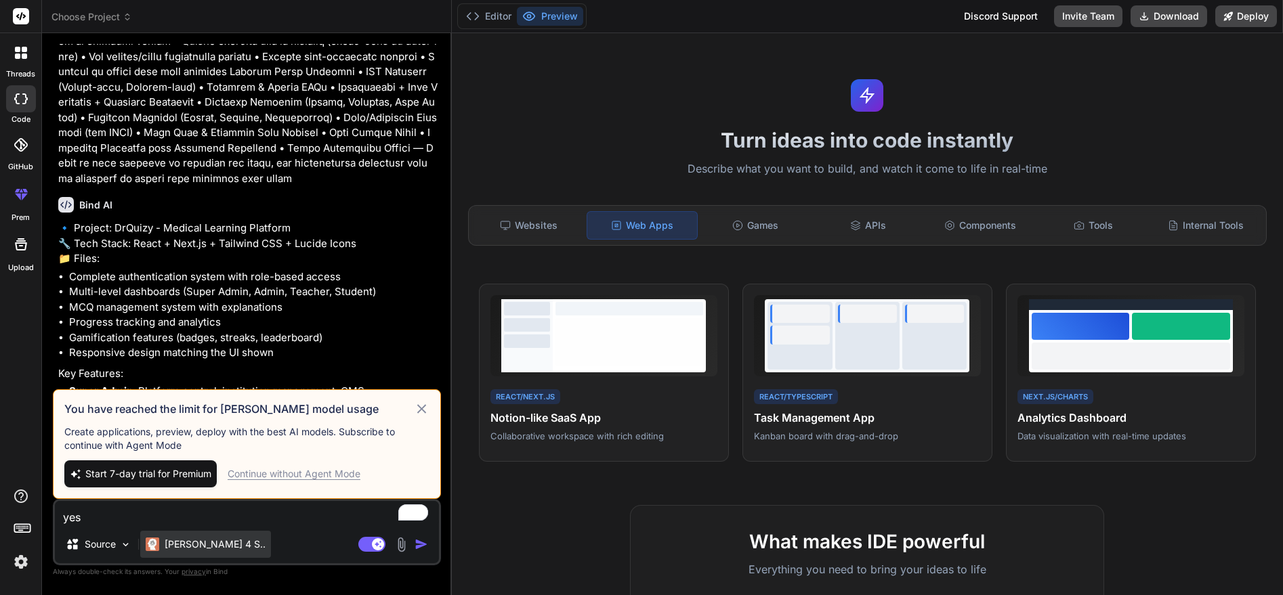
click at [181, 540] on p "[PERSON_NAME] 4 S.." at bounding box center [215, 545] width 101 height 14
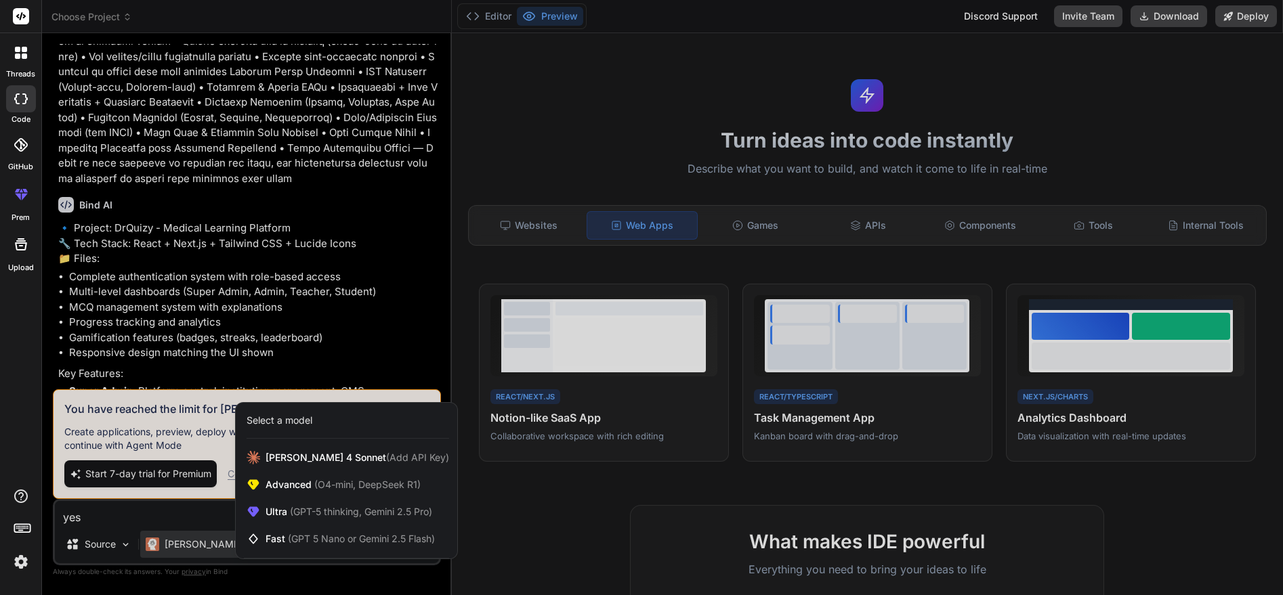
click at [171, 513] on div at bounding box center [641, 297] width 1283 height 595
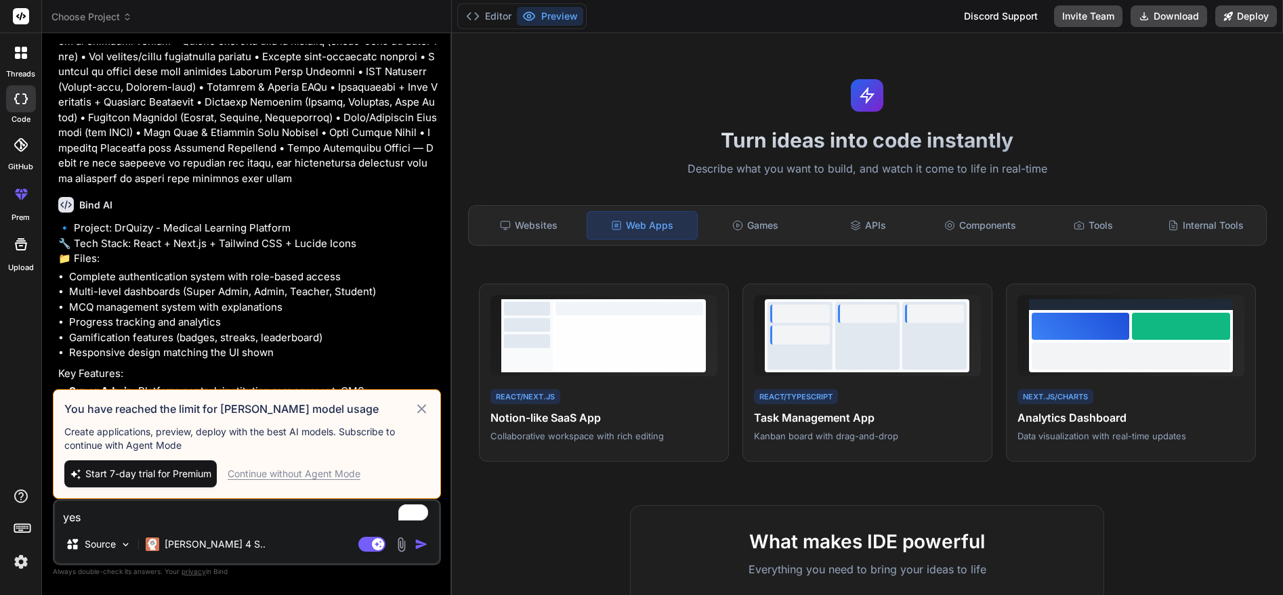
click at [248, 465] on div "Start 7-day trial for Premium Continue without Agent Mode" at bounding box center [246, 474] width 365 height 27
click at [254, 472] on div "Continue without Agent Mode" at bounding box center [294, 474] width 133 height 14
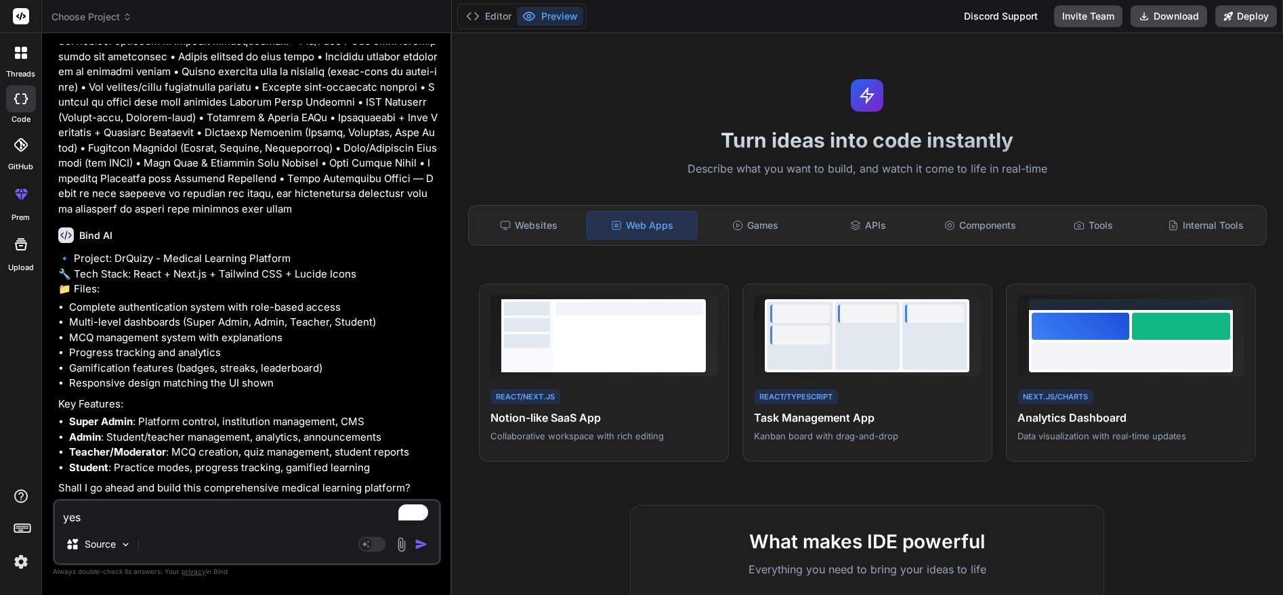
click at [425, 545] on img "button" at bounding box center [421, 545] width 14 height 14
type textarea "x"
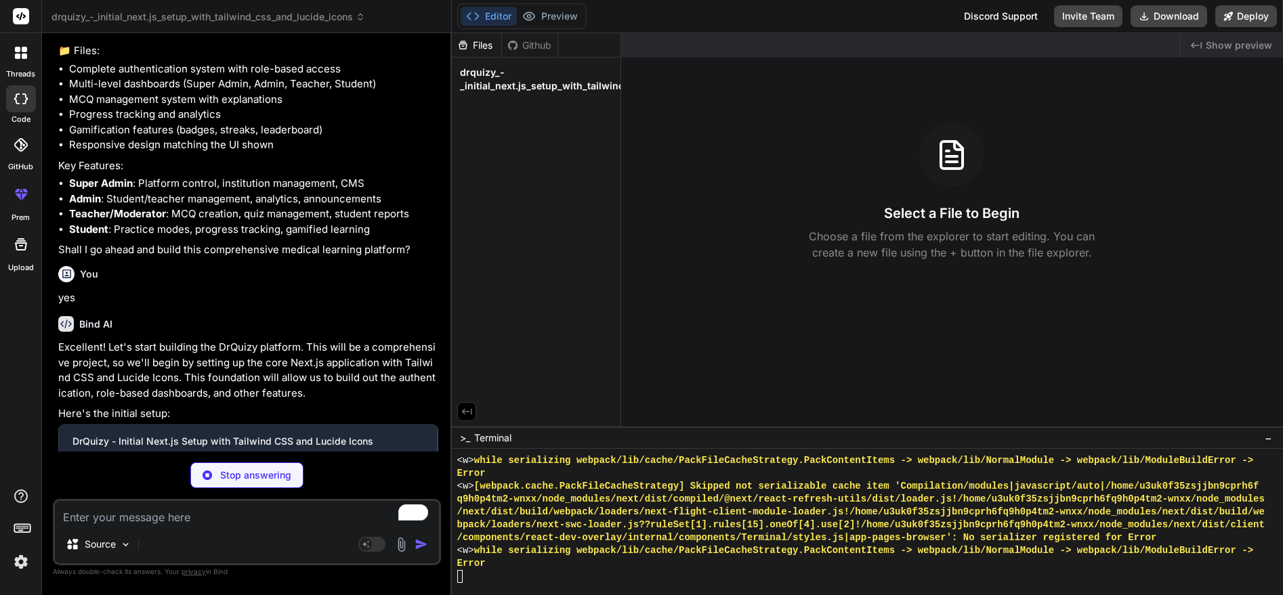
scroll to position [511, 0]
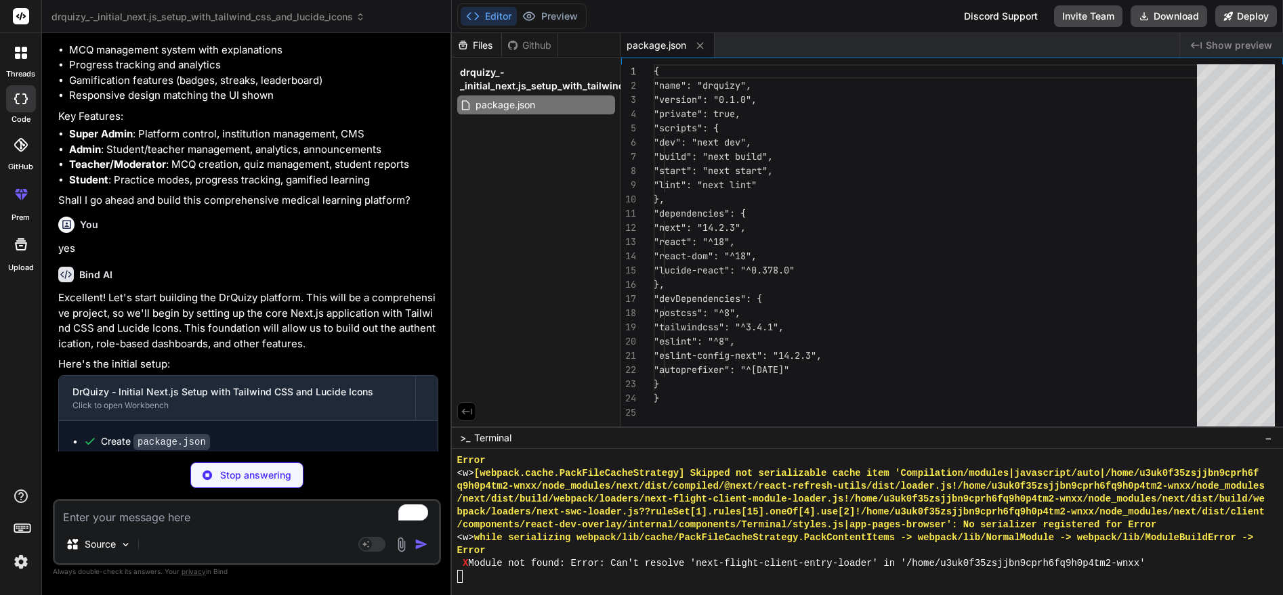
type textarea "x"
type textarea "/** @type {import('next').NextConfig} */ const nextConfig = {}; export default …"
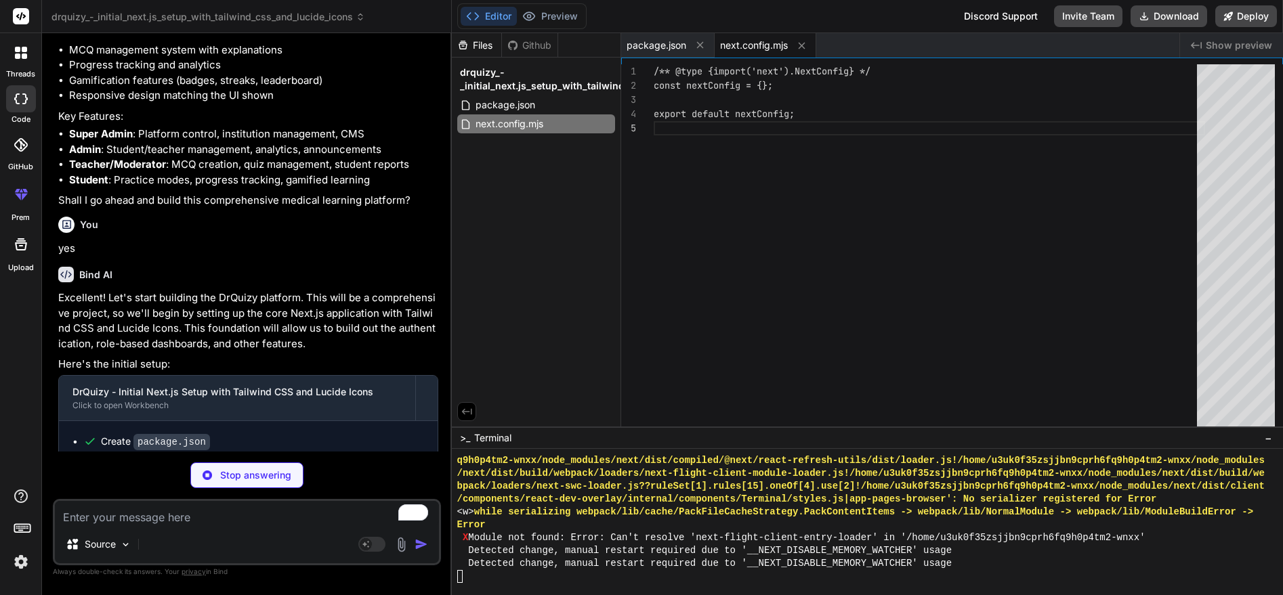
scroll to position [9329, 0]
type textarea "x"
type textarea ""gradient-radial": "radial-gradient(var(--tw-gradient-stops))", "gradient-conic…"
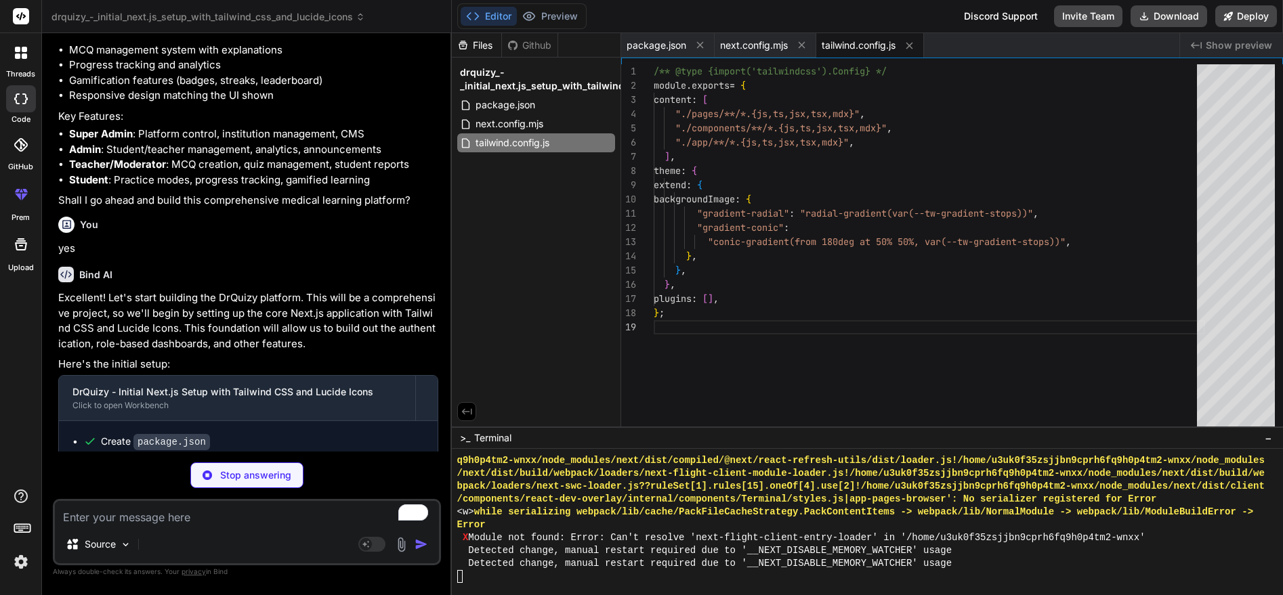
type textarea "x"
type textarea "module.exports = { plugins: { tailwindcss: {}, autoprefixer: {}, }, };"
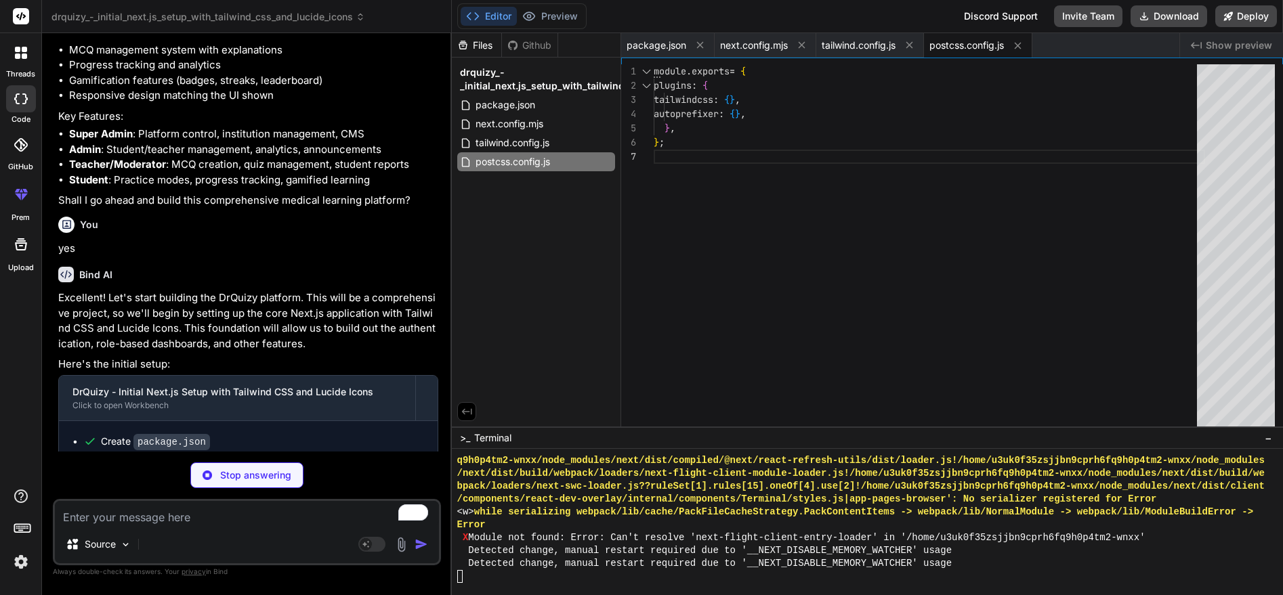
type textarea "x"
type textarea "background: linear-gradient( to bottom, transparent, rgb(var(--background-end-r…"
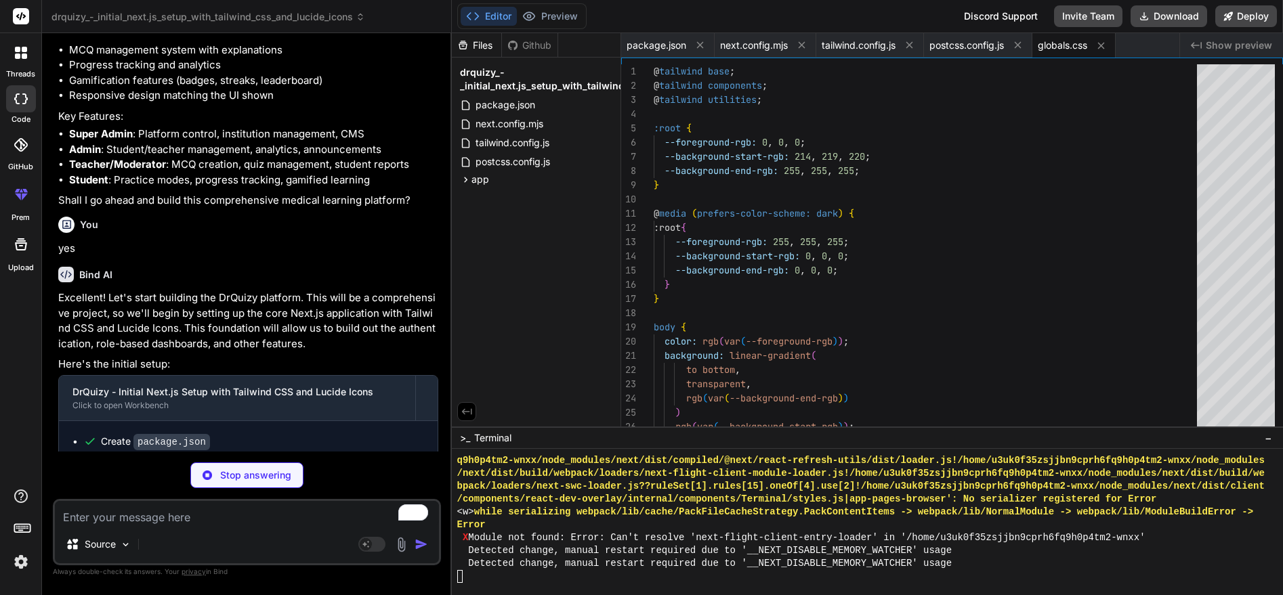
type textarea "x"
type textarea "export default function RootLayout({ children }) { return ( <html lang="en"> <b…"
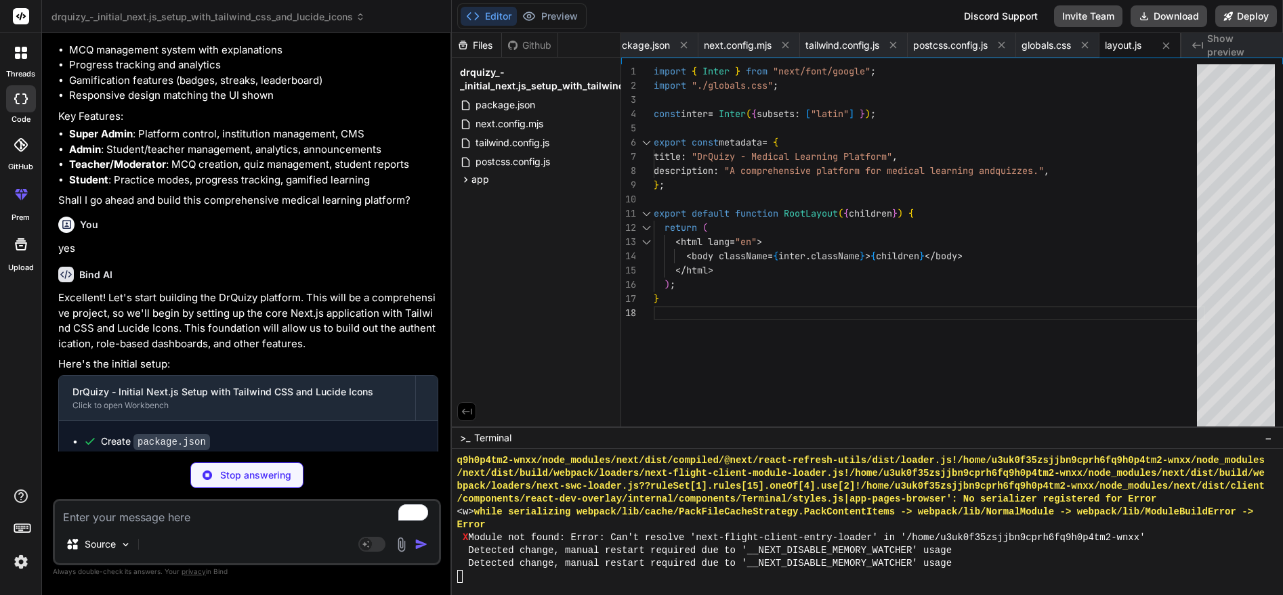
type textarea "x"
type textarea "}"
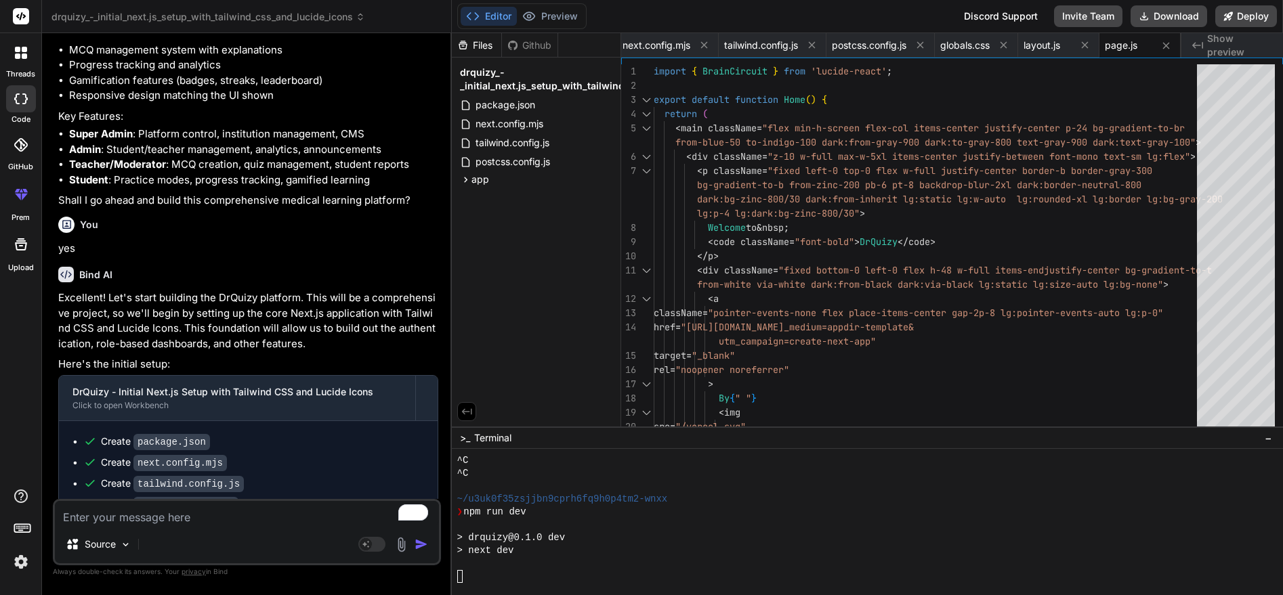
scroll to position [9560, 0]
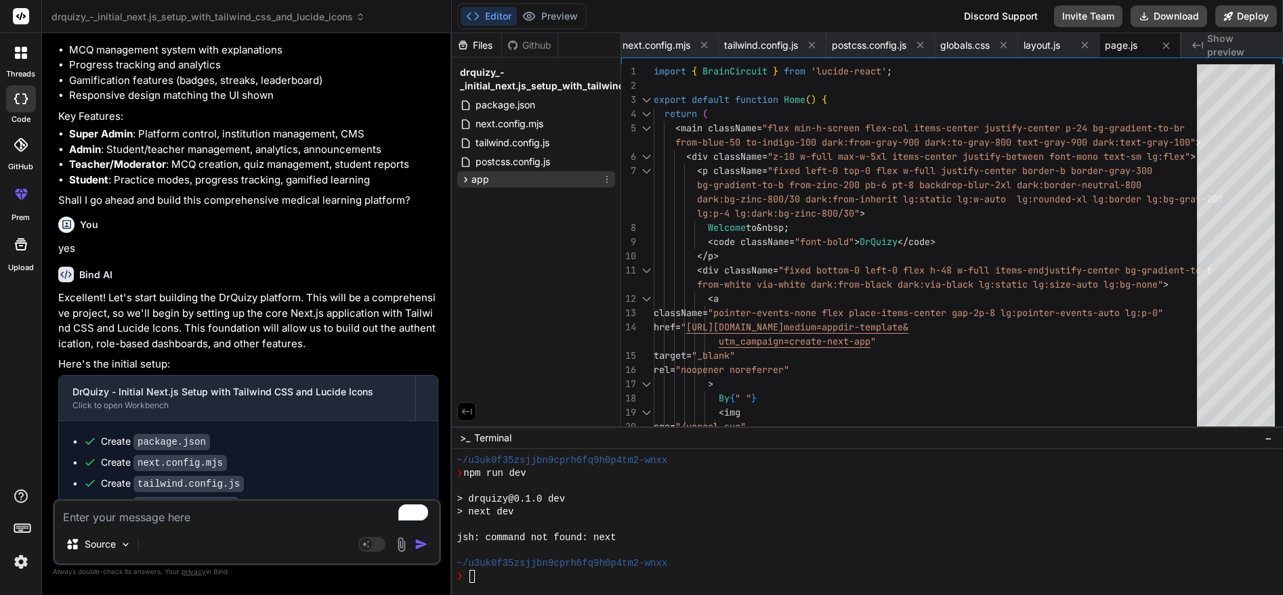
click at [468, 180] on icon at bounding box center [466, 180] width 12 height 12
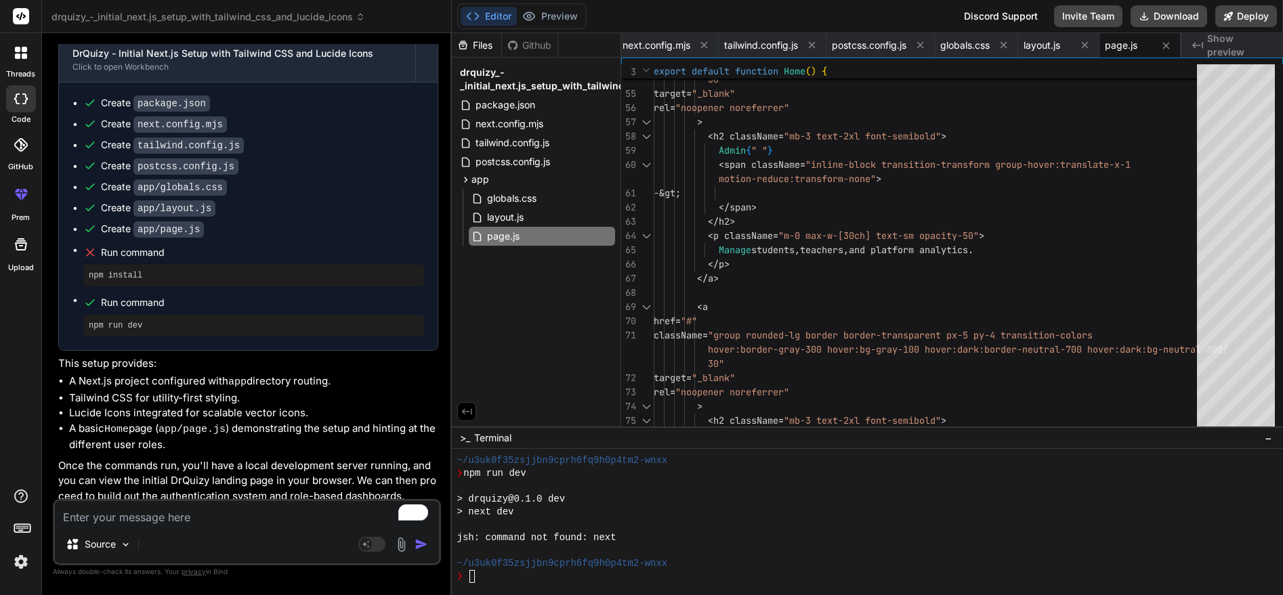
scroll to position [884, 0]
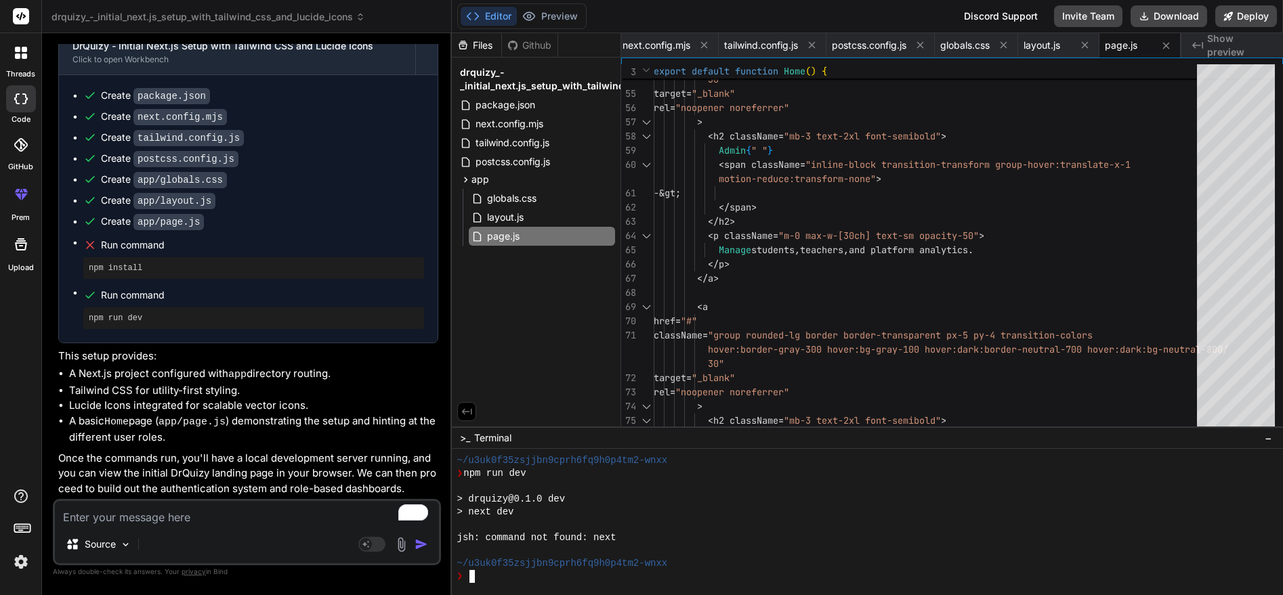
click at [714, 506] on div "> next dev" at bounding box center [861, 512] width 808 height 13
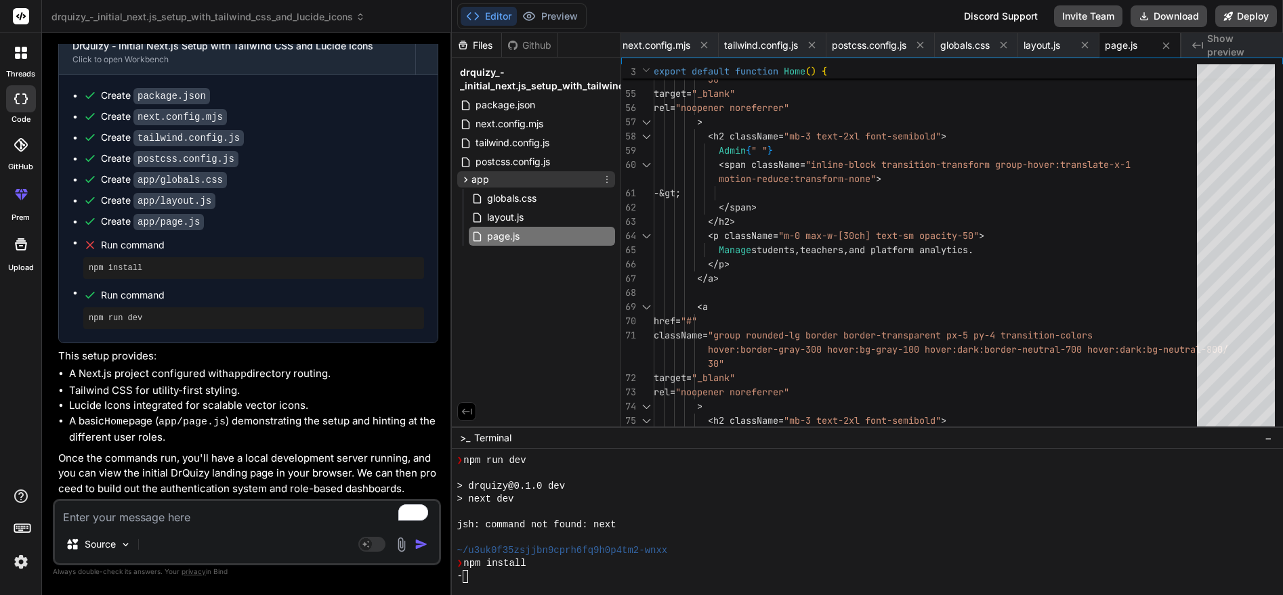
click at [465, 174] on icon at bounding box center [466, 180] width 12 height 12
click at [18, 198] on icon at bounding box center [21, 194] width 16 height 16
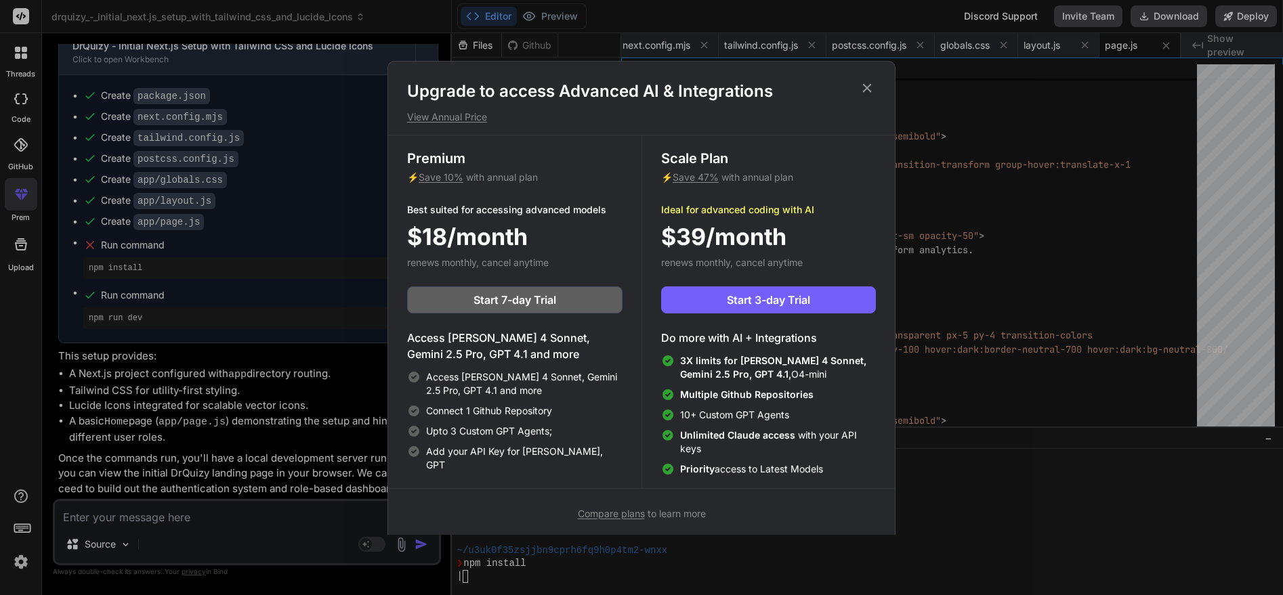
click at [871, 83] on icon at bounding box center [866, 88] width 15 height 15
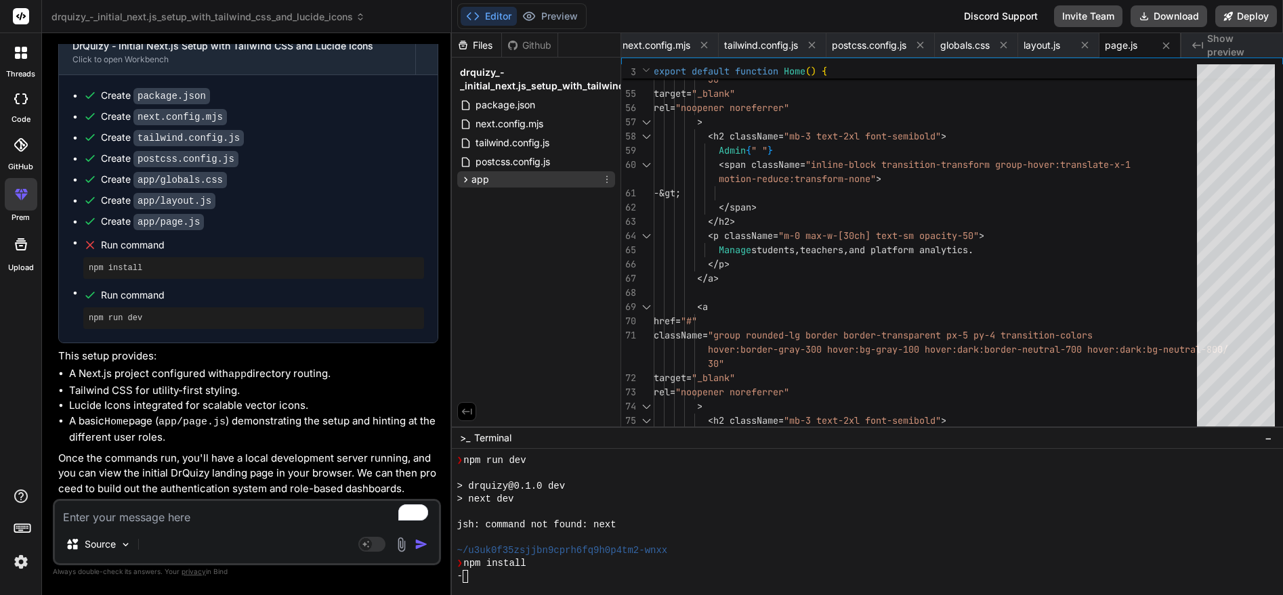
click at [472, 179] on span "app" at bounding box center [480, 180] width 18 height 14
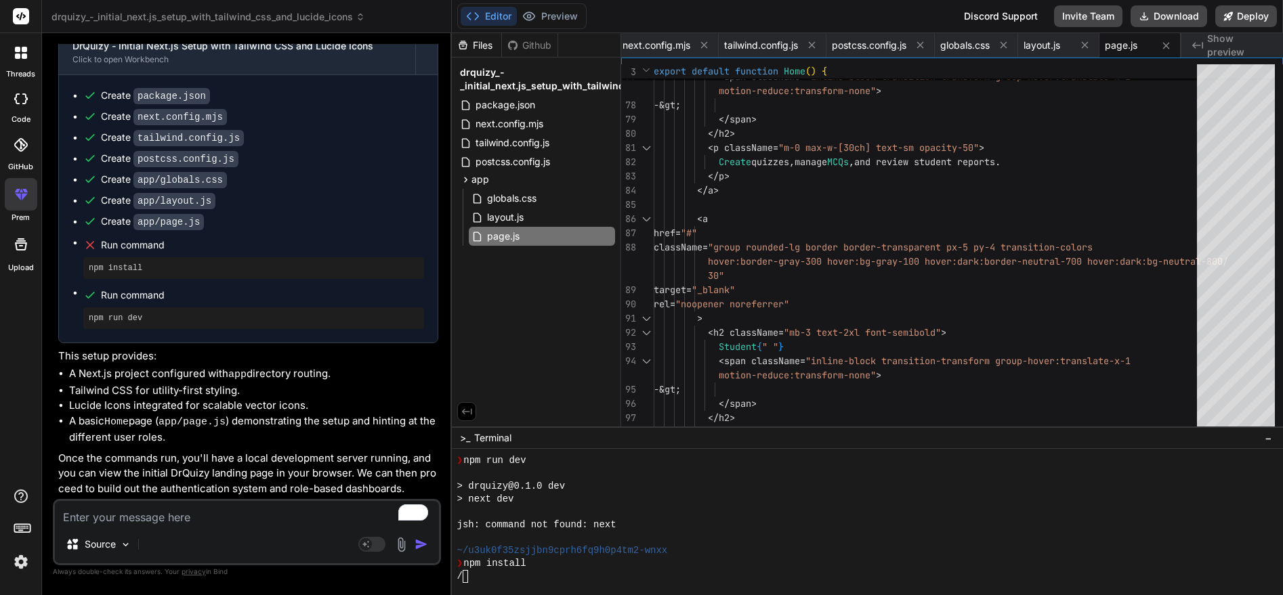
type textarea "x"
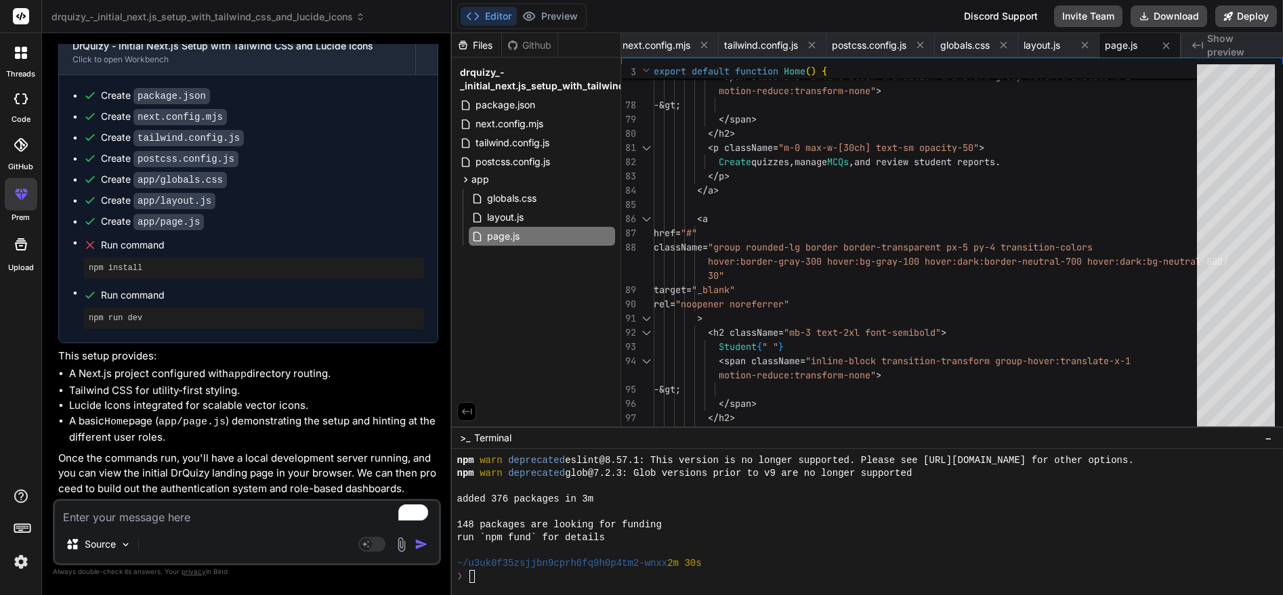
scroll to position [9753, 0]
click at [727, 510] on div at bounding box center [861, 512] width 808 height 13
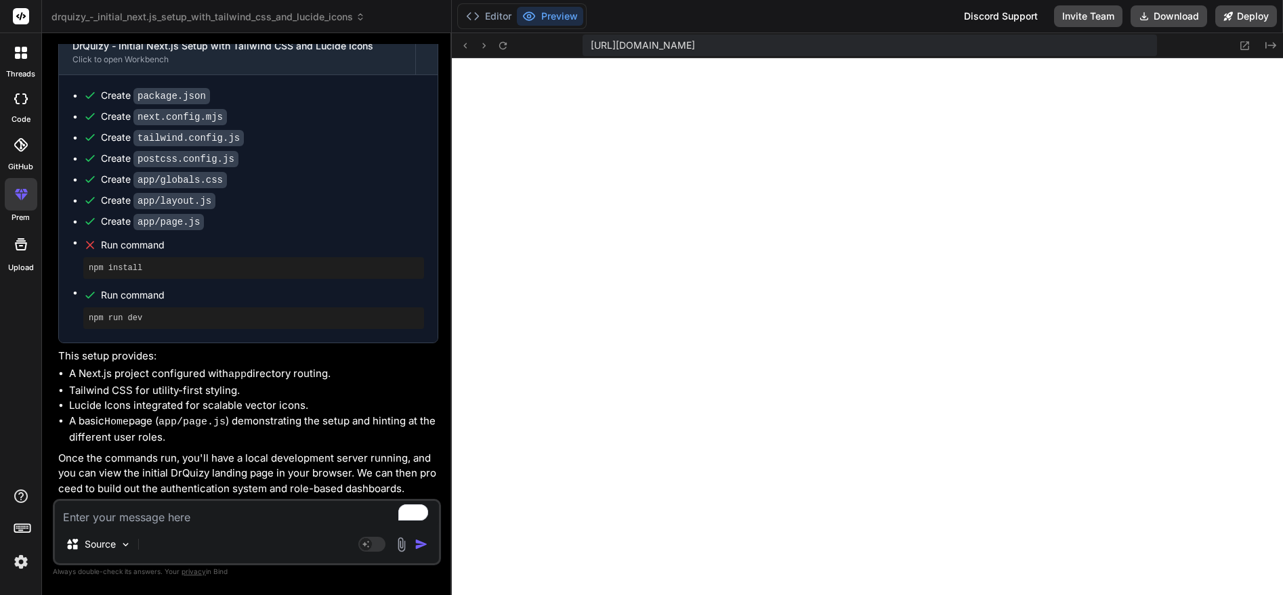
scroll to position [9882, 0]
click at [490, 15] on button "Editor" at bounding box center [489, 16] width 56 height 19
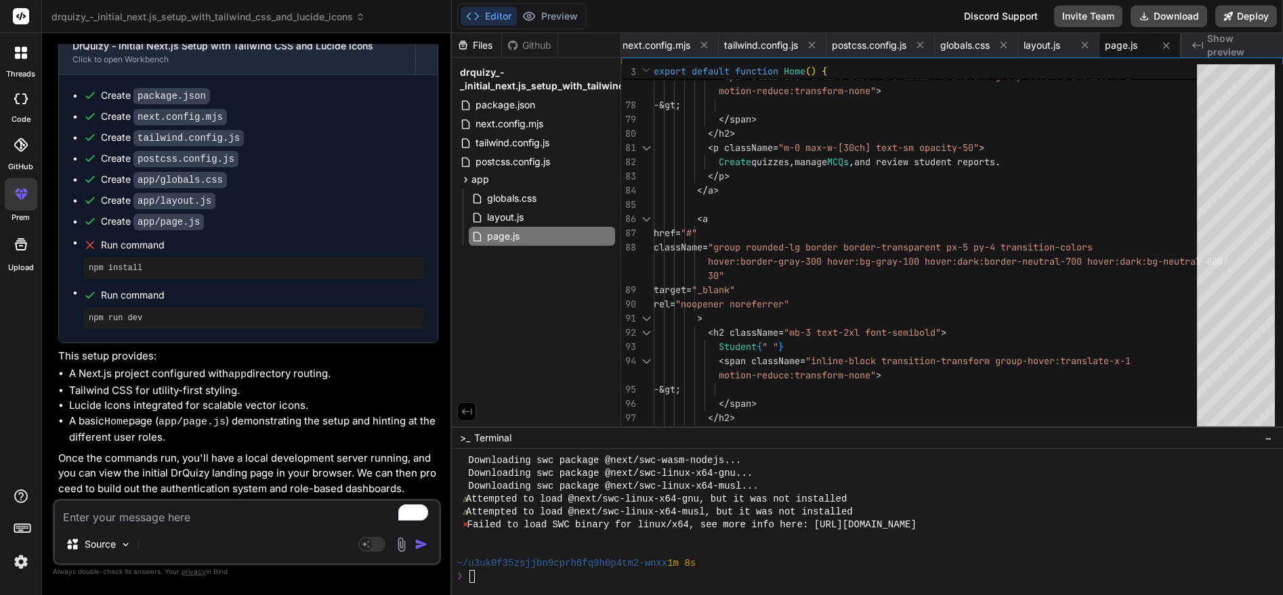
scroll to position [9985, 0]
click at [797, 549] on div at bounding box center [861, 550] width 808 height 13
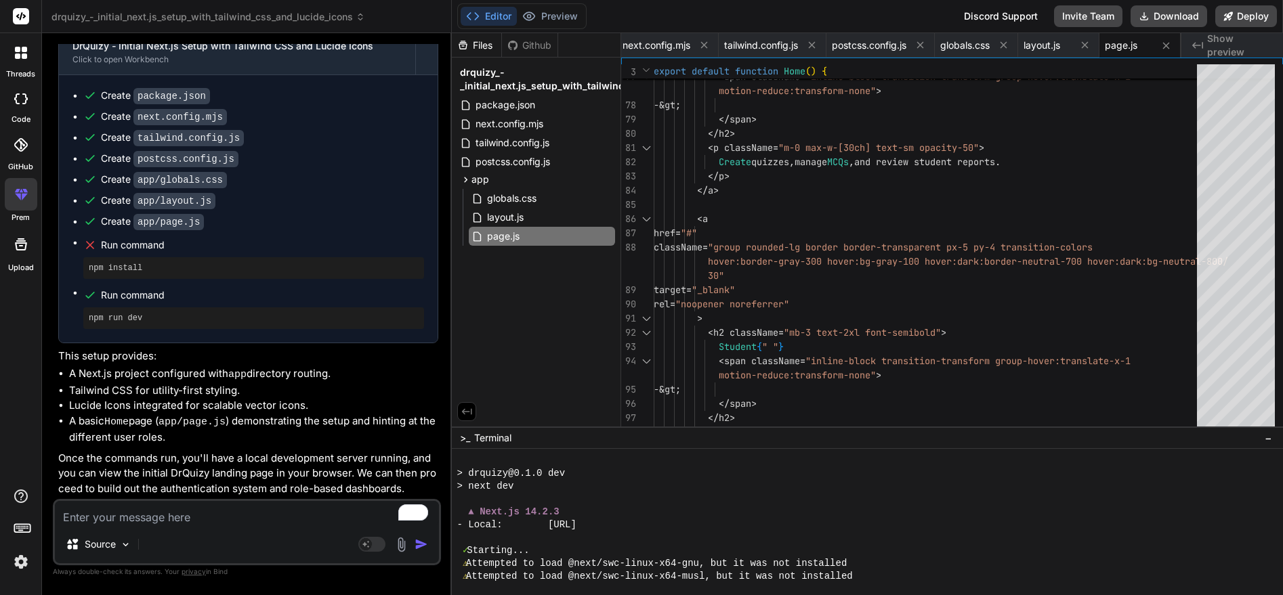
scroll to position [10178, 0]
